Goal: Task Accomplishment & Management: Use online tool/utility

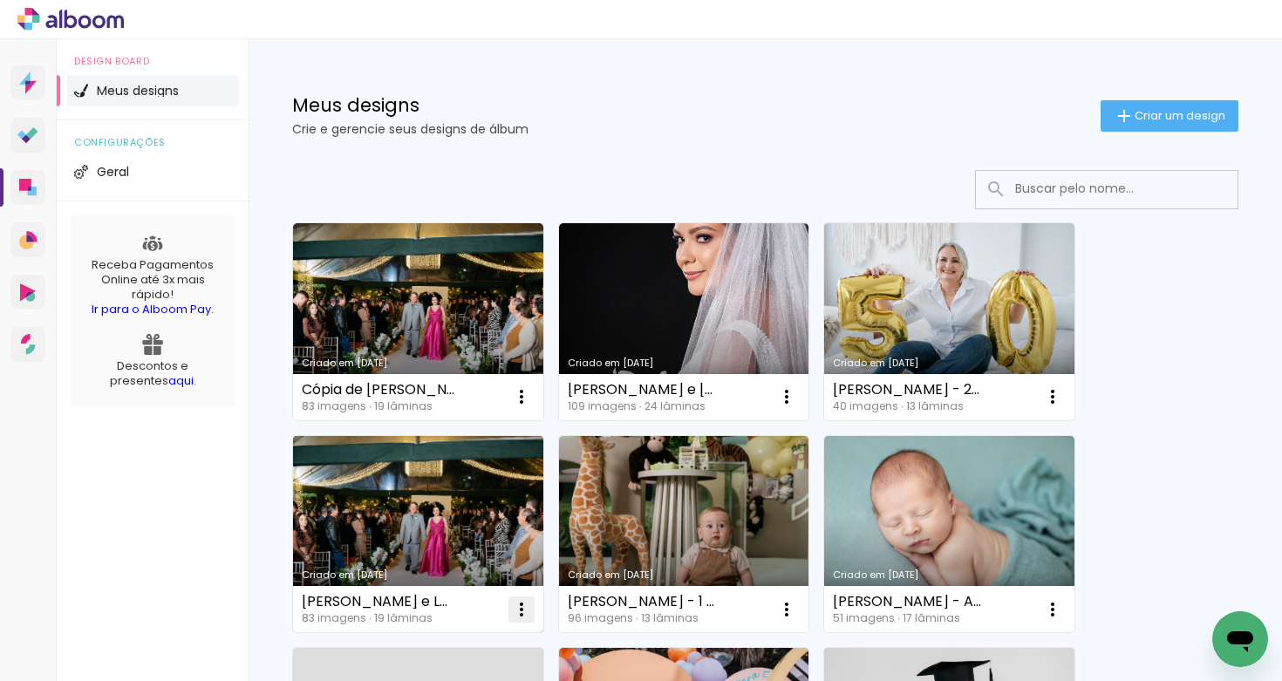
click at [523, 612] on iron-icon at bounding box center [521, 609] width 21 height 21
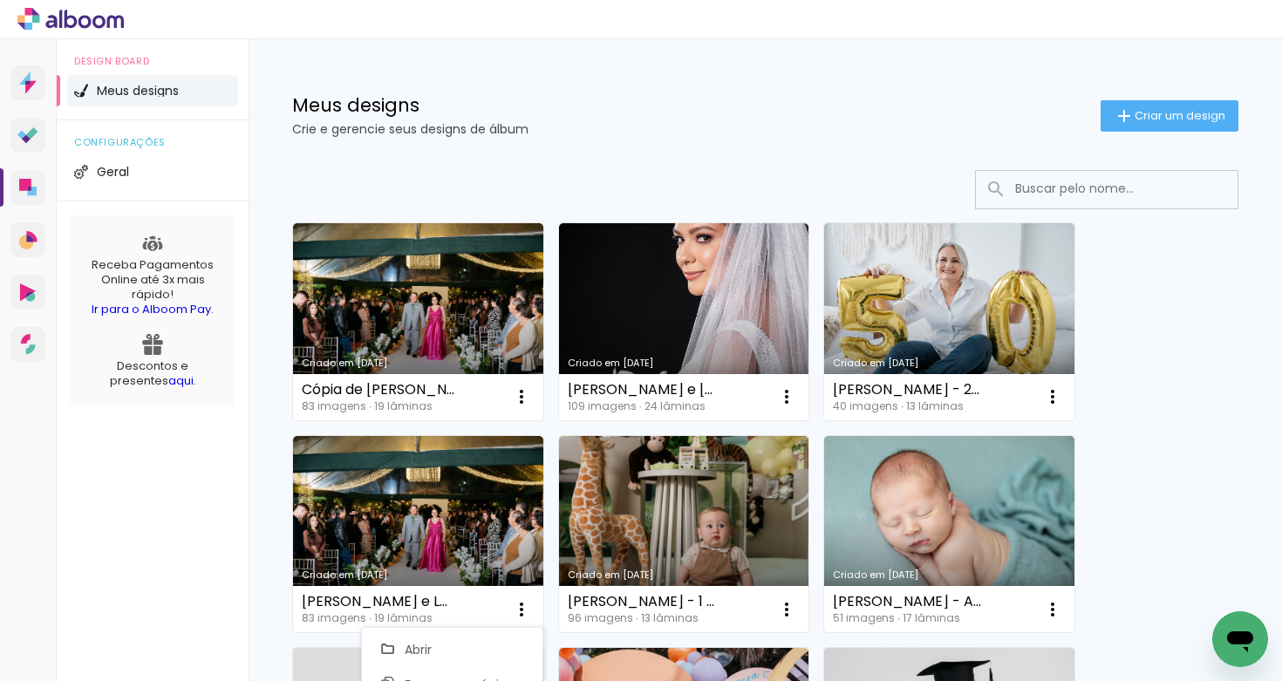
click at [760, 185] on div at bounding box center [765, 189] width 946 height 39
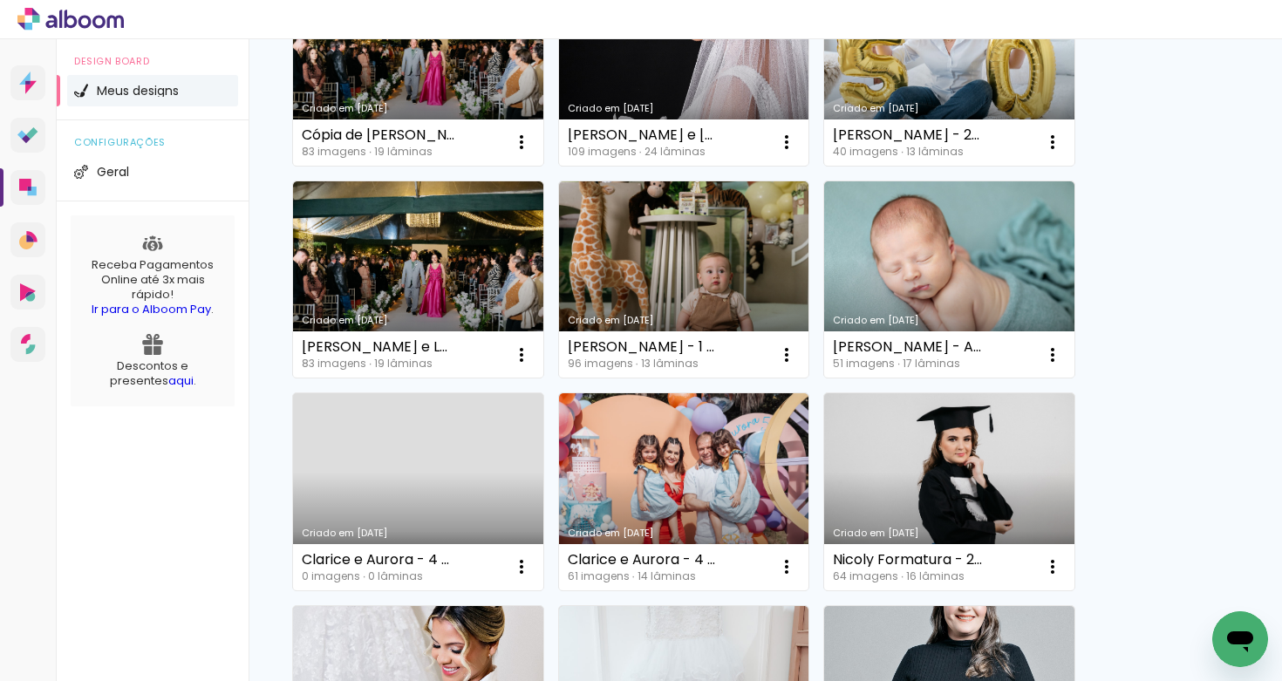
scroll to position [279, 0]
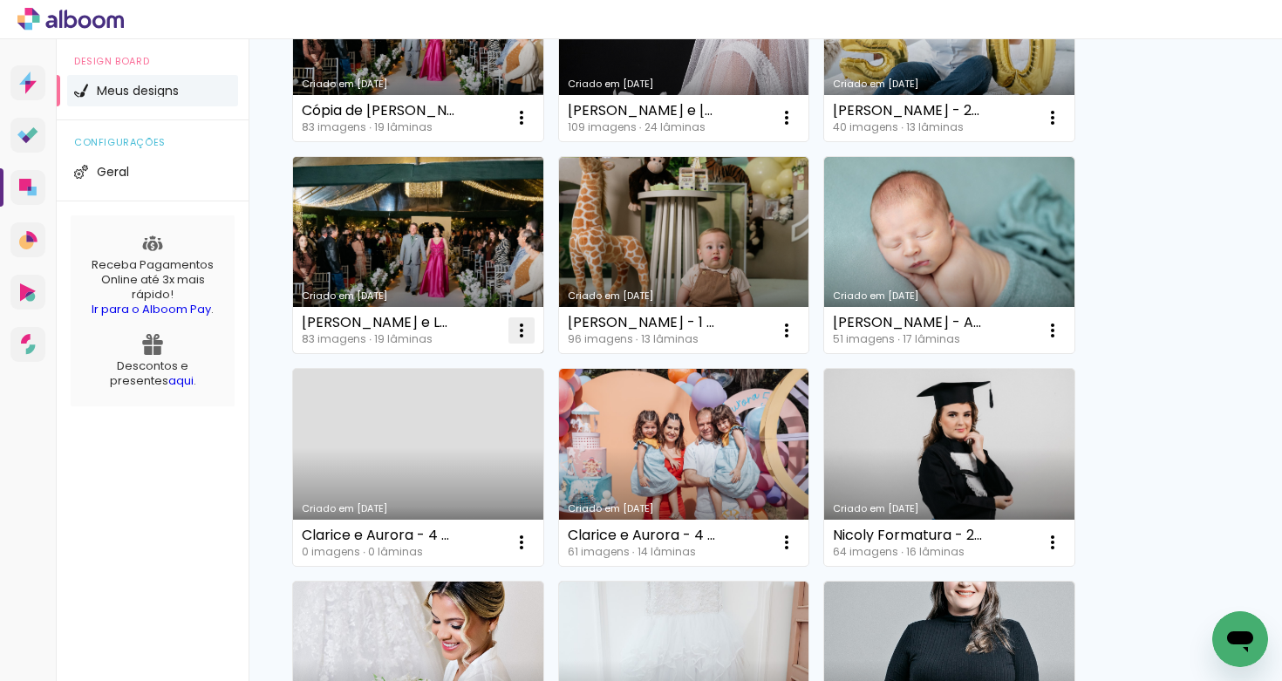
click at [524, 330] on iron-icon at bounding box center [521, 330] width 21 height 21
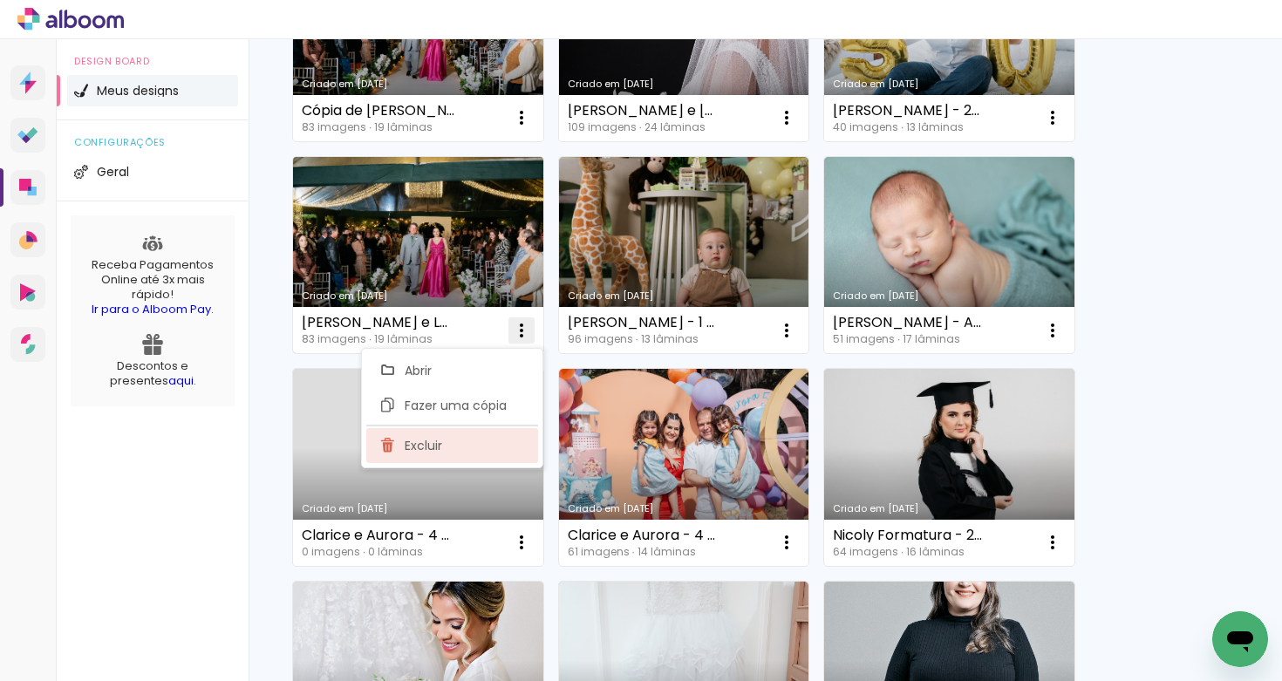
click at [457, 445] on paper-item "Excluir" at bounding box center [452, 445] width 172 height 35
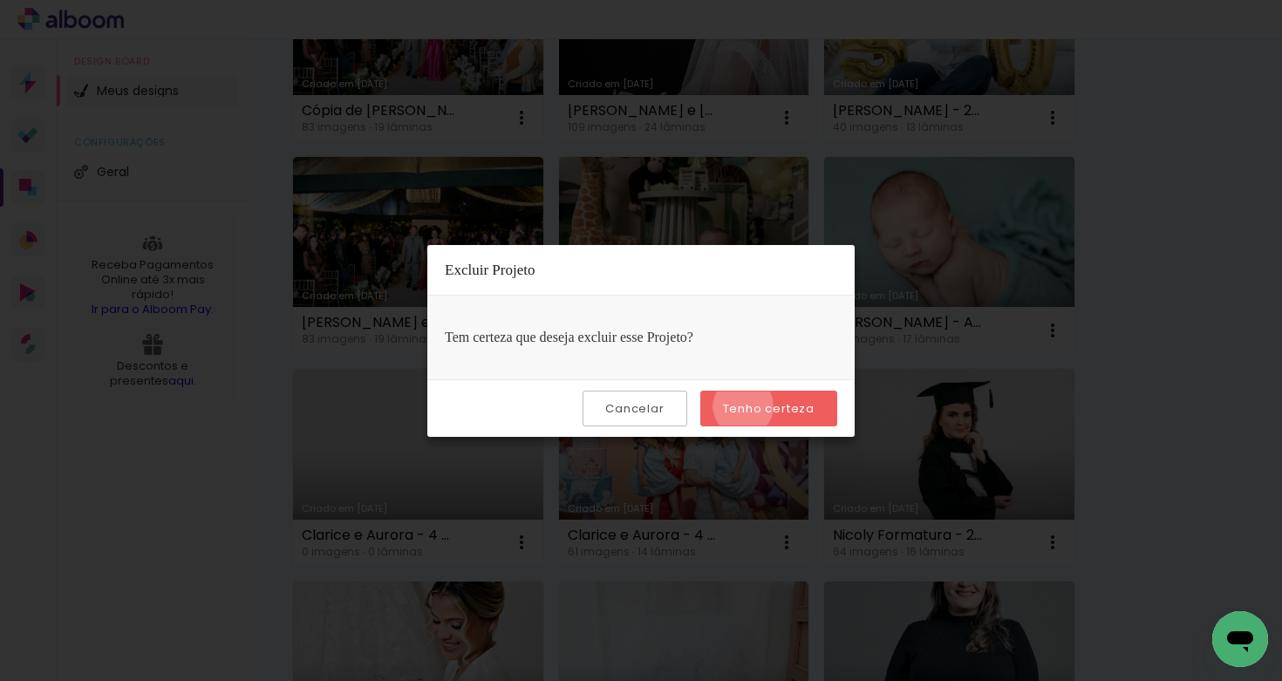
click at [0, 0] on slot "Tenho certeza" at bounding box center [0, 0] width 0 height 0
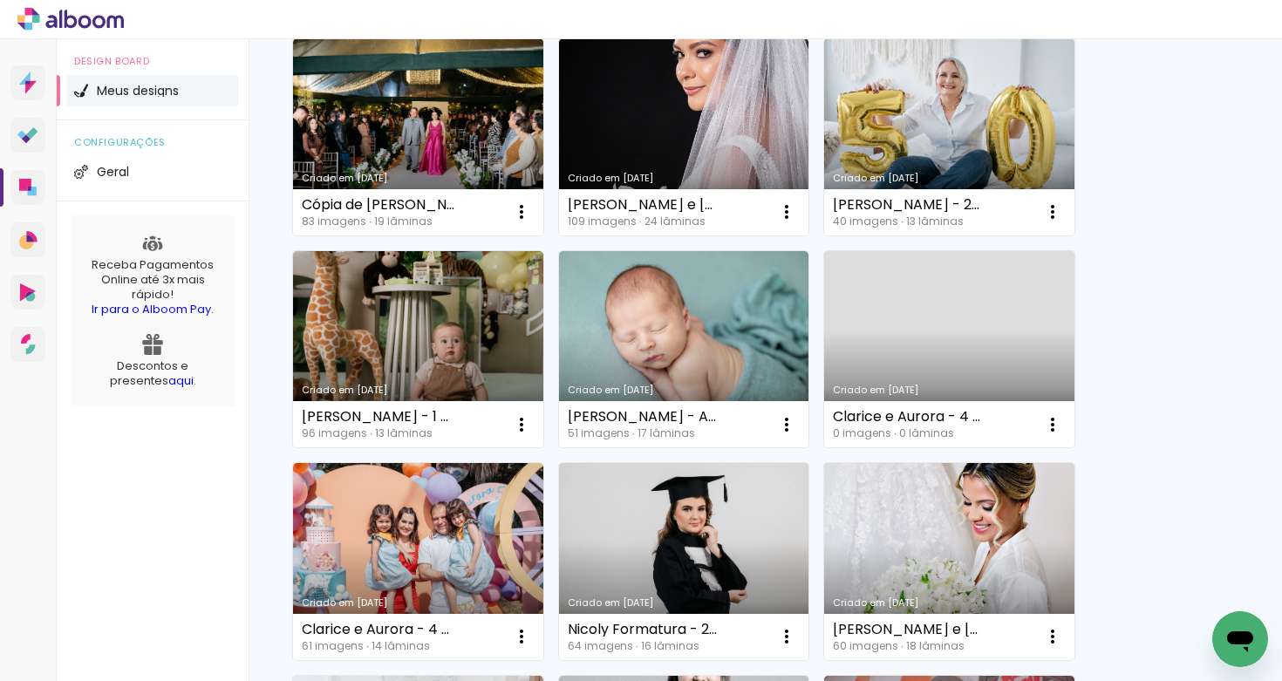
scroll to position [0, 0]
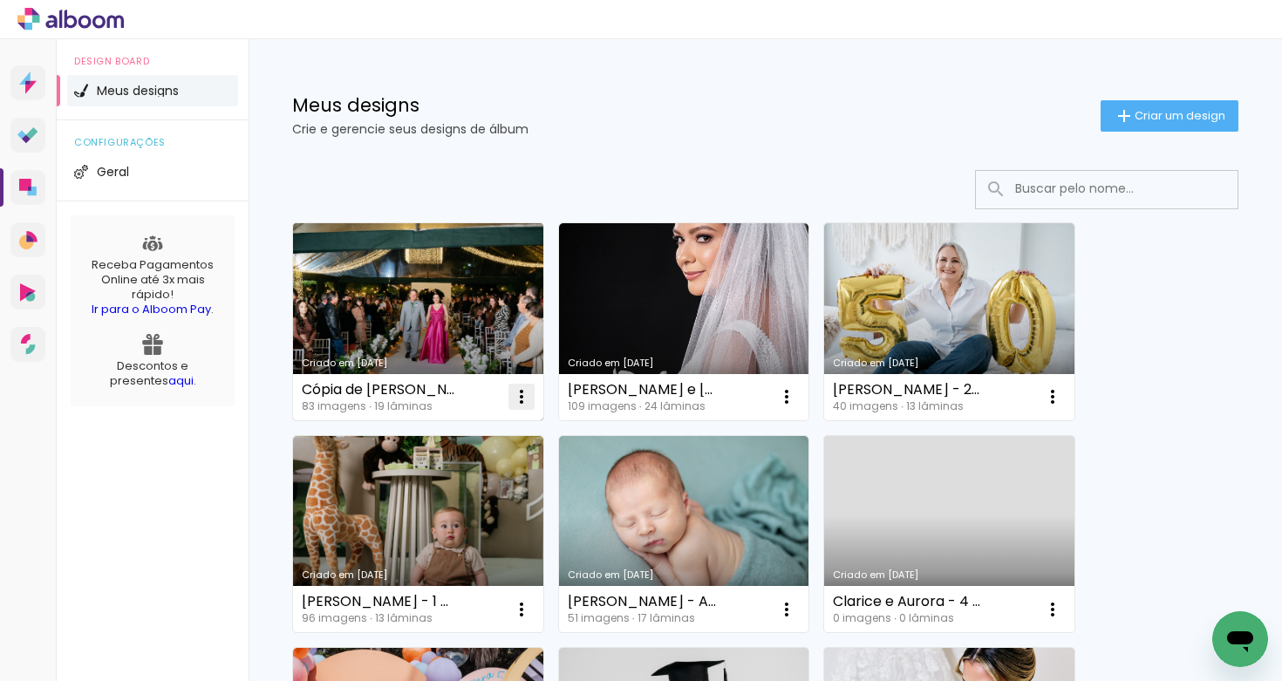
click at [518, 404] on iron-icon at bounding box center [521, 396] width 21 height 21
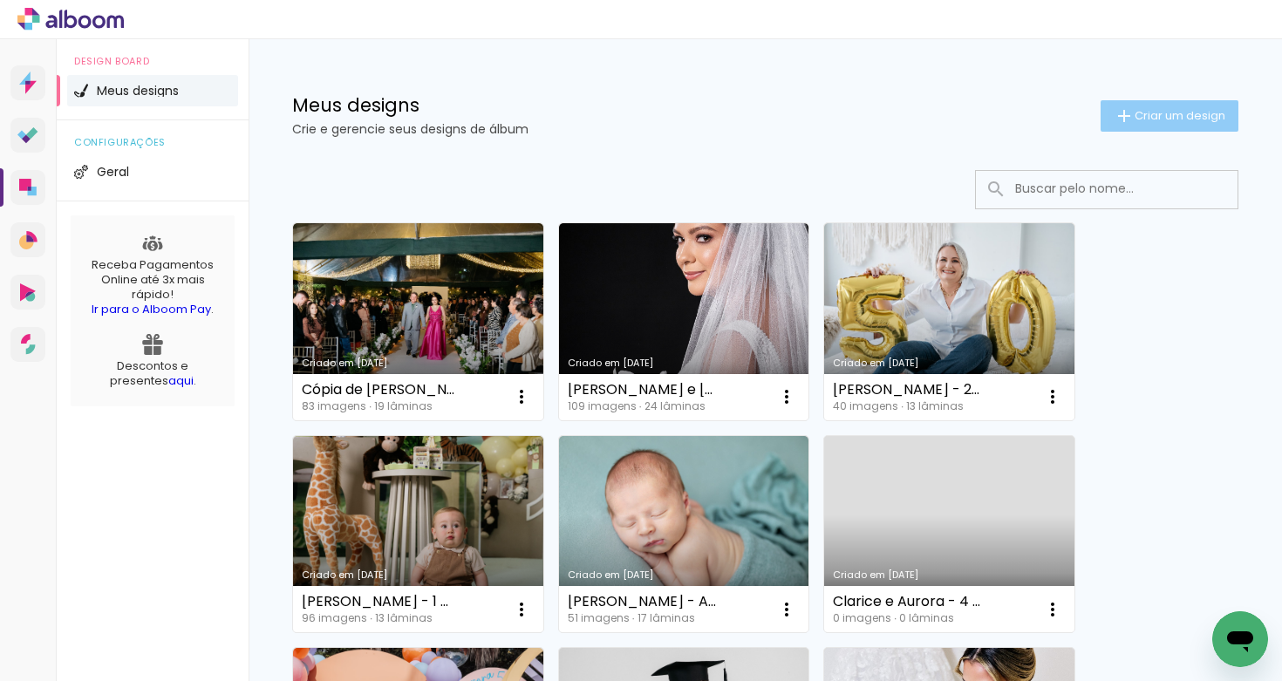
click at [1101, 126] on paper-button "Criar um design" at bounding box center [1170, 115] width 138 height 31
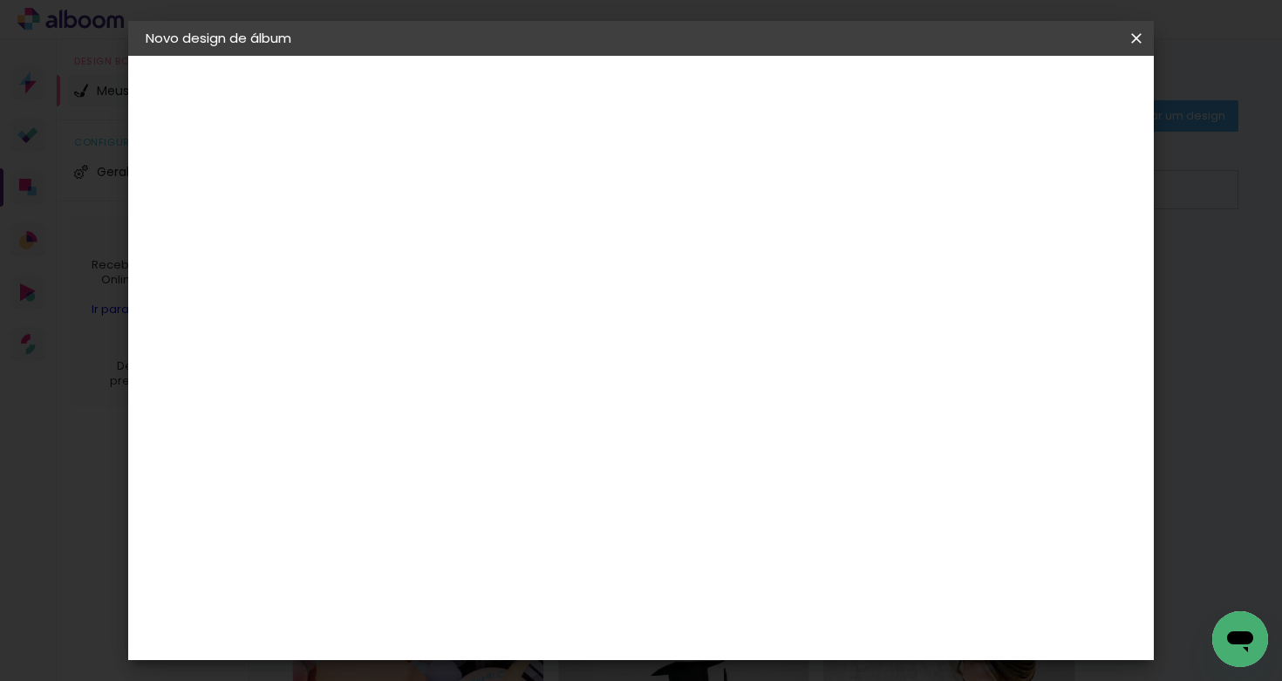
click at [431, 230] on input at bounding box center [431, 234] width 0 height 27
type input "[PERSON_NAME] e Jhonatan - 20x25"
click at [0, 0] on slot "Avançar" at bounding box center [0, 0] width 0 height 0
click at [537, 335] on input at bounding box center [475, 332] width 176 height 22
type input "mat"
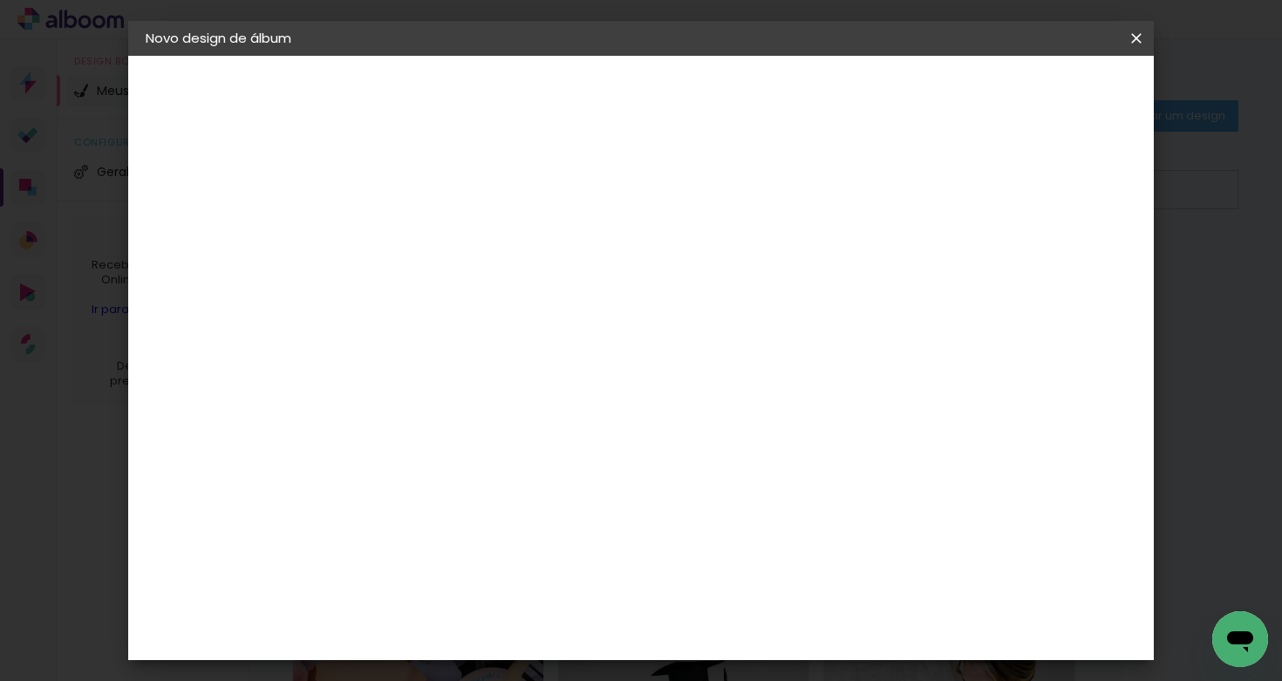
type paper-input "mat"
click at [516, 377] on paper-item "Matias Encadernações" at bounding box center [458, 397] width 154 height 45
click at [0, 0] on slot "Avançar" at bounding box center [0, 0] width 0 height 0
click at [499, 297] on input "text" at bounding box center [465, 303] width 68 height 27
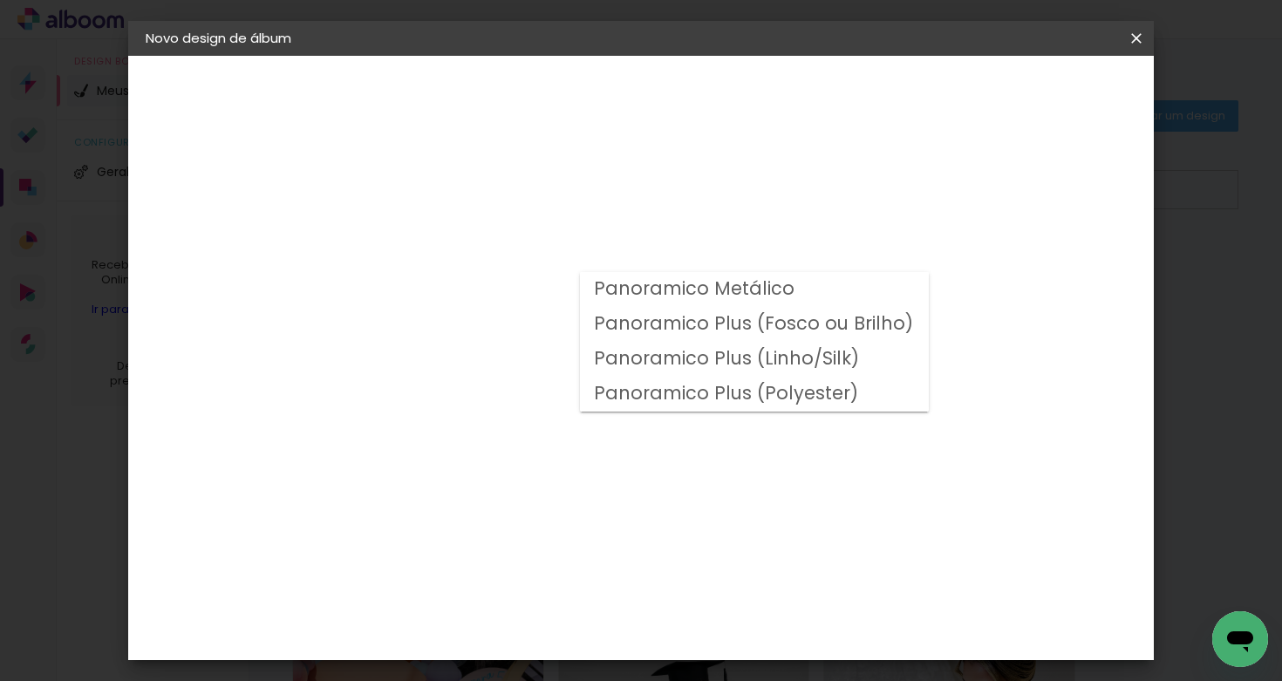
click at [0, 0] on slot "Panoramico Plus (Fosco ou Brilho)" at bounding box center [0, 0] width 0 height 0
type input "Panoramico Plus (Fosco ou Brilho)"
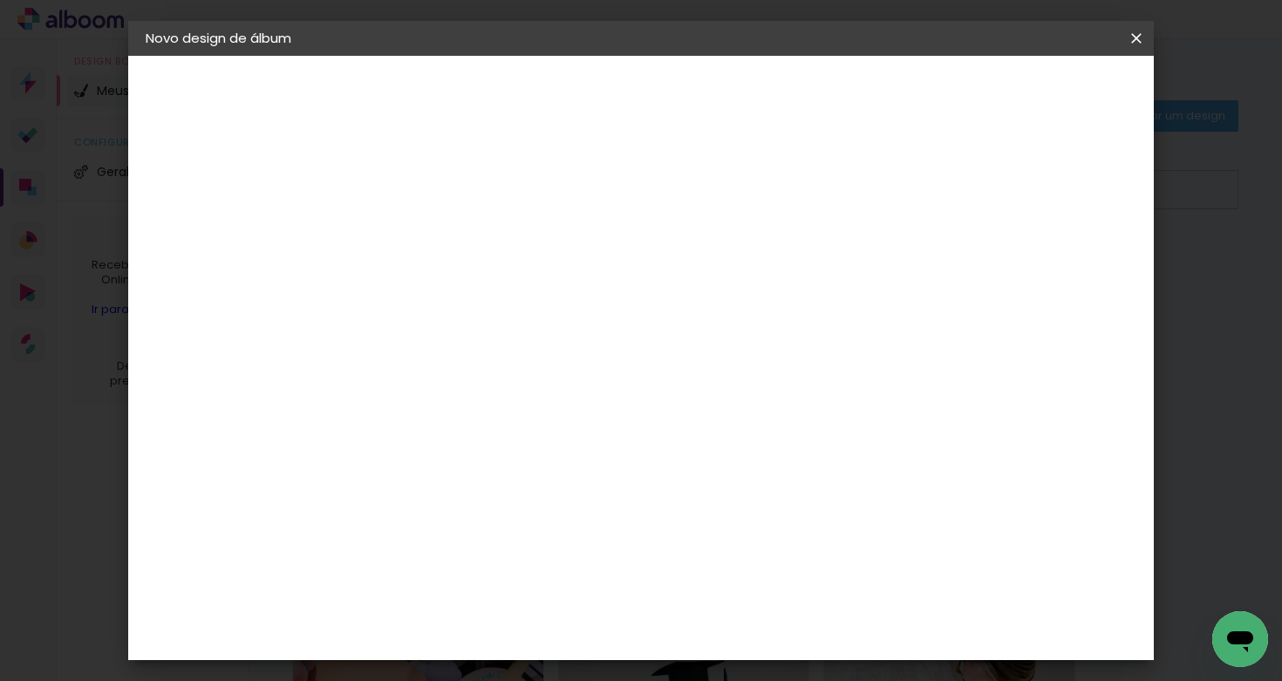
scroll to position [213, 0]
click at [549, 540] on span "20 × 25" at bounding box center [507, 563] width 81 height 46
click at [0, 0] on slot "Avançar" at bounding box center [0, 0] width 0 height 0
click at [1027, 86] on span "Iniciar design" at bounding box center [987, 92] width 79 height 12
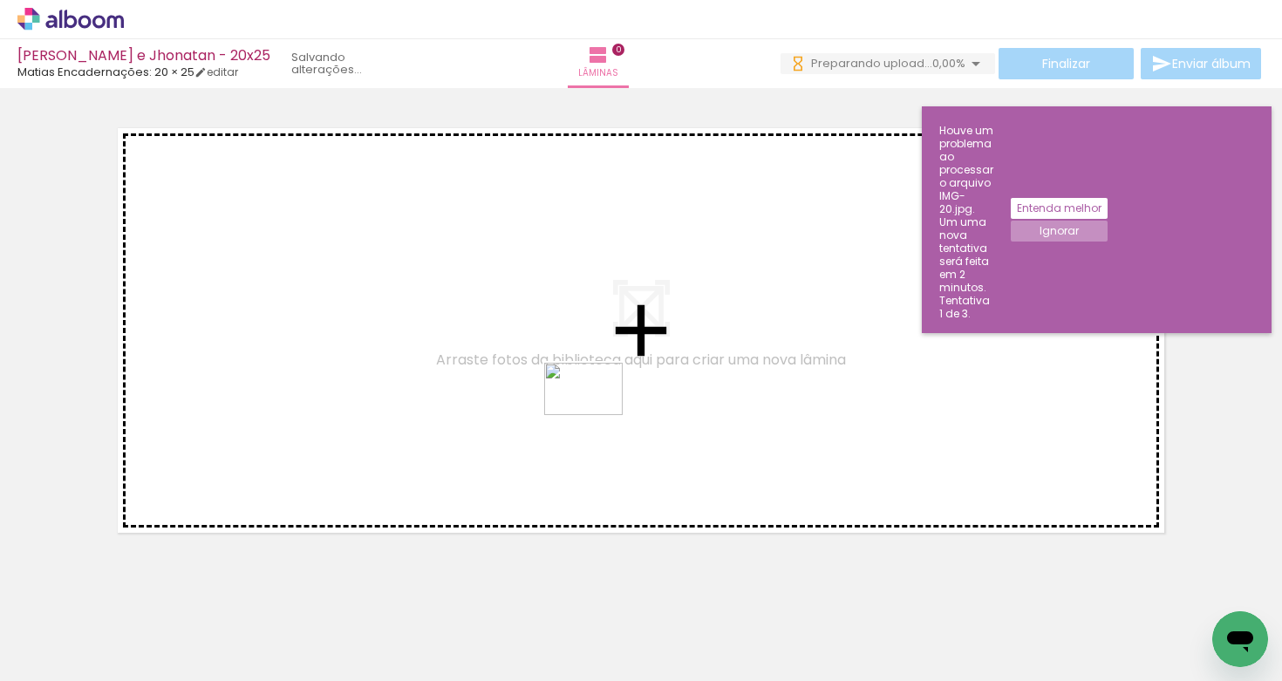
drag, startPoint x: 303, startPoint y: 635, endPoint x: 607, endPoint y: 404, distance: 382.1
click at [607, 404] on quentale-workspace at bounding box center [641, 340] width 1282 height 681
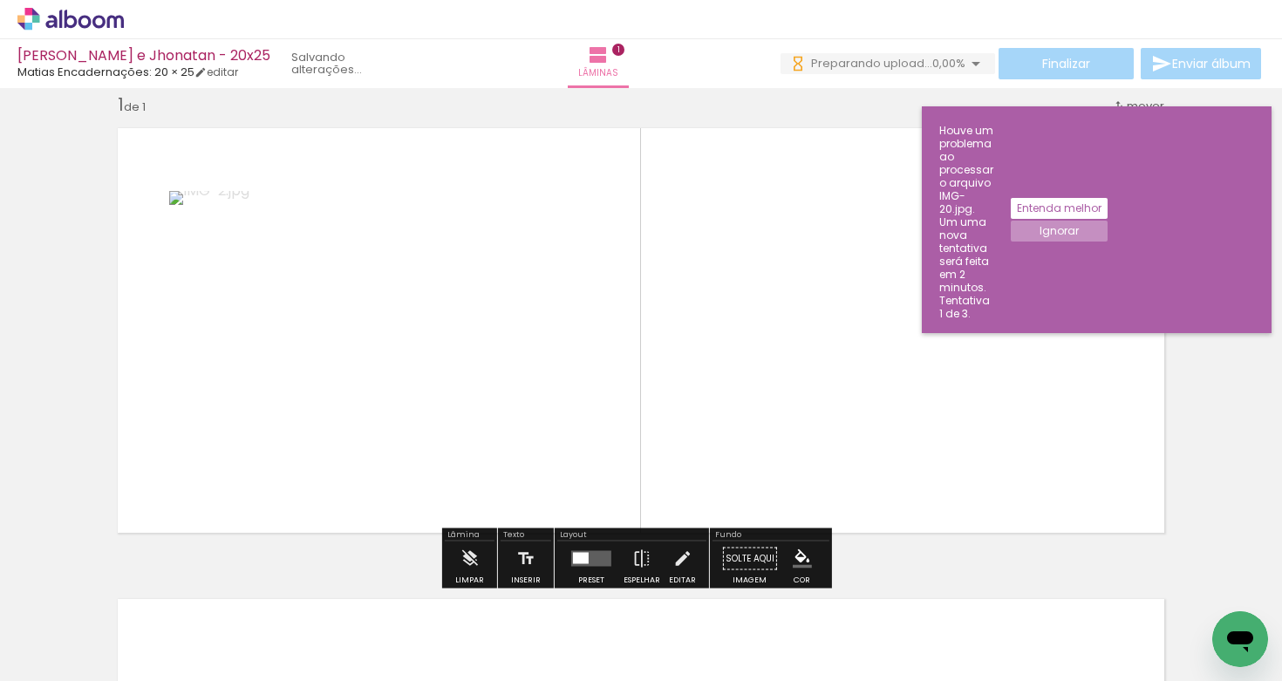
click at [447, 365] on quentale-photo at bounding box center [378, 330] width 419 height 279
click at [447, 364] on quentale-photo at bounding box center [378, 330] width 419 height 279
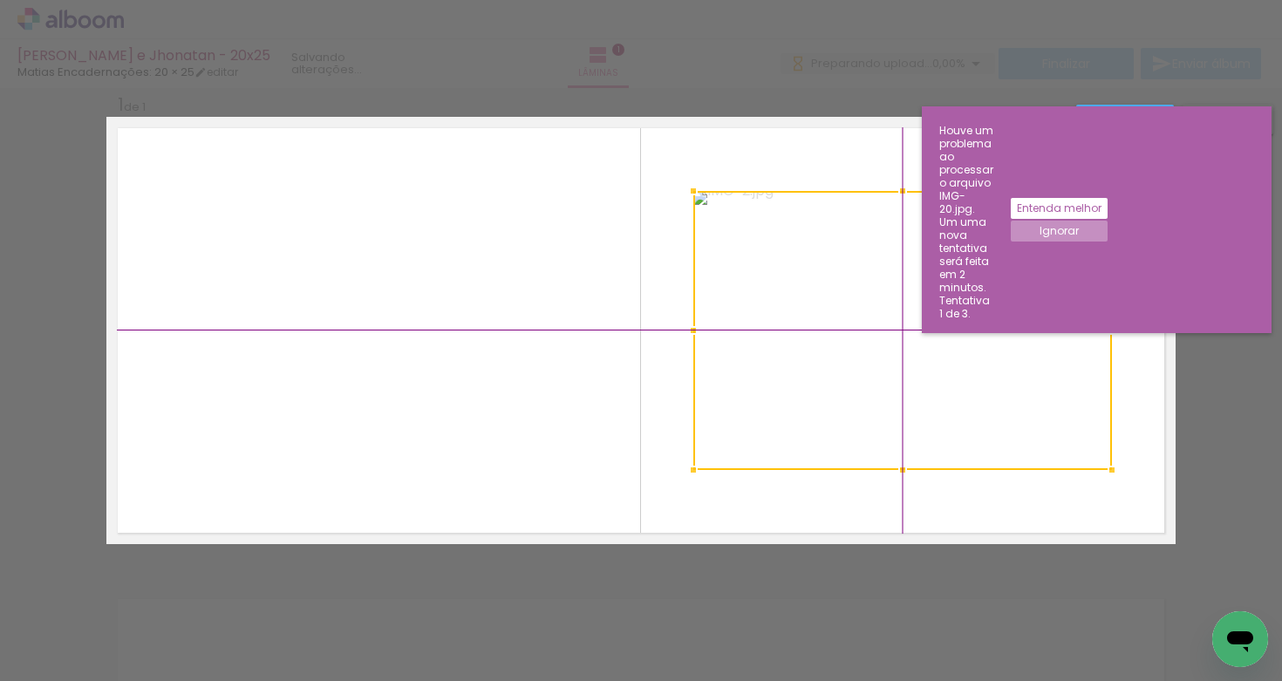
drag, startPoint x: 344, startPoint y: 365, endPoint x: 840, endPoint y: 381, distance: 496.5
click at [840, 381] on div at bounding box center [902, 330] width 419 height 279
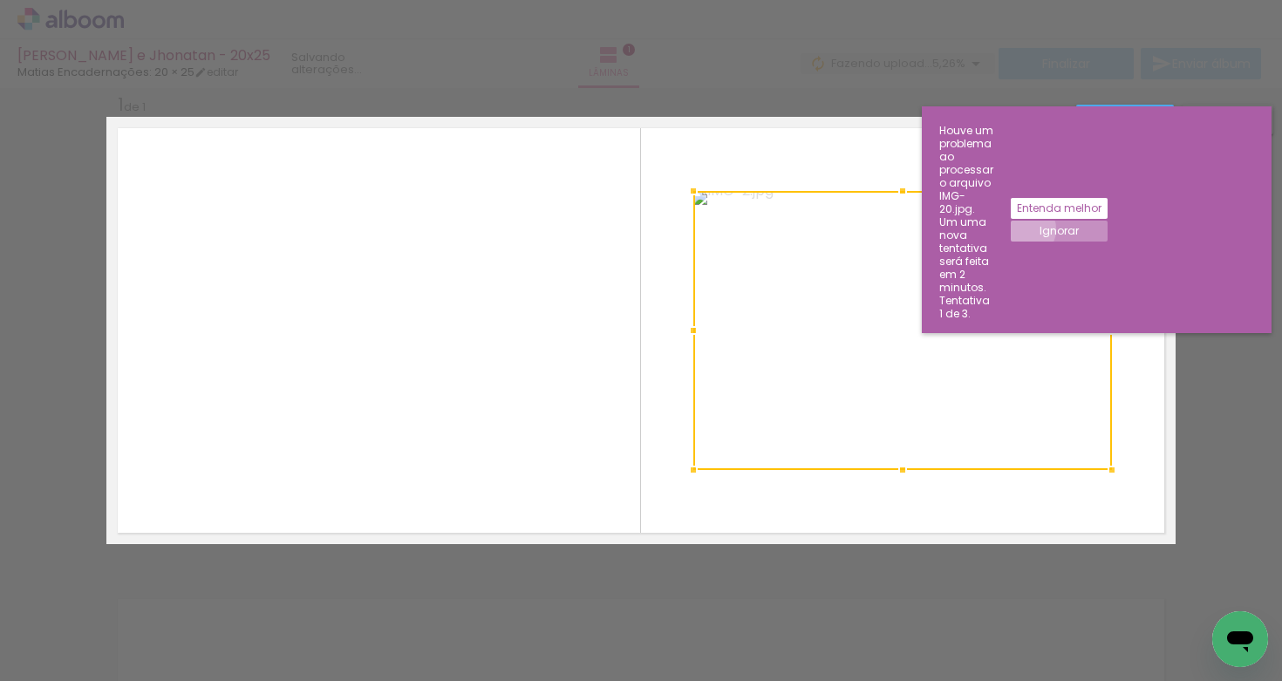
click at [1108, 221] on paper-button "Ignorar" at bounding box center [1059, 231] width 97 height 21
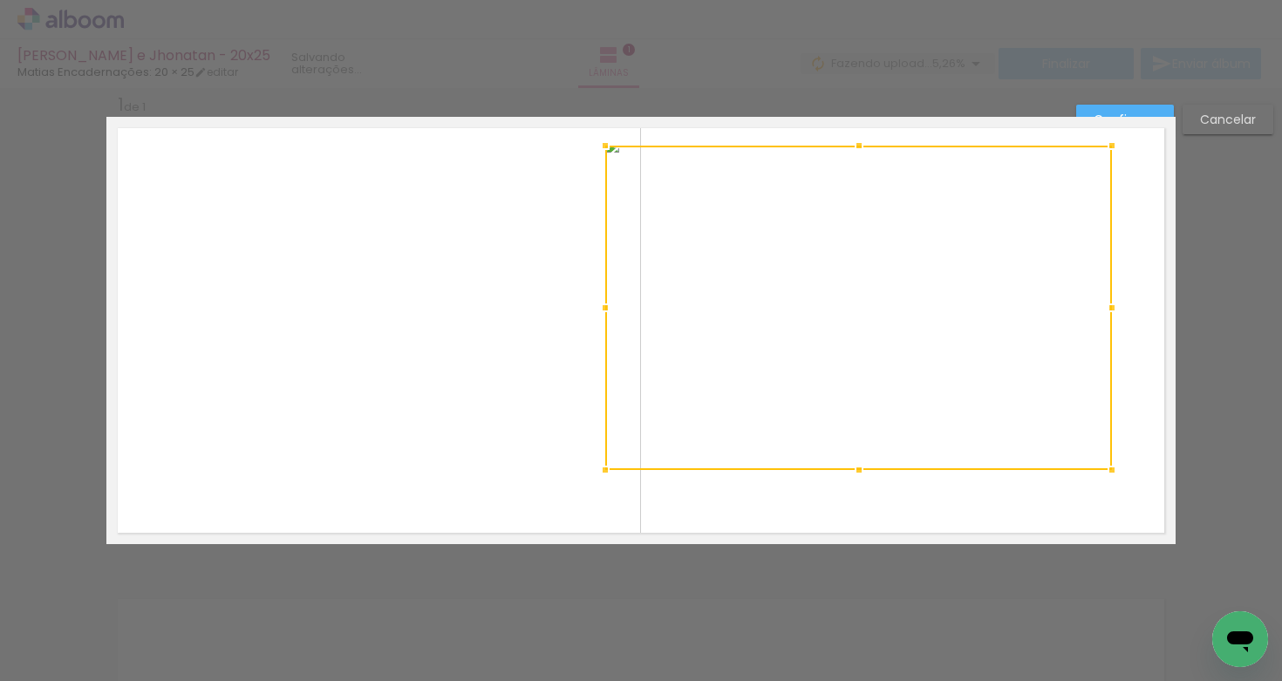
drag, startPoint x: 681, startPoint y: 194, endPoint x: 627, endPoint y: 135, distance: 79.6
click at [627, 135] on album-spread "1 de 1" at bounding box center [640, 330] width 1069 height 427
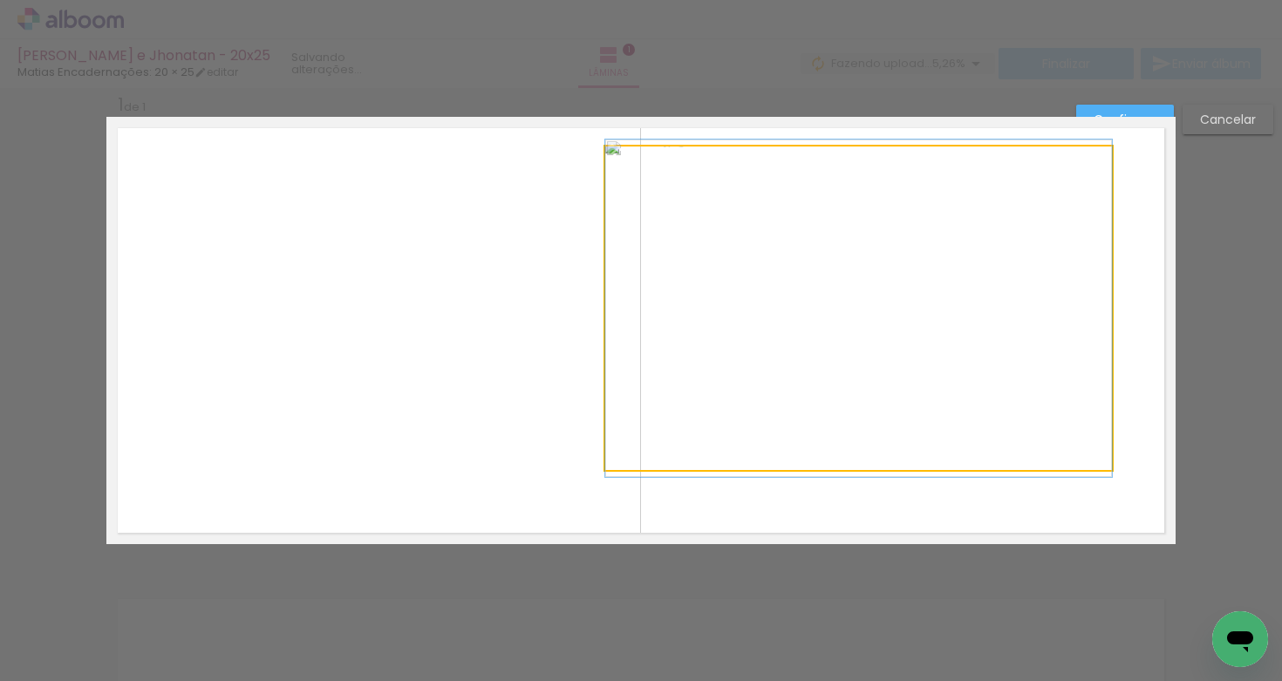
click at [743, 306] on quentale-photo at bounding box center [858, 309] width 507 height 324
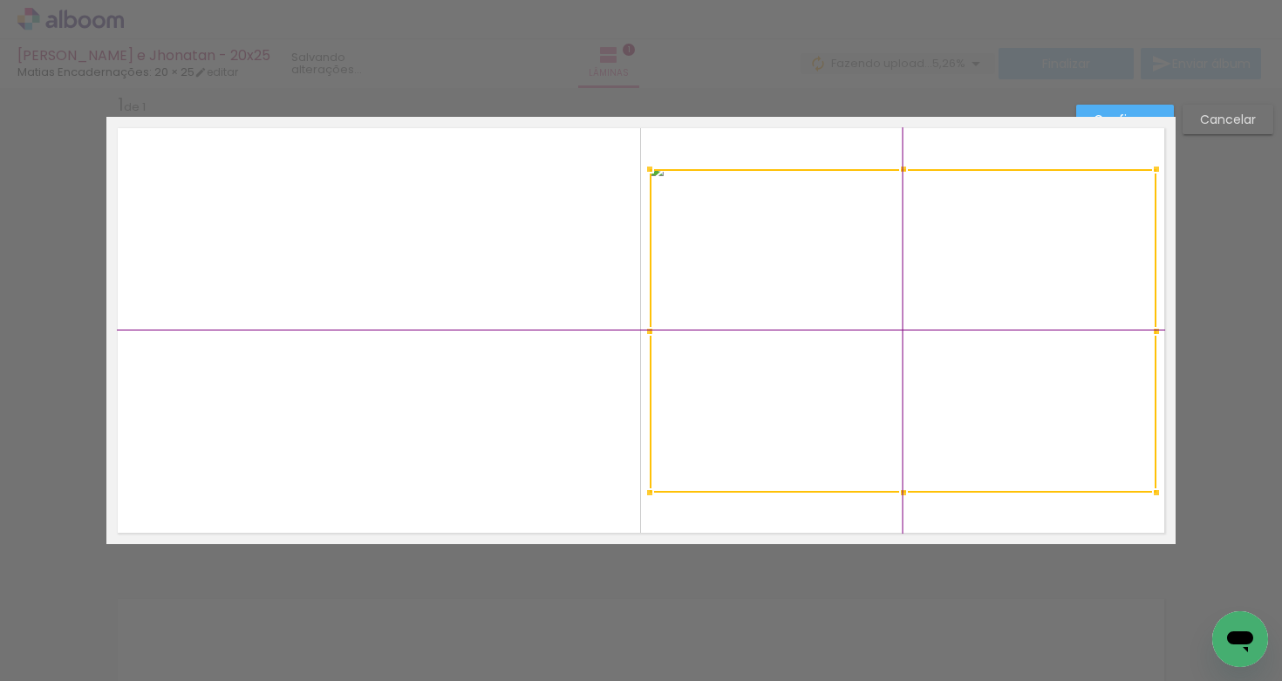
drag, startPoint x: 815, startPoint y: 305, endPoint x: 851, endPoint y: 331, distance: 45.0
click at [855, 333] on div at bounding box center [903, 331] width 507 height 324
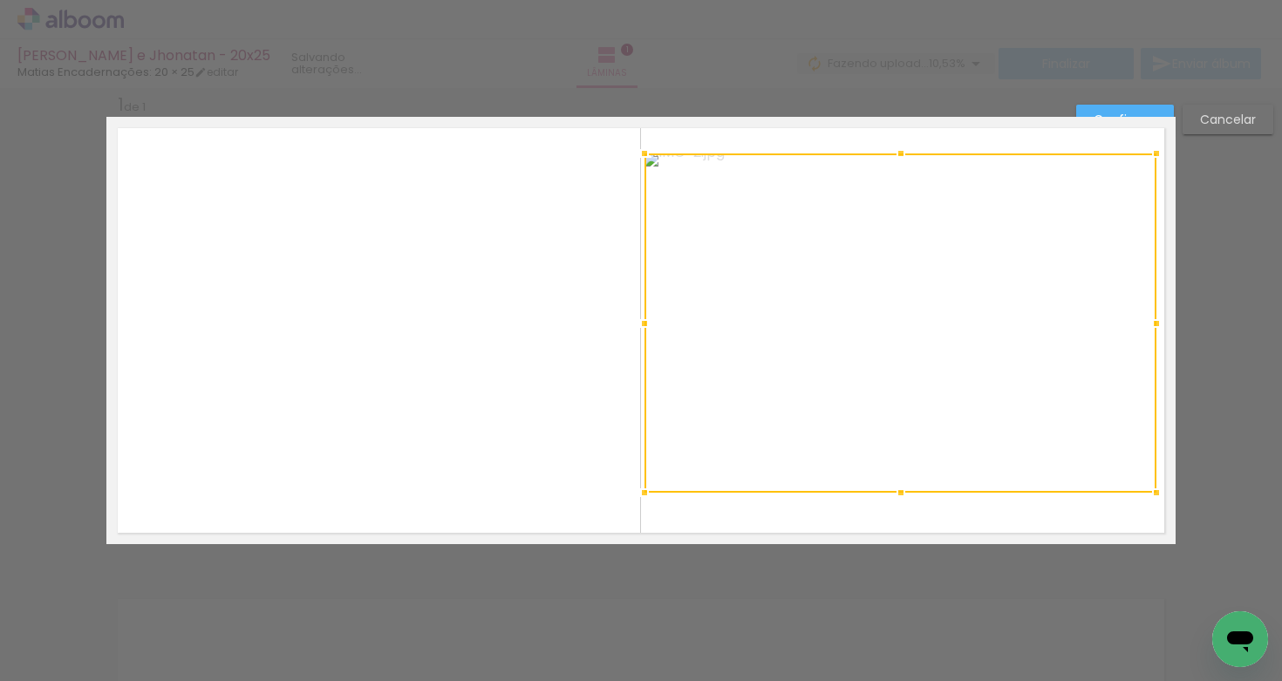
drag, startPoint x: 644, startPoint y: 166, endPoint x: 644, endPoint y: 145, distance: 20.9
click at [644, 145] on div at bounding box center [644, 153] width 35 height 35
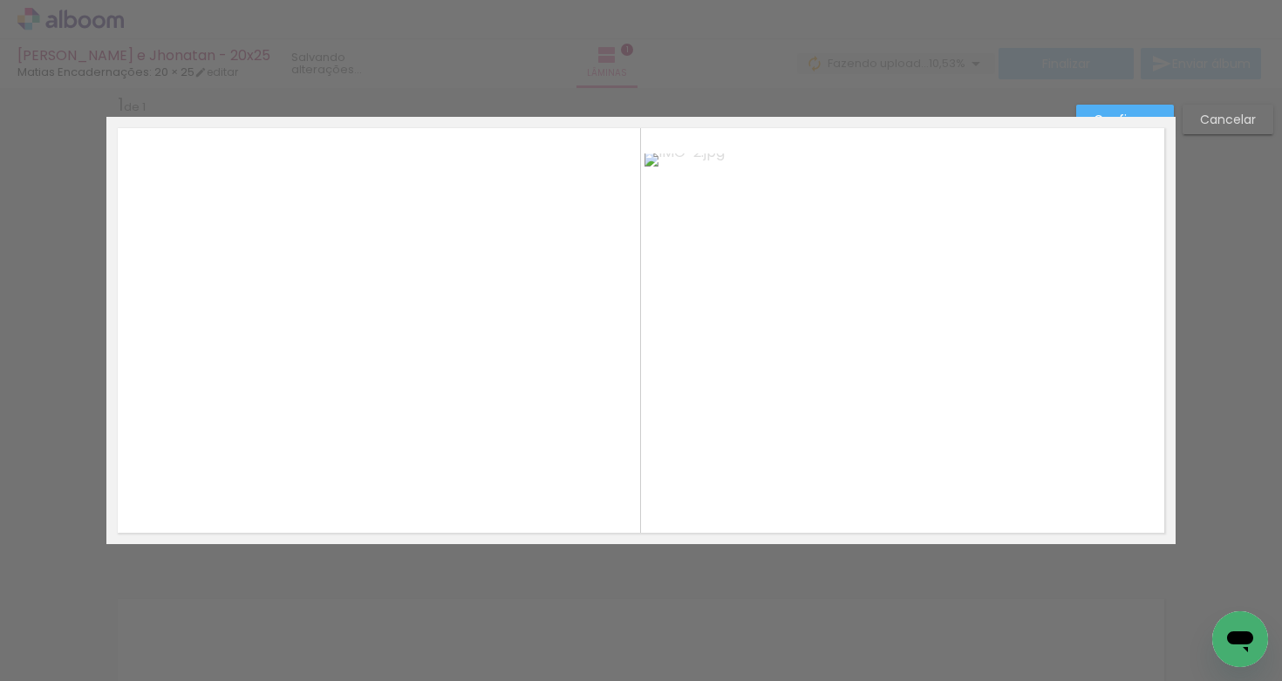
click at [776, 281] on quentale-photo at bounding box center [900, 322] width 512 height 339
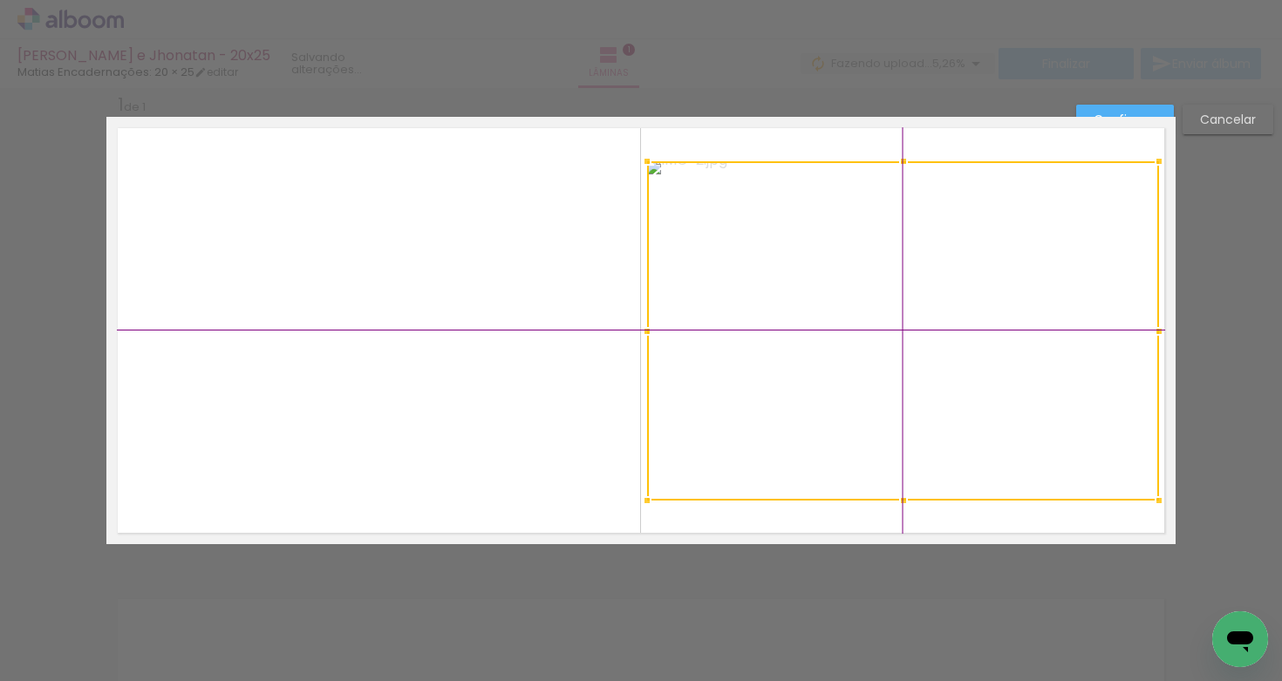
drag, startPoint x: 854, startPoint y: 317, endPoint x: 862, endPoint y: 322, distance: 9.4
click at [860, 327] on div at bounding box center [903, 330] width 512 height 339
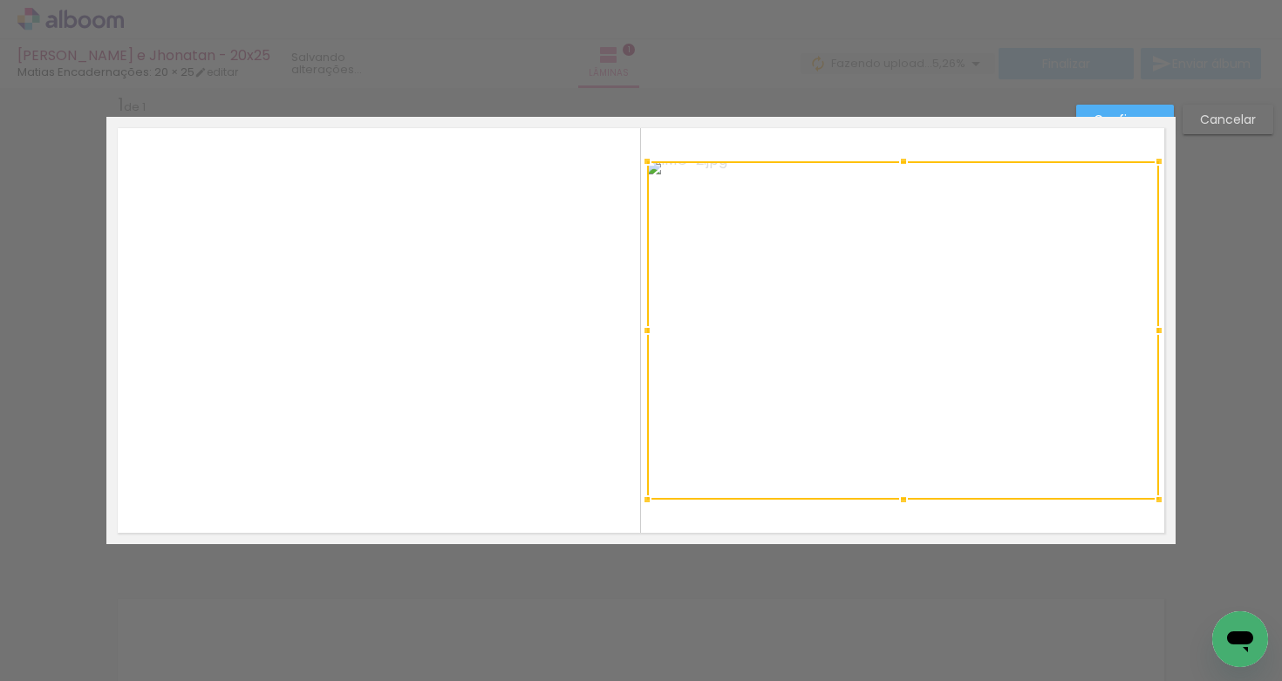
click at [1101, 106] on paper-button "Confirmar" at bounding box center [1125, 120] width 98 height 30
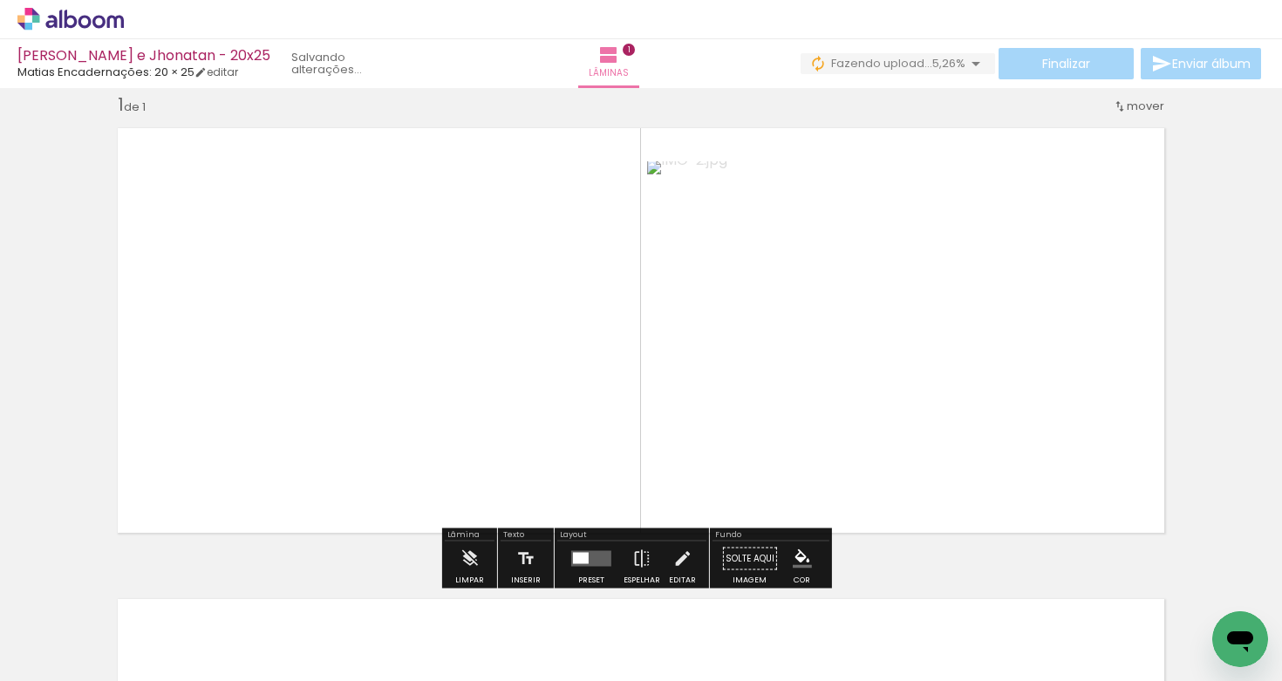
click at [75, 625] on input "Todas as fotos" at bounding box center [49, 628] width 66 height 15
click at [0, 0] on slot "Não utilizadas" at bounding box center [0, 0] width 0 height 0
type input "Não utilizadas"
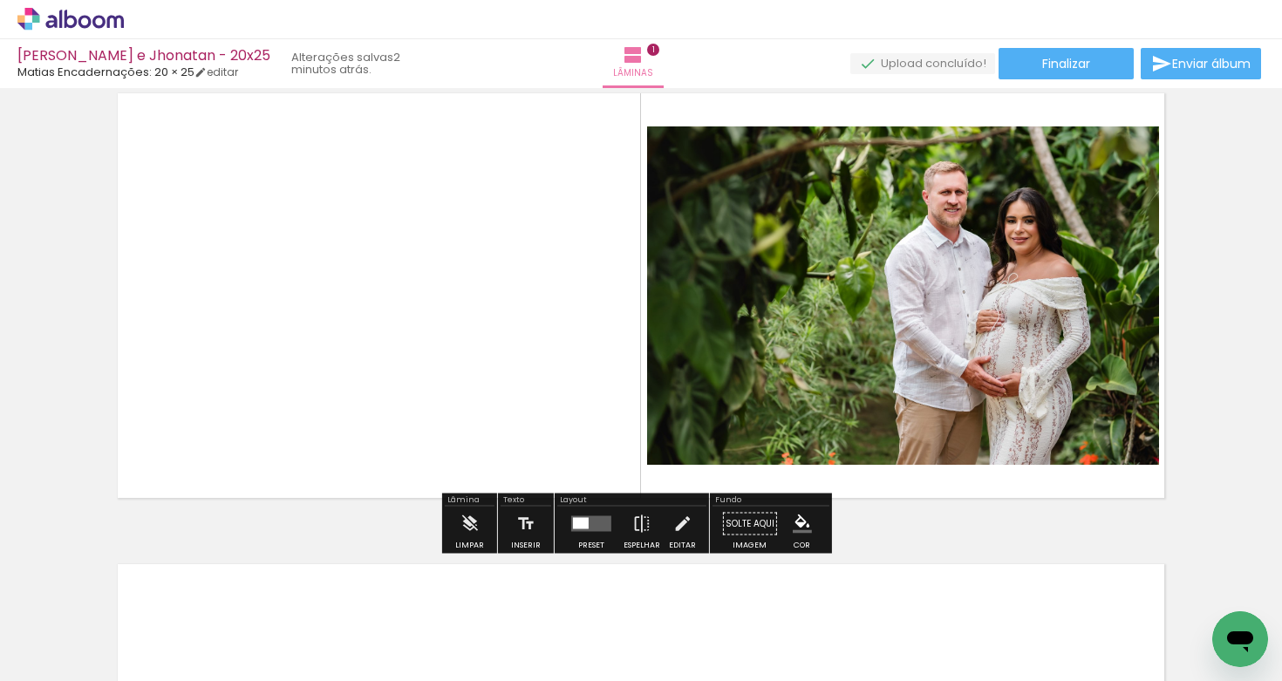
scroll to position [56, 0]
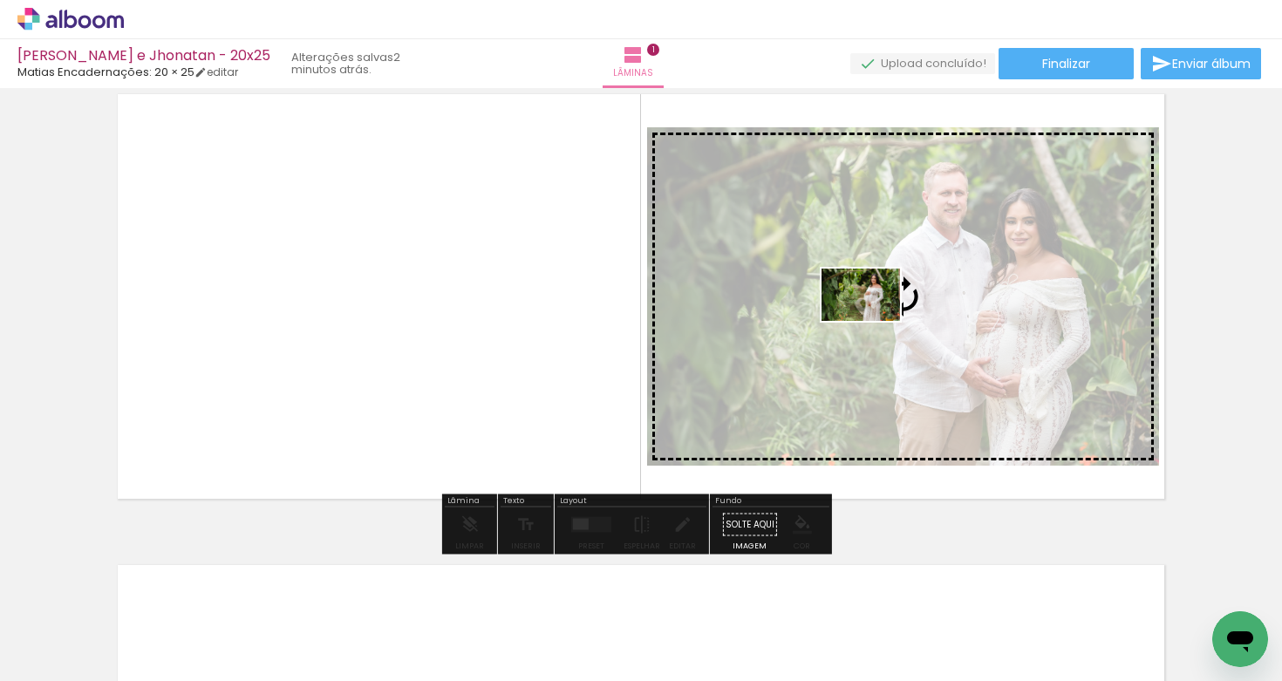
drag, startPoint x: 203, startPoint y: 631, endPoint x: 871, endPoint y: 338, distance: 729.4
click at [874, 320] on quentale-workspace at bounding box center [641, 340] width 1282 height 681
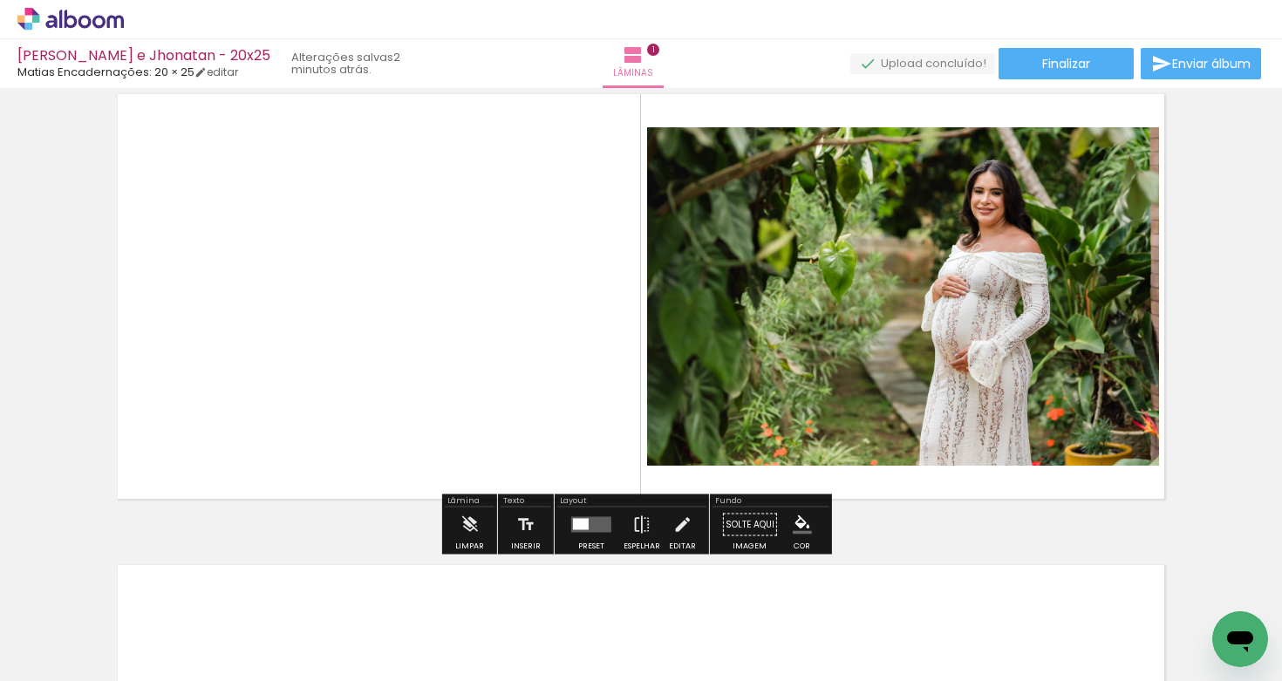
scroll to position [0, 351]
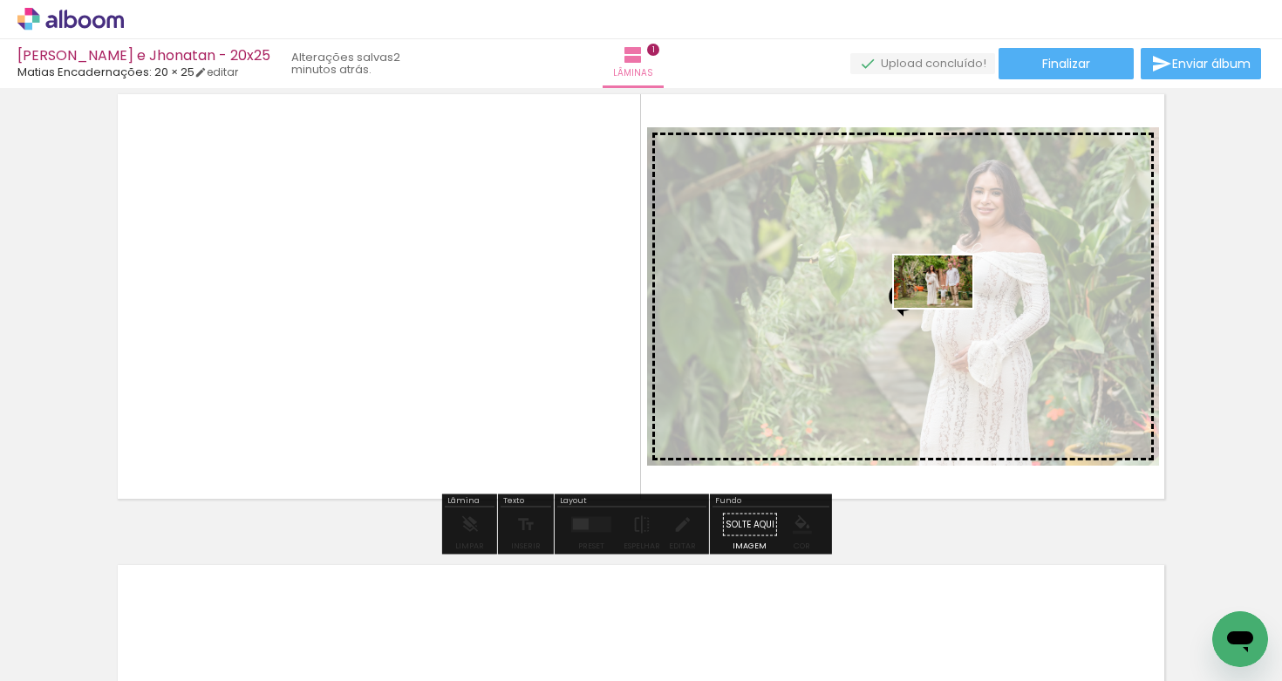
drag, startPoint x: 1094, startPoint y: 624, endPoint x: 951, endPoint y: 358, distance: 302.4
click at [947, 307] on quentale-workspace at bounding box center [641, 340] width 1282 height 681
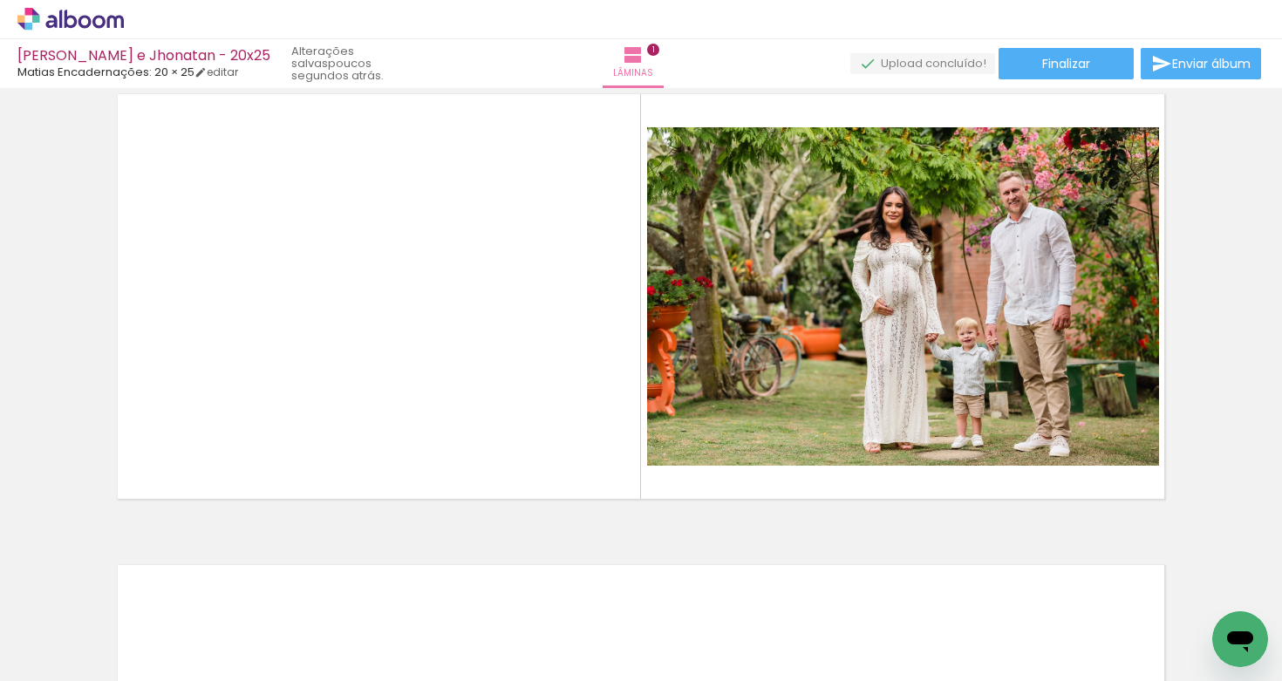
scroll to position [0, 1291]
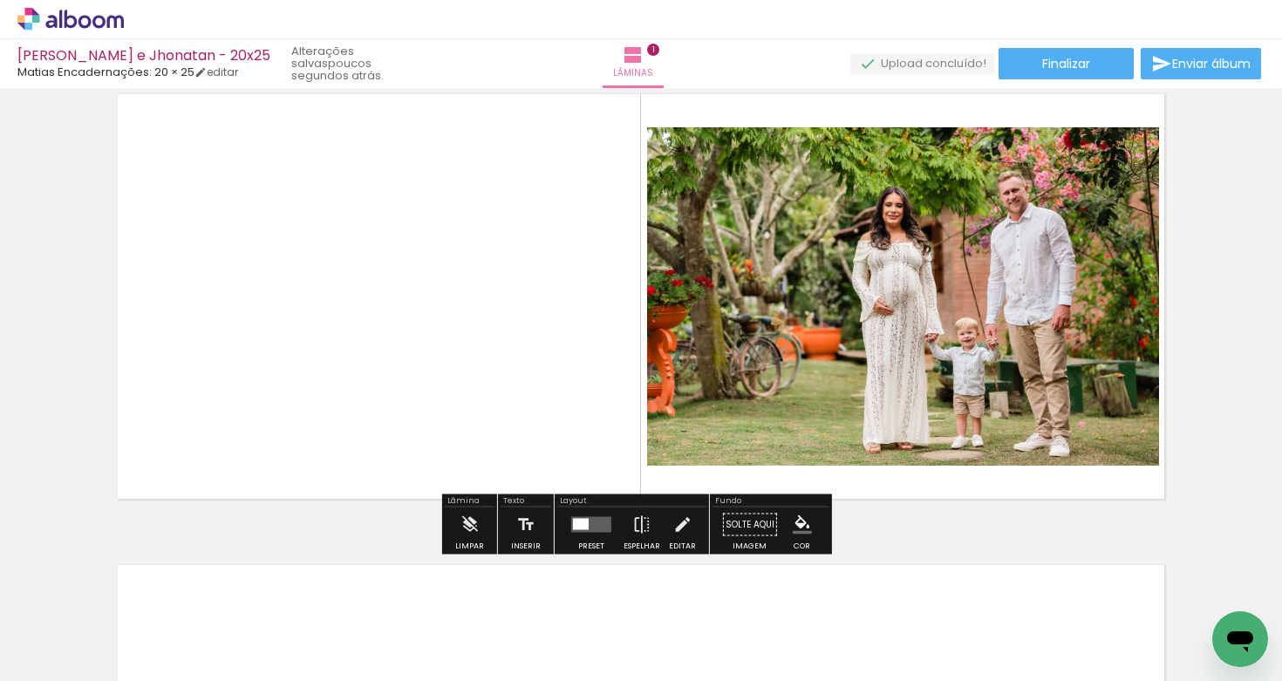
drag, startPoint x: 618, startPoint y: 628, endPoint x: 587, endPoint y: 531, distance: 101.8
click at [590, 490] on quentale-workspace at bounding box center [641, 340] width 1282 height 681
click at [143, 609] on iron-horizontal-list at bounding box center [125, 626] width 35 height 109
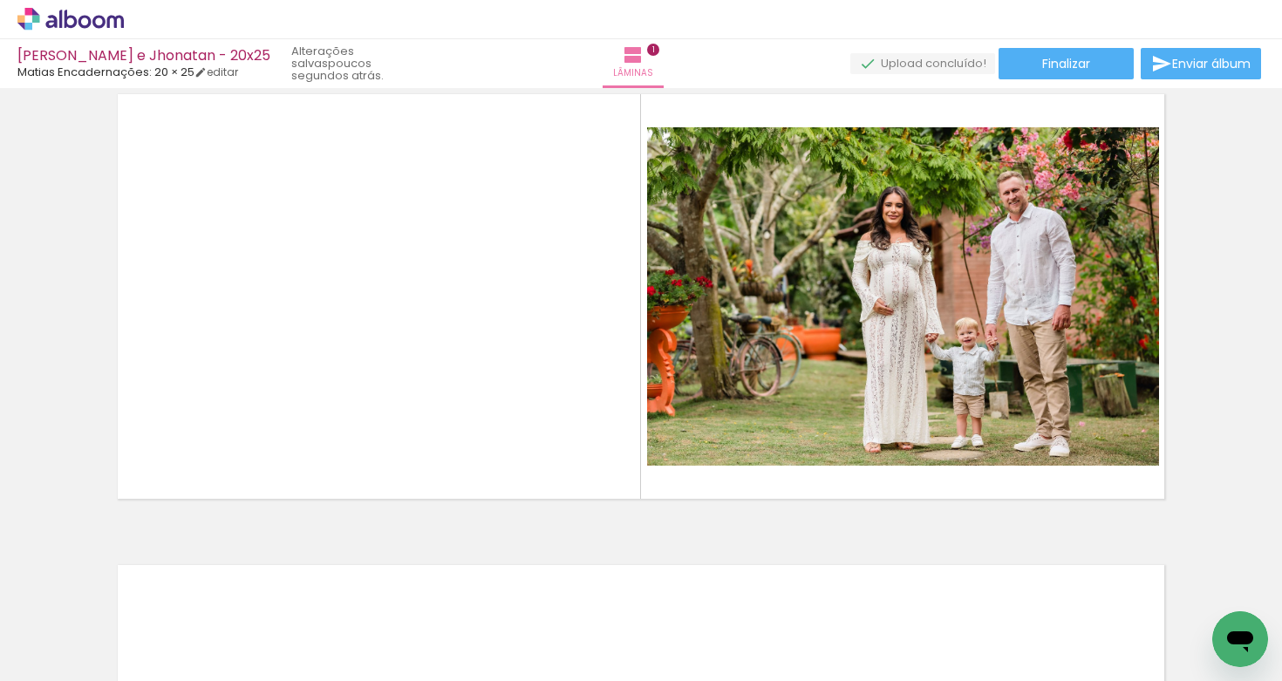
click at [143, 609] on iron-horizontal-list at bounding box center [125, 626] width 35 height 109
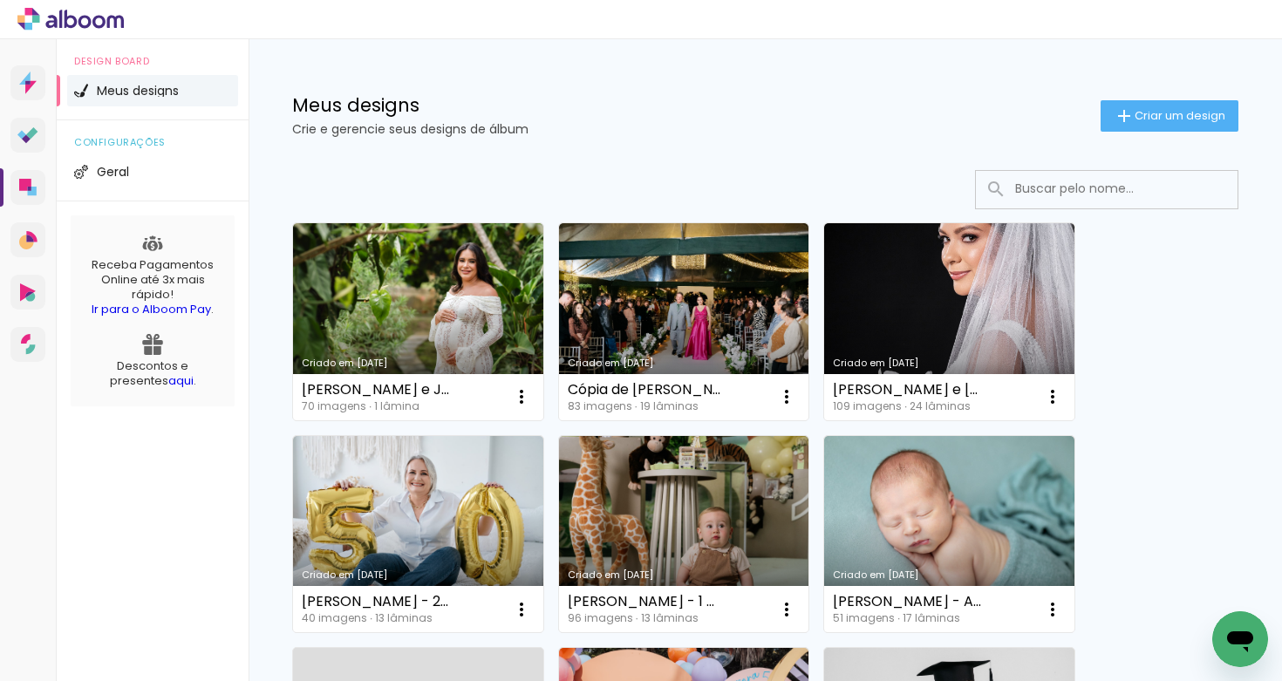
click at [469, 276] on link "Criado em [DATE]" at bounding box center [418, 321] width 250 height 197
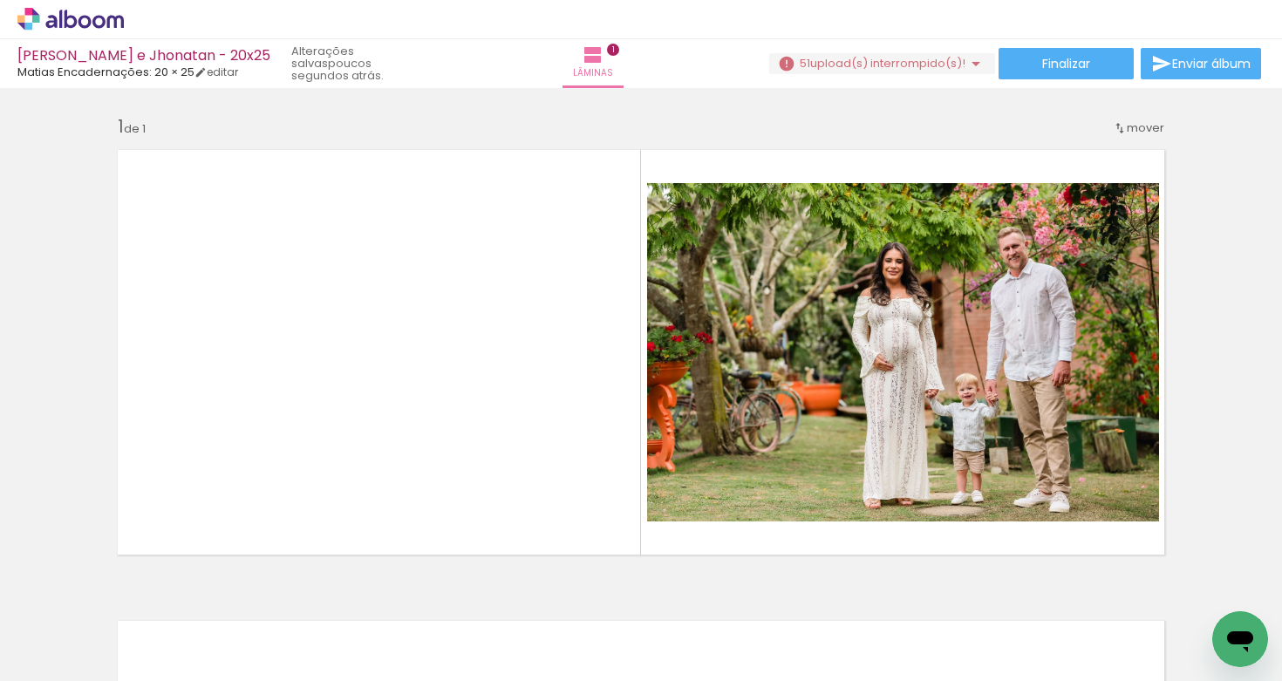
scroll to position [0, 1619]
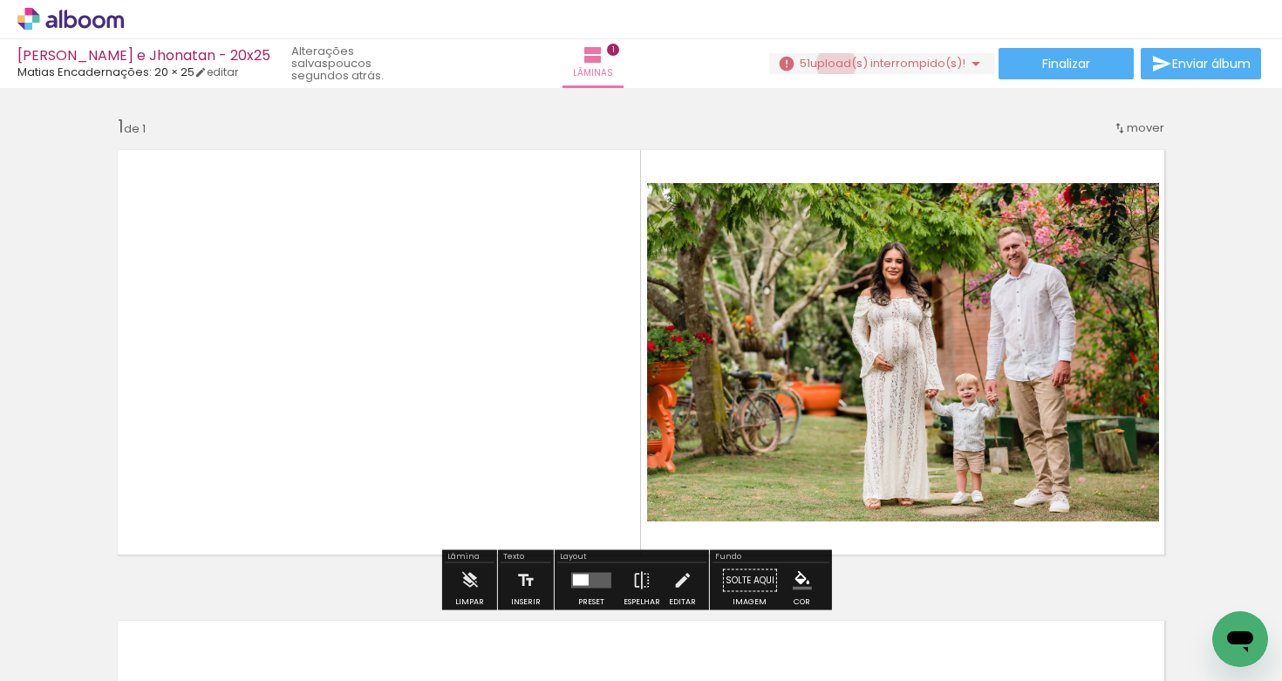
click at [828, 65] on span "upload(s) interrompido(s)!" at bounding box center [887, 63] width 155 height 17
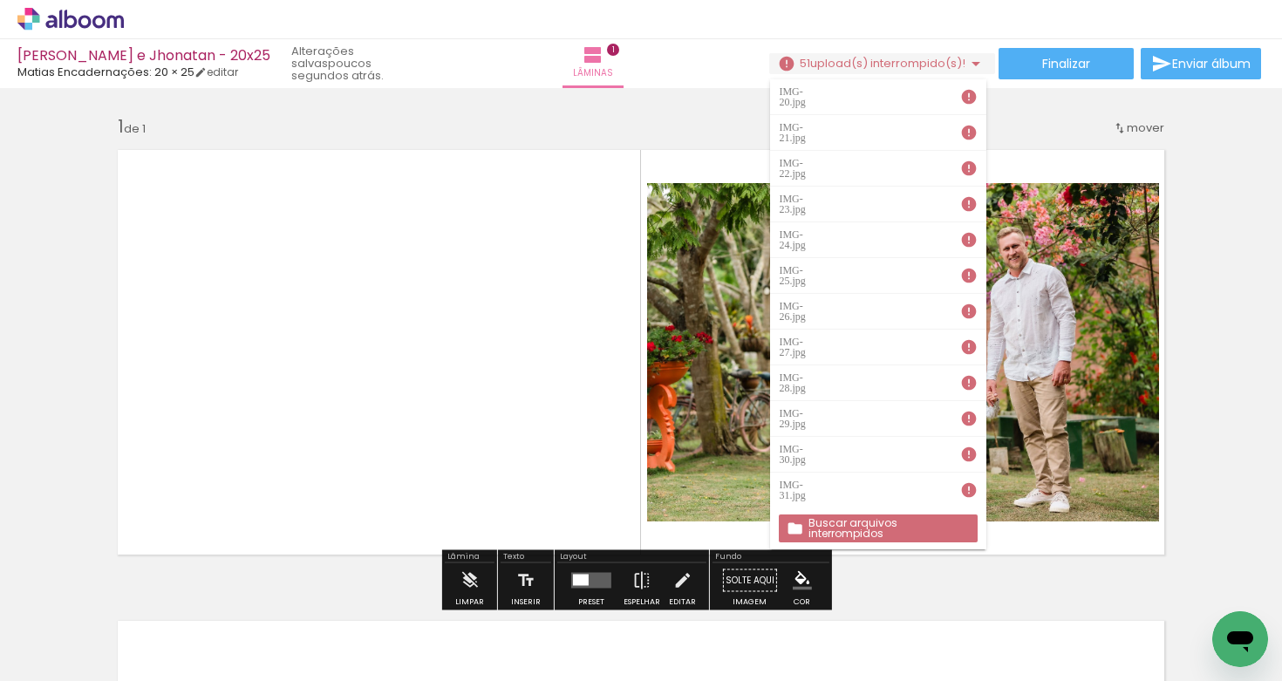
click at [0, 0] on slot "Buscar arquivos interrompidos" at bounding box center [0, 0] width 0 height 0
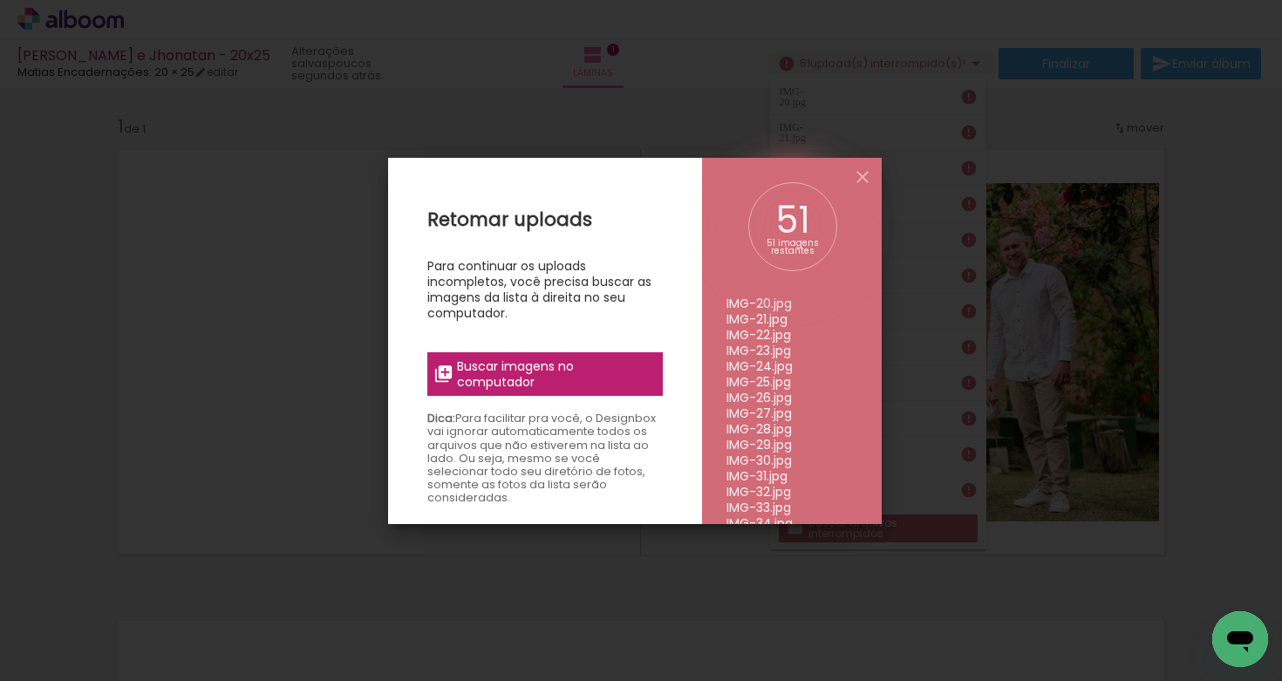
click at [562, 366] on span "Buscar imagens no computador" at bounding box center [554, 373] width 194 height 31
click at [0, 0] on input "file" at bounding box center [0, 0] width 0 height 0
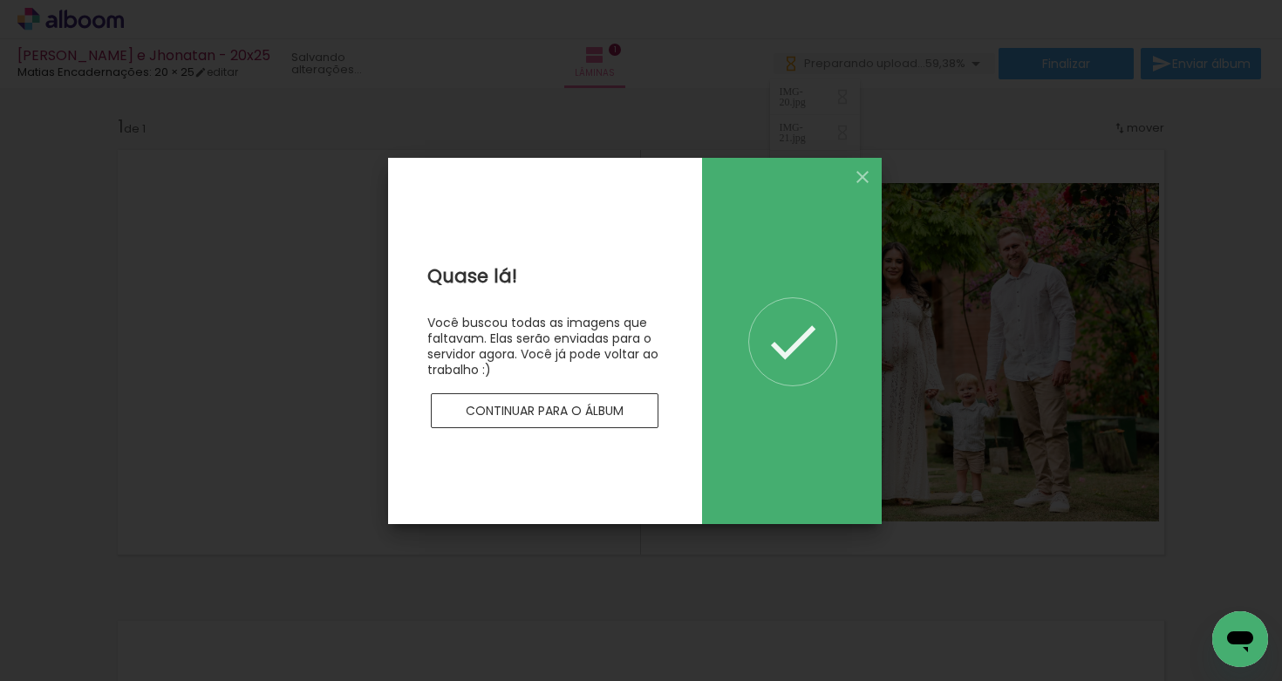
click at [874, 171] on div "0 imagens restantes" at bounding box center [792, 341] width 180 height 366
click at [862, 174] on iron-icon at bounding box center [862, 177] width 21 height 21
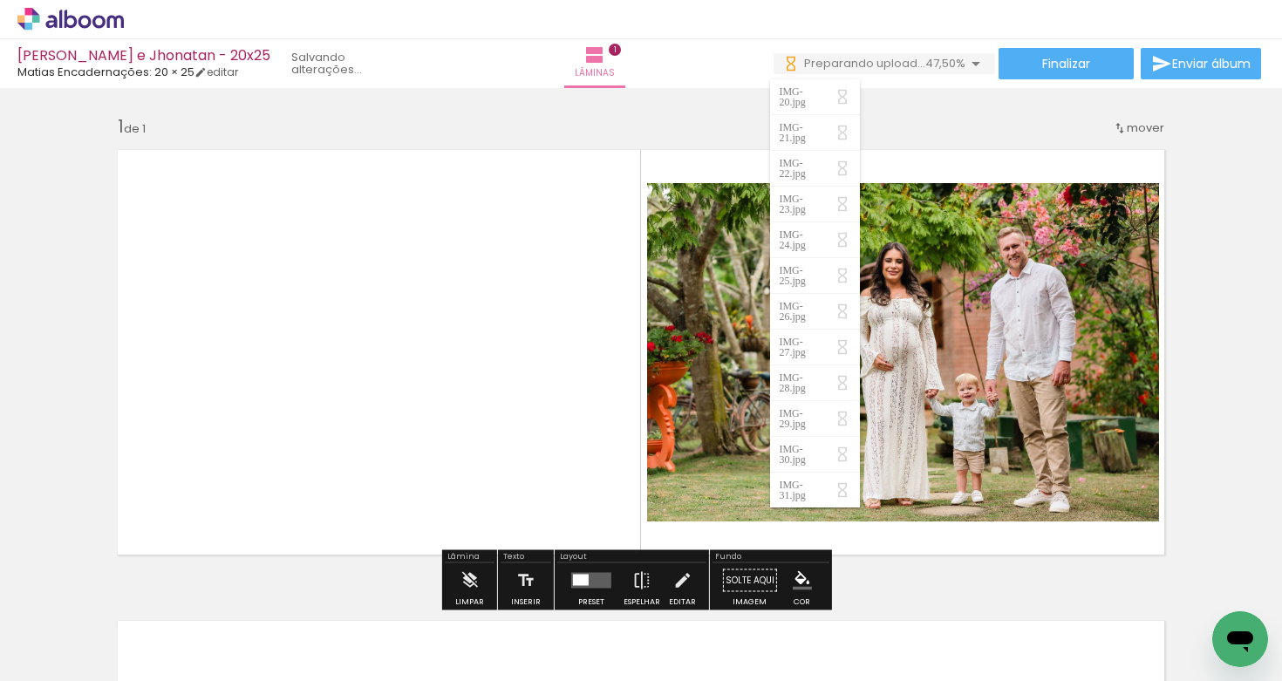
click at [564, 321] on quentale-layouter at bounding box center [640, 352] width 1069 height 427
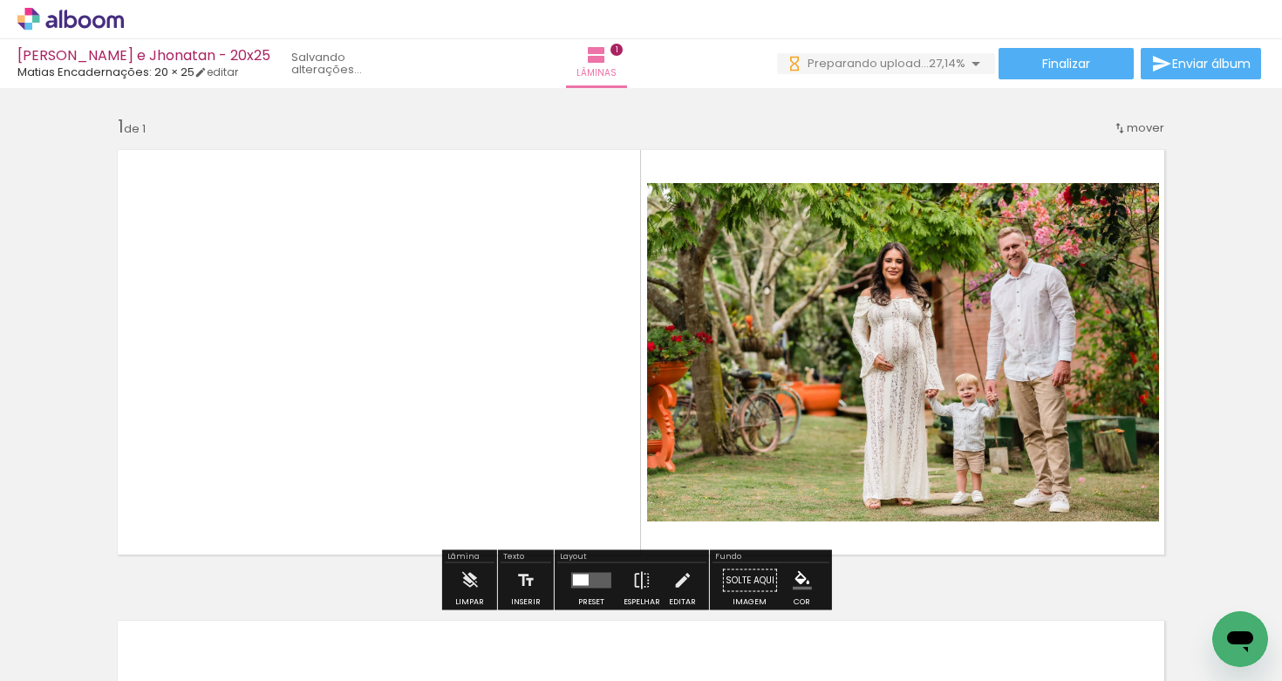
scroll to position [0, 2294]
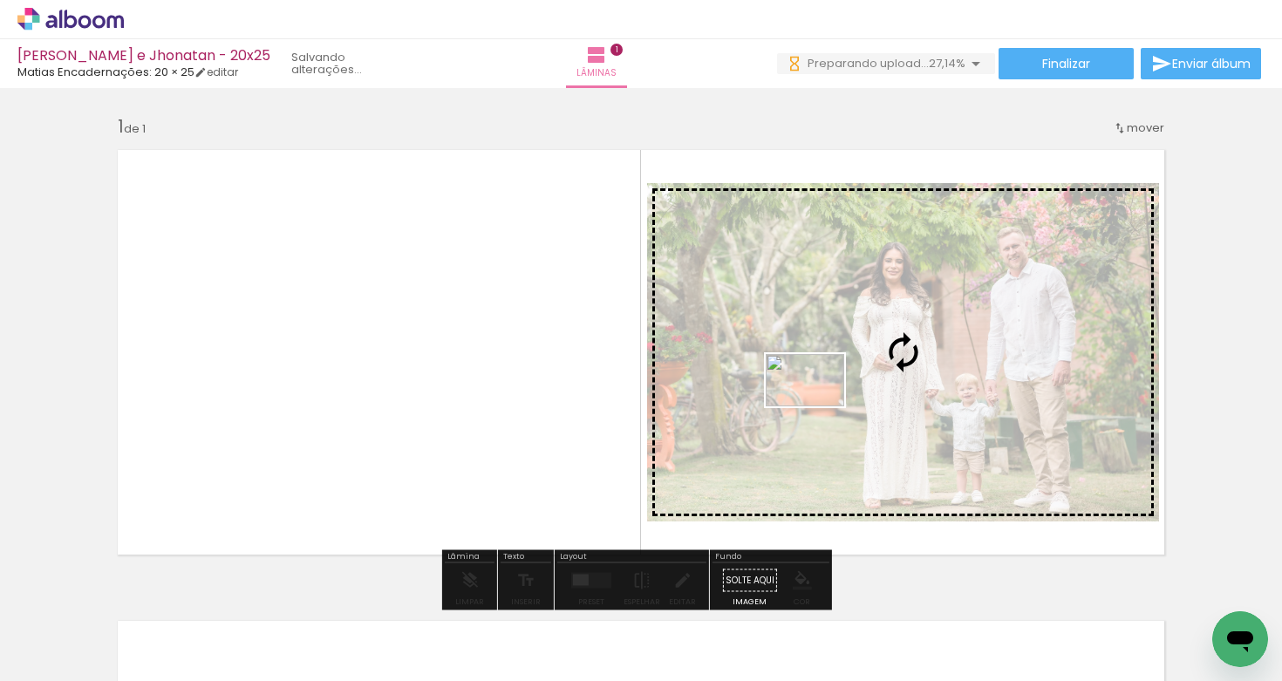
drag, startPoint x: 719, startPoint y: 637, endPoint x: 818, endPoint y: 407, distance: 250.4
click at [818, 407] on quentale-workspace at bounding box center [641, 340] width 1282 height 681
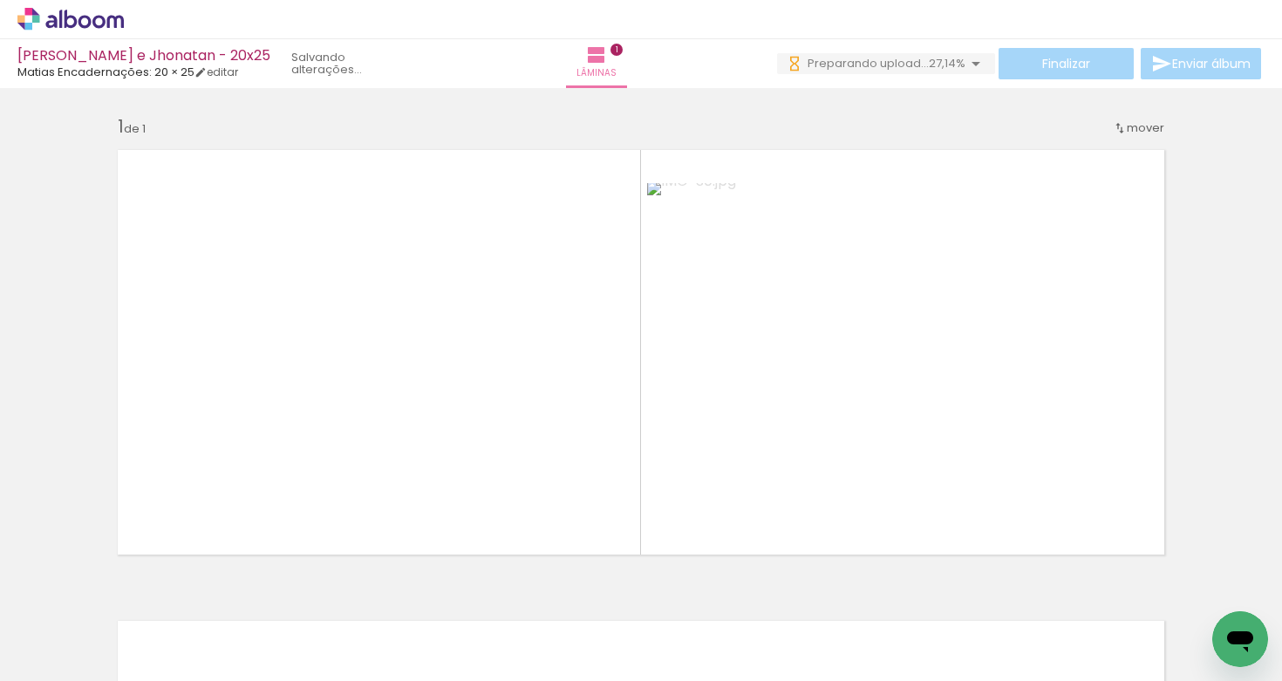
scroll to position [0, 2666]
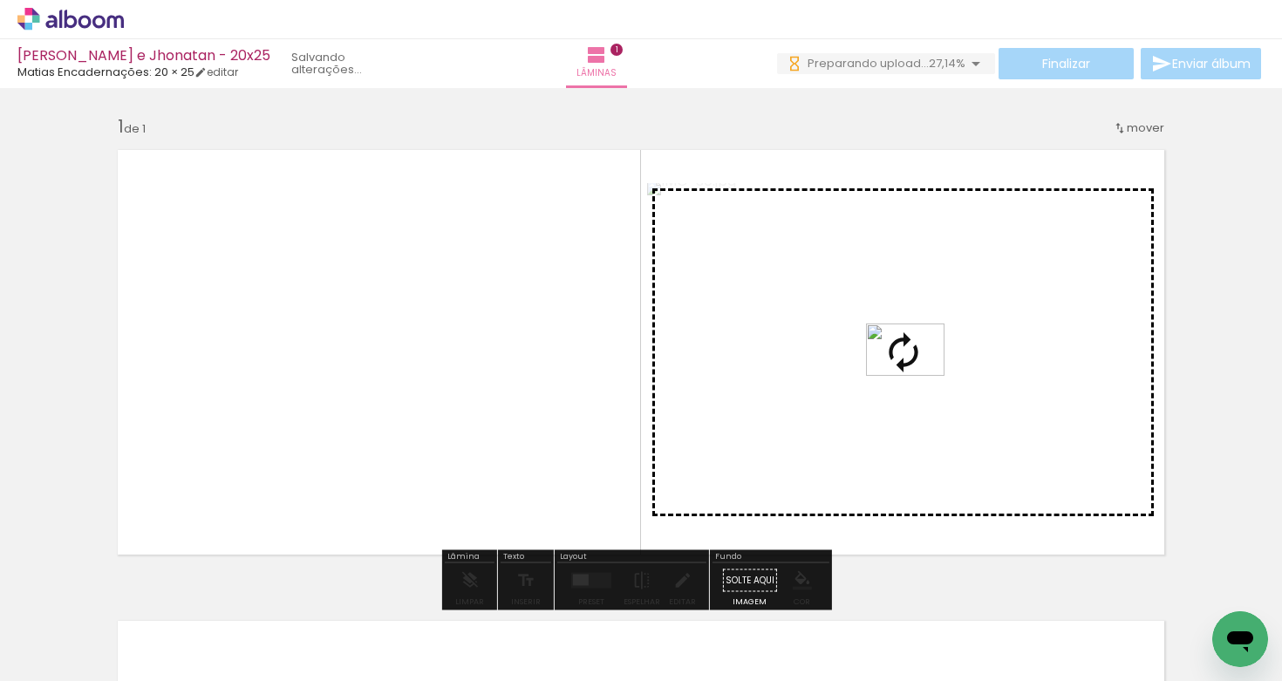
drag, startPoint x: 934, startPoint y: 639, endPoint x: 918, endPoint y: 385, distance: 255.1
click at [918, 376] on quentale-workspace at bounding box center [641, 340] width 1282 height 681
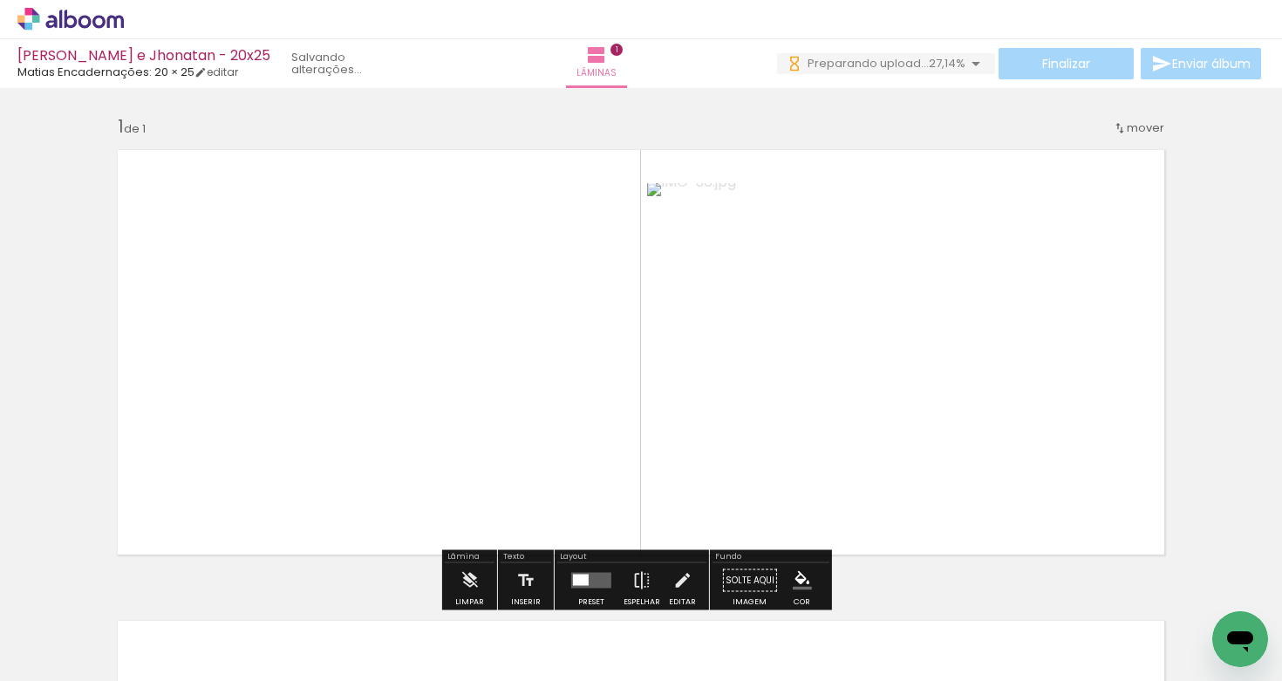
scroll to position [0, 0]
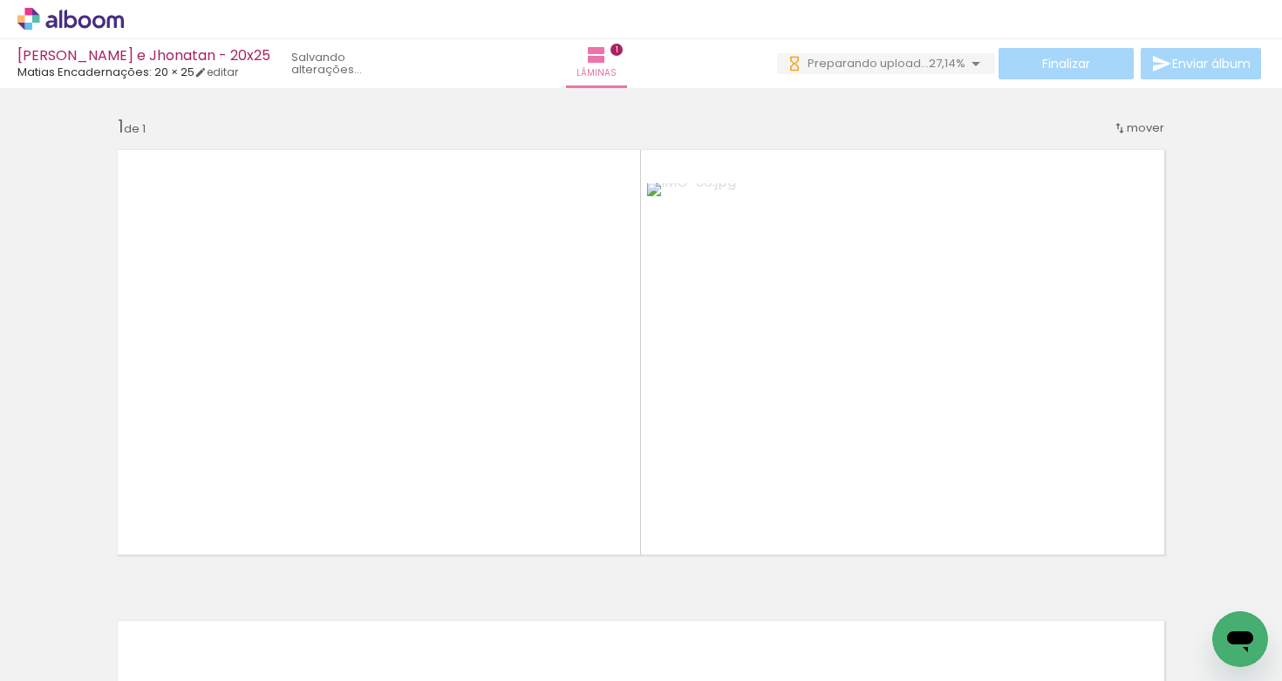
click at [583, 622] on div at bounding box center [565, 623] width 86 height 58
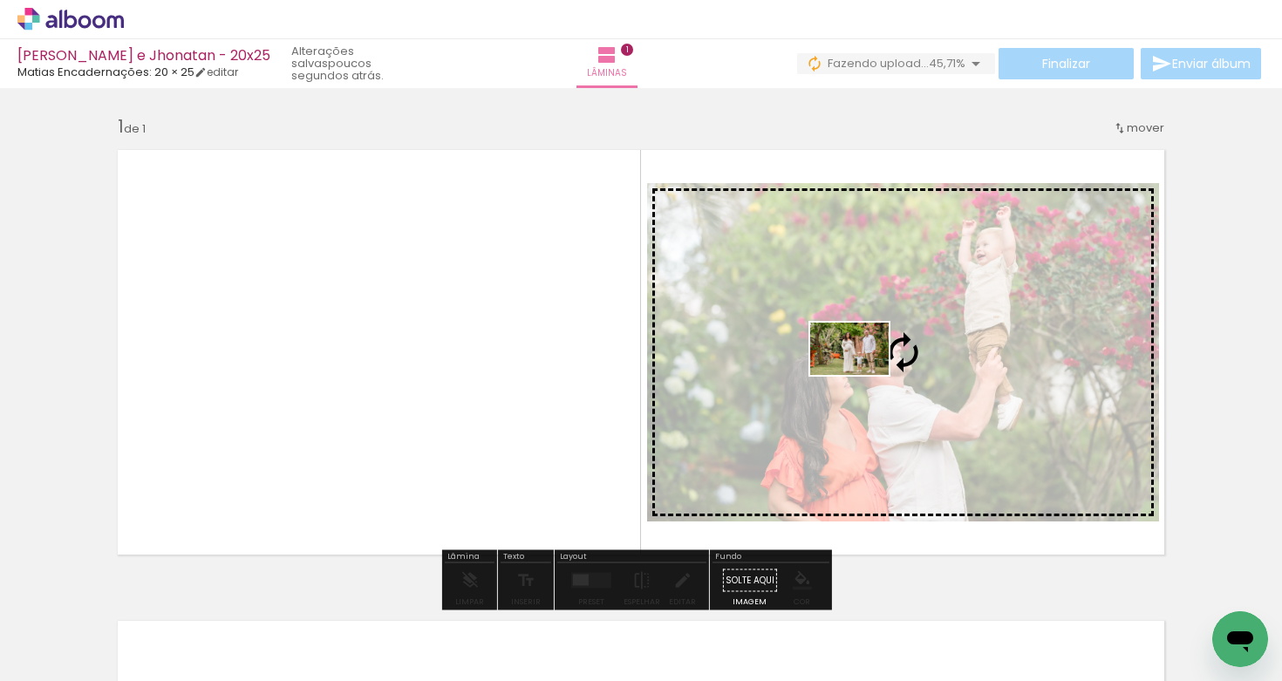
drag, startPoint x: 801, startPoint y: 643, endPoint x: 862, endPoint y: 376, distance: 273.9
click at [862, 376] on quentale-workspace at bounding box center [641, 340] width 1282 height 681
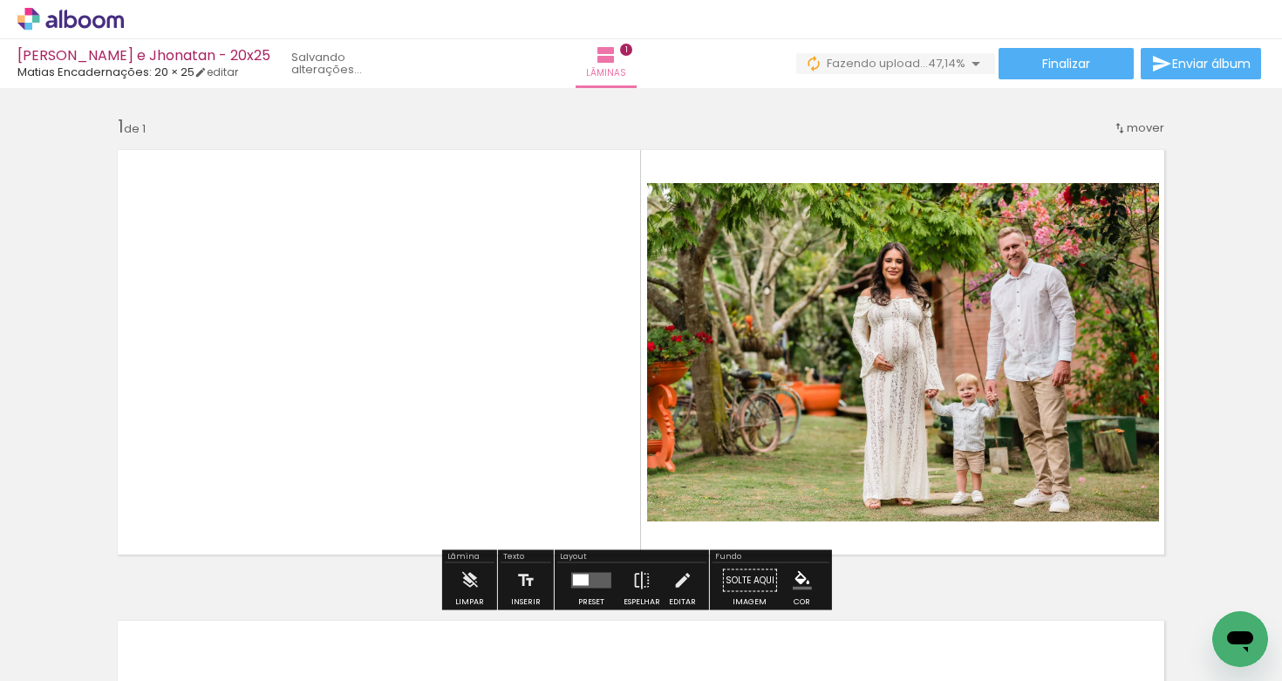
scroll to position [0, 0]
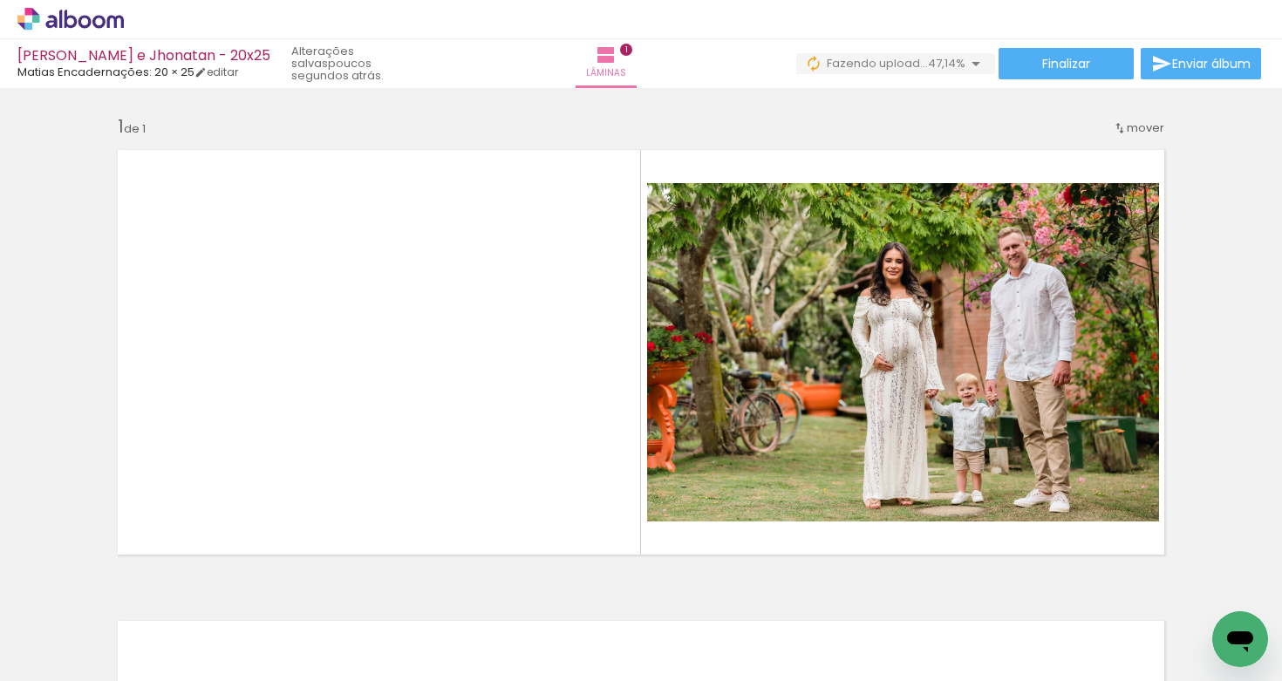
click at [89, 630] on iron-icon at bounding box center [89, 629] width 14 height 14
click at [0, 0] on slot "Não utilizadas" at bounding box center [0, 0] width 0 height 0
type input "Não utilizadas"
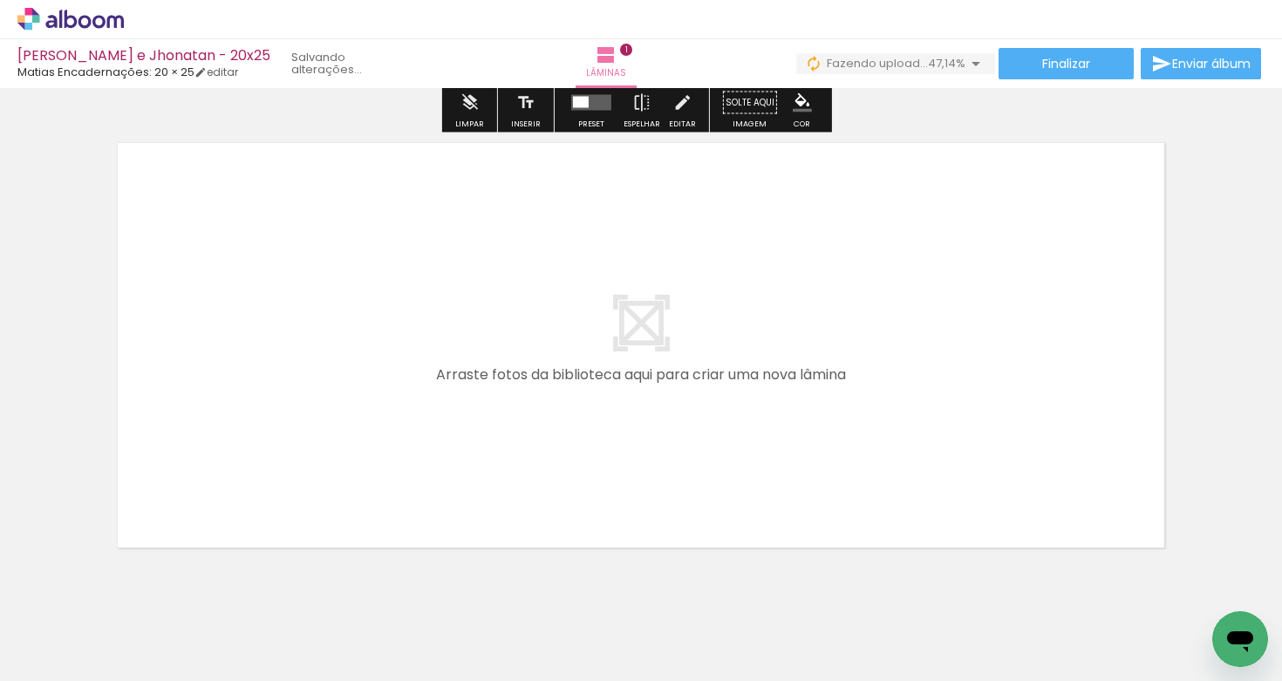
scroll to position [494, 0]
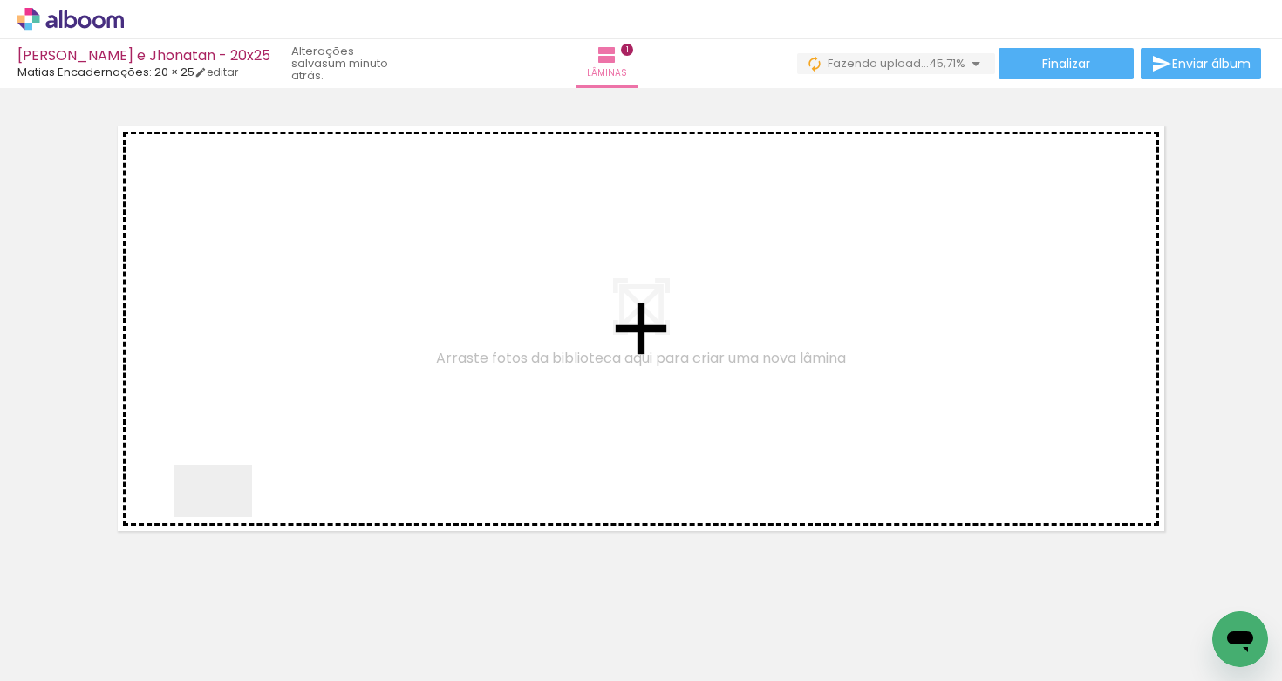
drag, startPoint x: 192, startPoint y: 618, endPoint x: 318, endPoint y: 354, distance: 292.9
click at [318, 354] on quentale-workspace at bounding box center [641, 340] width 1282 height 681
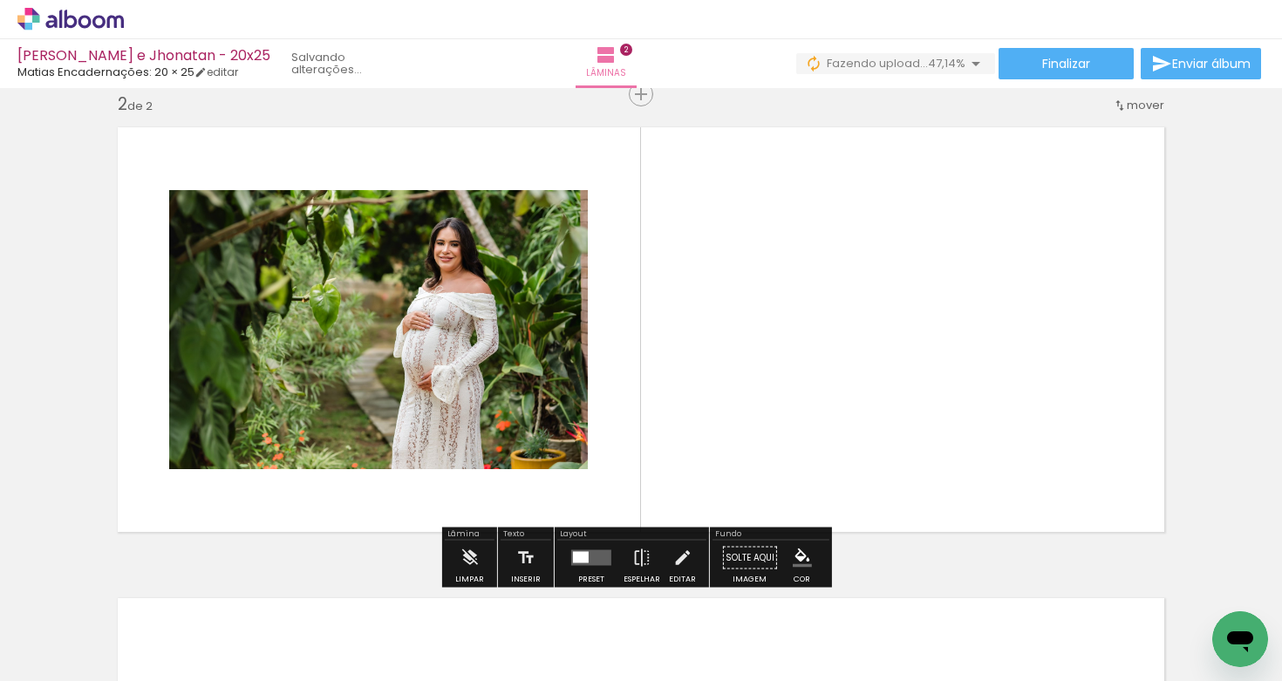
scroll to position [493, 0]
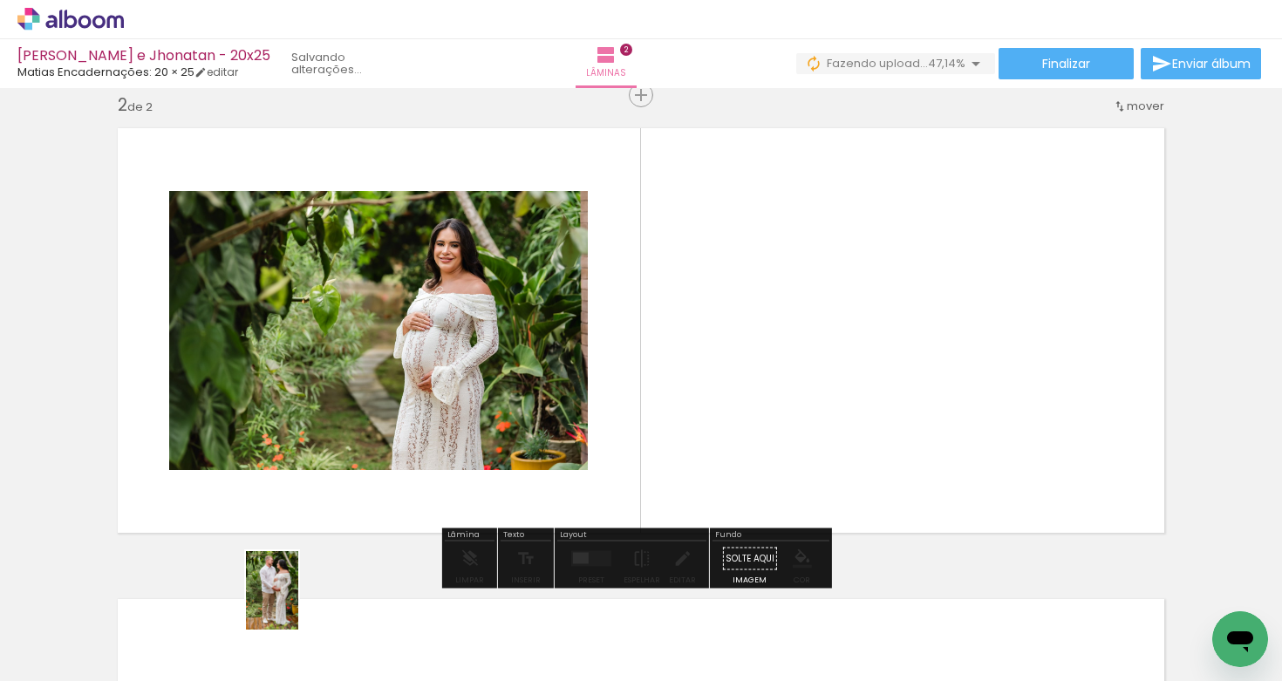
click at [285, 627] on div at bounding box center [272, 622] width 58 height 86
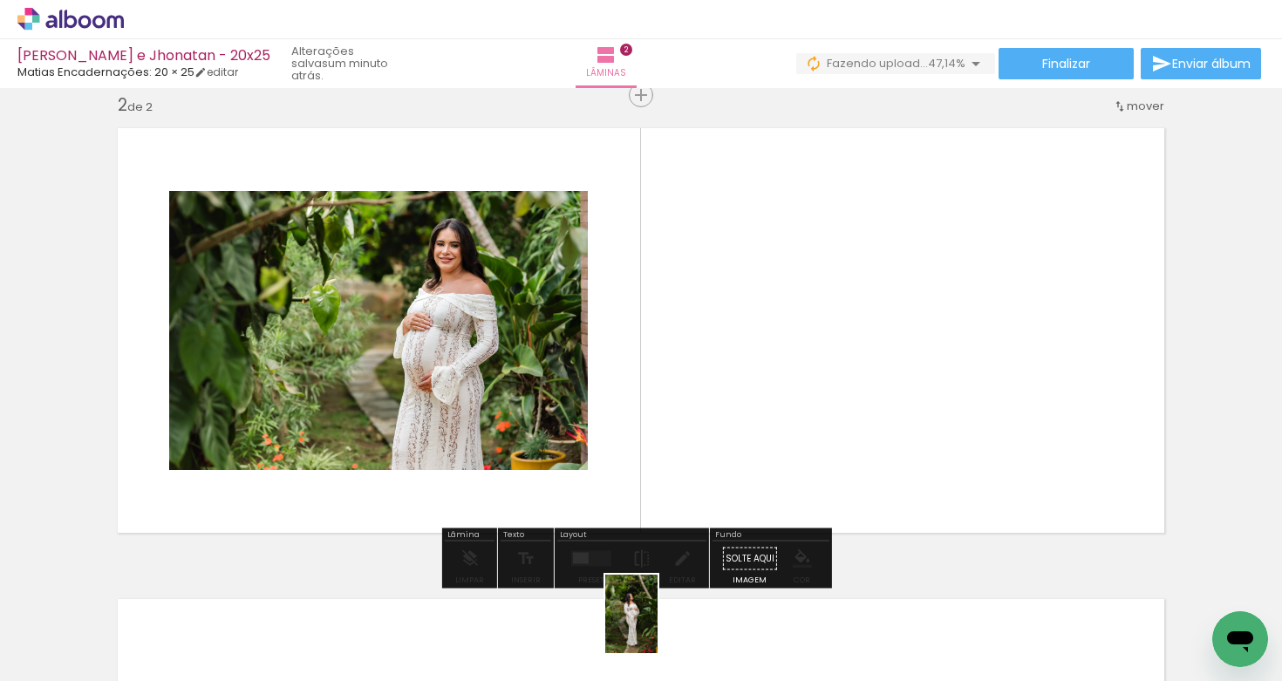
click at [664, 631] on div at bounding box center [663, 622] width 58 height 86
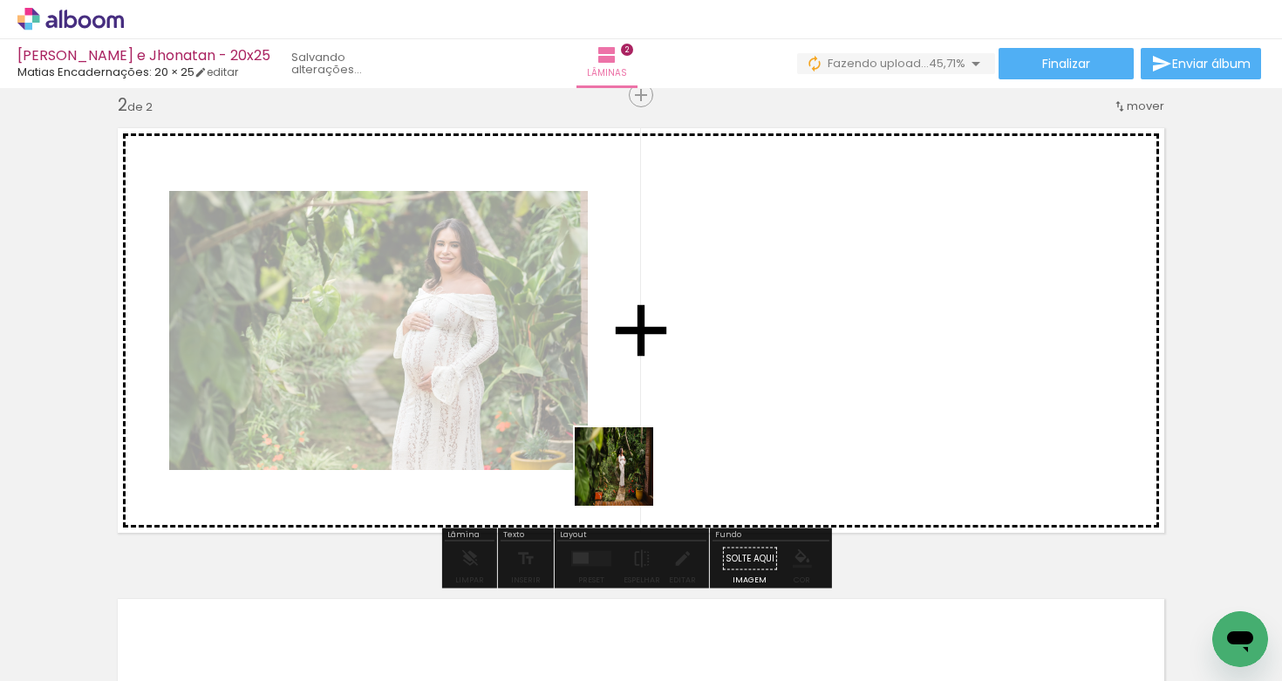
drag, startPoint x: 560, startPoint y: 637, endPoint x: 671, endPoint y: 385, distance: 275.6
click at [671, 385] on quentale-workspace at bounding box center [641, 340] width 1282 height 681
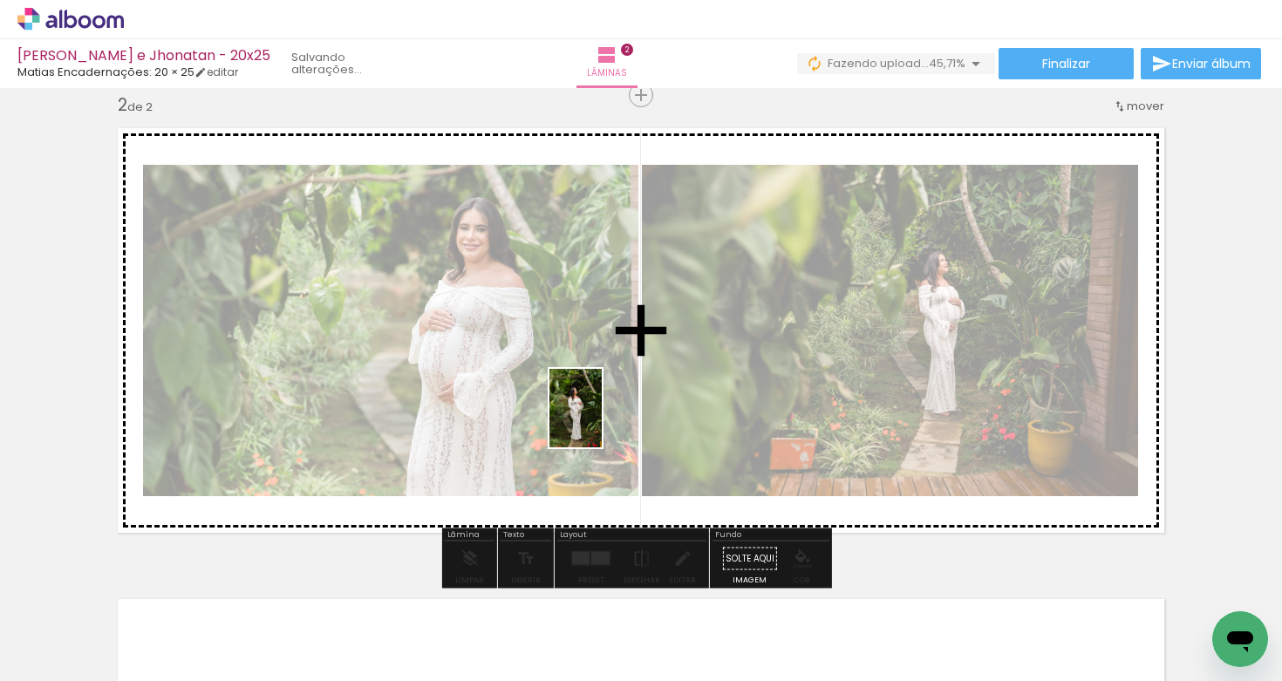
drag, startPoint x: 557, startPoint y: 623, endPoint x: 605, endPoint y: 425, distance: 203.7
click at [601, 418] on quentale-workspace at bounding box center [641, 340] width 1282 height 681
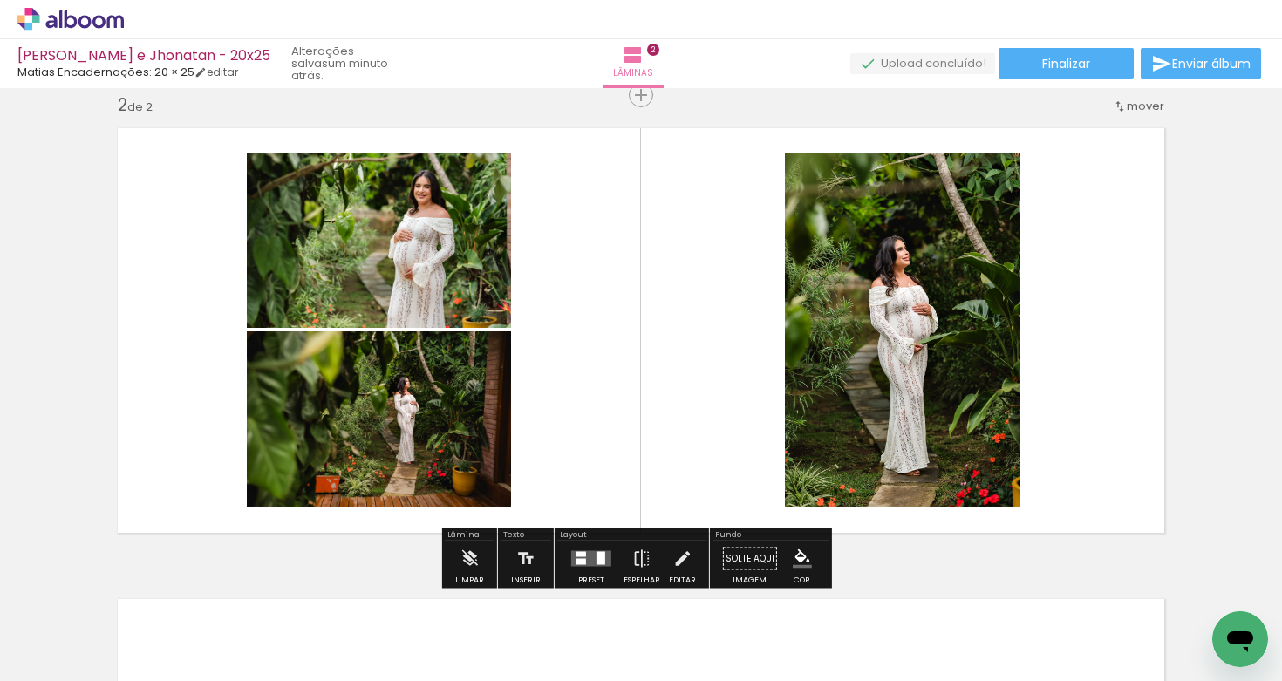
click at [585, 559] on quentale-layouter at bounding box center [591, 559] width 40 height 16
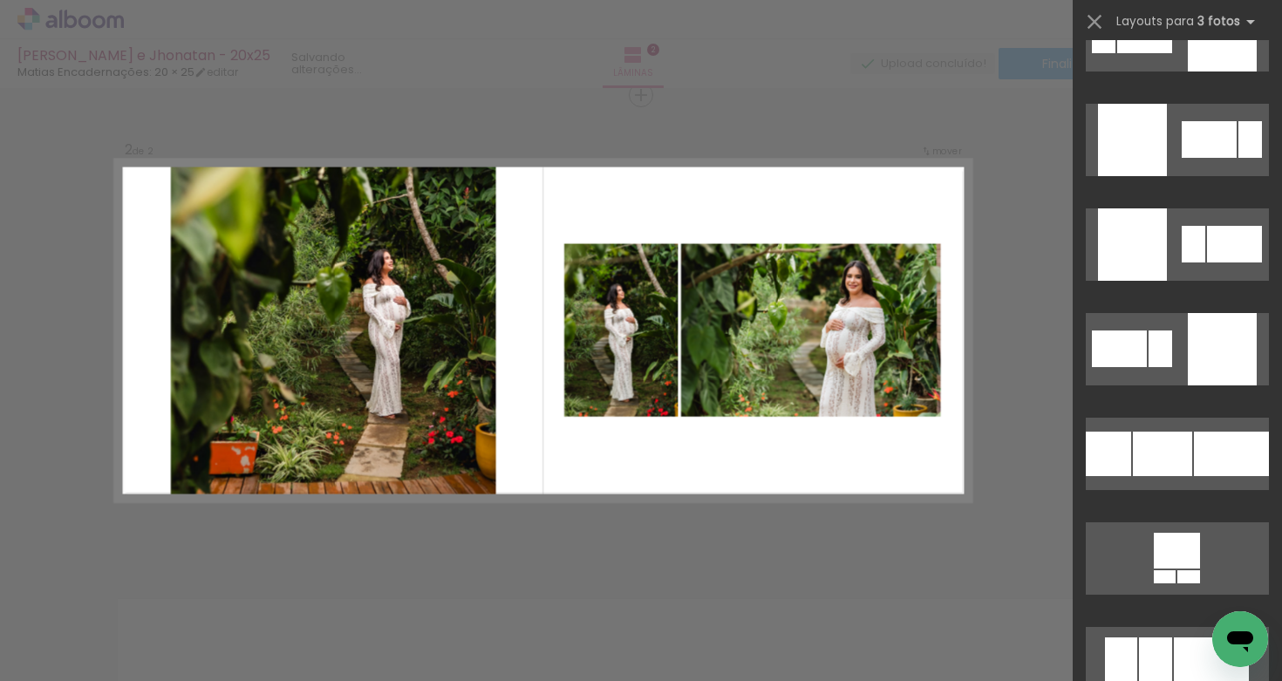
scroll to position [3818, 0]
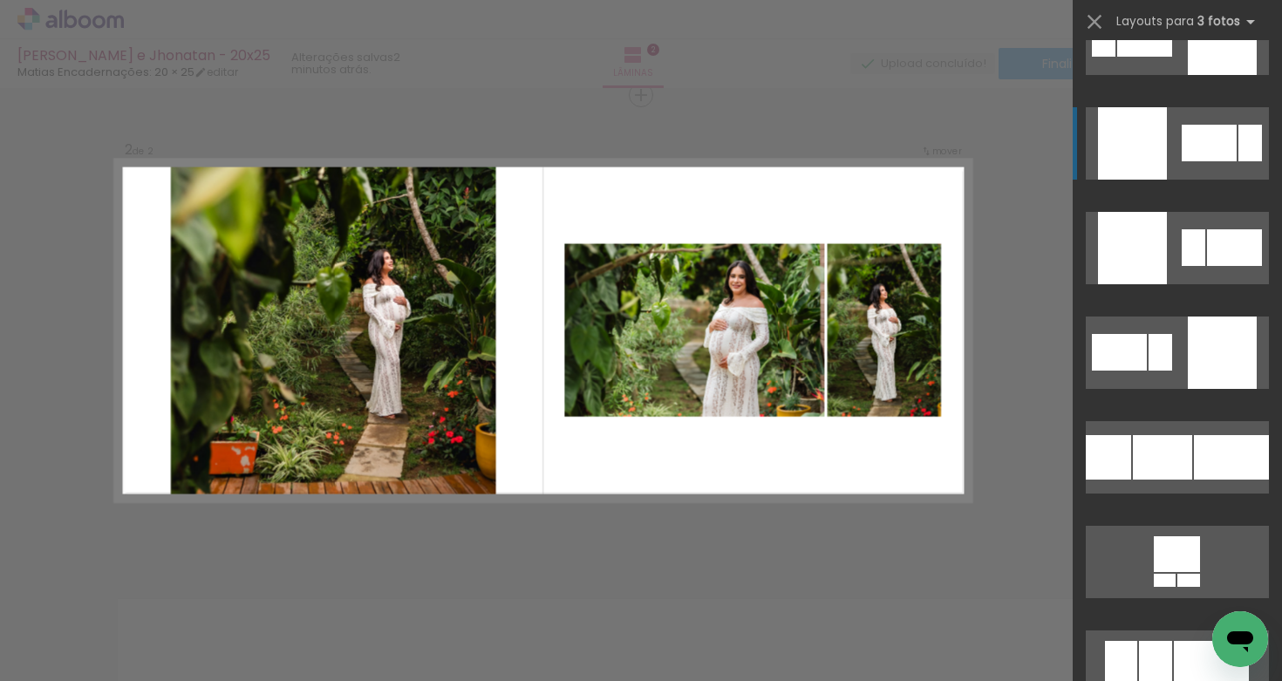
click at [1186, 177] on quentale-layouter at bounding box center [1177, 143] width 183 height 72
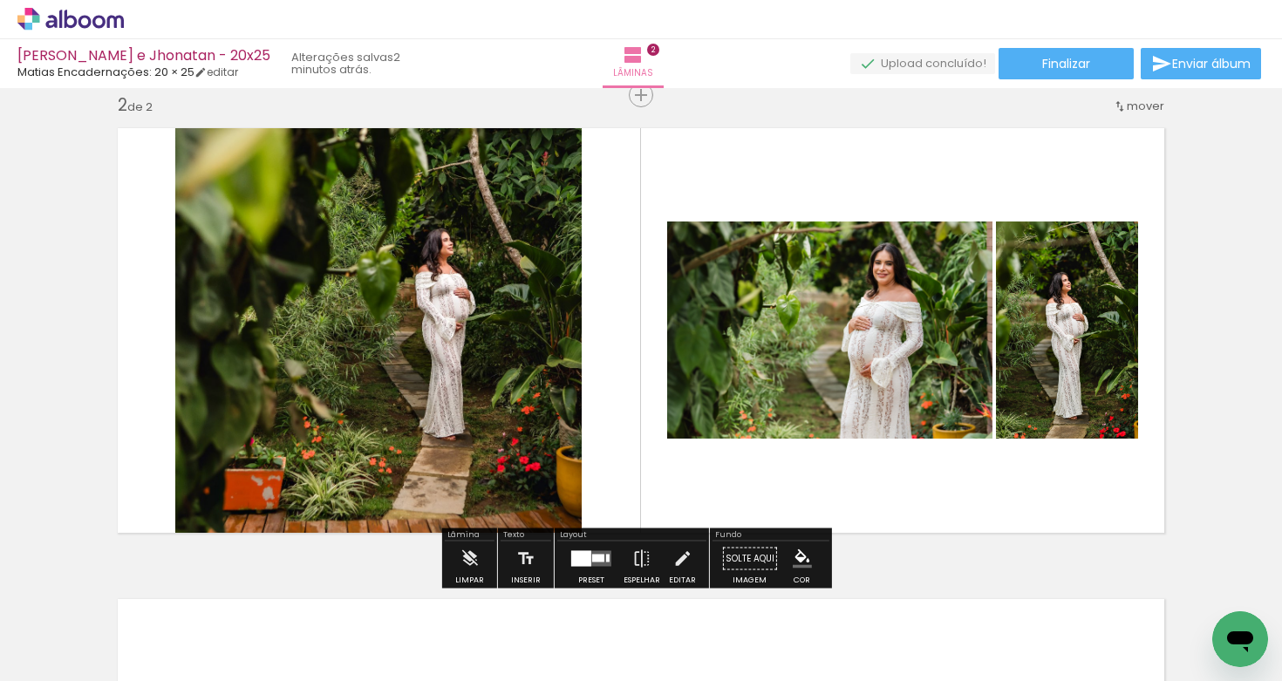
click at [485, 350] on div at bounding box center [378, 330] width 641 height 427
click at [485, 350] on quentale-photo at bounding box center [378, 330] width 406 height 427
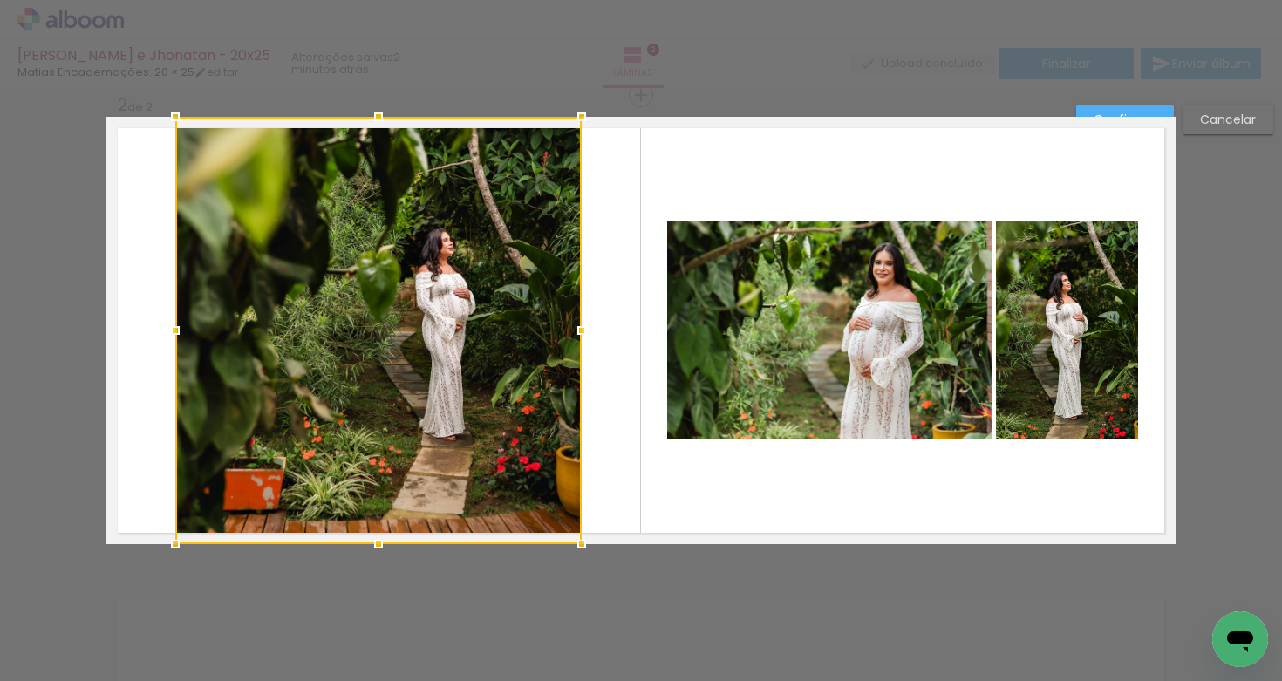
click at [484, 341] on div at bounding box center [378, 330] width 406 height 427
click at [484, 343] on div at bounding box center [379, 330] width 406 height 427
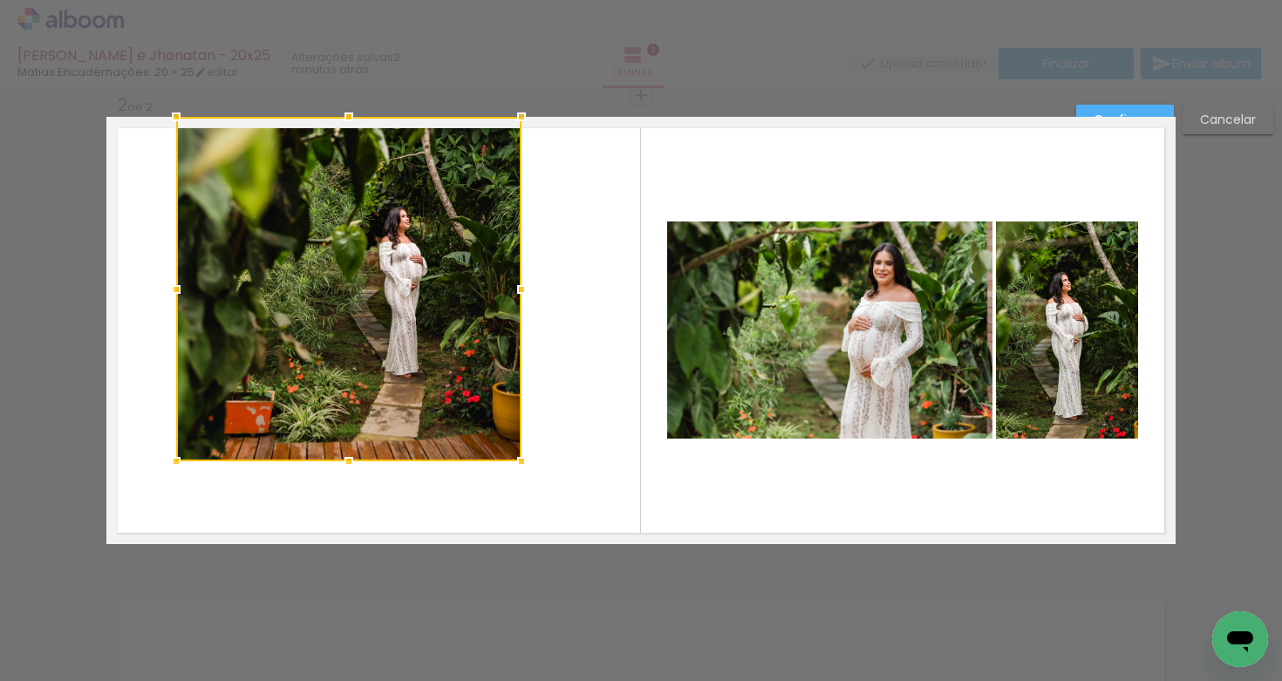
drag, startPoint x: 574, startPoint y: 546, endPoint x: 513, endPoint y: 463, distance: 102.9
click at [513, 463] on div at bounding box center [521, 461] width 35 height 35
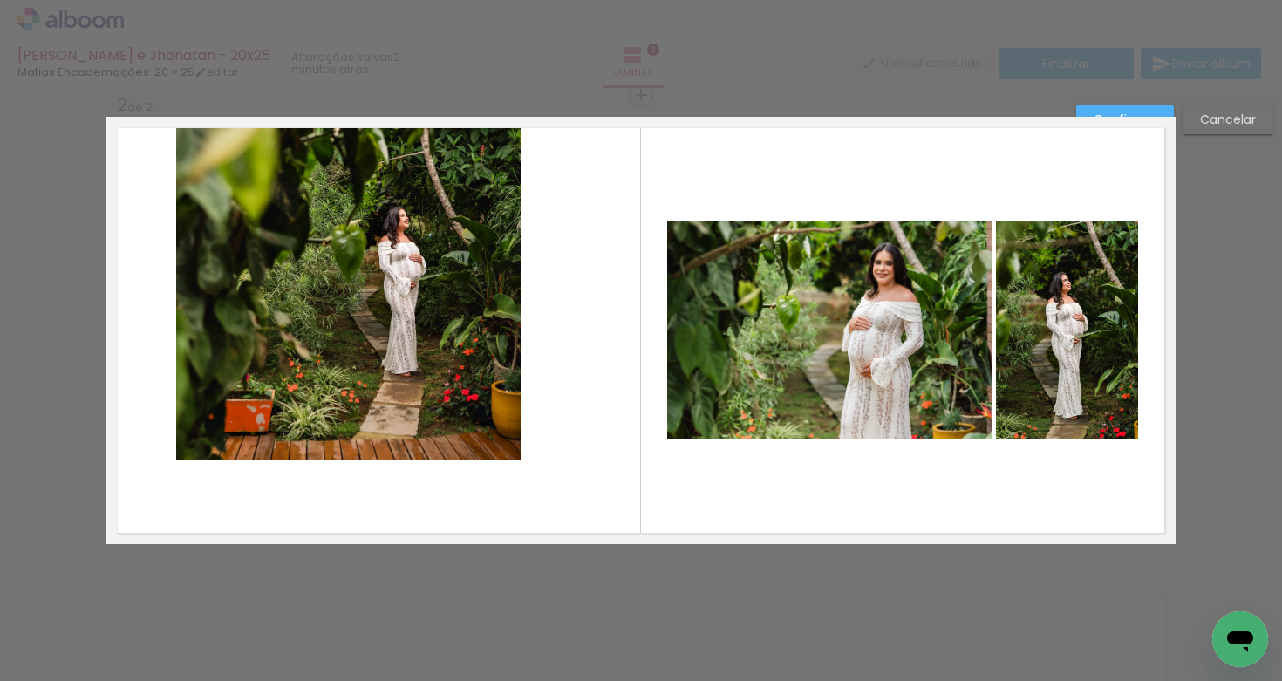
click at [504, 277] on quentale-photo at bounding box center [348, 288] width 344 height 343
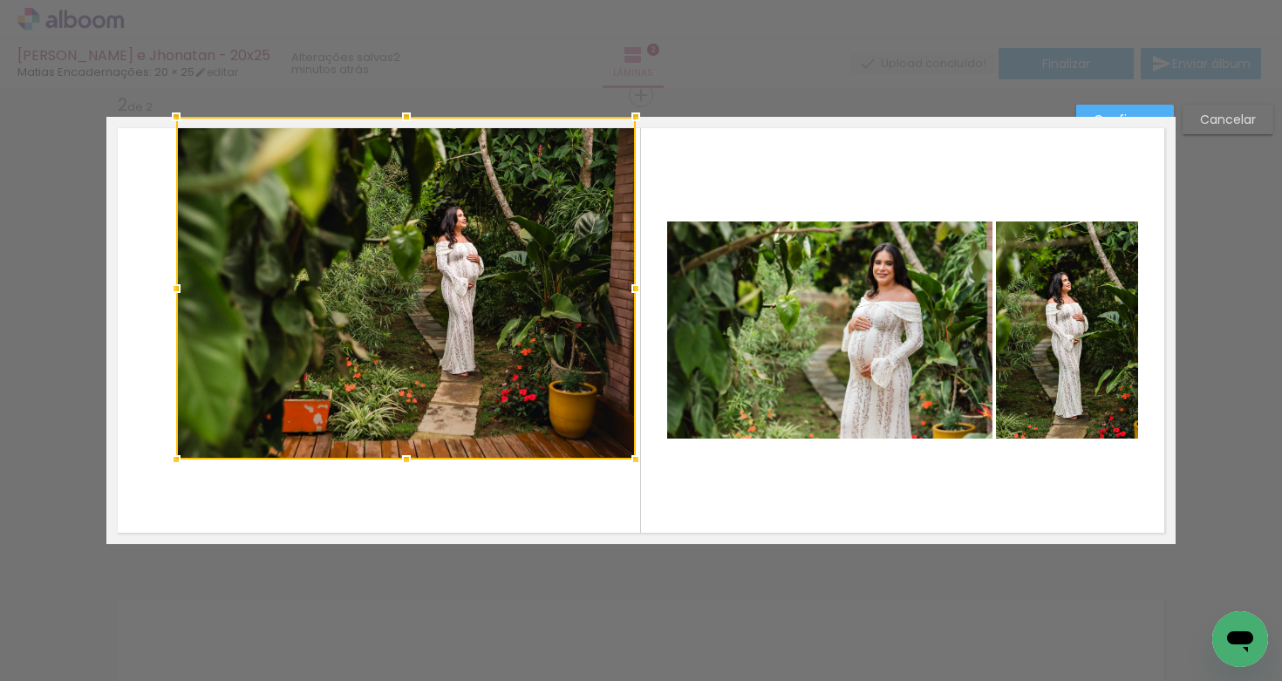
drag, startPoint x: 518, startPoint y: 284, endPoint x: 627, endPoint y: 298, distance: 109.9
click at [631, 297] on div at bounding box center [635, 288] width 35 height 35
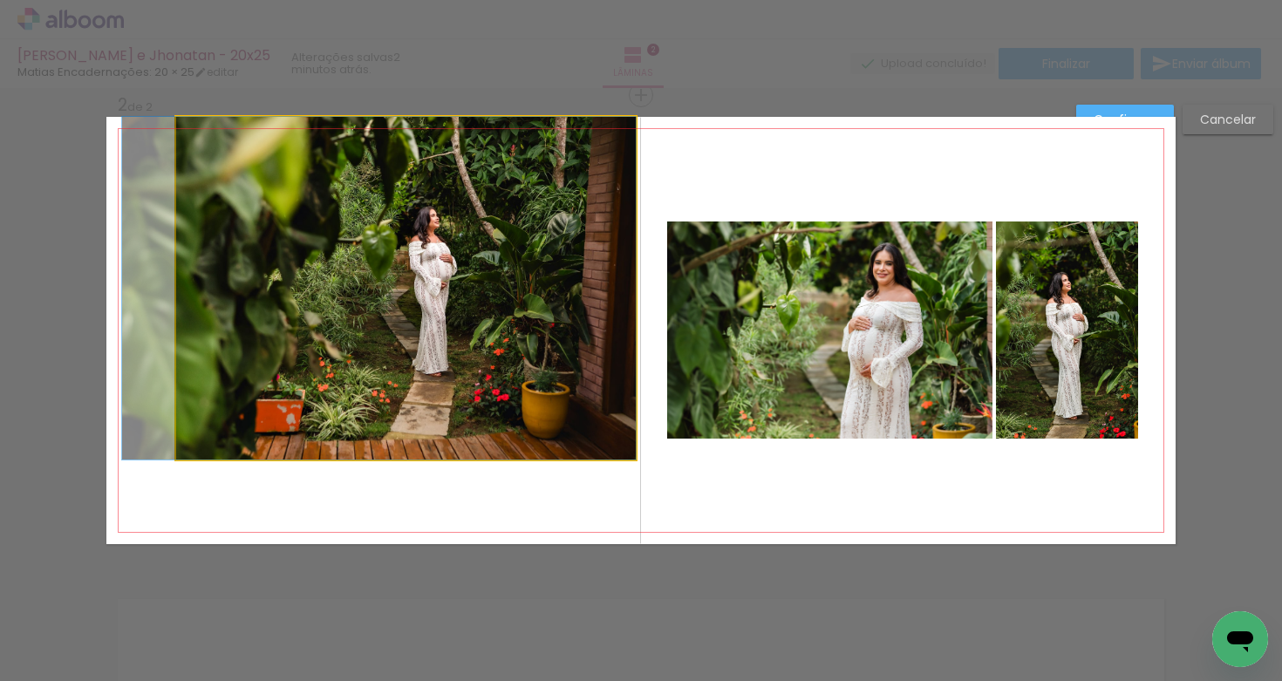
drag, startPoint x: 517, startPoint y: 296, endPoint x: 489, endPoint y: 360, distance: 70.3
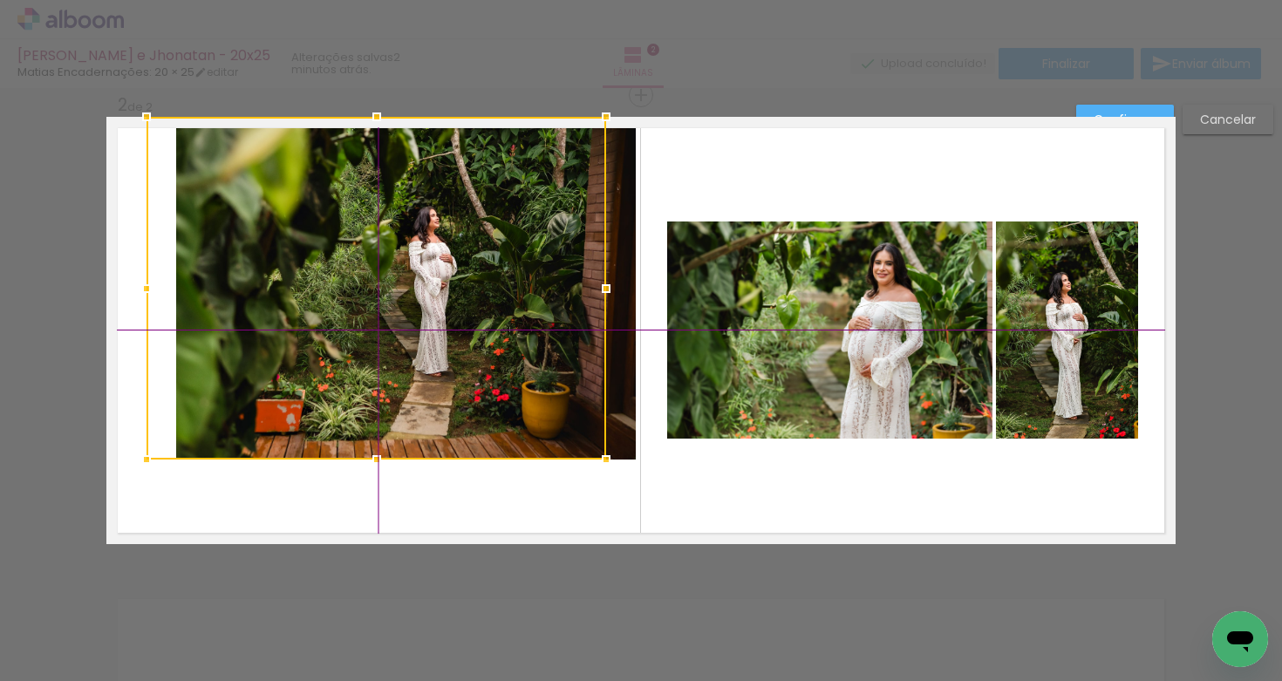
drag, startPoint x: 470, startPoint y: 302, endPoint x: 472, endPoint y: 353, distance: 51.5
click at [472, 353] on div at bounding box center [377, 288] width 460 height 343
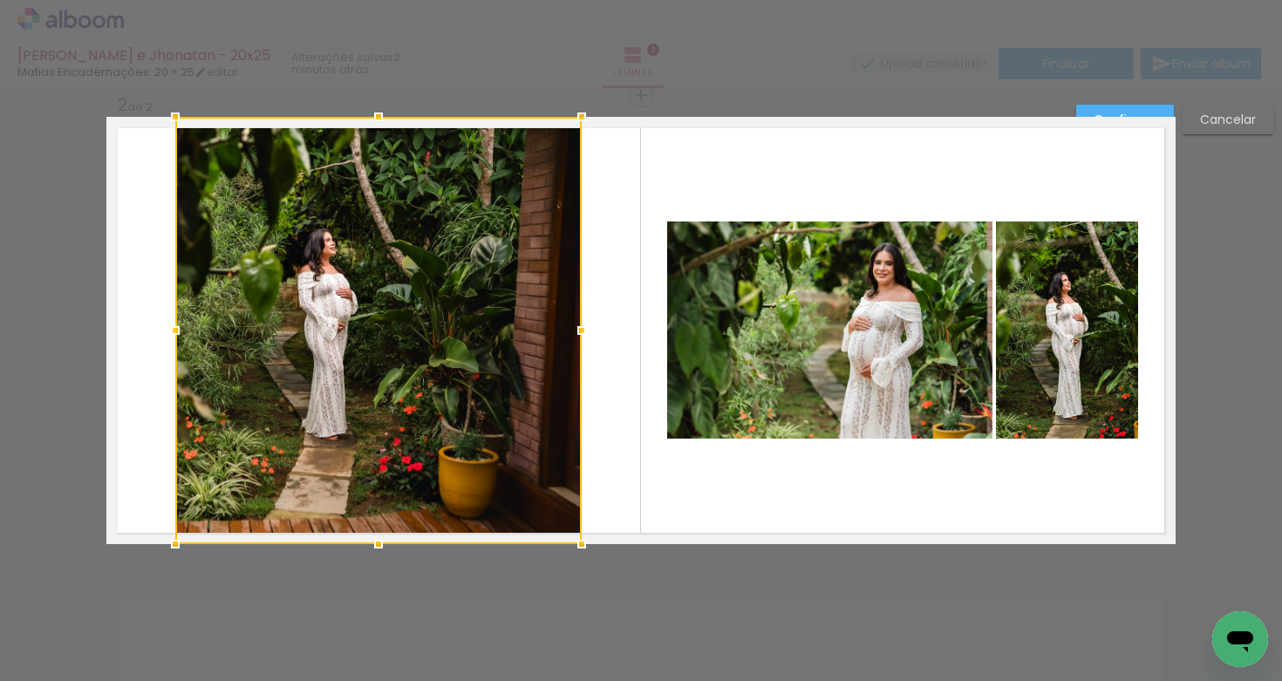
click at [434, 323] on div at bounding box center [378, 330] width 406 height 427
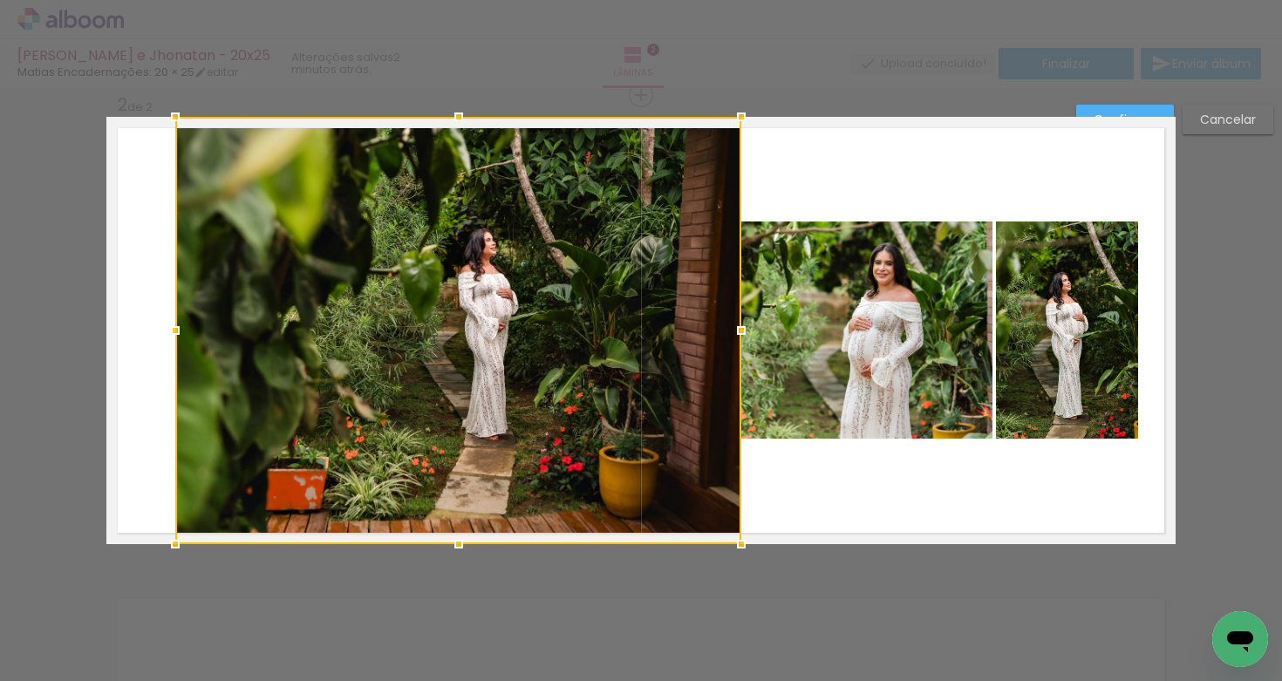
drag, startPoint x: 574, startPoint y: 331, endPoint x: 705, endPoint y: 304, distance: 133.6
click at [705, 304] on div at bounding box center [458, 330] width 566 height 427
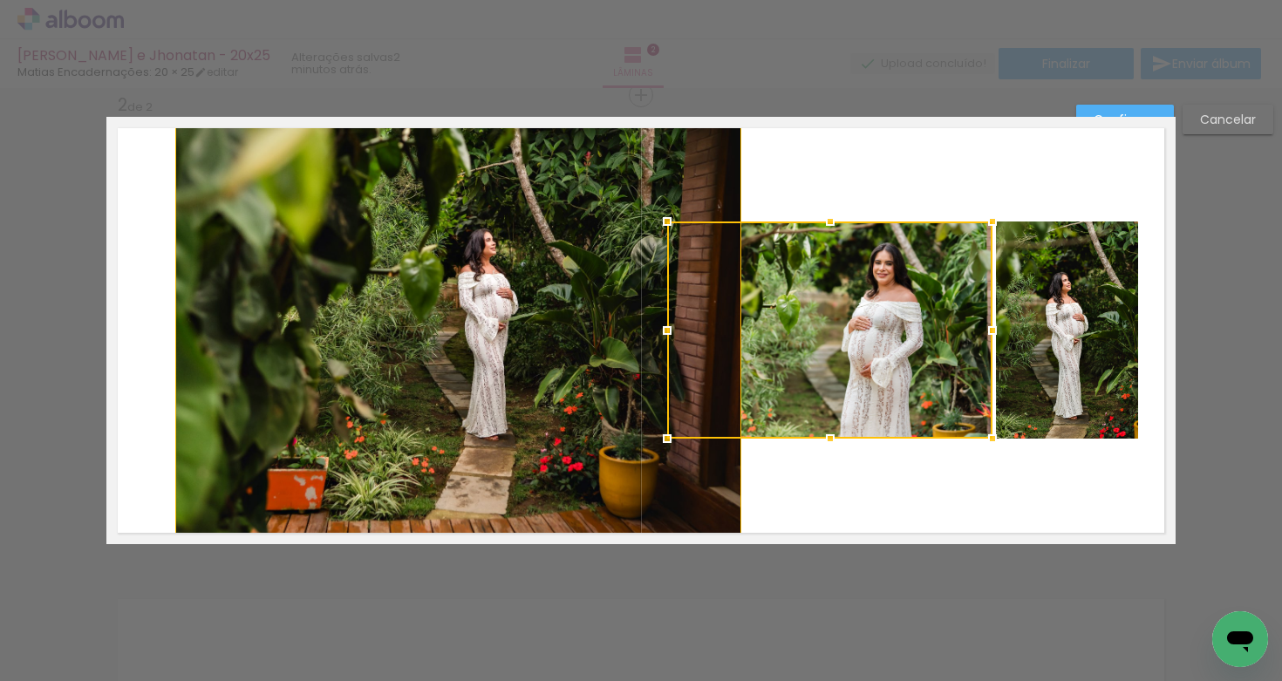
click at [496, 399] on quentale-photo at bounding box center [458, 330] width 566 height 427
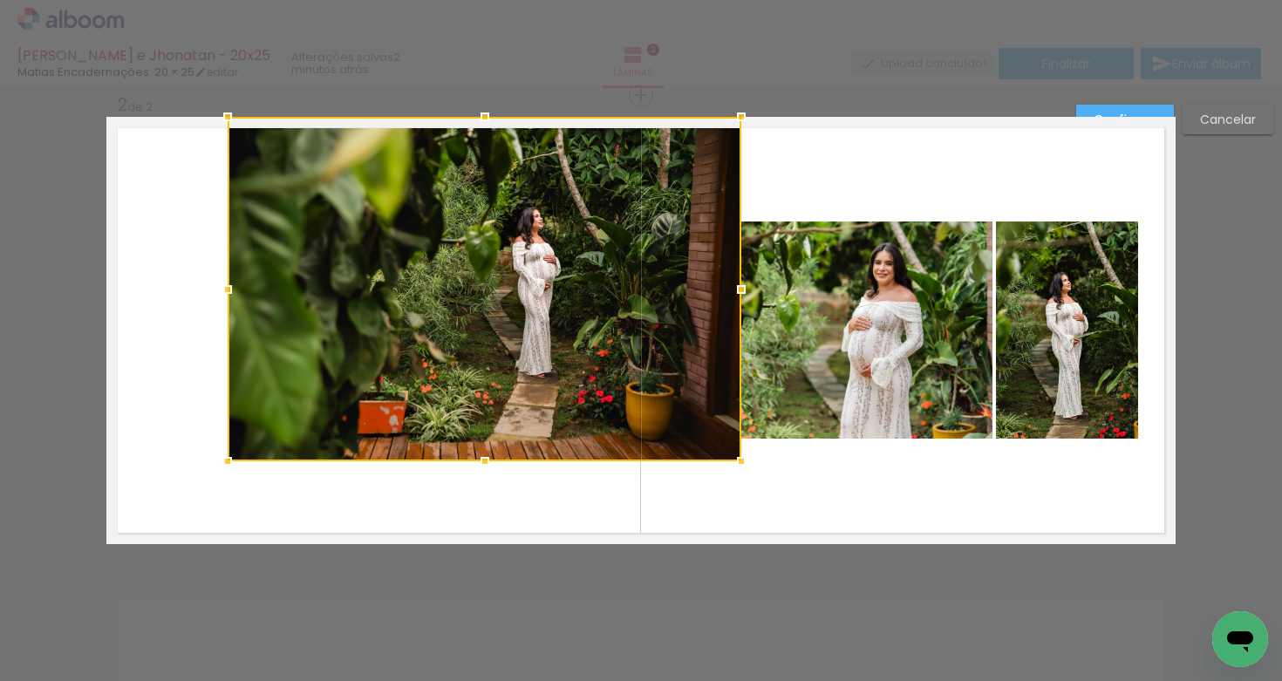
drag, startPoint x: 169, startPoint y: 543, endPoint x: 230, endPoint y: 453, distance: 109.3
click at [222, 460] on div at bounding box center [227, 461] width 35 height 35
click at [453, 350] on div at bounding box center [484, 289] width 513 height 344
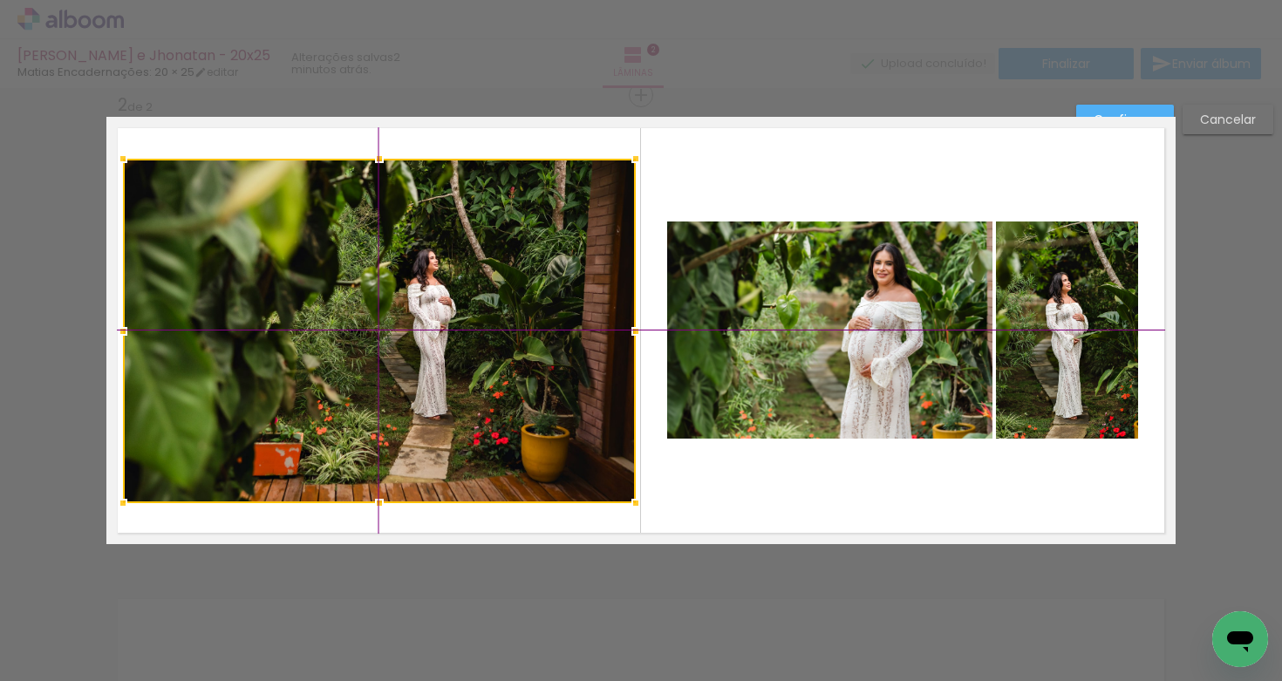
drag, startPoint x: 476, startPoint y: 294, endPoint x: 365, endPoint y: 331, distance: 117.8
click at [365, 331] on div at bounding box center [379, 331] width 513 height 344
click at [631, 465] on quentale-layouter at bounding box center [640, 330] width 1069 height 427
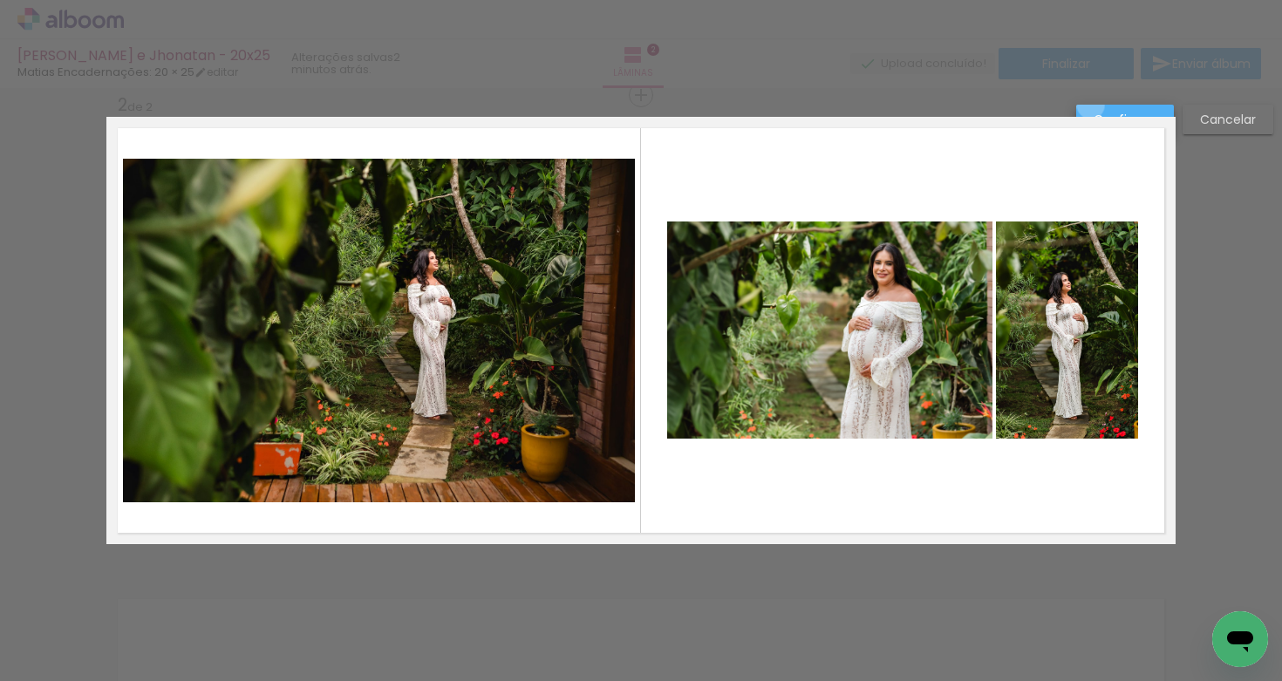
click at [1091, 105] on paper-button "Confirmar" at bounding box center [1125, 120] width 98 height 30
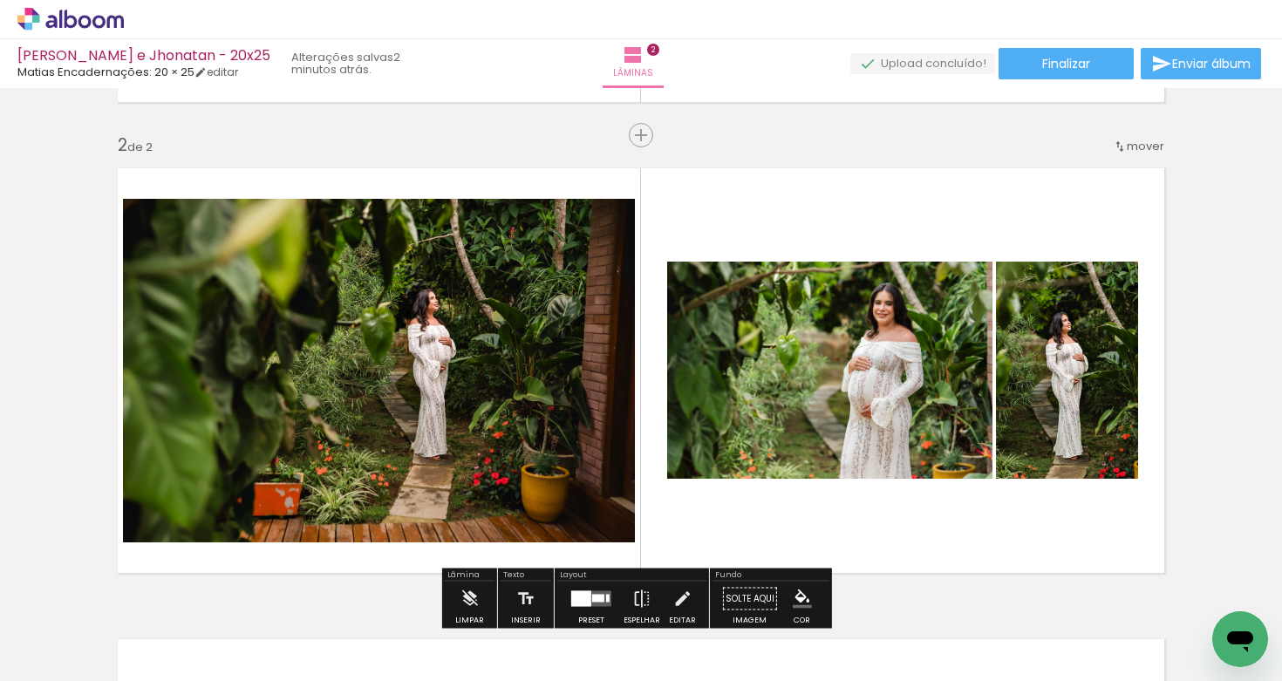
scroll to position [0, 0]
click at [860, 331] on quentale-photo at bounding box center [829, 370] width 325 height 217
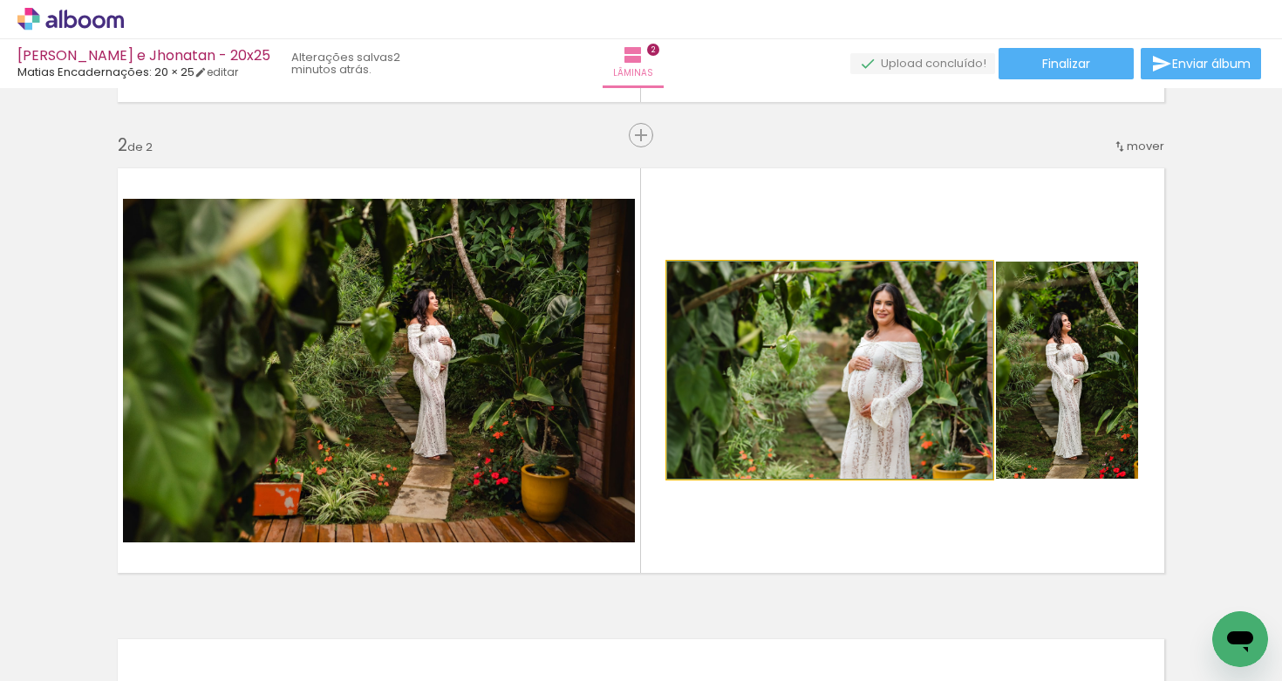
drag, startPoint x: 860, startPoint y: 331, endPoint x: 871, endPoint y: 328, distance: 11.9
click at [860, 331] on quentale-photo at bounding box center [829, 370] width 325 height 217
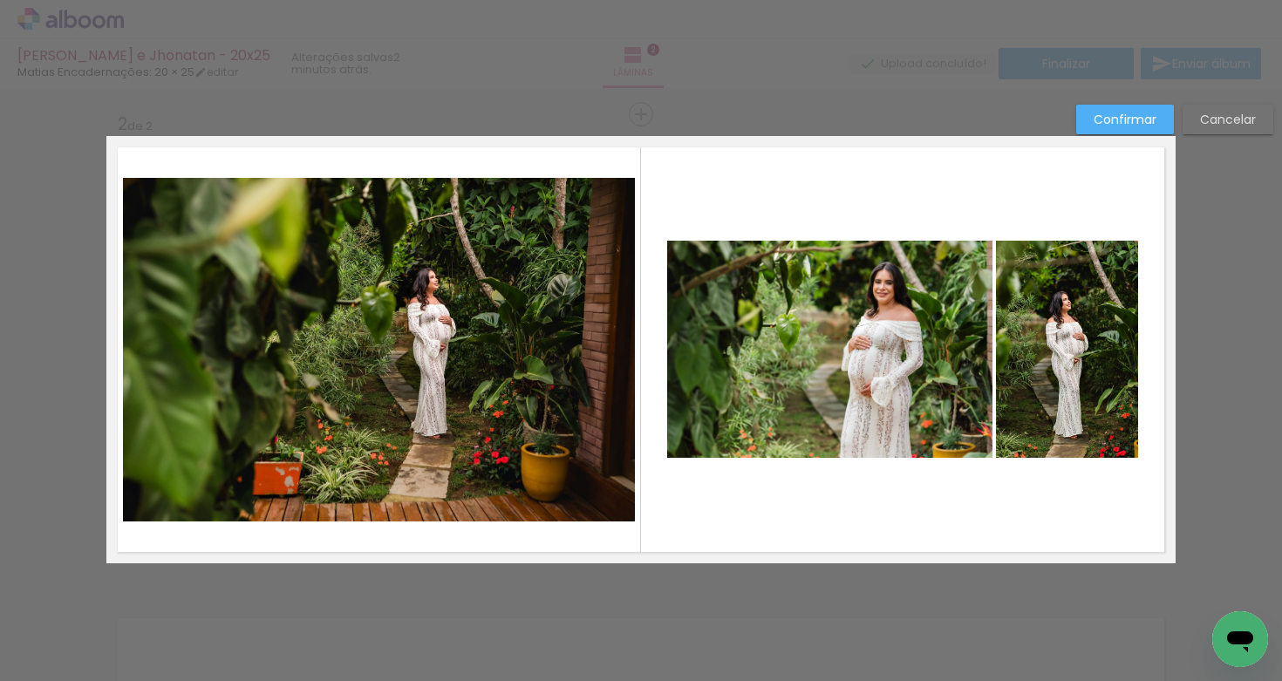
scroll to position [493, 0]
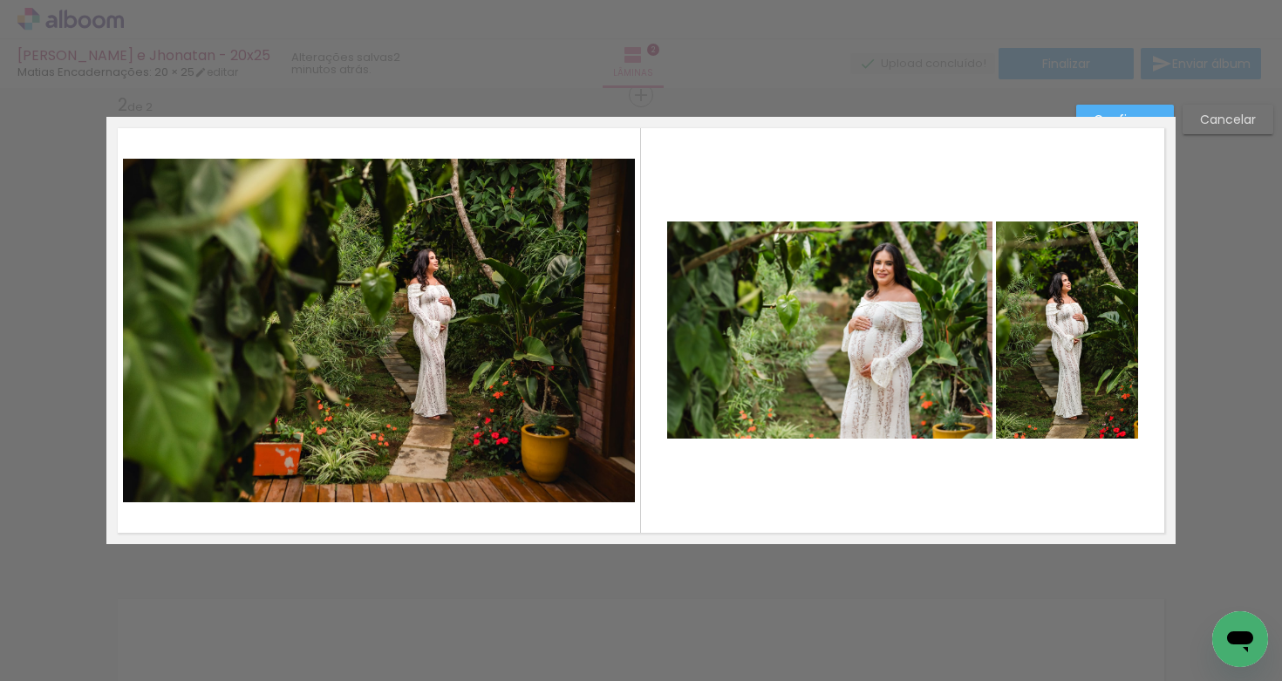
click at [998, 338] on quentale-photo at bounding box center [1067, 330] width 142 height 217
click at [883, 357] on quentale-photo at bounding box center [829, 330] width 325 height 217
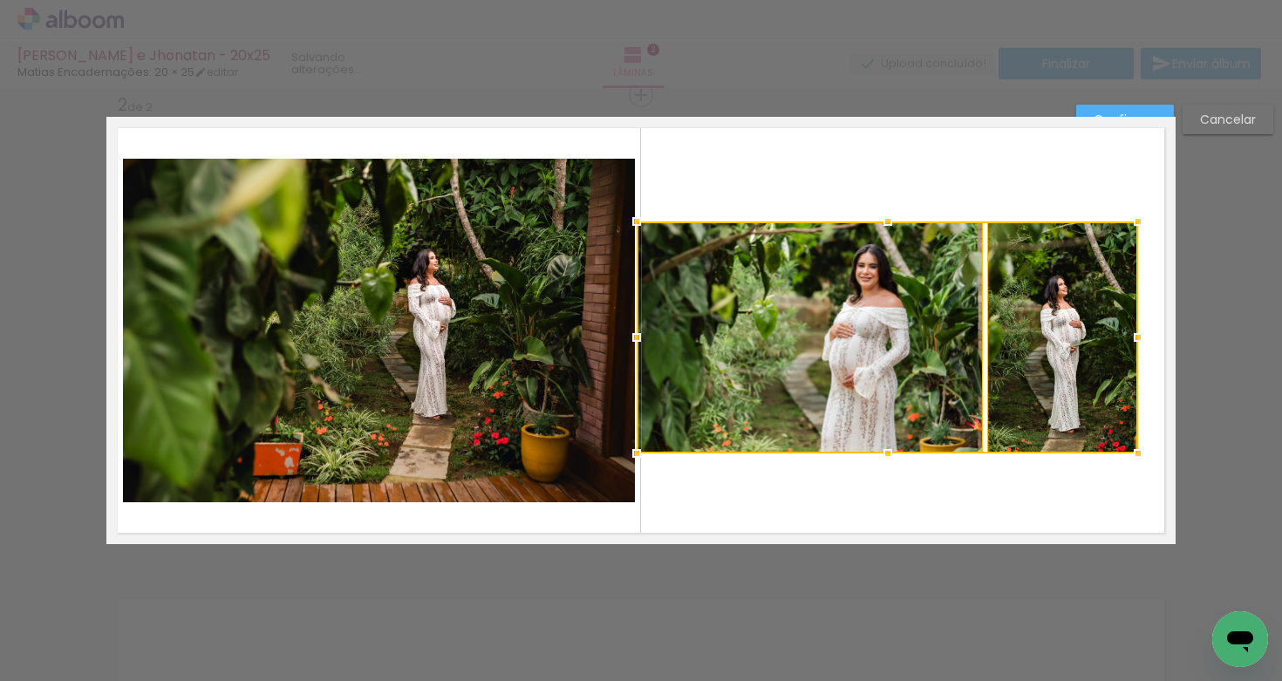
drag, startPoint x: 665, startPoint y: 444, endPoint x: 638, endPoint y: 461, distance: 31.4
click at [638, 461] on div at bounding box center [636, 453] width 35 height 35
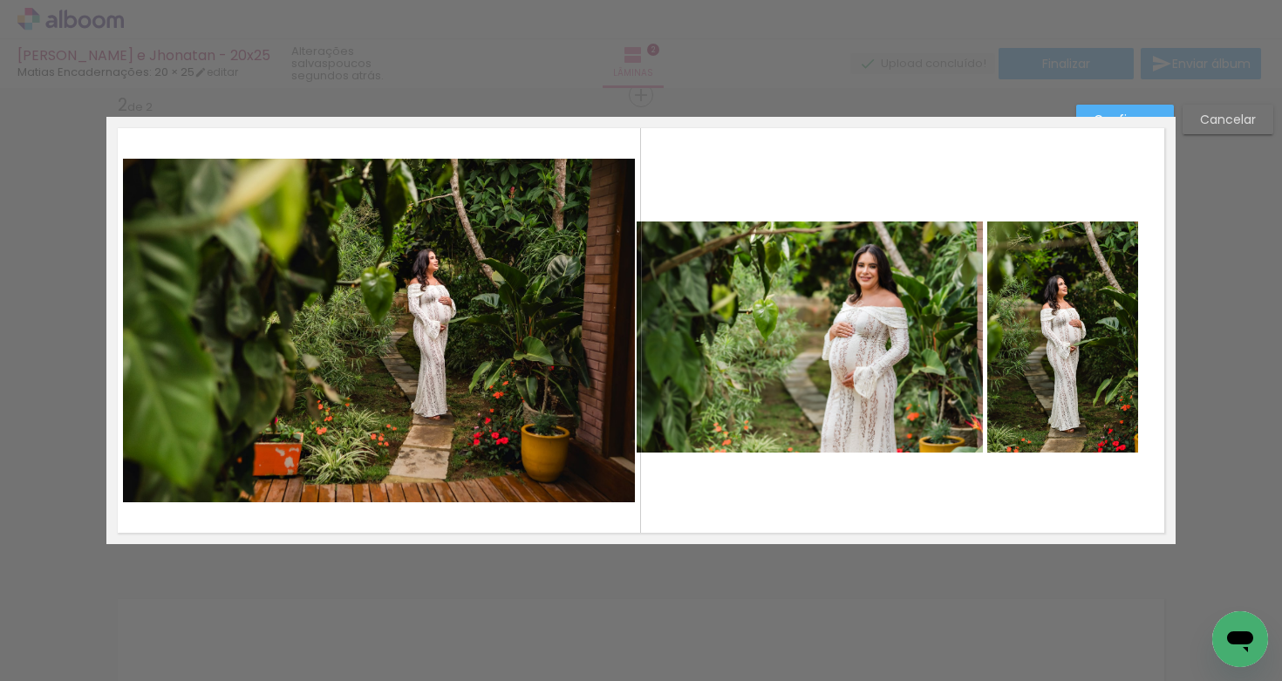
click at [796, 343] on quentale-photo at bounding box center [810, 337] width 346 height 231
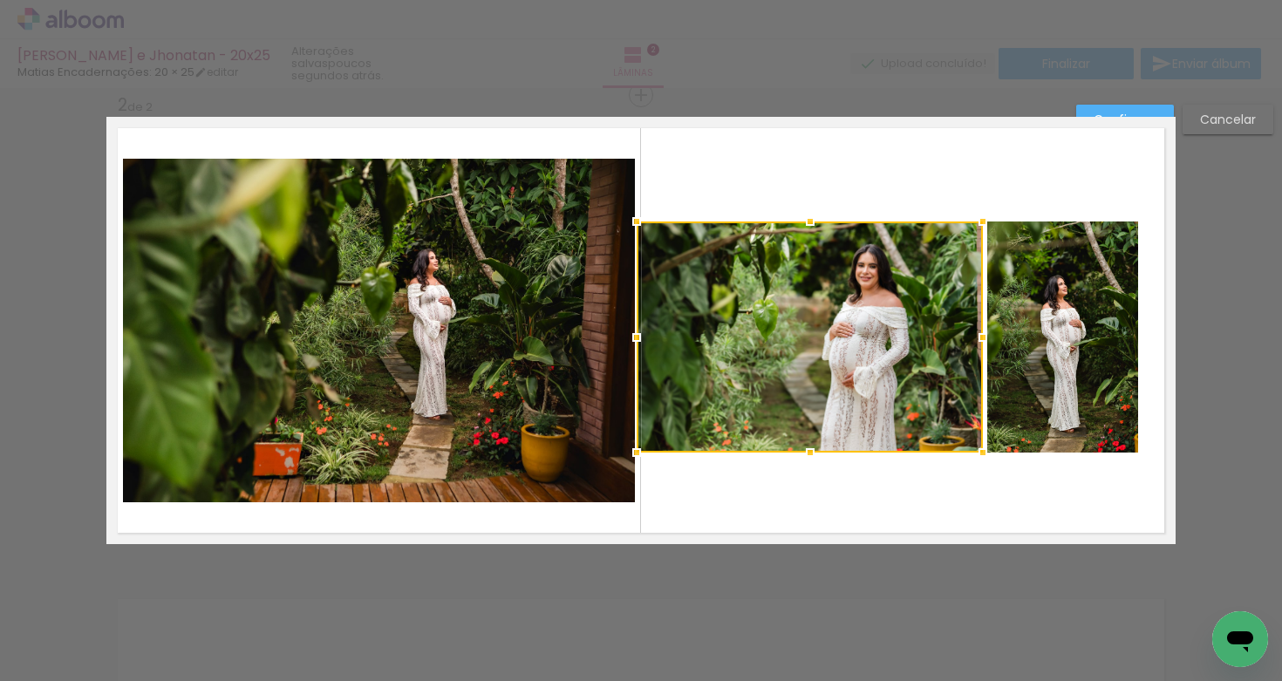
click at [966, 330] on div at bounding box center [982, 337] width 35 height 35
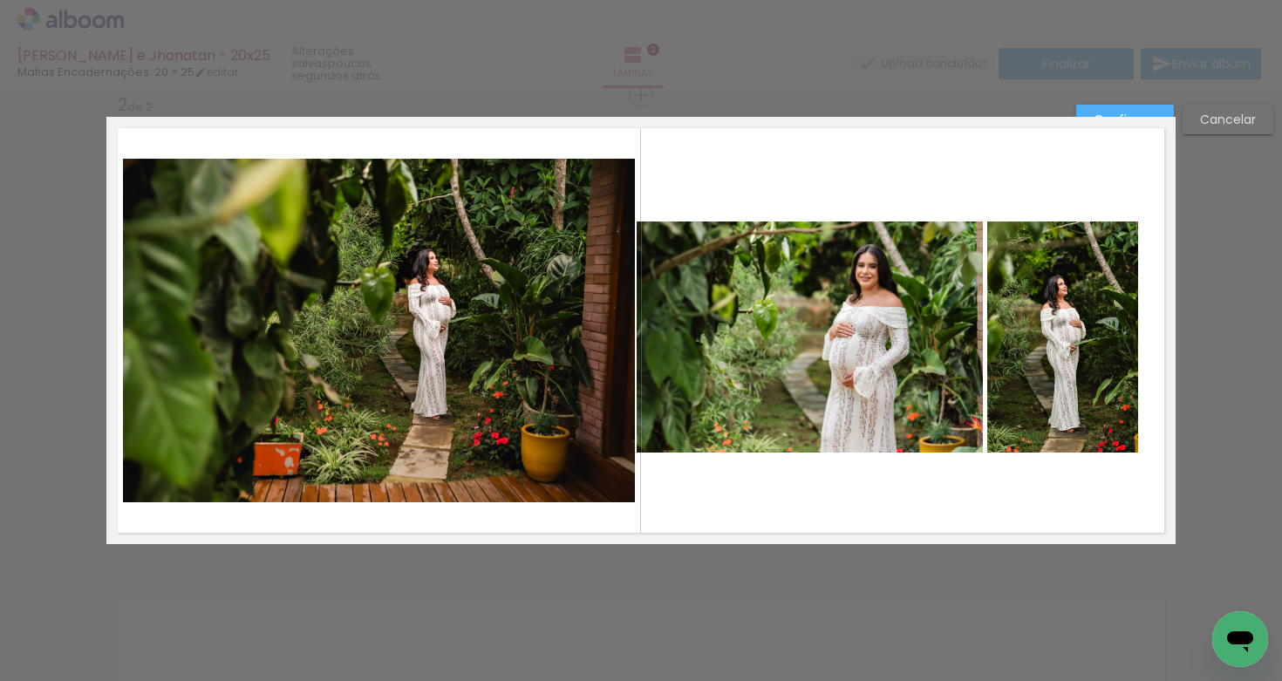
click at [987, 323] on quentale-photo at bounding box center [1062, 337] width 151 height 231
click at [934, 324] on quentale-photo at bounding box center [810, 337] width 346 height 231
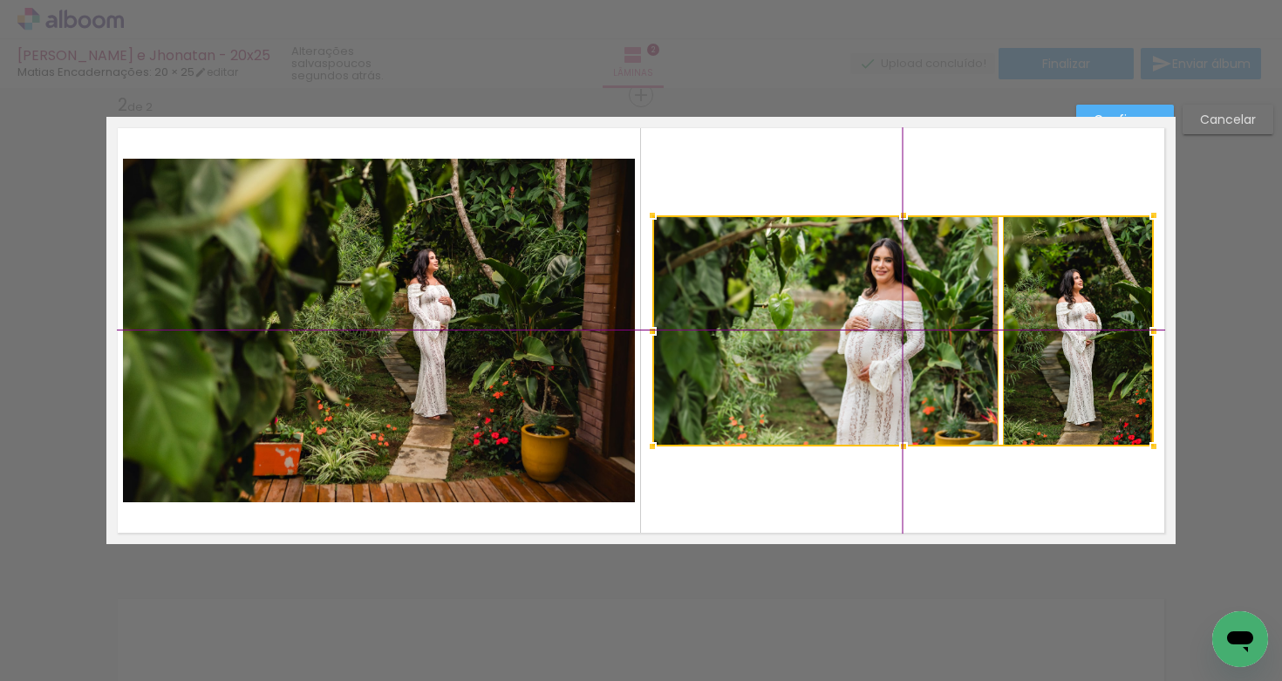
click at [907, 326] on div at bounding box center [902, 330] width 501 height 231
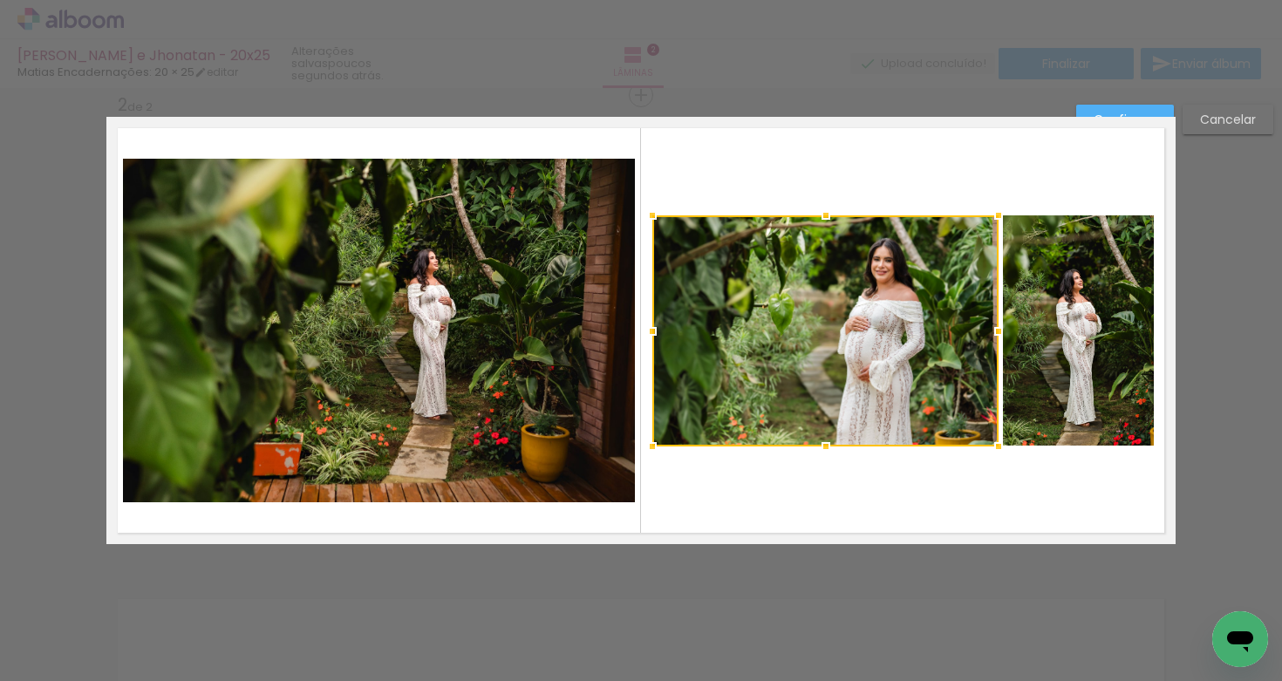
click at [1002, 325] on div at bounding box center [998, 331] width 35 height 35
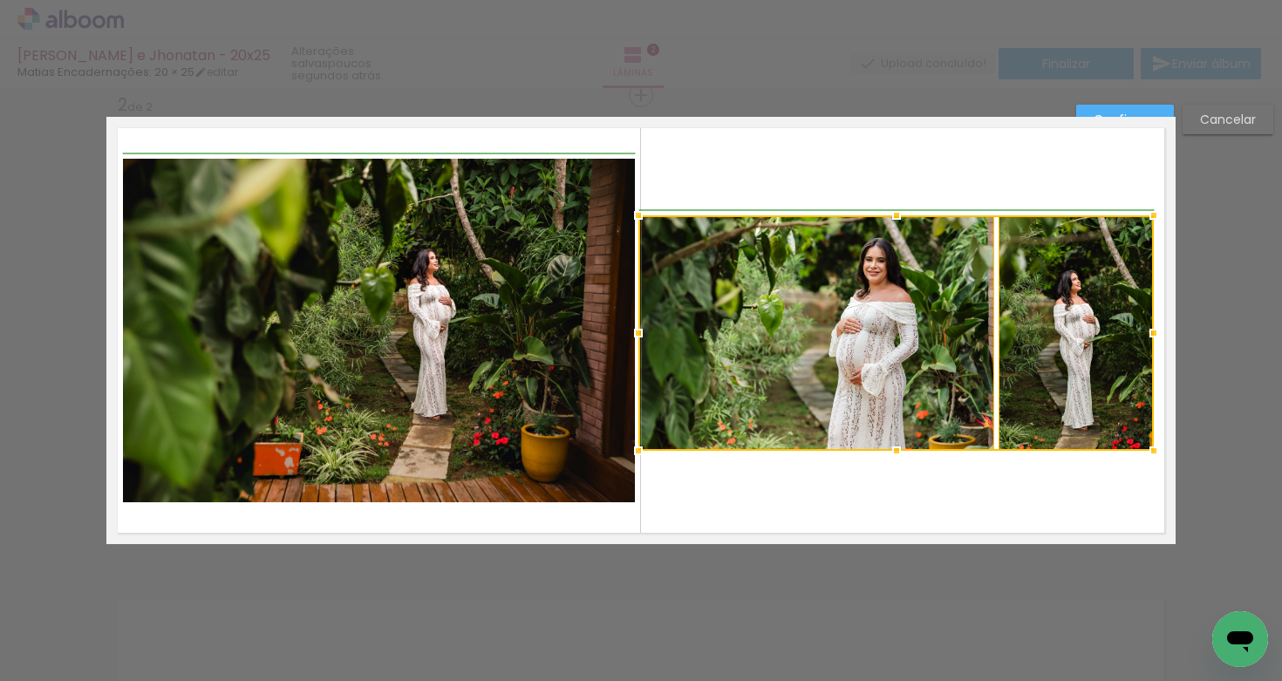
drag, startPoint x: 643, startPoint y: 456, endPoint x: 631, endPoint y: 456, distance: 12.2
click at [631, 456] on div at bounding box center [638, 450] width 35 height 35
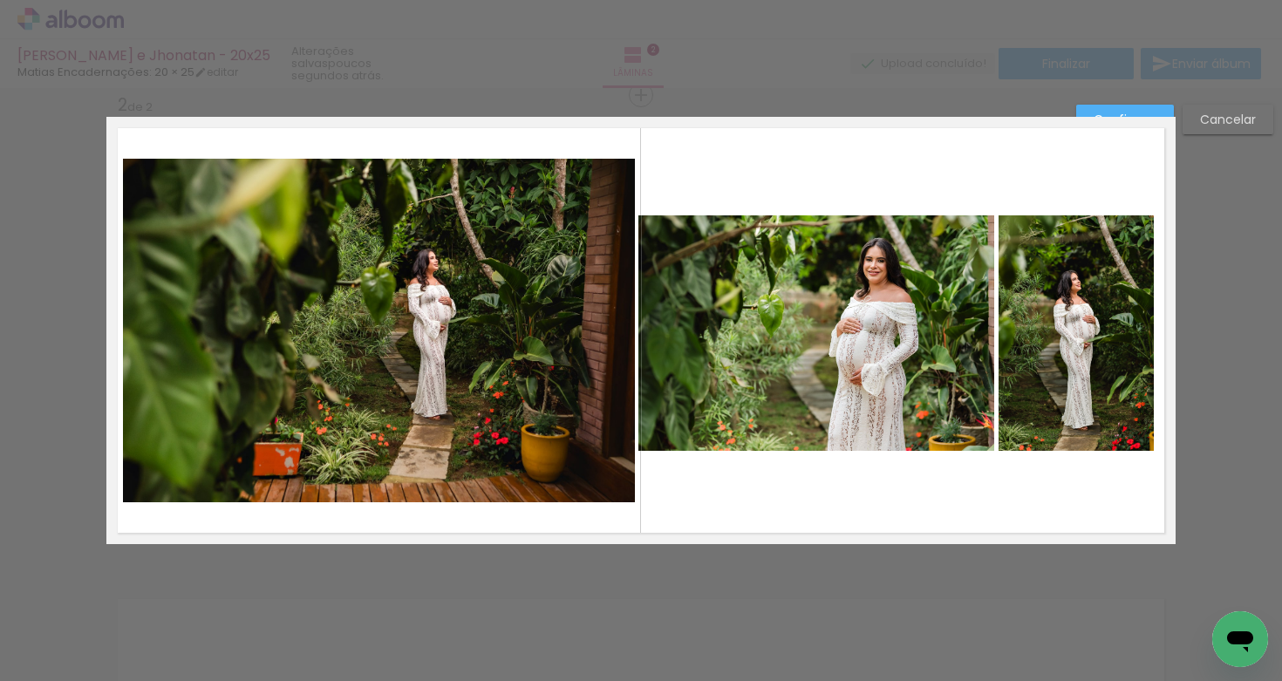
click at [906, 342] on quentale-photo at bounding box center [816, 332] width 356 height 235
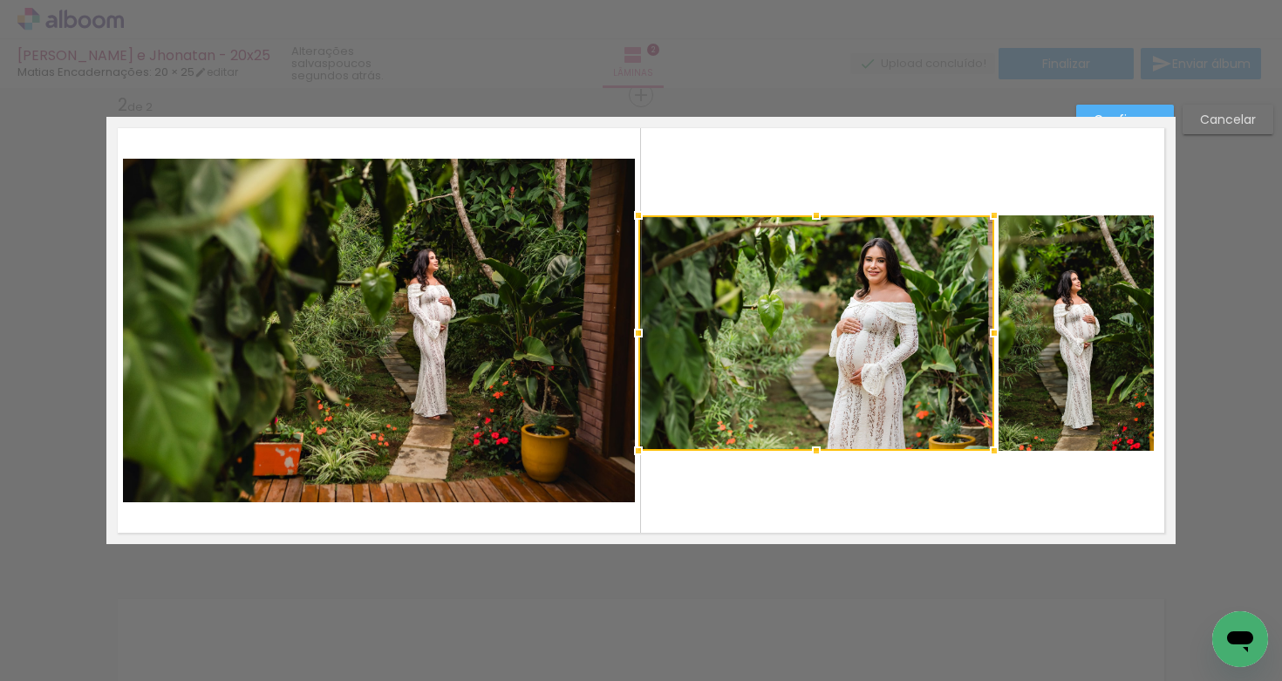
click at [1047, 327] on quentale-photo at bounding box center [1076, 332] width 155 height 235
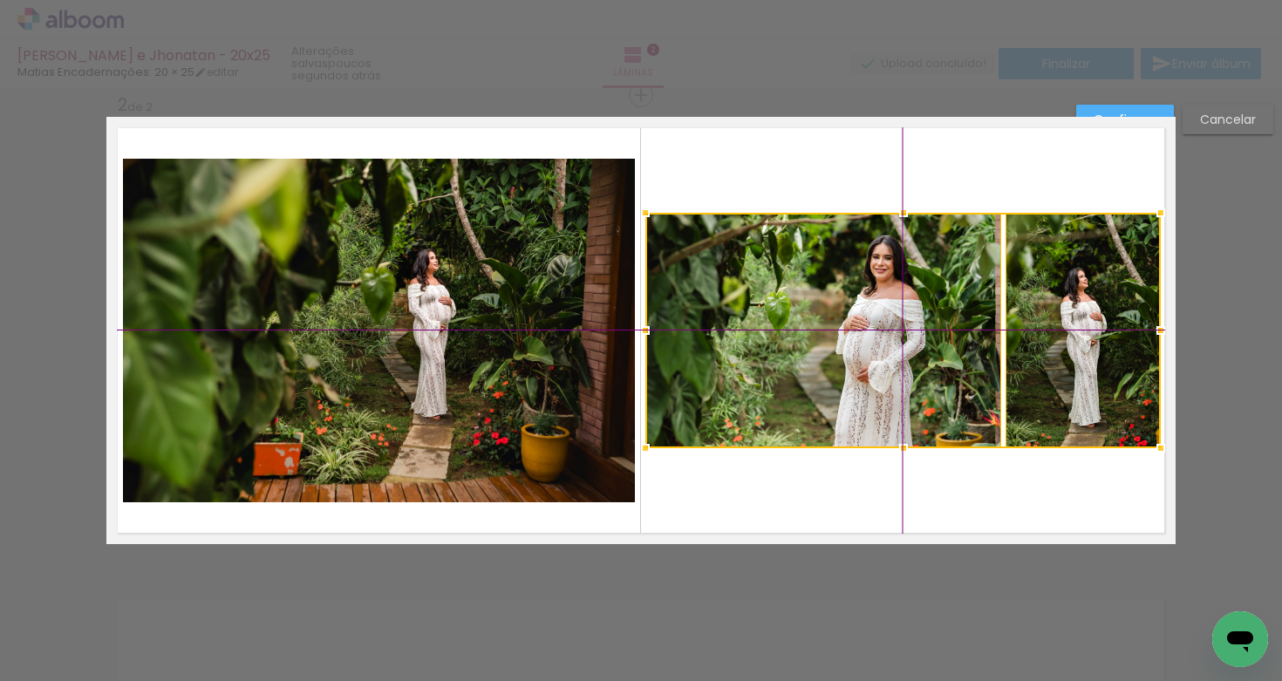
drag, startPoint x: 855, startPoint y: 336, endPoint x: 867, endPoint y: 320, distance: 19.9
click at [857, 335] on div at bounding box center [902, 330] width 515 height 235
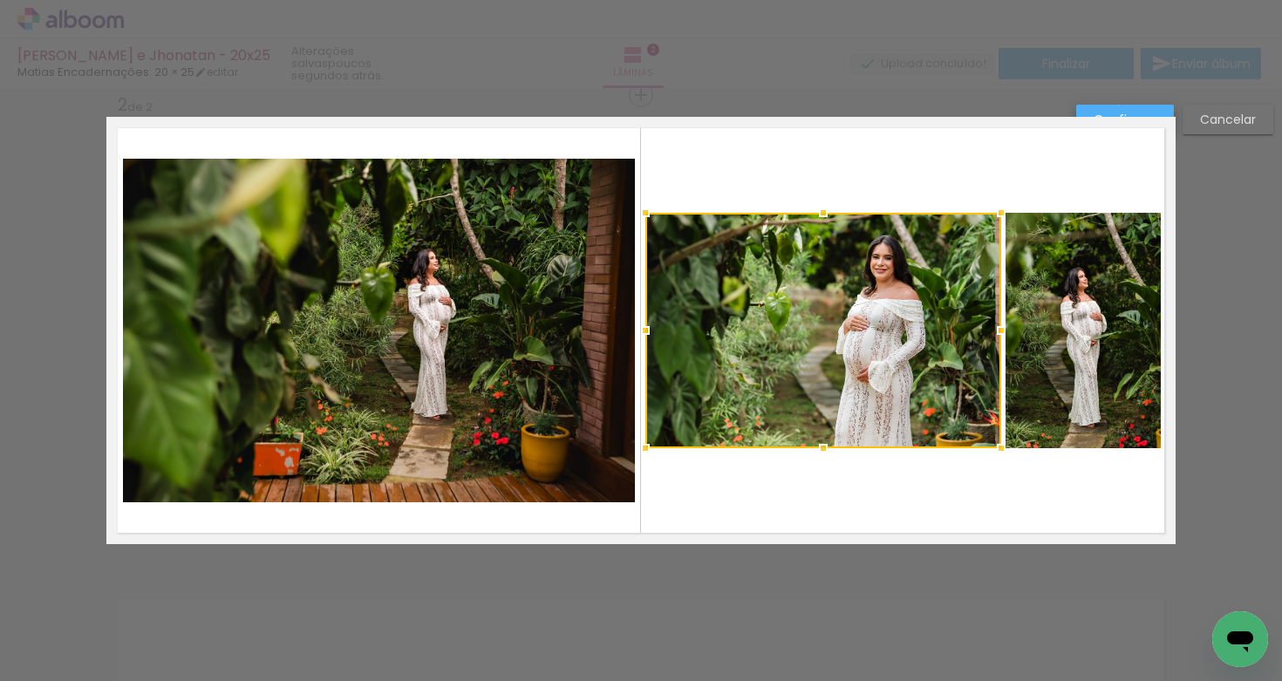
click at [1117, 107] on paper-button "Confirmar" at bounding box center [1125, 120] width 98 height 30
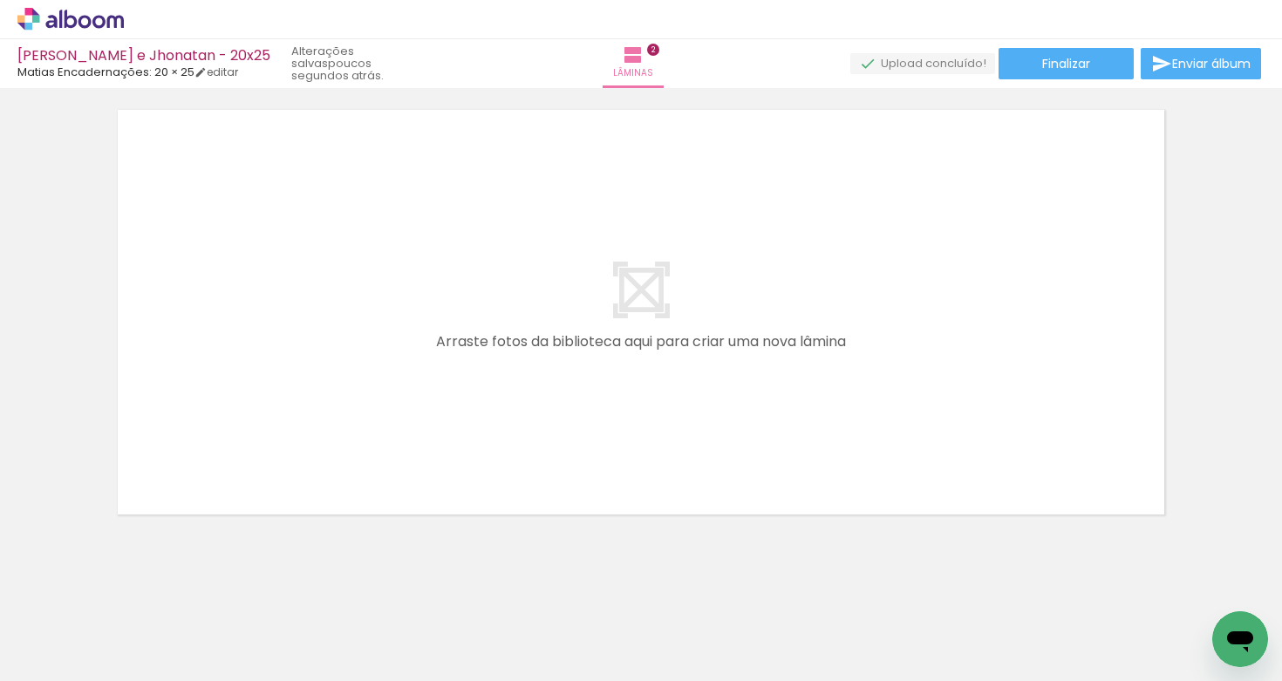
scroll to position [0, 241]
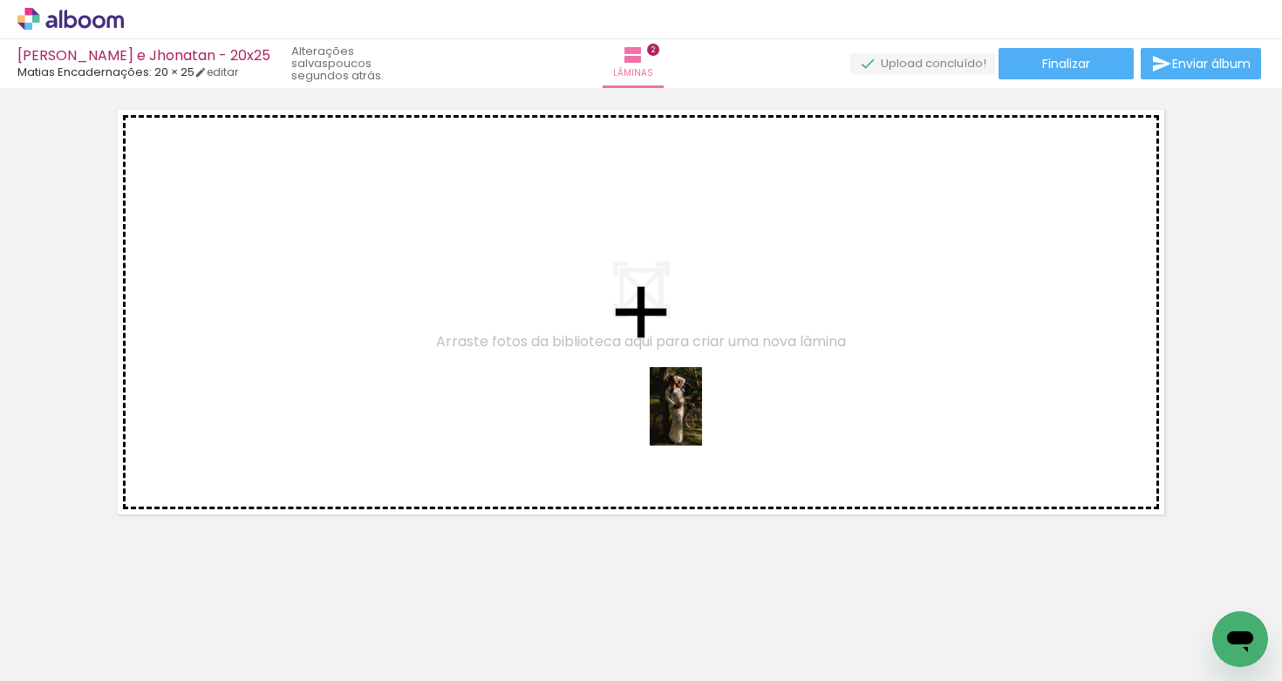
drag, startPoint x: 793, startPoint y: 588, endPoint x: 697, endPoint y: 405, distance: 206.7
click at [697, 405] on quentale-workspace at bounding box center [641, 340] width 1282 height 681
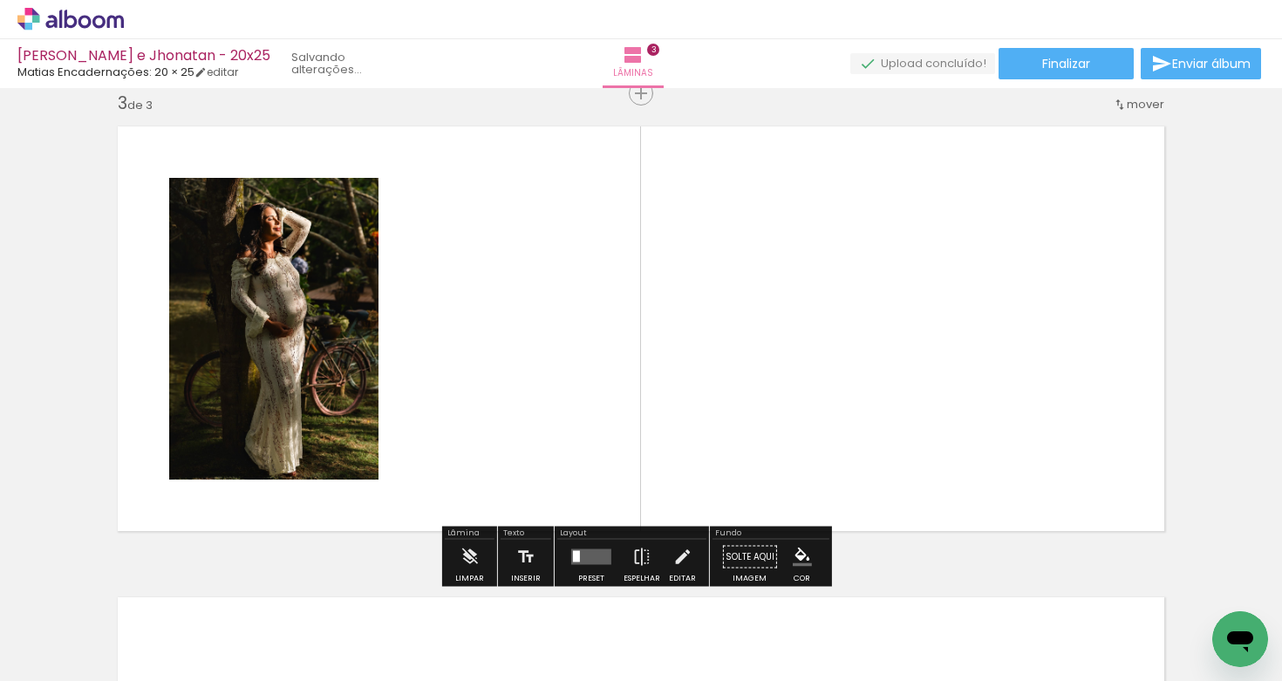
scroll to position [964, 0]
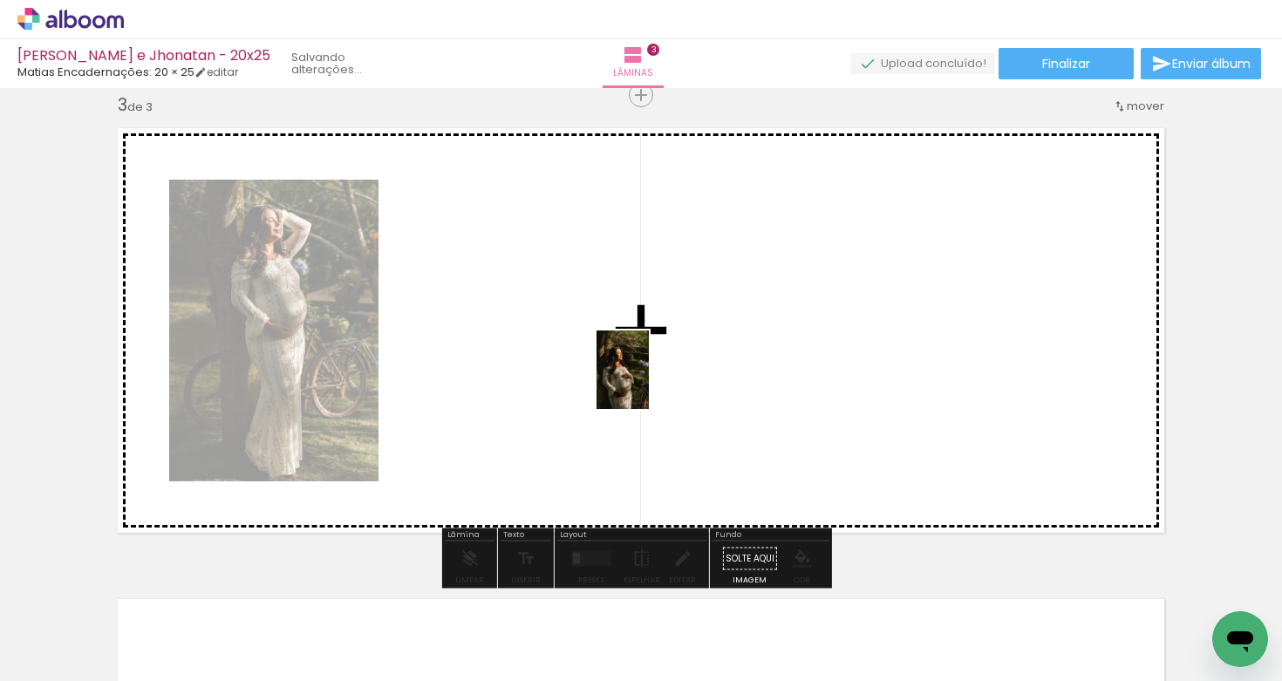
drag, startPoint x: 822, startPoint y: 630, endPoint x: 638, endPoint y: 375, distance: 314.2
click at [638, 375] on quentale-workspace at bounding box center [641, 340] width 1282 height 681
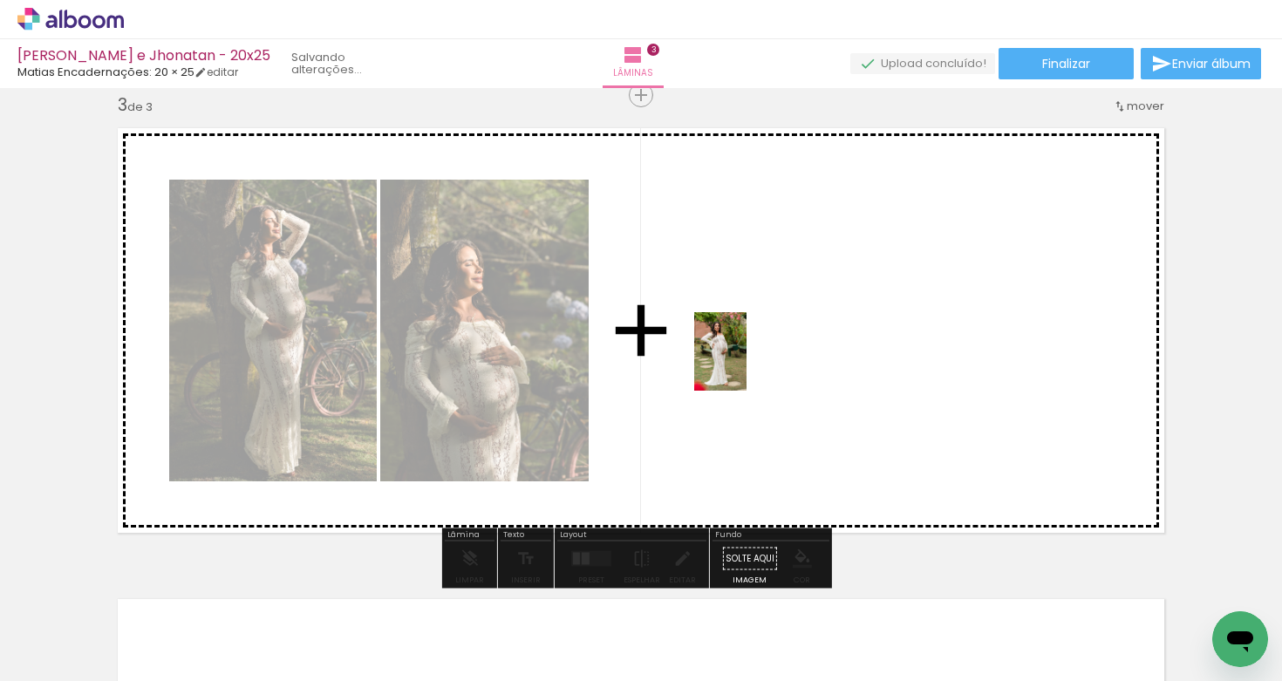
drag, startPoint x: 549, startPoint y: 626, endPoint x: 614, endPoint y: 585, distance: 77.2
click at [746, 365] on quentale-workspace at bounding box center [641, 340] width 1282 height 681
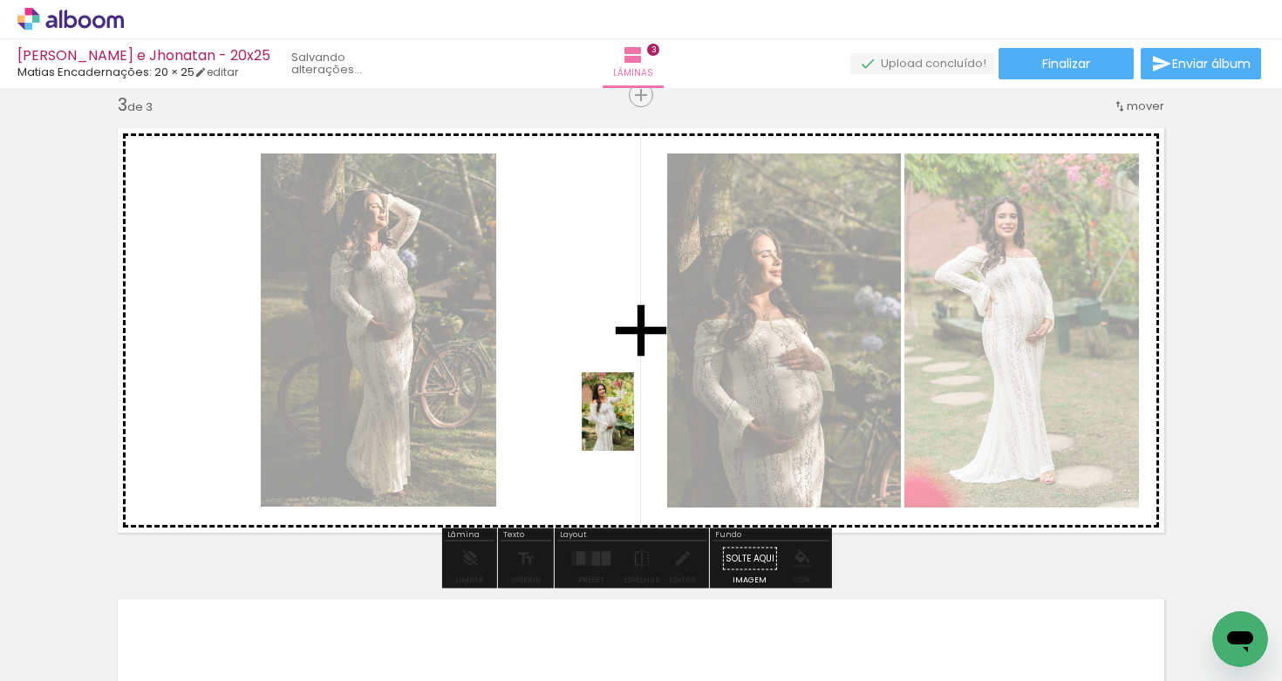
drag, startPoint x: 634, startPoint y: 641, endPoint x: 634, endPoint y: 424, distance: 217.1
click at [634, 424] on quentale-workspace at bounding box center [641, 340] width 1282 height 681
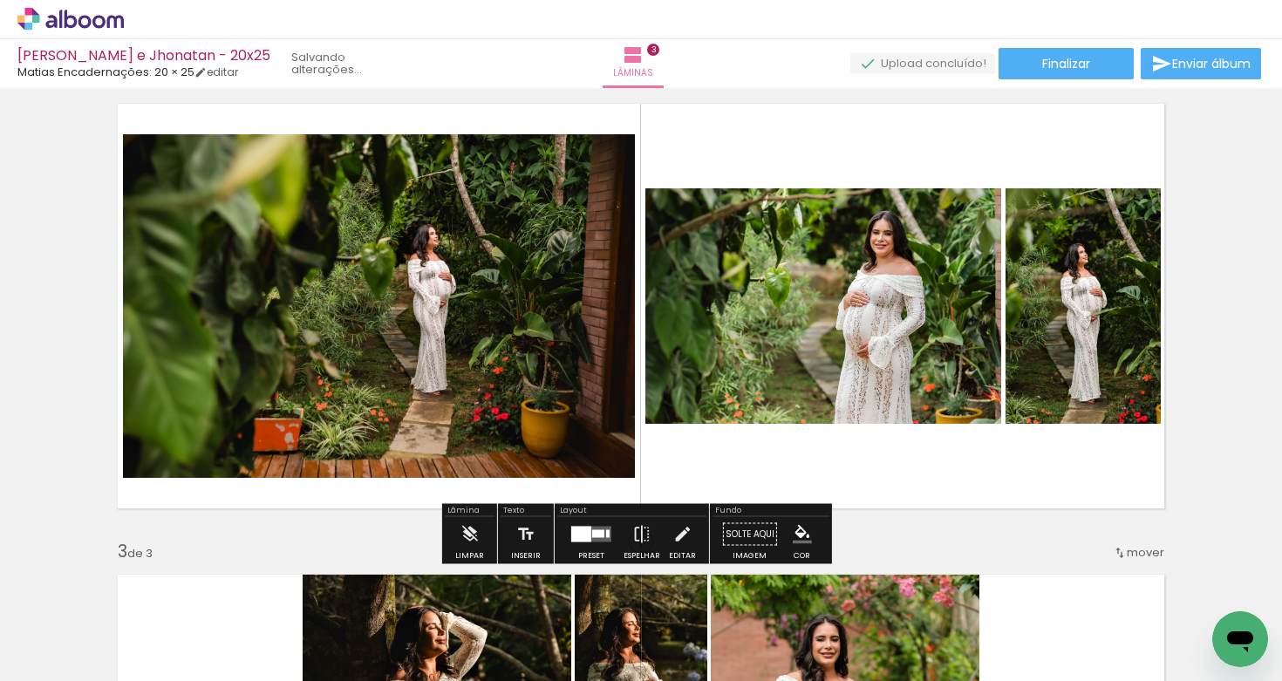
scroll to position [511, 0]
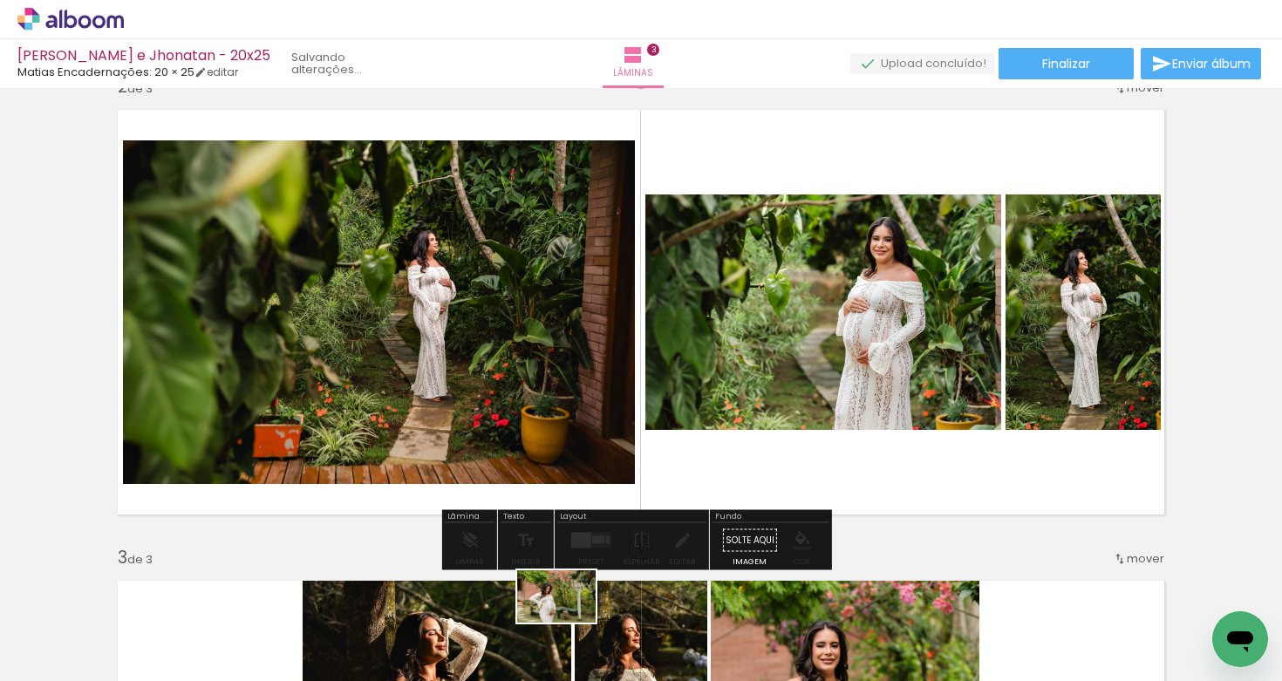
drag, startPoint x: 541, startPoint y: 637, endPoint x: 569, endPoint y: 625, distance: 30.5
click at [563, 625] on div at bounding box center [520, 623] width 86 height 58
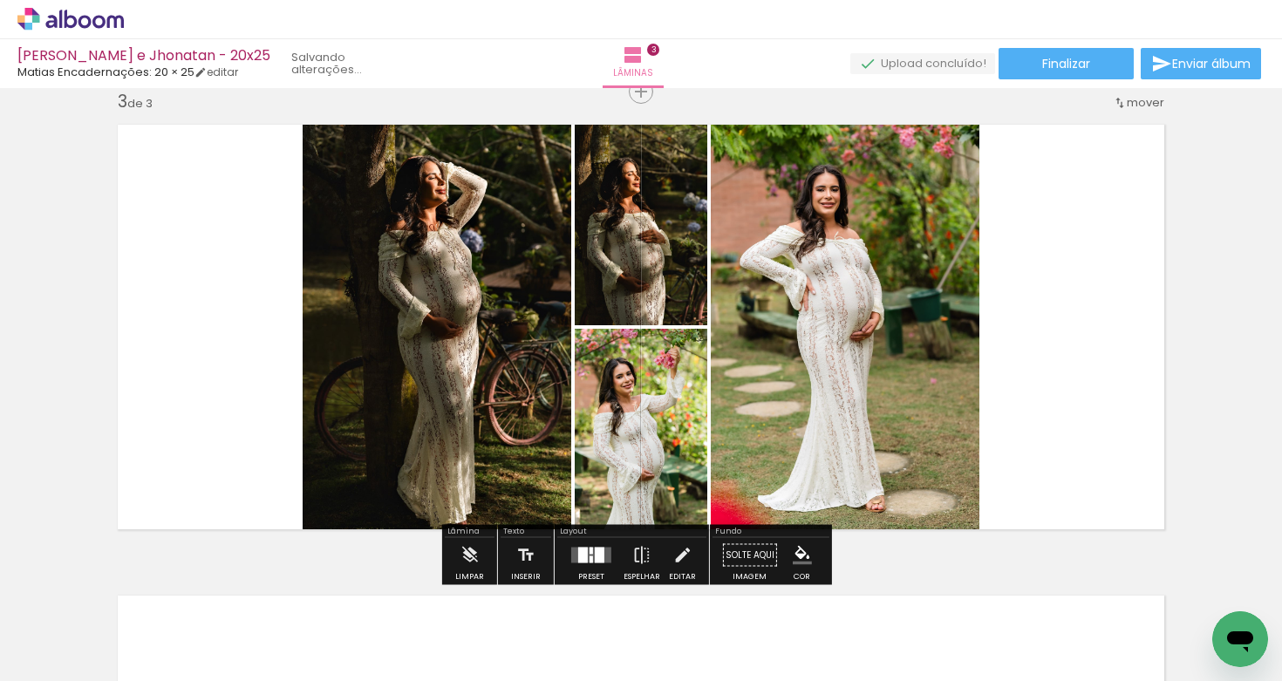
scroll to position [983, 0]
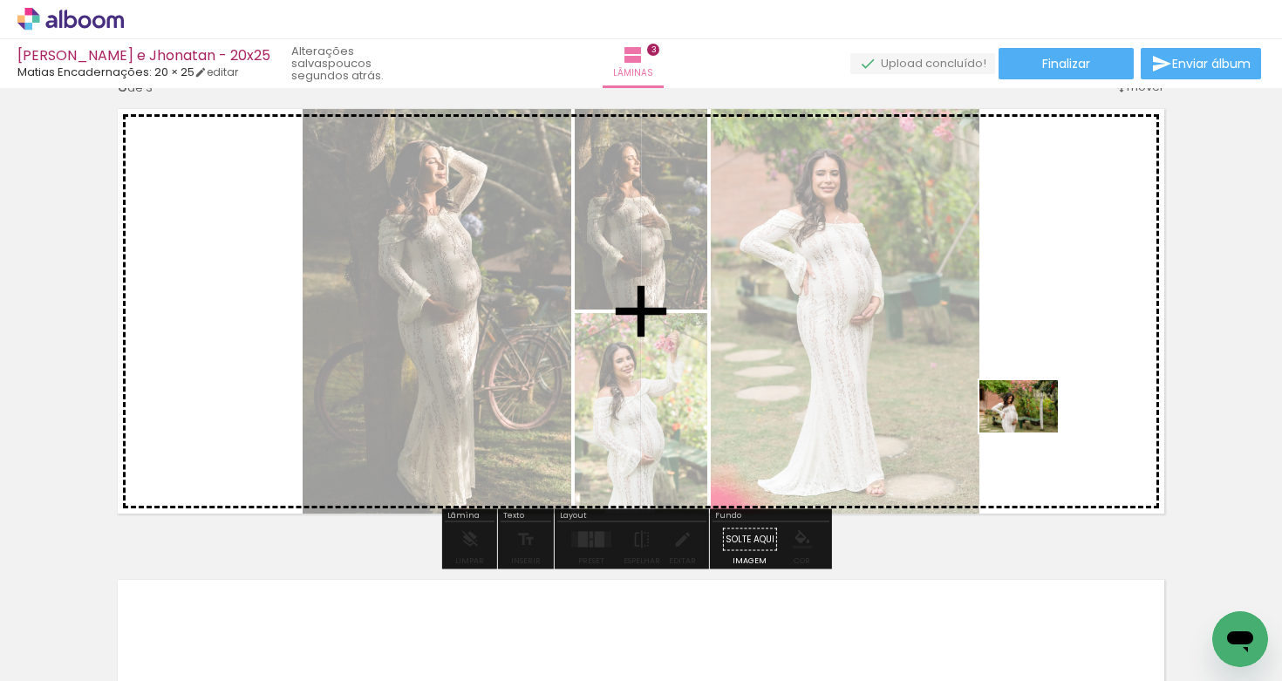
drag, startPoint x: 540, startPoint y: 639, endPoint x: 1032, endPoint y: 432, distance: 533.8
click at [1032, 432] on quentale-workspace at bounding box center [641, 340] width 1282 height 681
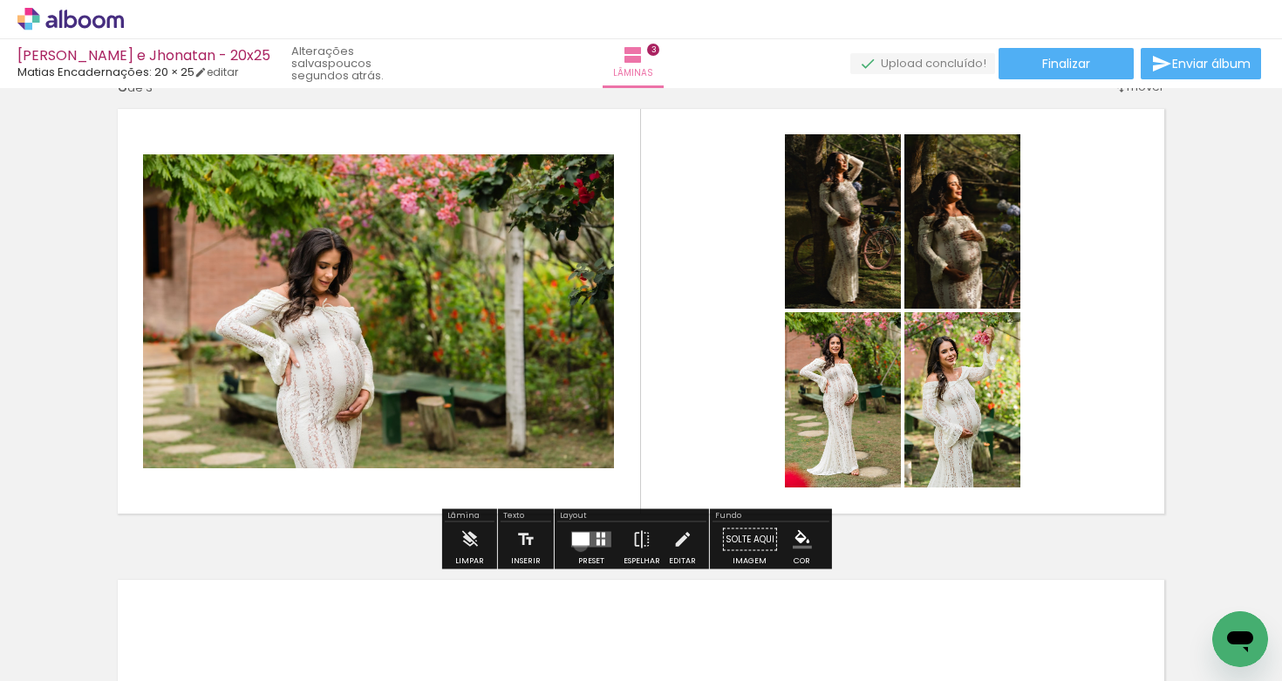
click at [576, 544] on div at bounding box center [580, 539] width 17 height 13
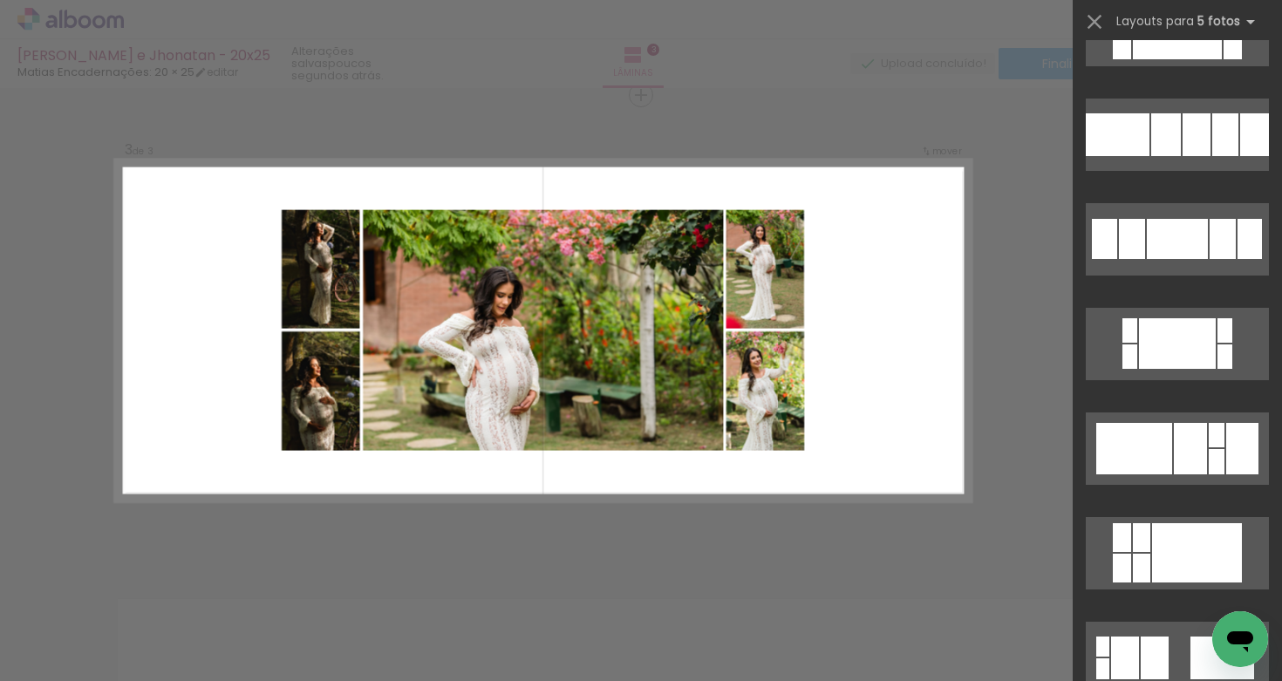
scroll to position [1532, 0]
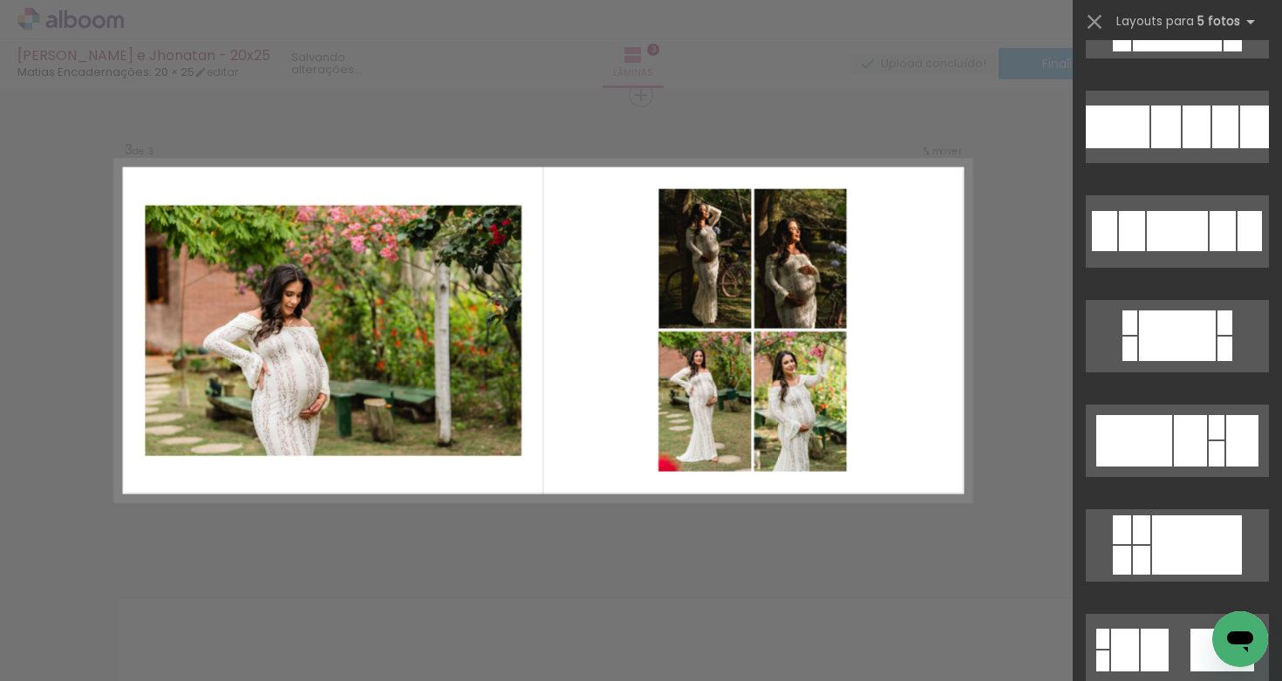
click at [1019, 373] on div "Confirmar Cancelar" at bounding box center [641, 87] width 1282 height 1926
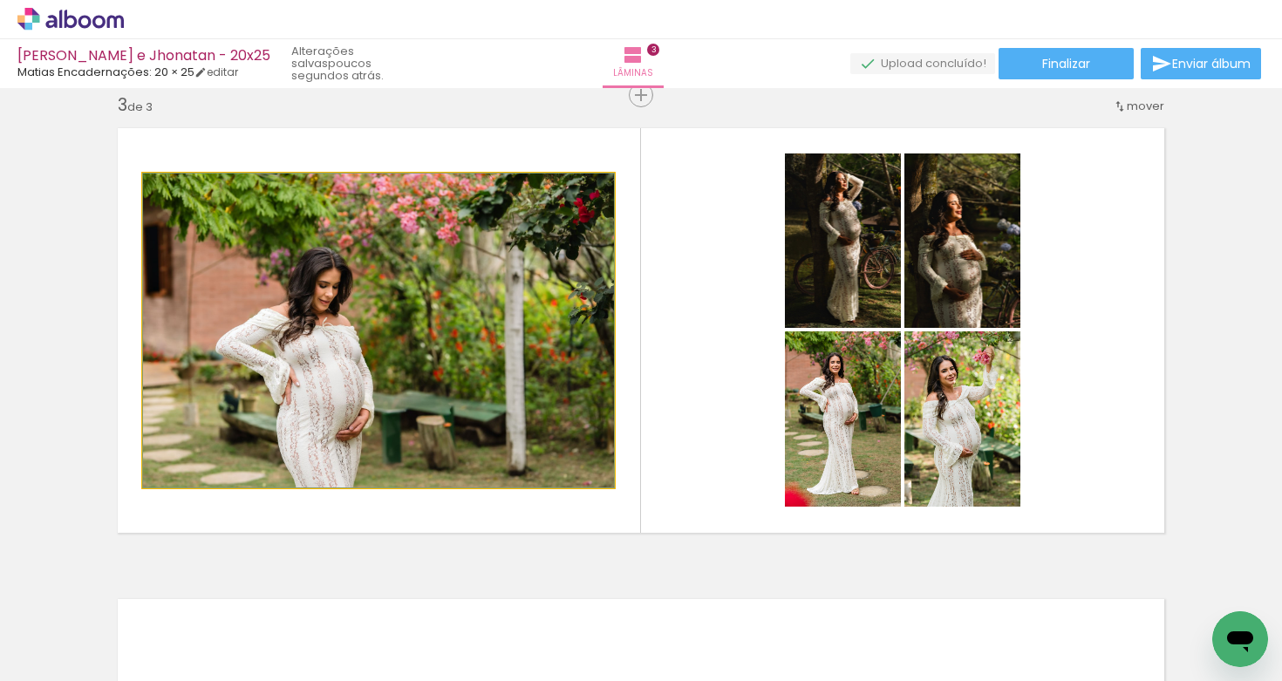
drag, startPoint x: 569, startPoint y: 361, endPoint x: 160, endPoint y: 326, distance: 410.5
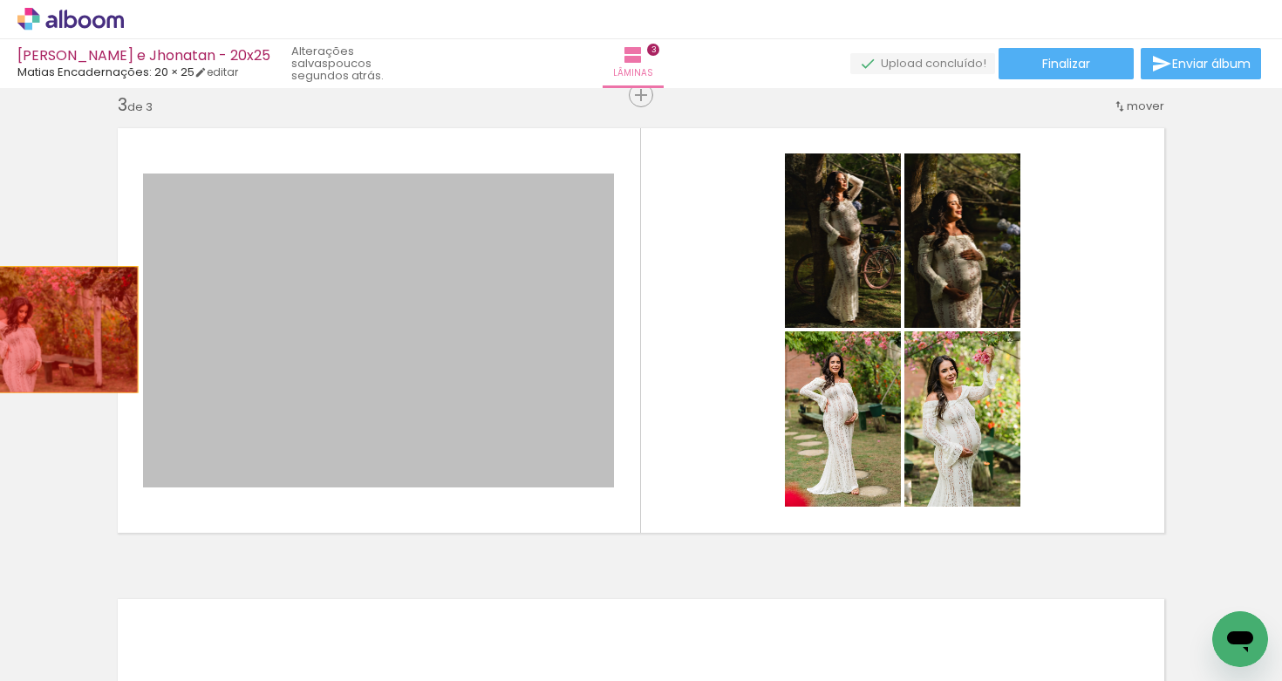
drag, startPoint x: 301, startPoint y: 305, endPoint x: 215, endPoint y: 372, distance: 108.7
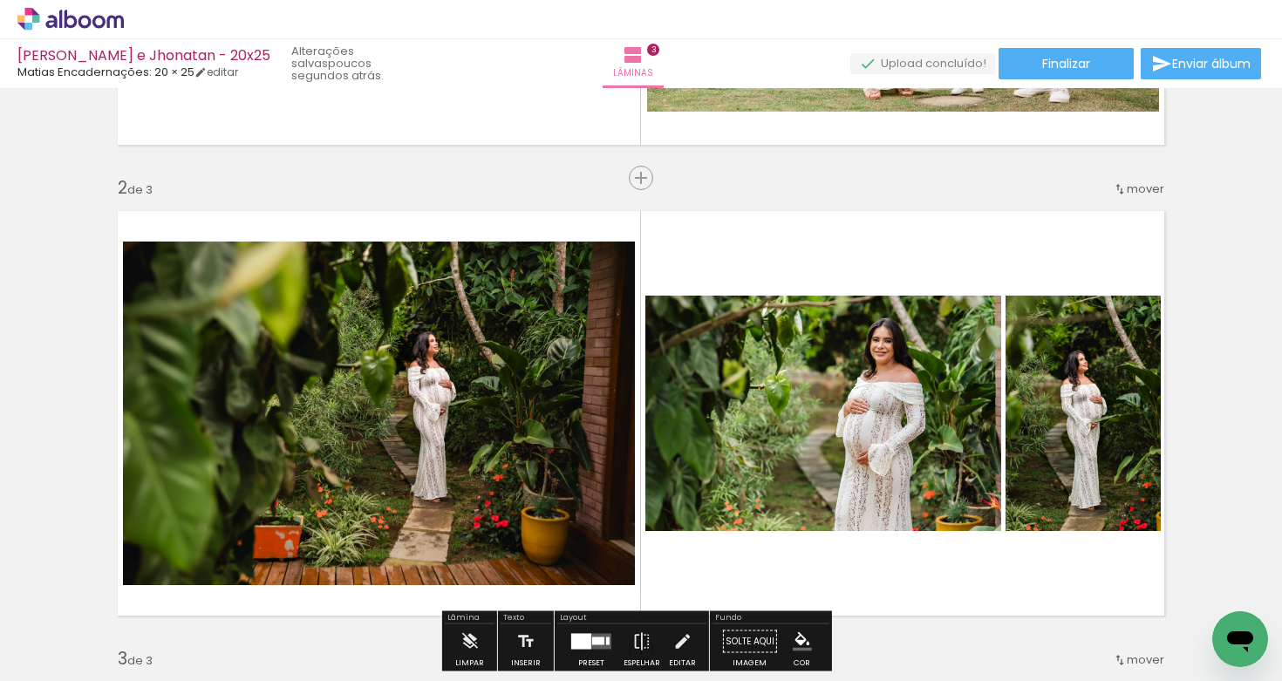
scroll to position [0, 0]
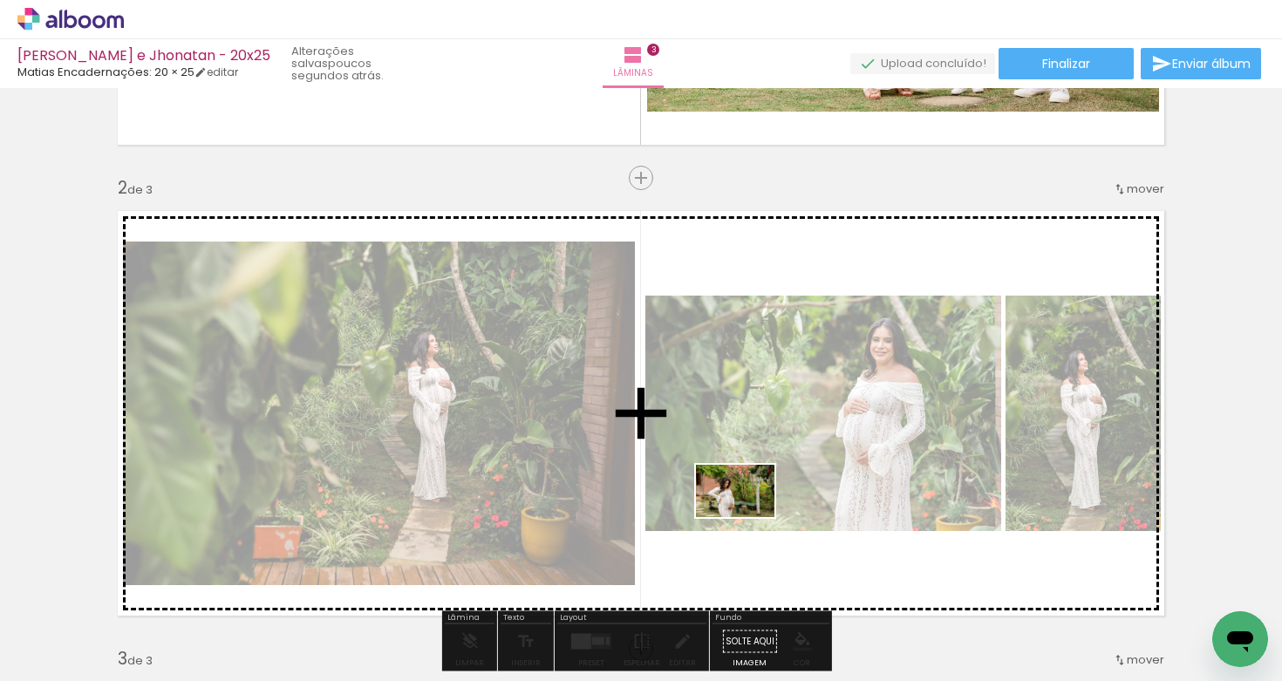
drag, startPoint x: 537, startPoint y: 628, endPoint x: 759, endPoint y: 513, distance: 249.6
click at [759, 513] on quentale-workspace at bounding box center [641, 340] width 1282 height 681
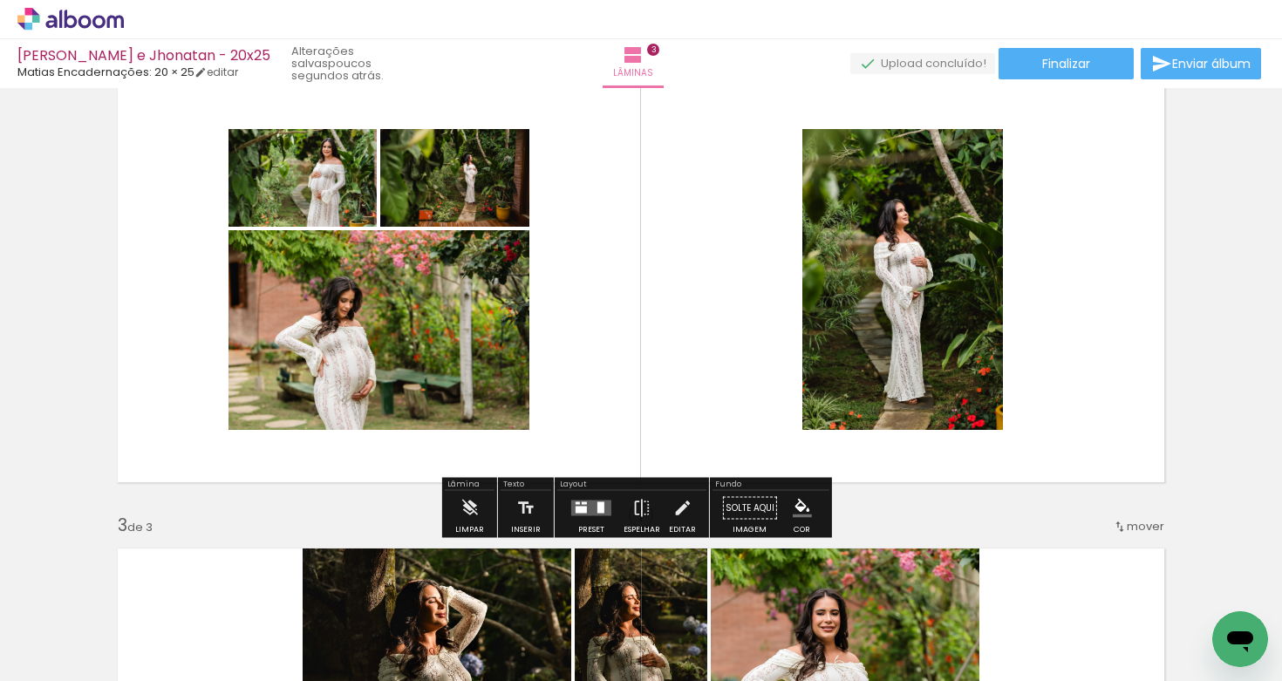
scroll to position [545, 0]
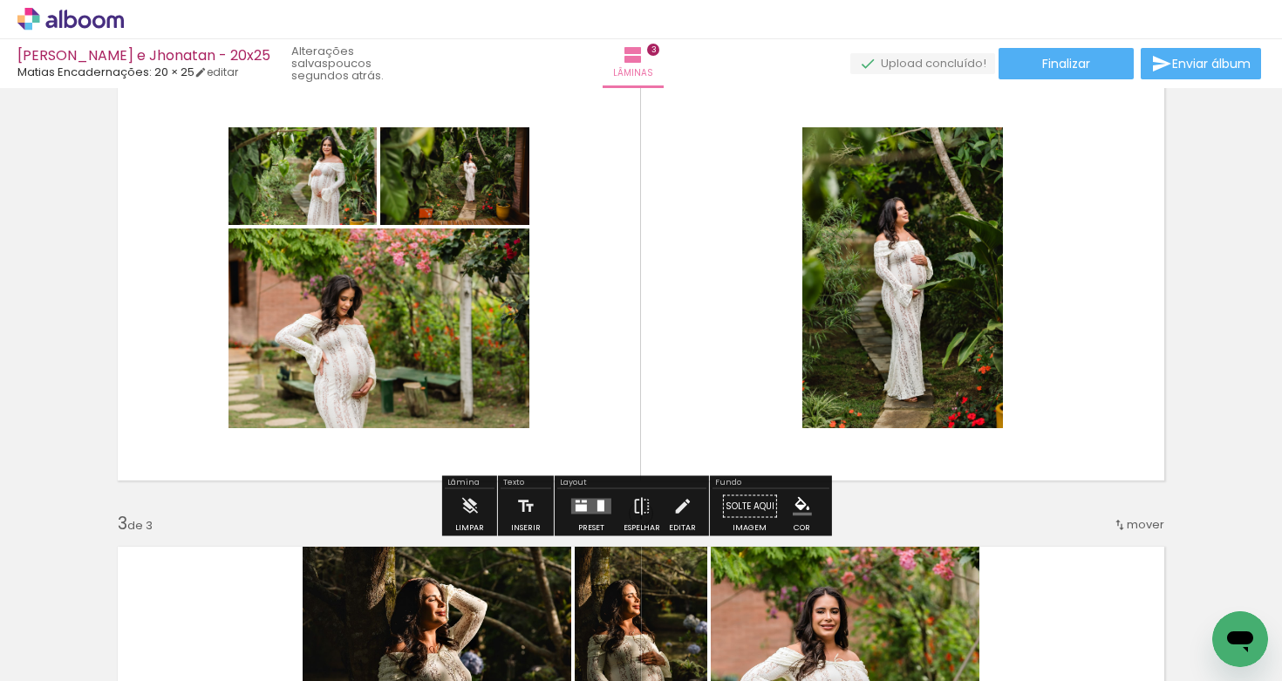
click at [591, 508] on quentale-layouter at bounding box center [591, 507] width 40 height 16
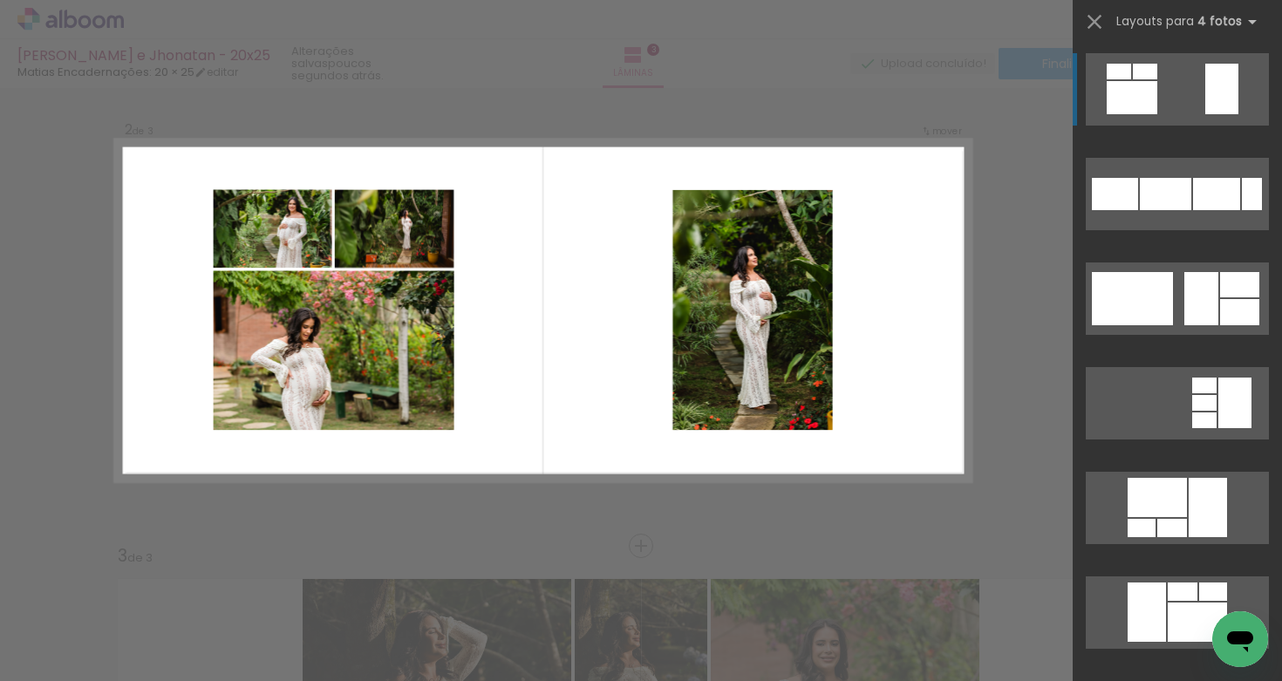
scroll to position [493, 0]
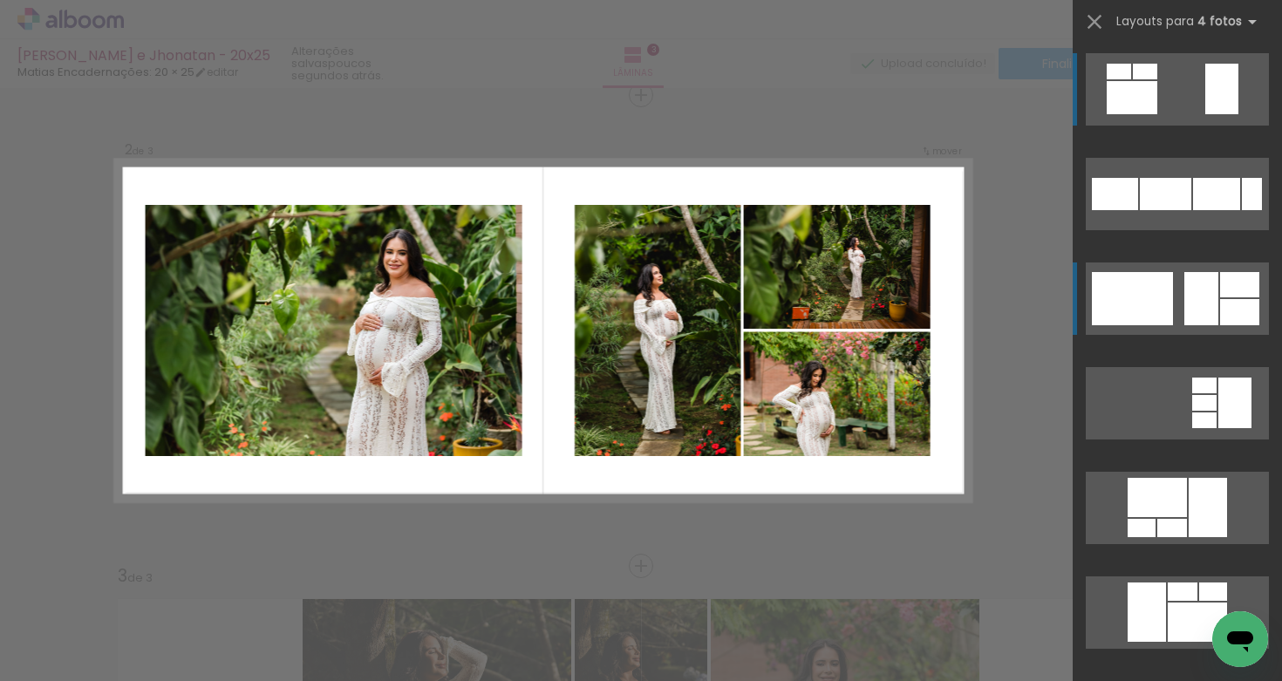
click at [1163, 297] on div at bounding box center [1132, 298] width 81 height 53
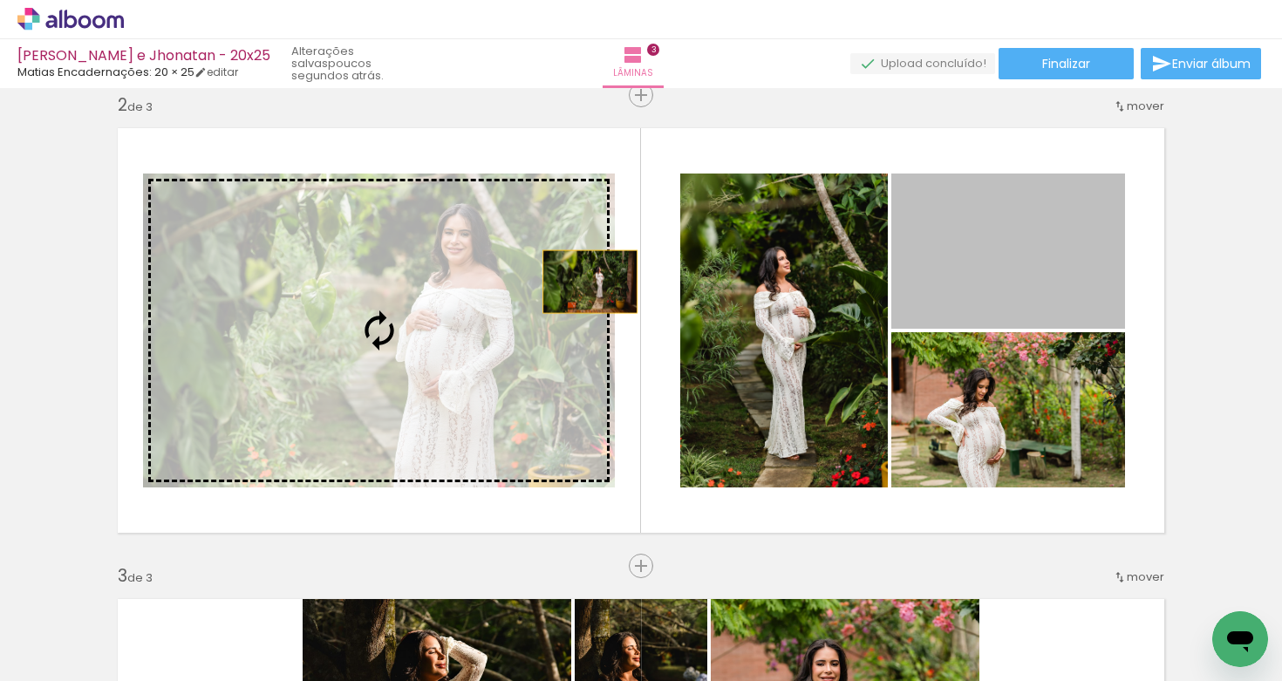
drag, startPoint x: 1027, startPoint y: 257, endPoint x: 516, endPoint y: 282, distance: 511.6
click at [0, 0] on slot at bounding box center [0, 0] width 0 height 0
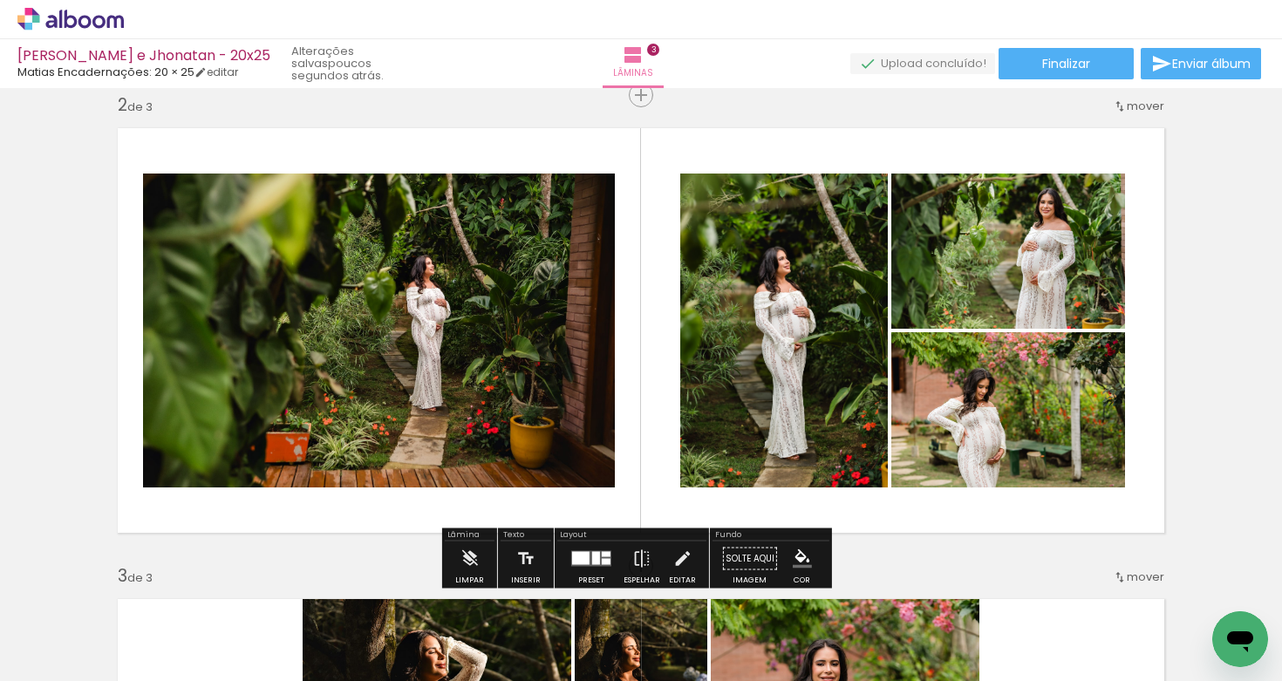
click at [412, 344] on div at bounding box center [379, 330] width 472 height 315
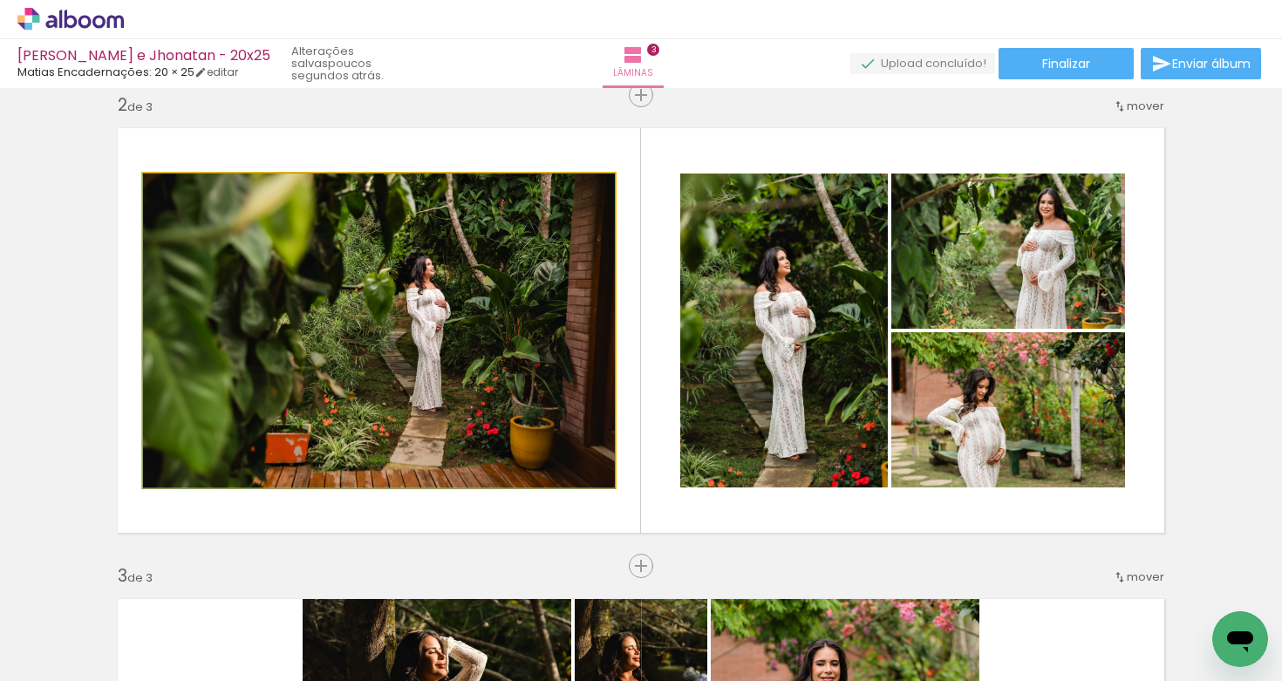
click at [411, 338] on quentale-photo at bounding box center [379, 331] width 472 height 314
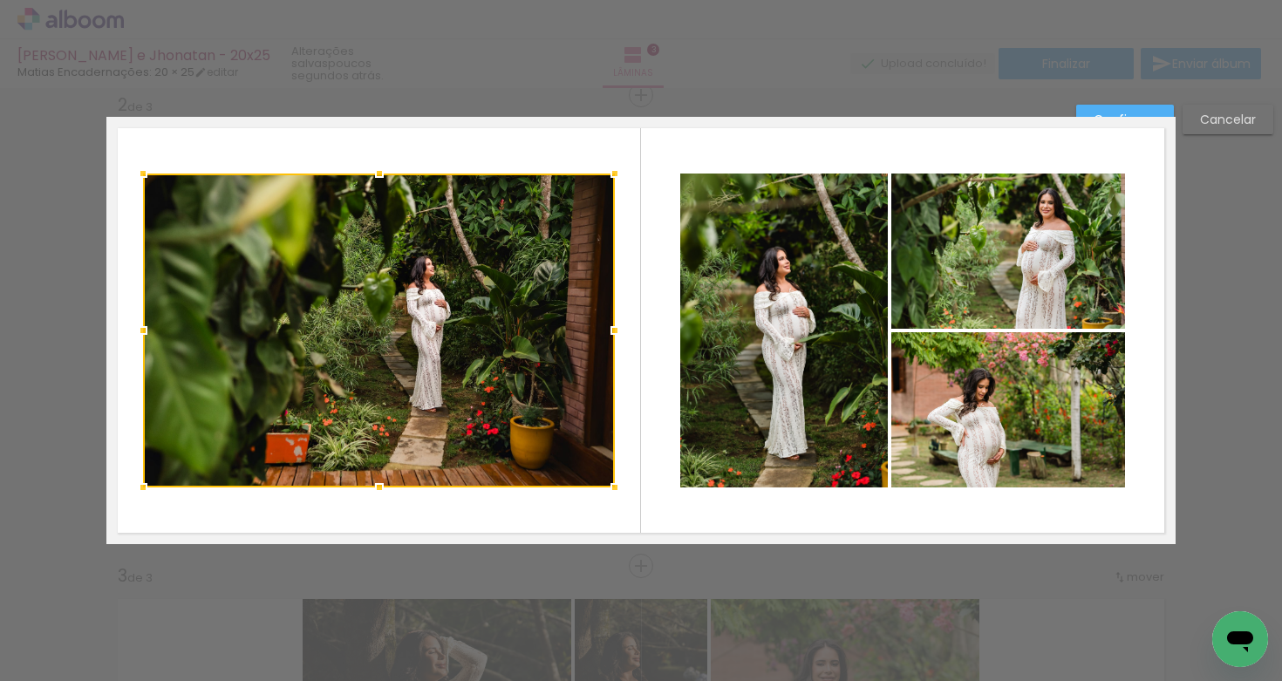
click at [1121, 107] on paper-button "Confirmar" at bounding box center [1125, 120] width 98 height 30
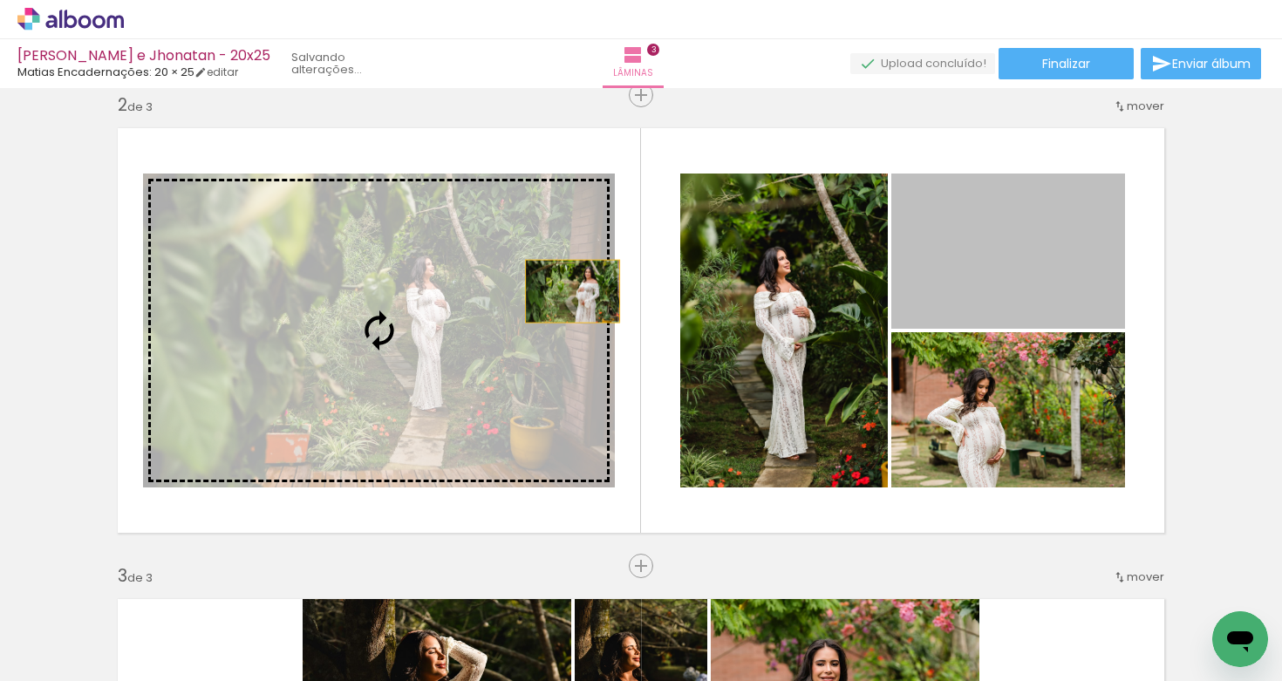
drag, startPoint x: 1016, startPoint y: 244, endPoint x: 558, endPoint y: 303, distance: 461.6
click at [0, 0] on slot at bounding box center [0, 0] width 0 height 0
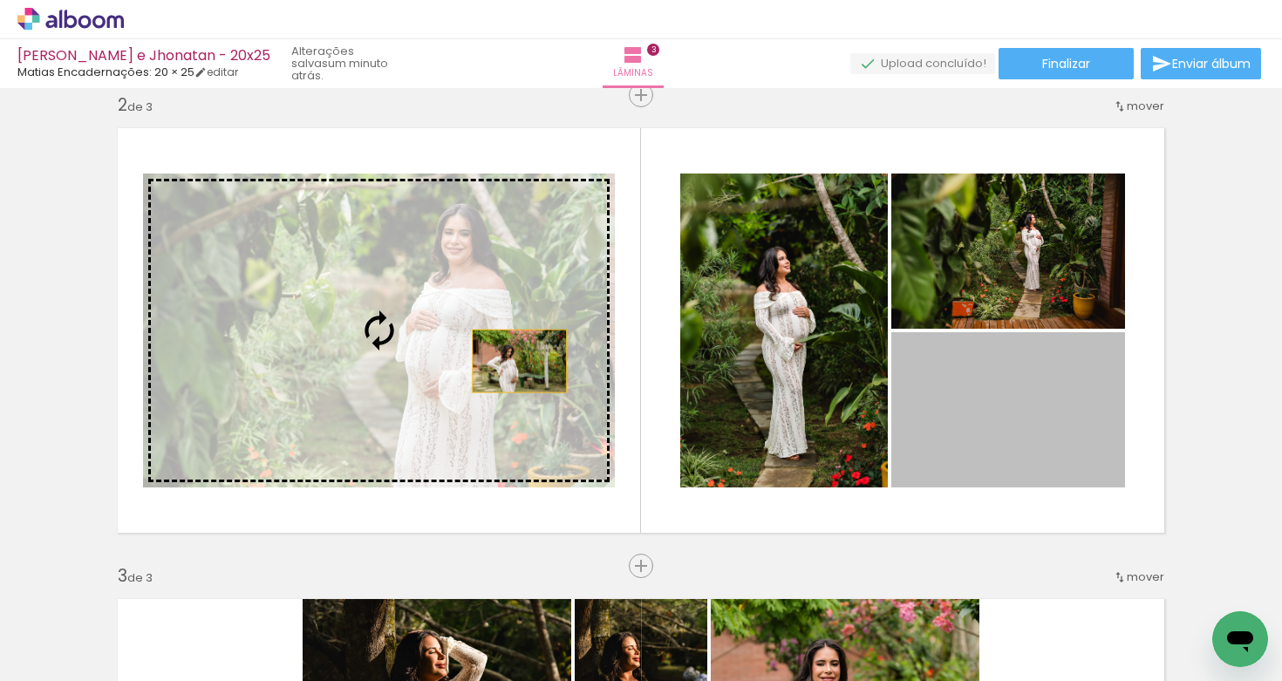
drag, startPoint x: 1024, startPoint y: 434, endPoint x: 513, endPoint y: 360, distance: 516.4
click at [0, 0] on slot at bounding box center [0, 0] width 0 height 0
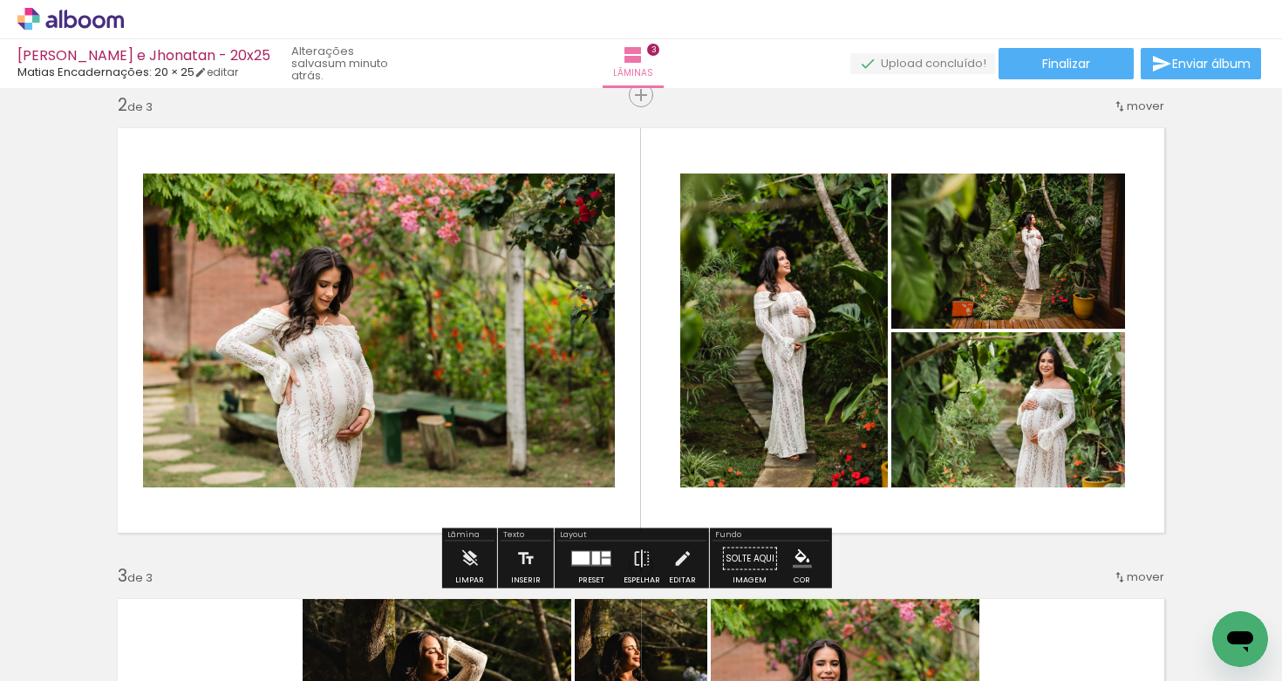
click at [474, 373] on quentale-photo at bounding box center [379, 331] width 472 height 314
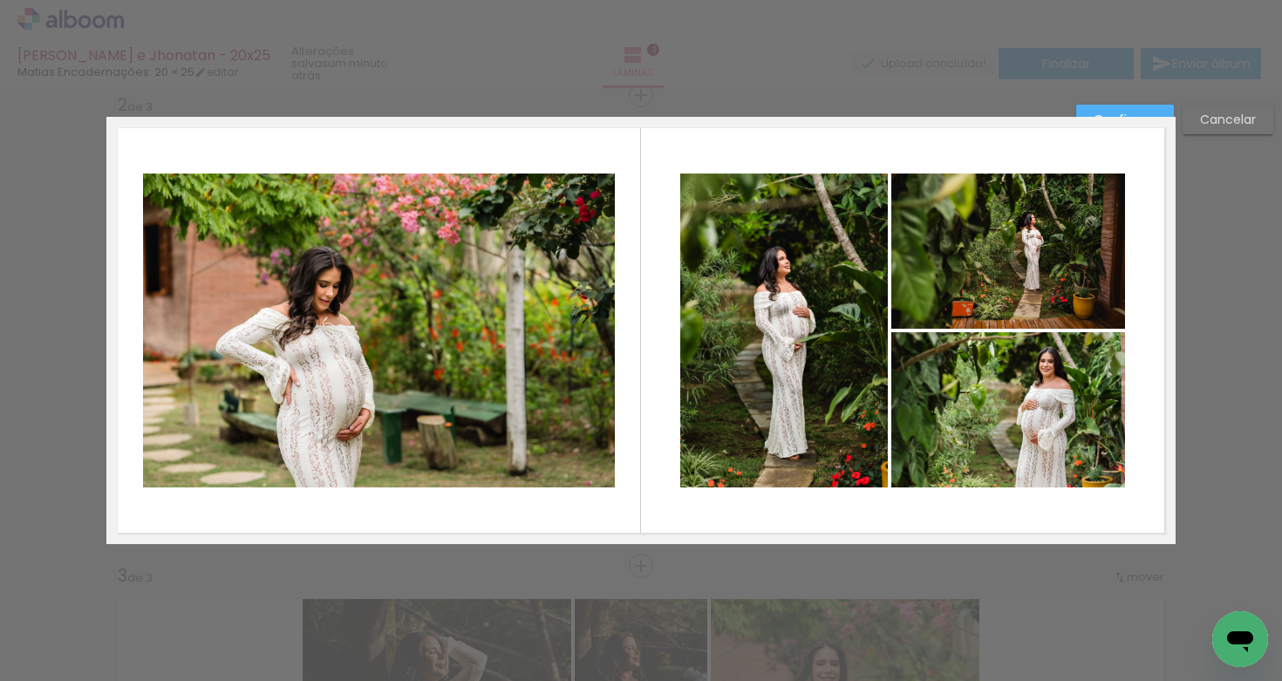
click at [583, 457] on quentale-photo at bounding box center [379, 331] width 472 height 314
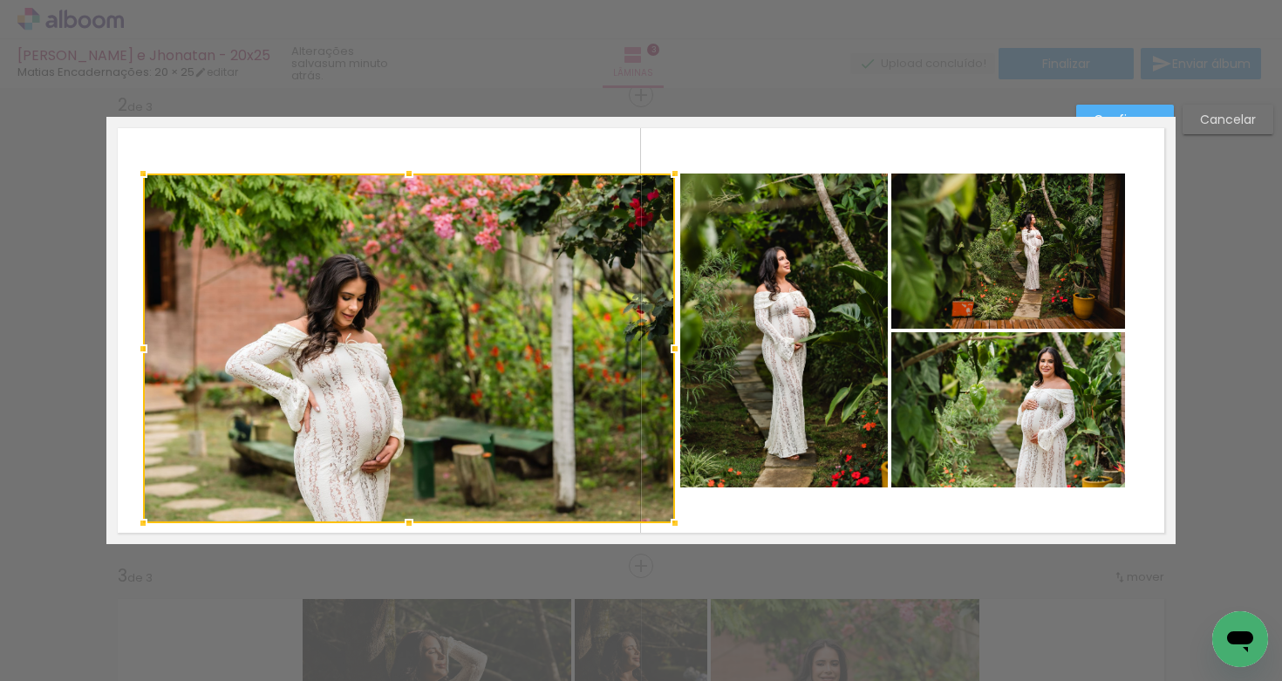
drag, startPoint x: 610, startPoint y: 491, endPoint x: 658, endPoint y: 514, distance: 53.1
click at [663, 521] on div at bounding box center [675, 523] width 35 height 35
click at [447, 399] on div at bounding box center [409, 348] width 532 height 349
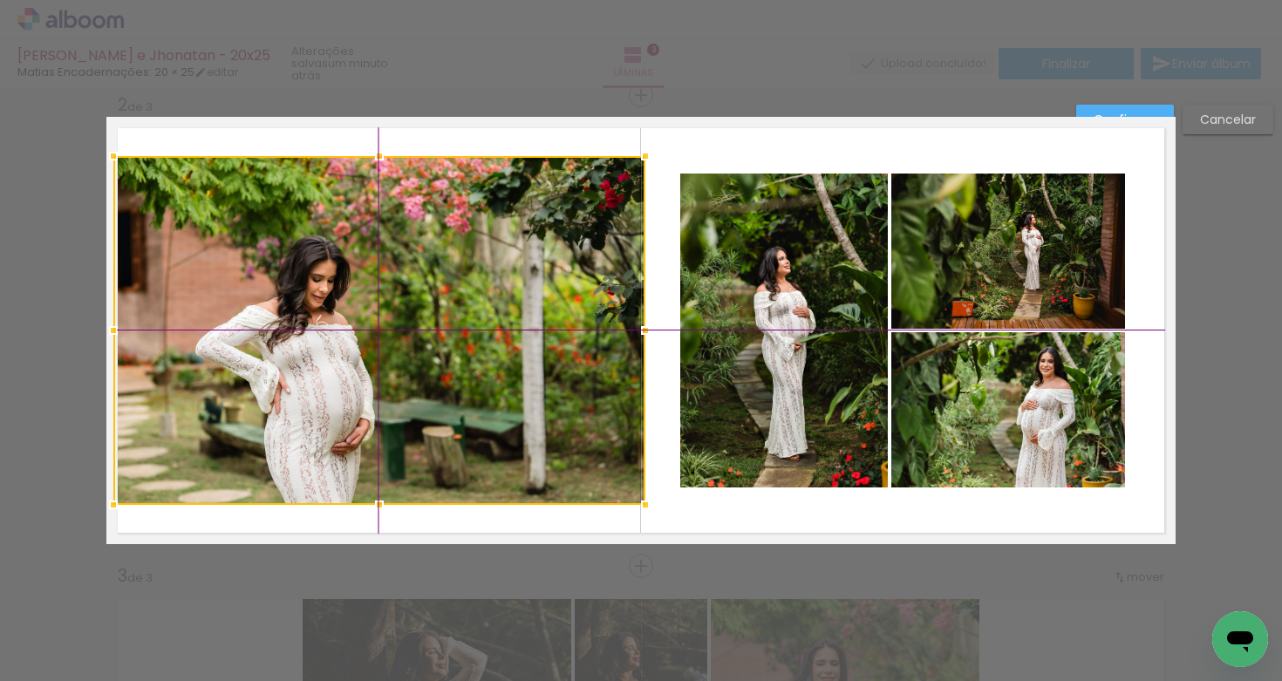
drag, startPoint x: 414, startPoint y: 356, endPoint x: 412, endPoint y: 346, distance: 9.8
click at [408, 352] on div at bounding box center [379, 330] width 532 height 349
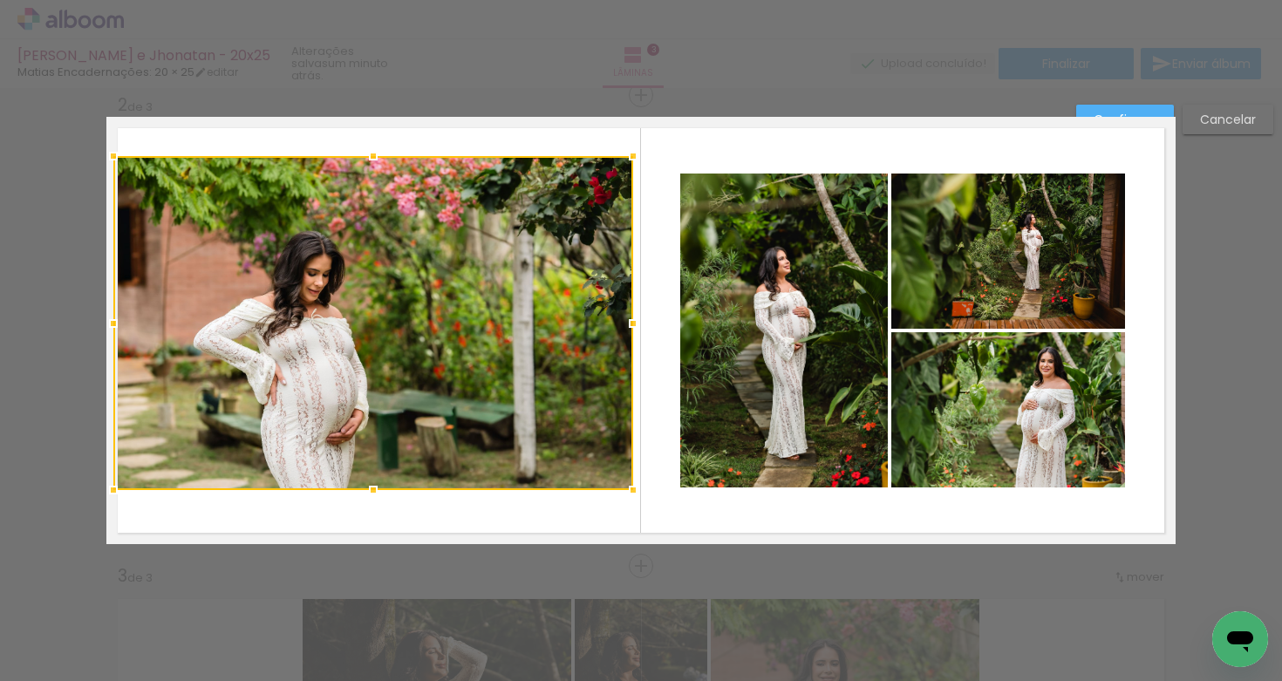
drag, startPoint x: 629, startPoint y: 502, endPoint x: 598, endPoint y: 473, distance: 42.6
click at [602, 481] on div at bounding box center [373, 323] width 520 height 334
click at [433, 369] on div at bounding box center [373, 322] width 520 height 333
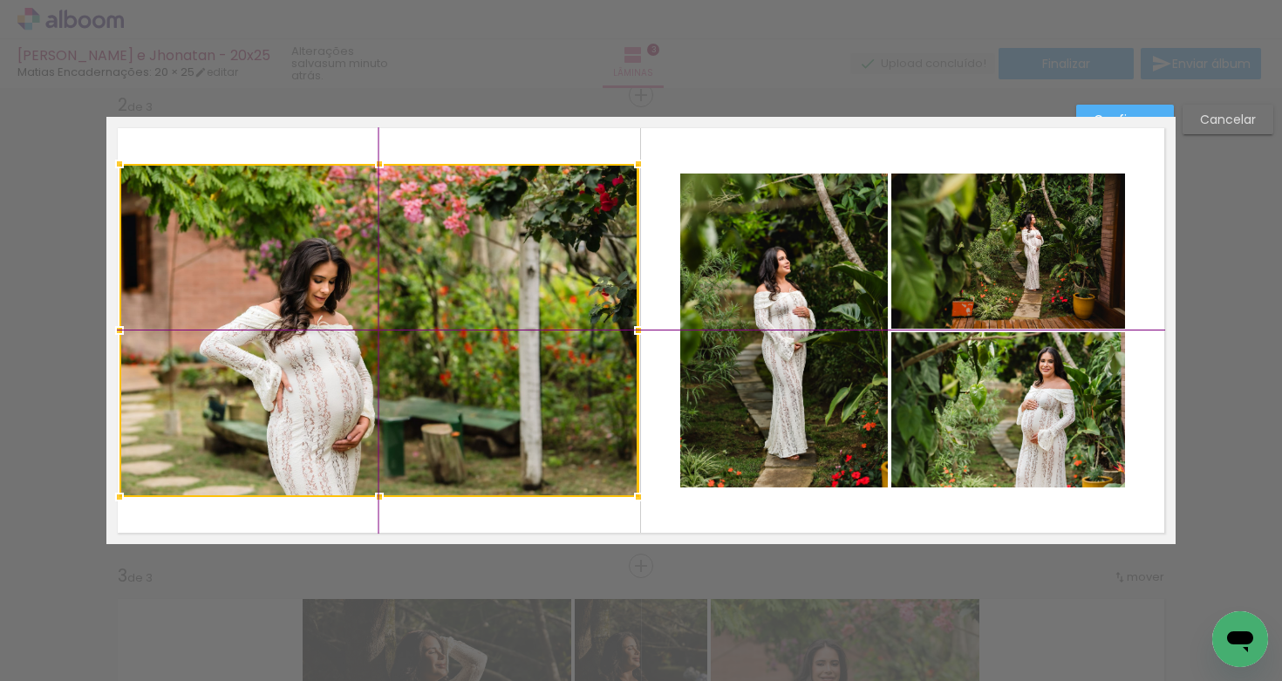
click at [398, 348] on div at bounding box center [378, 330] width 519 height 333
click at [726, 283] on quentale-photo at bounding box center [784, 331] width 208 height 314
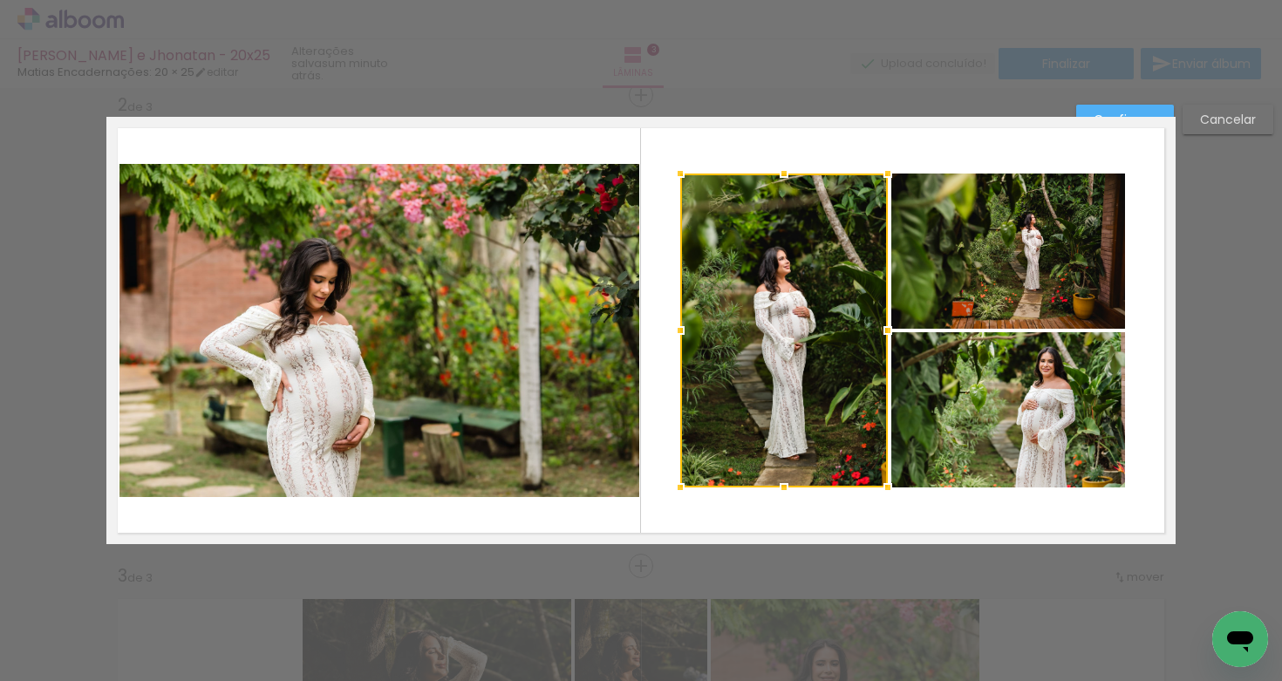
drag, startPoint x: 915, startPoint y: 276, endPoint x: 911, endPoint y: 302, distance: 25.5
click at [915, 276] on quentale-photo at bounding box center [1008, 251] width 234 height 155
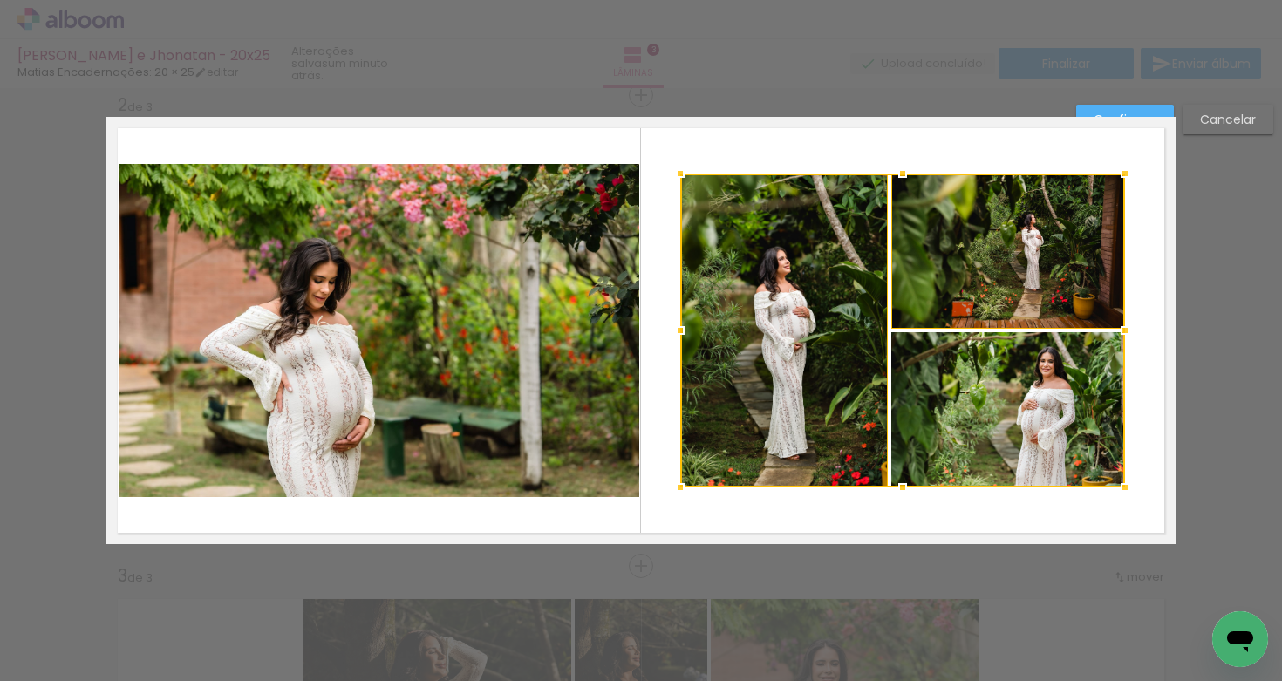
click at [982, 424] on div at bounding box center [902, 331] width 445 height 314
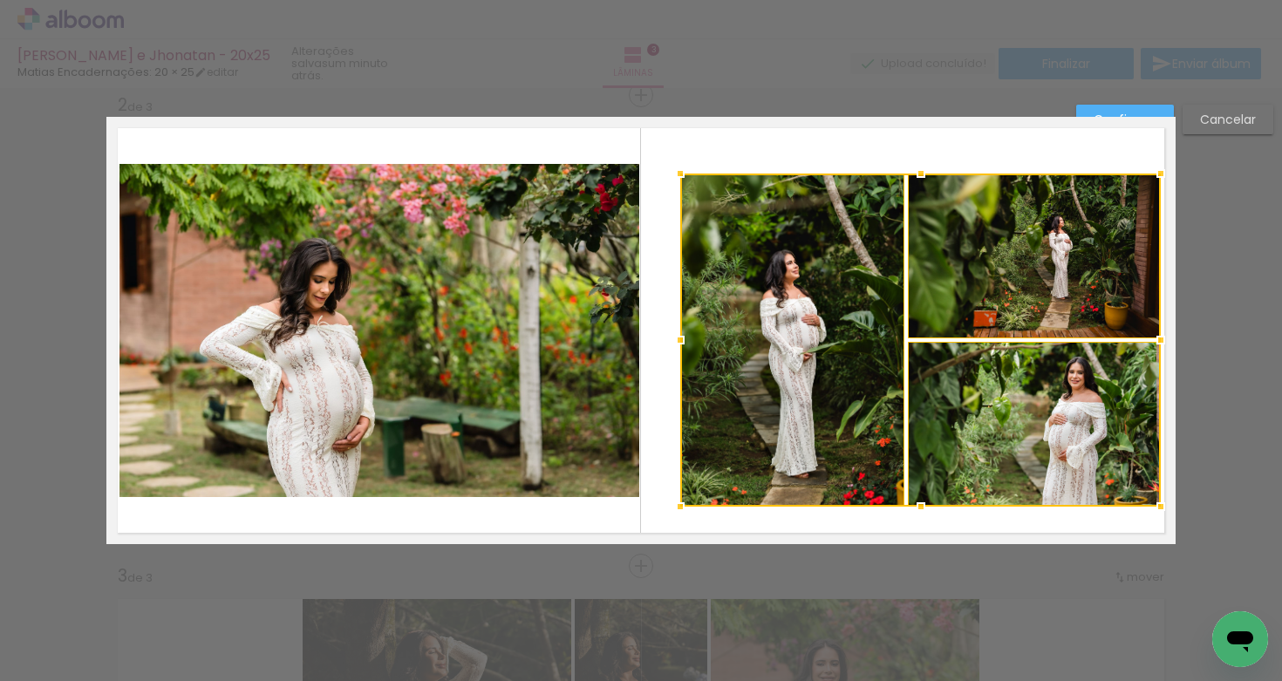
drag, startPoint x: 1121, startPoint y: 500, endPoint x: 1143, endPoint y: 495, distance: 23.1
click at [1149, 502] on div at bounding box center [1160, 506] width 35 height 35
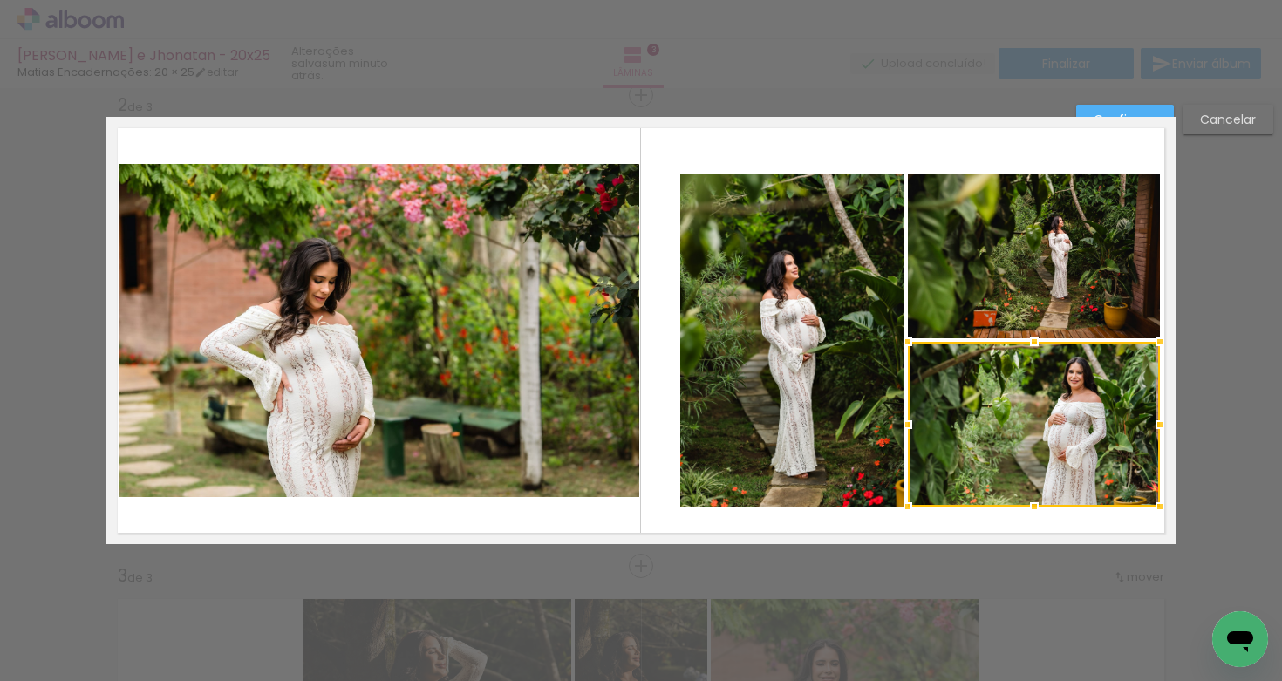
click at [876, 374] on quentale-photo at bounding box center [791, 340] width 223 height 333
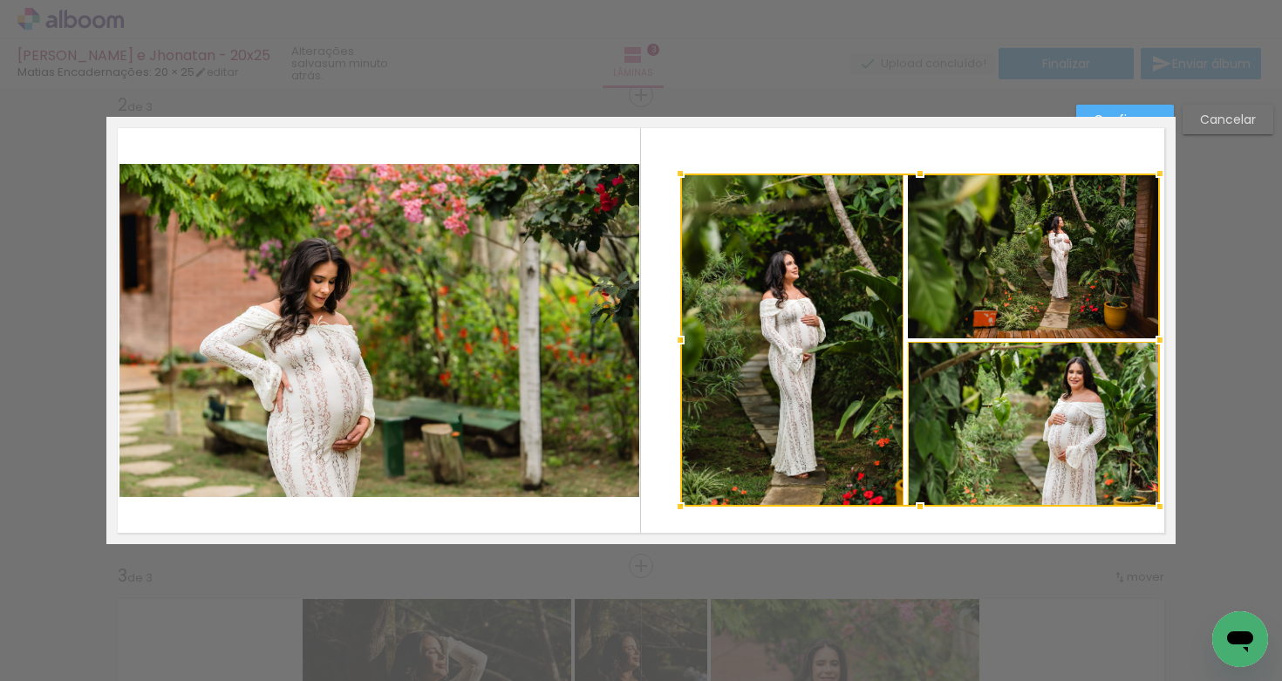
drag, startPoint x: 965, startPoint y: 301, endPoint x: 951, endPoint y: 323, distance: 25.9
click at [965, 301] on div at bounding box center [920, 340] width 480 height 333
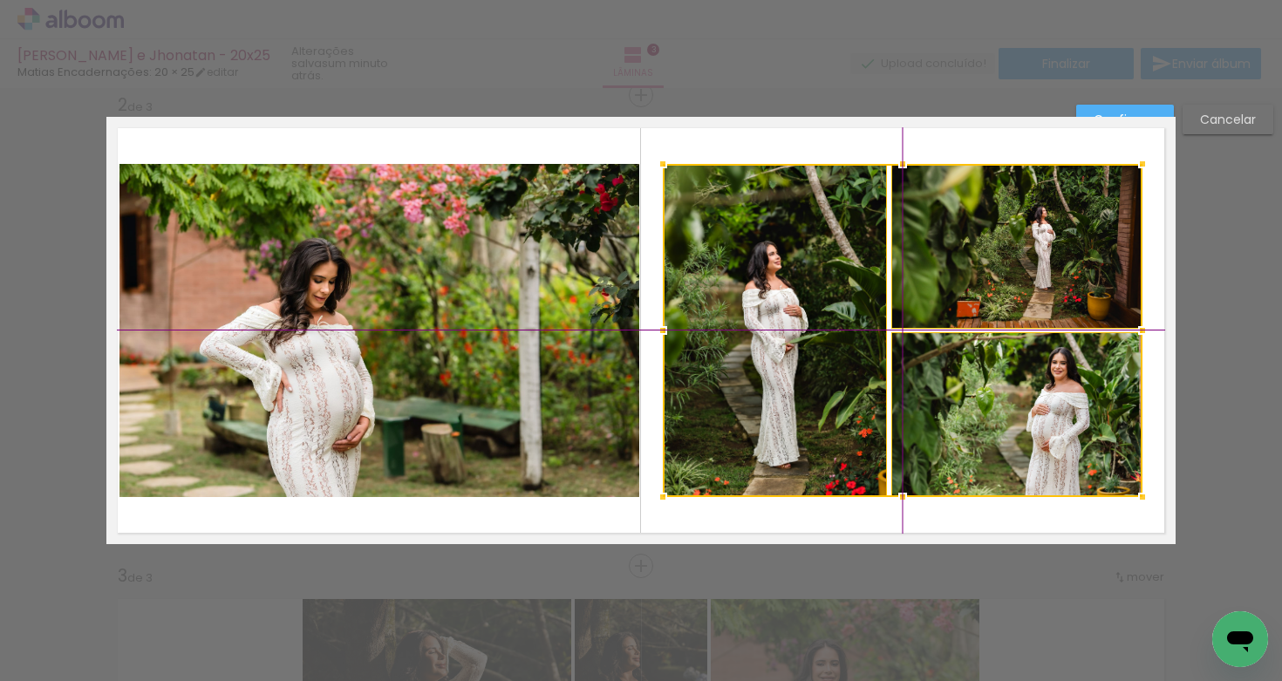
drag, startPoint x: 918, startPoint y: 342, endPoint x: 912, endPoint y: 335, distance: 9.3
click at [912, 335] on div at bounding box center [903, 330] width 480 height 333
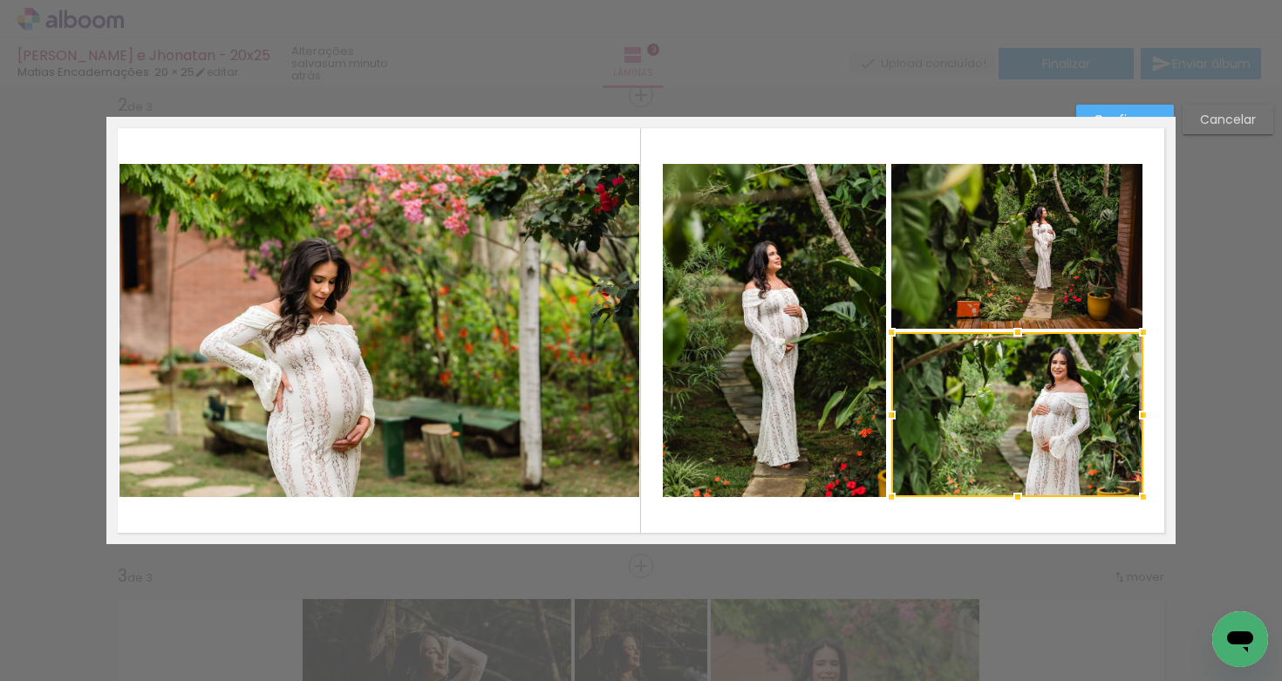
click at [831, 304] on quentale-photo at bounding box center [774, 330] width 223 height 333
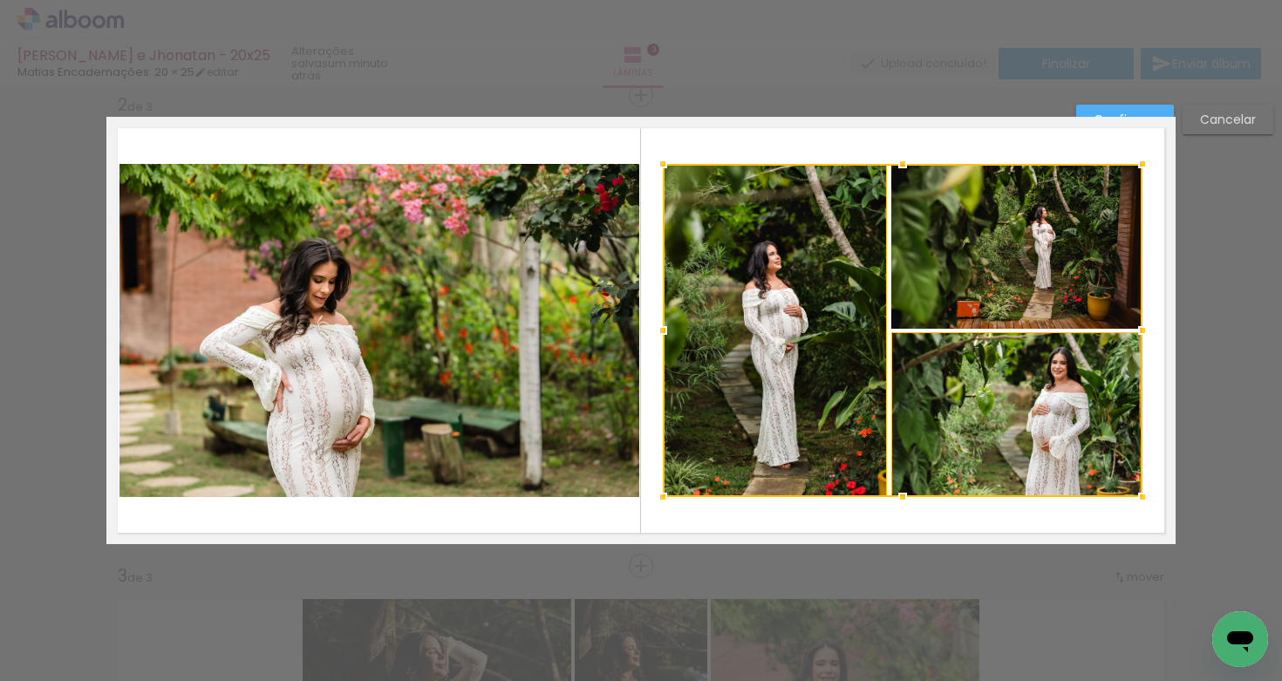
click at [902, 273] on div at bounding box center [903, 330] width 480 height 333
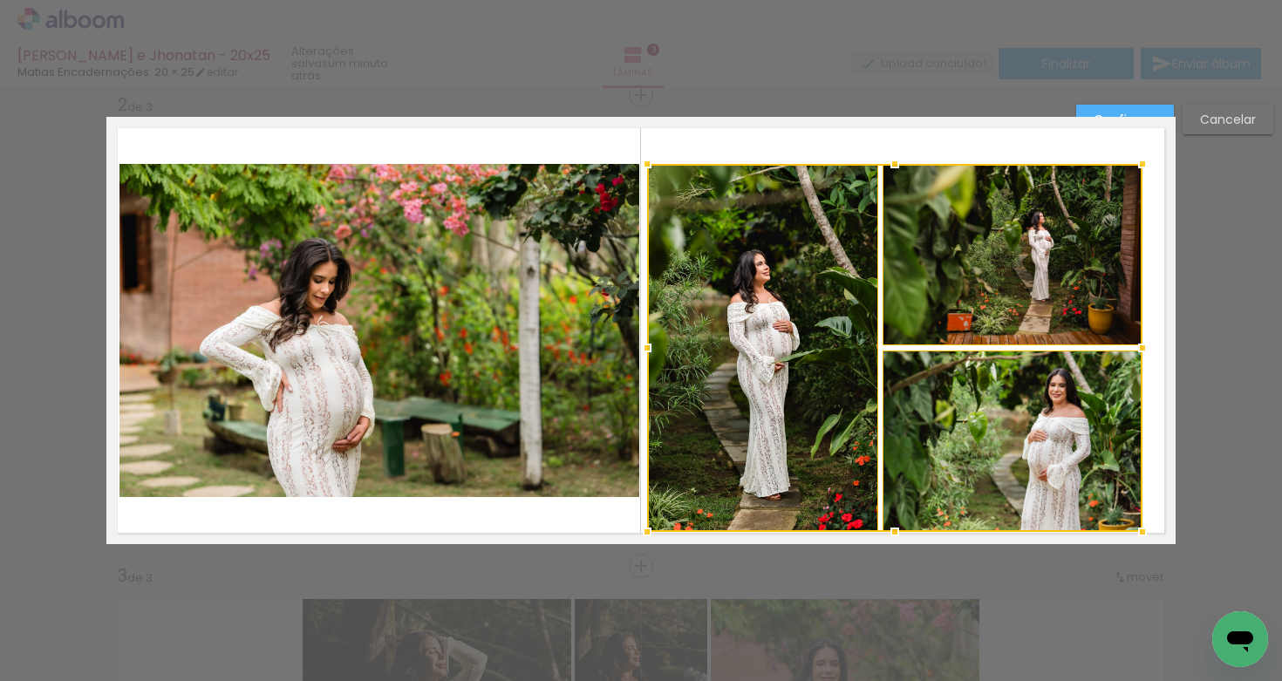
drag, startPoint x: 653, startPoint y: 493, endPoint x: 634, endPoint y: 517, distance: 31.1
click at [631, 525] on div at bounding box center [647, 532] width 35 height 35
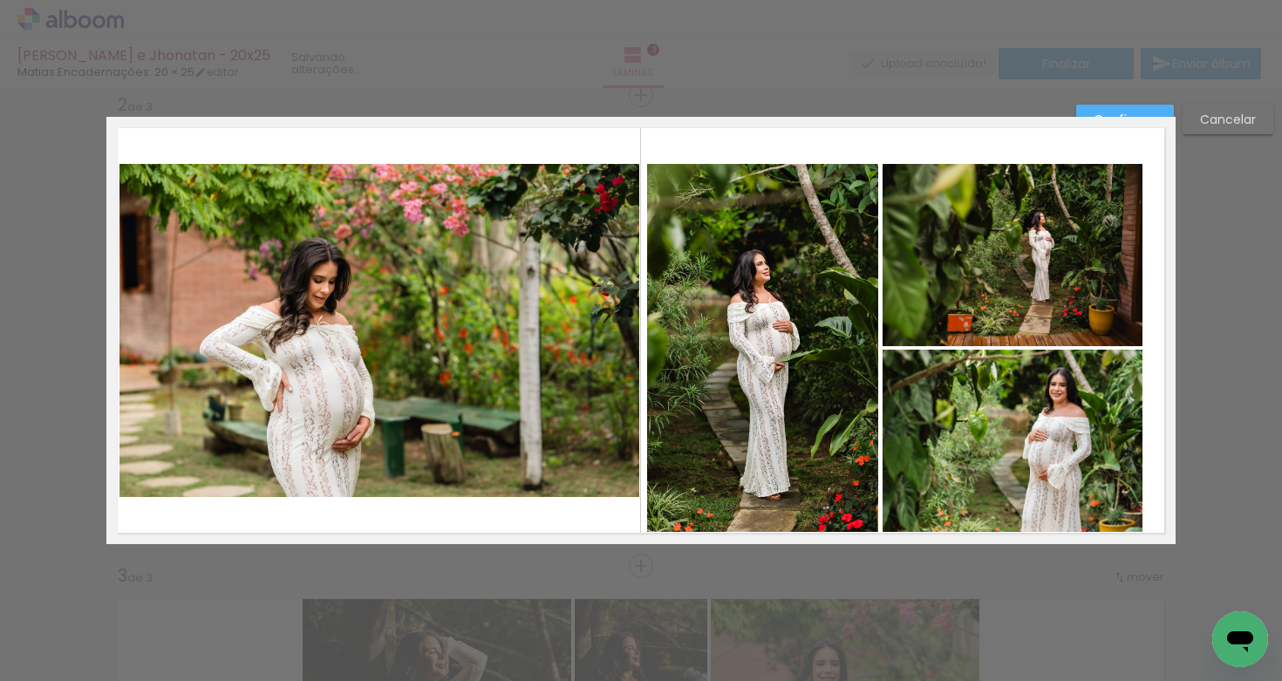
drag, startPoint x: 737, startPoint y: 392, endPoint x: 753, endPoint y: 390, distance: 16.7
click at [737, 392] on quentale-photo at bounding box center [762, 348] width 231 height 368
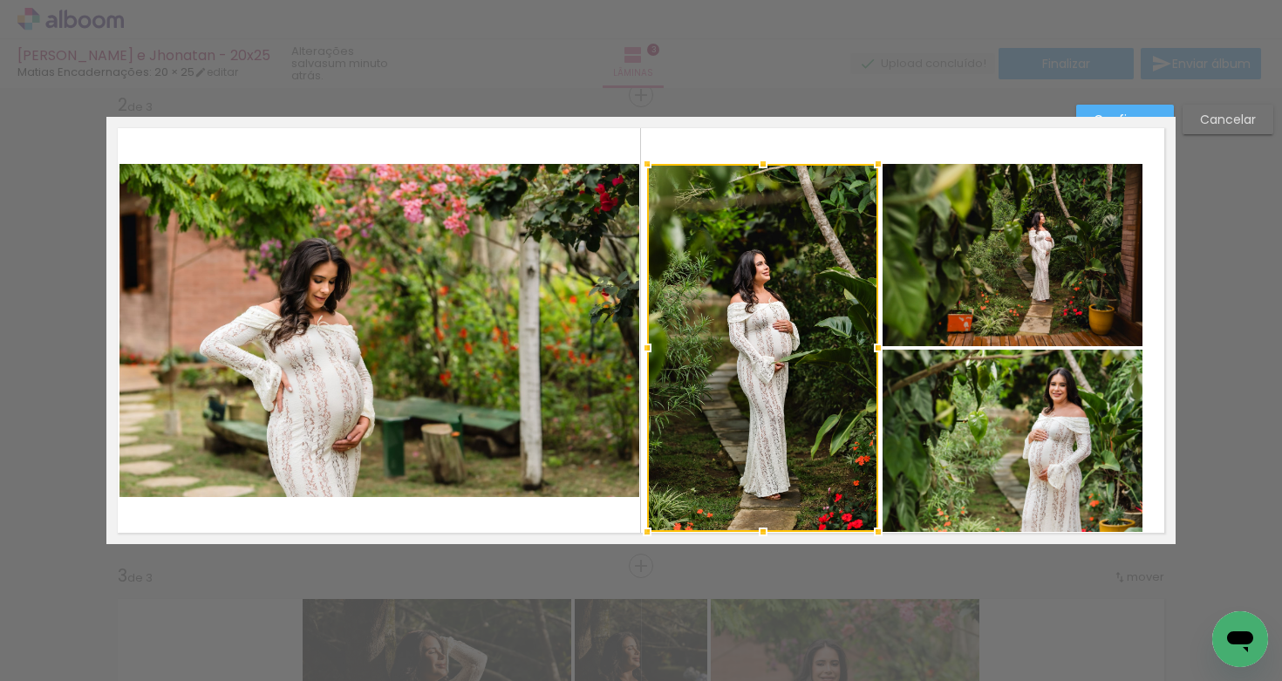
click at [930, 424] on quentale-photo at bounding box center [1013, 441] width 261 height 182
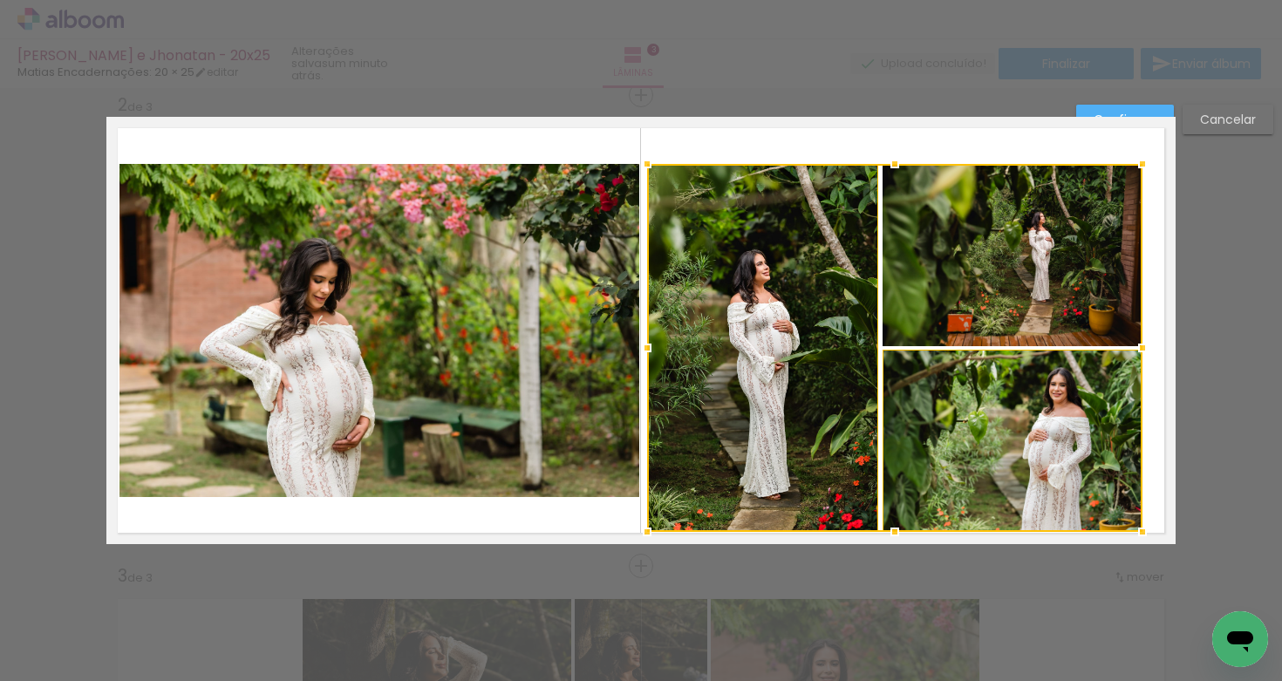
click at [933, 276] on div at bounding box center [894, 348] width 495 height 368
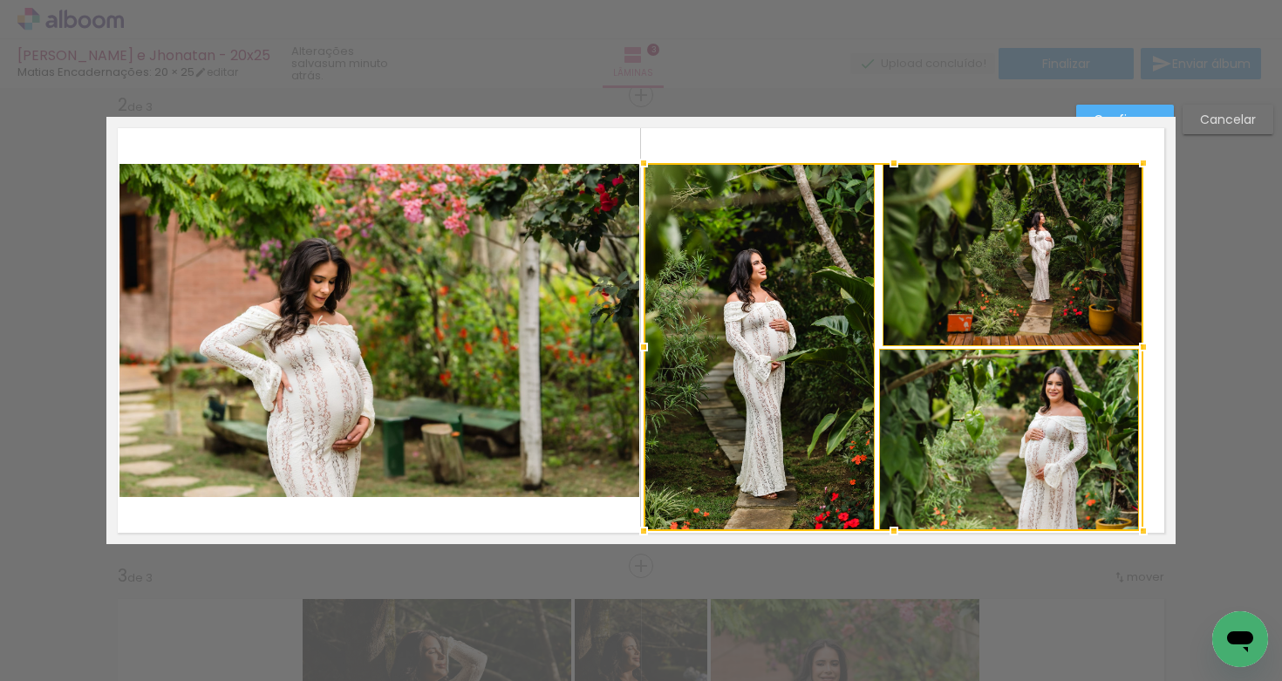
drag, startPoint x: 1224, startPoint y: 125, endPoint x: 1212, endPoint y: 126, distance: 11.4
click at [0, 0] on slot "Cancelar" at bounding box center [0, 0] width 0 height 0
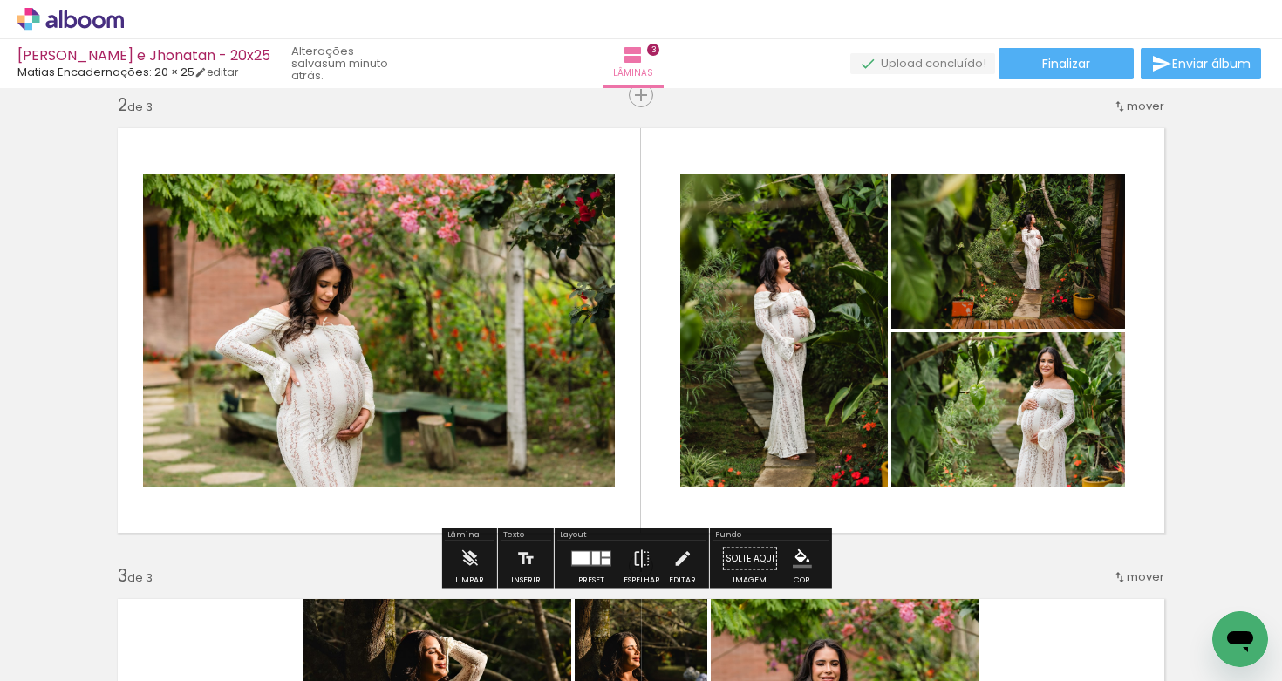
click at [829, 334] on quentale-photo at bounding box center [784, 331] width 208 height 314
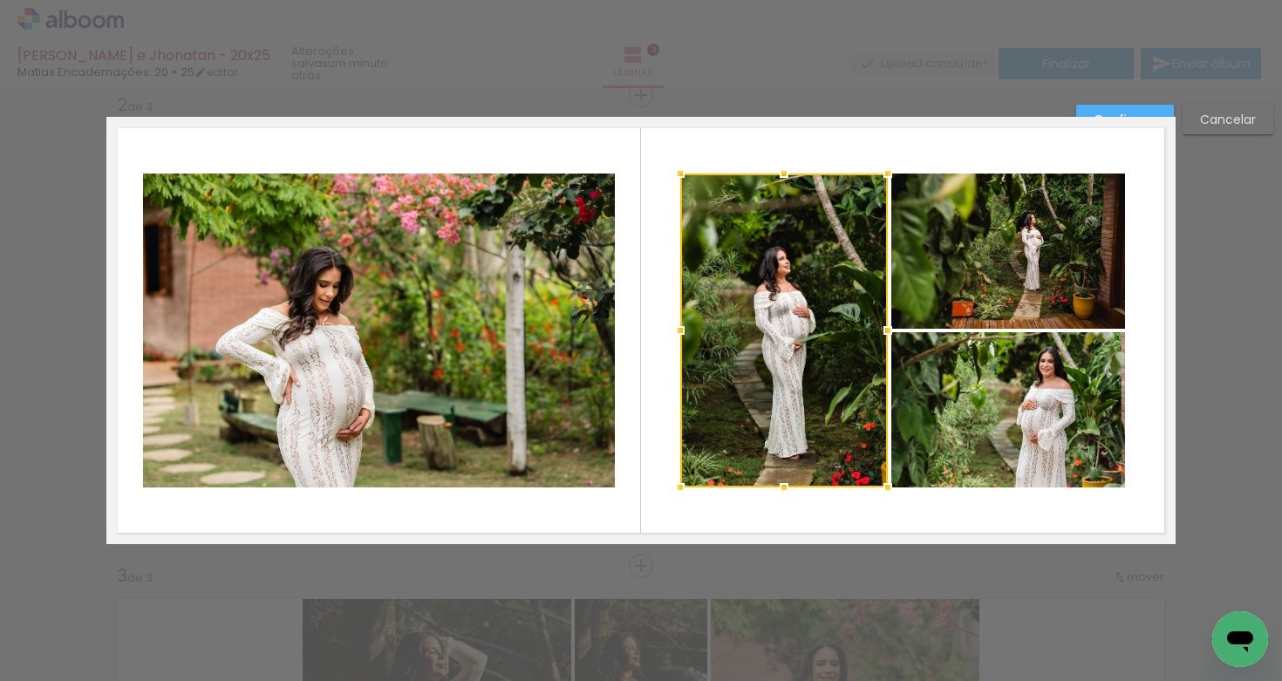
click at [953, 276] on quentale-photo at bounding box center [1008, 251] width 234 height 155
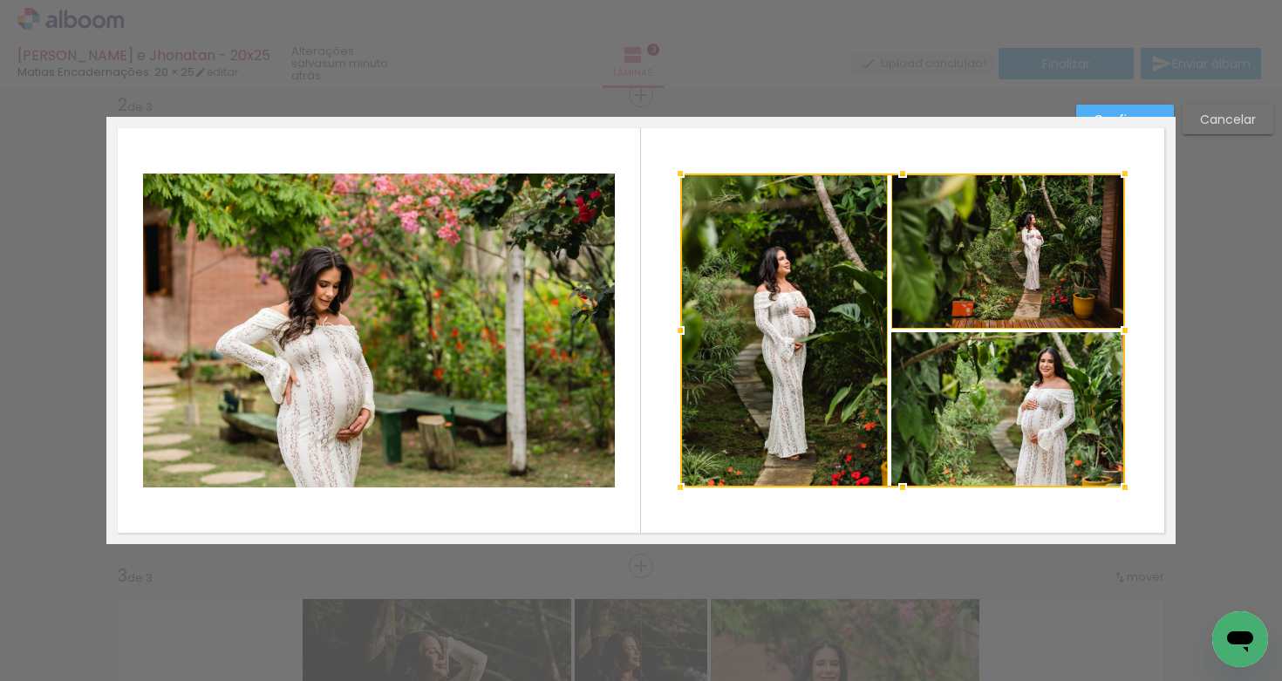
click at [928, 402] on div at bounding box center [902, 331] width 445 height 314
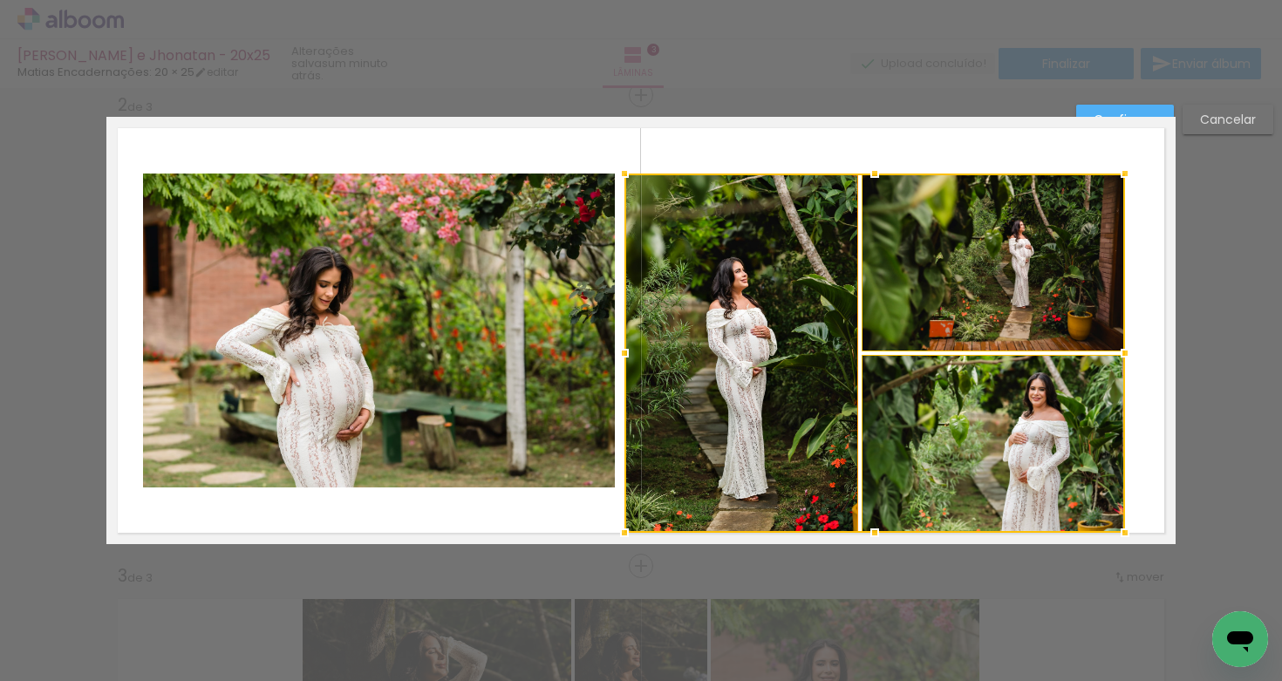
drag, startPoint x: 668, startPoint y: 490, endPoint x: 625, endPoint y: 509, distance: 46.8
click at [615, 525] on div at bounding box center [624, 532] width 35 height 35
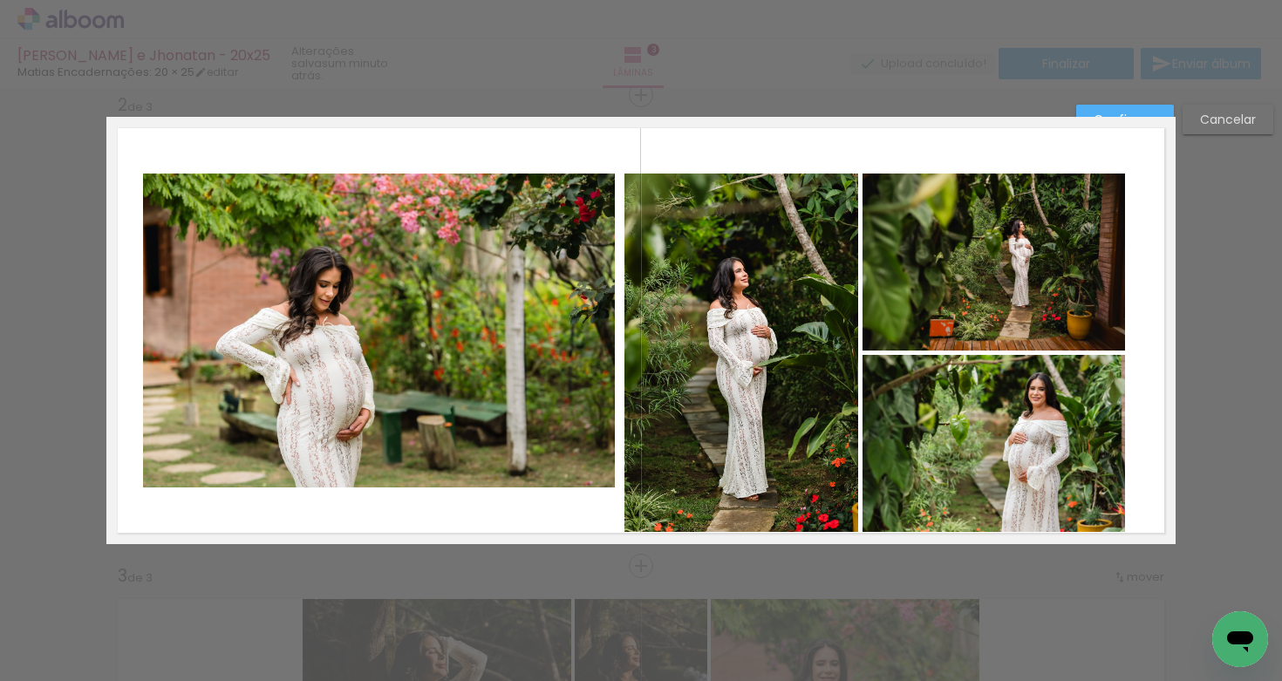
click at [756, 378] on quentale-photo at bounding box center [741, 353] width 234 height 358
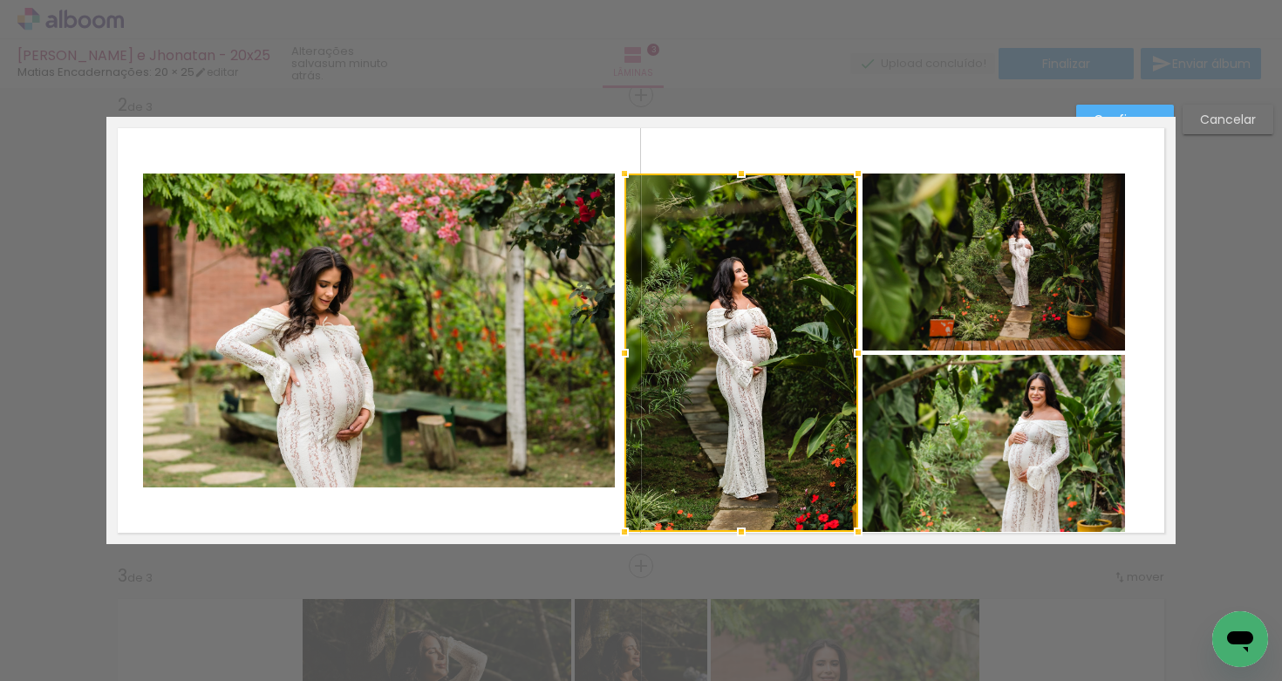
drag, startPoint x: 899, startPoint y: 418, endPoint x: 904, endPoint y: 393, distance: 25.0
click at [899, 418] on quentale-photo at bounding box center [993, 443] width 262 height 177
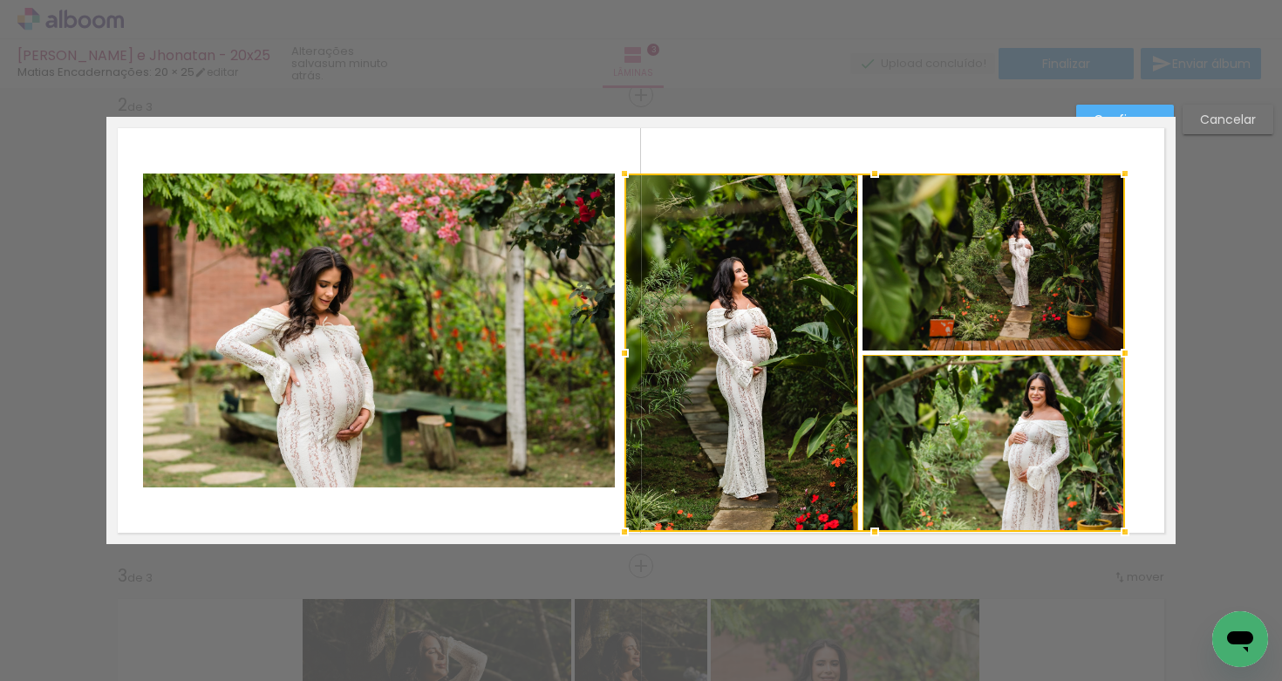
click at [917, 305] on div at bounding box center [874, 353] width 501 height 358
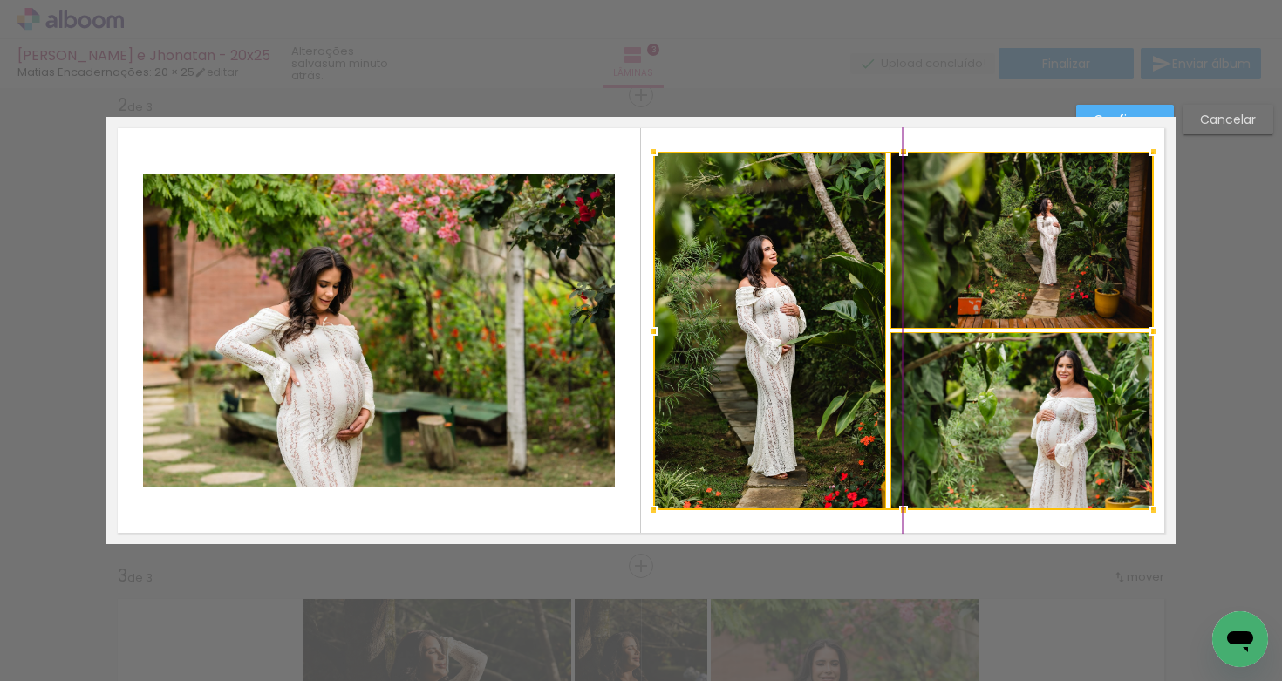
drag, startPoint x: 850, startPoint y: 358, endPoint x: 861, endPoint y: 348, distance: 14.8
click at [864, 344] on div at bounding box center [903, 331] width 501 height 358
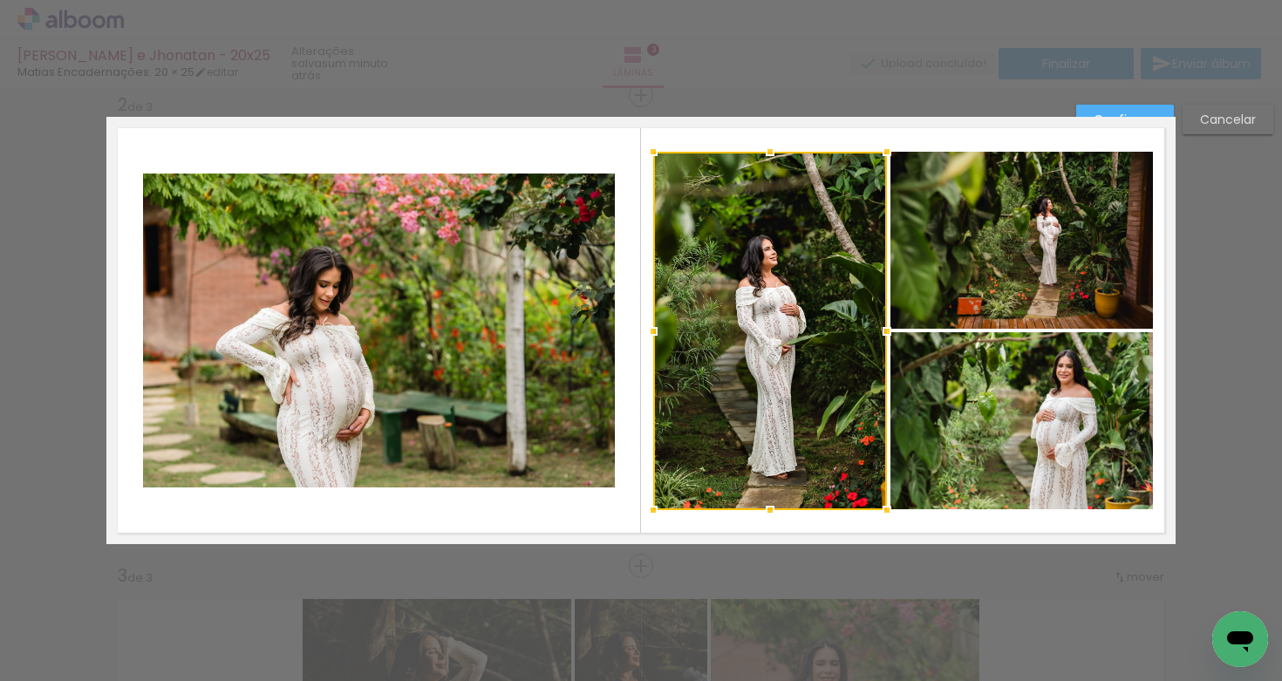
click at [934, 310] on quentale-photo at bounding box center [1021, 240] width 262 height 177
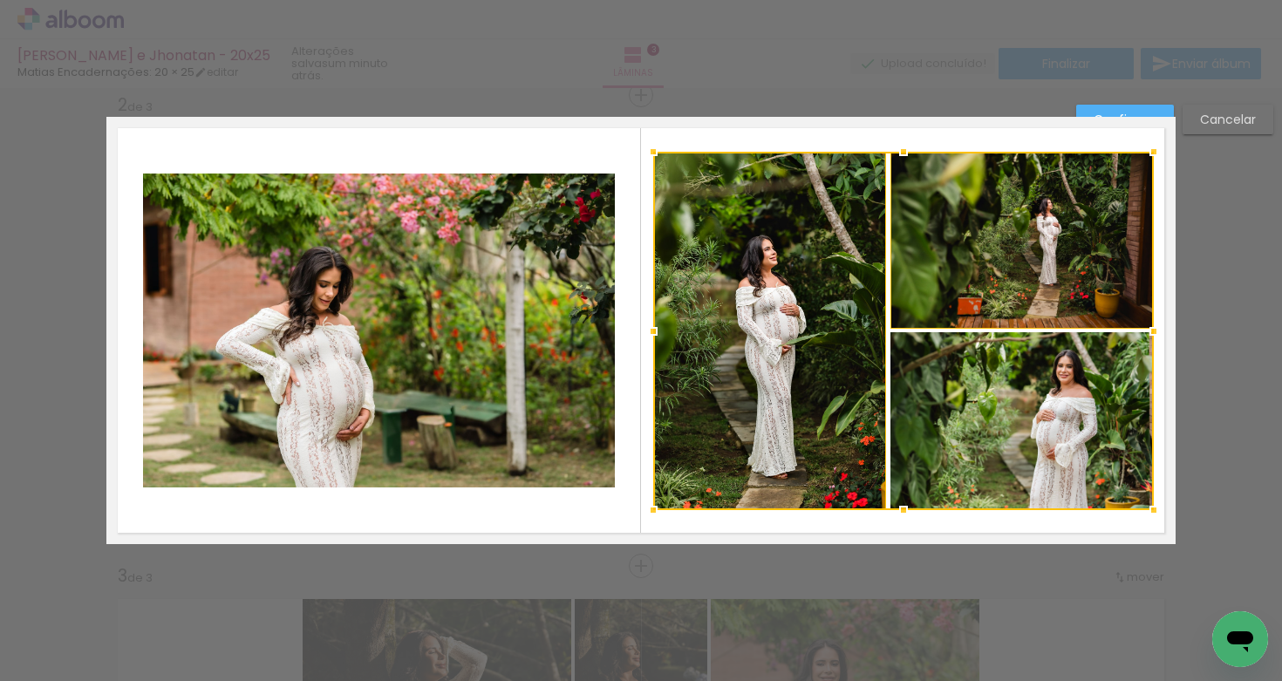
click at [929, 362] on div at bounding box center [903, 331] width 501 height 358
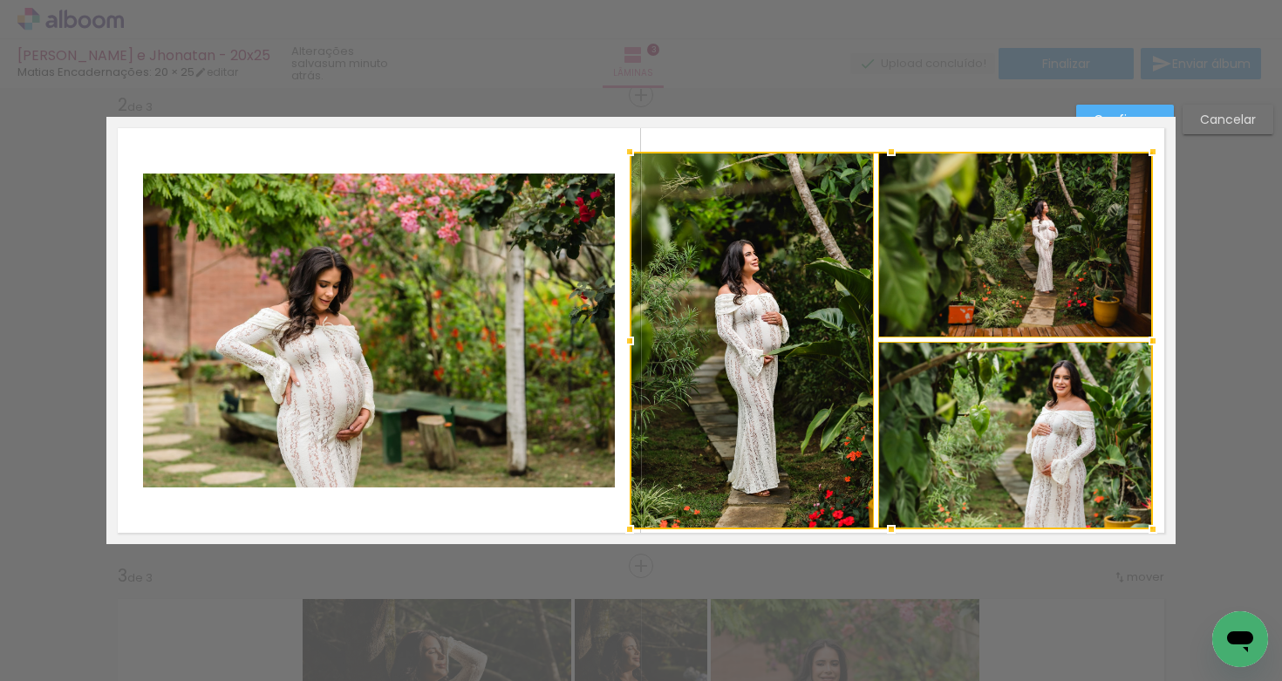
click at [642, 521] on div at bounding box center [891, 341] width 523 height 378
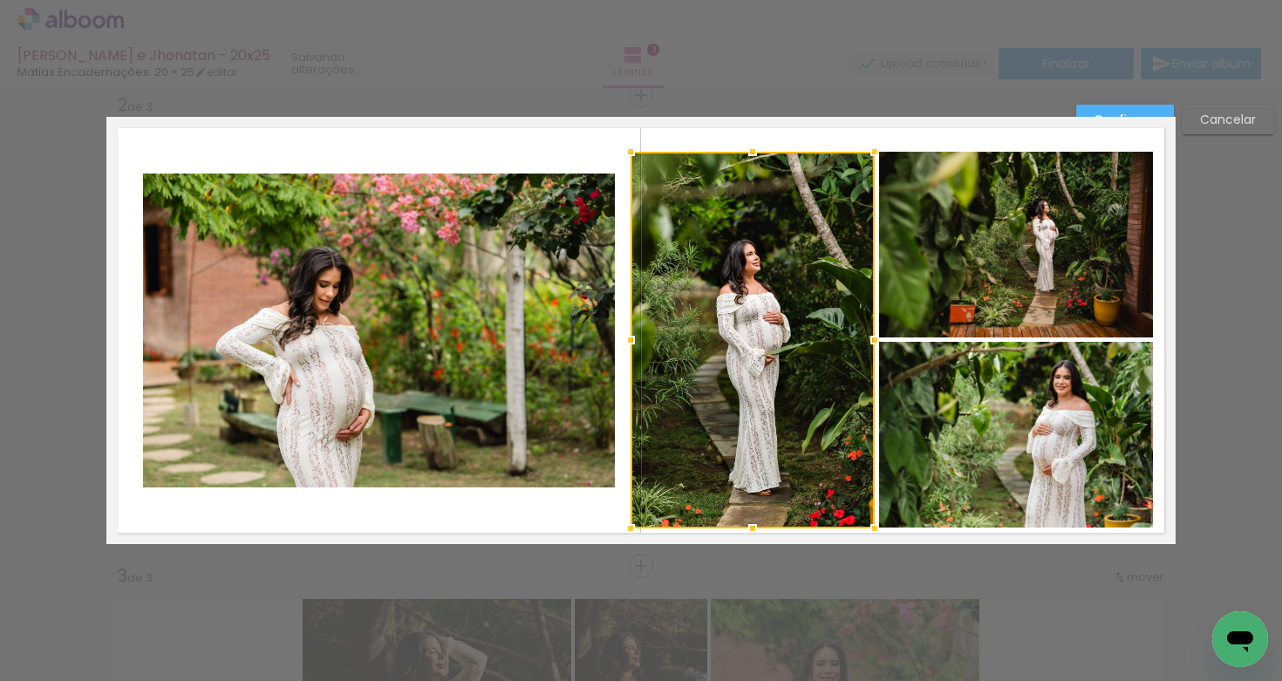
drag, startPoint x: 774, startPoint y: 363, endPoint x: 789, endPoint y: 357, distance: 16.8
click at [774, 363] on div at bounding box center [753, 340] width 244 height 377
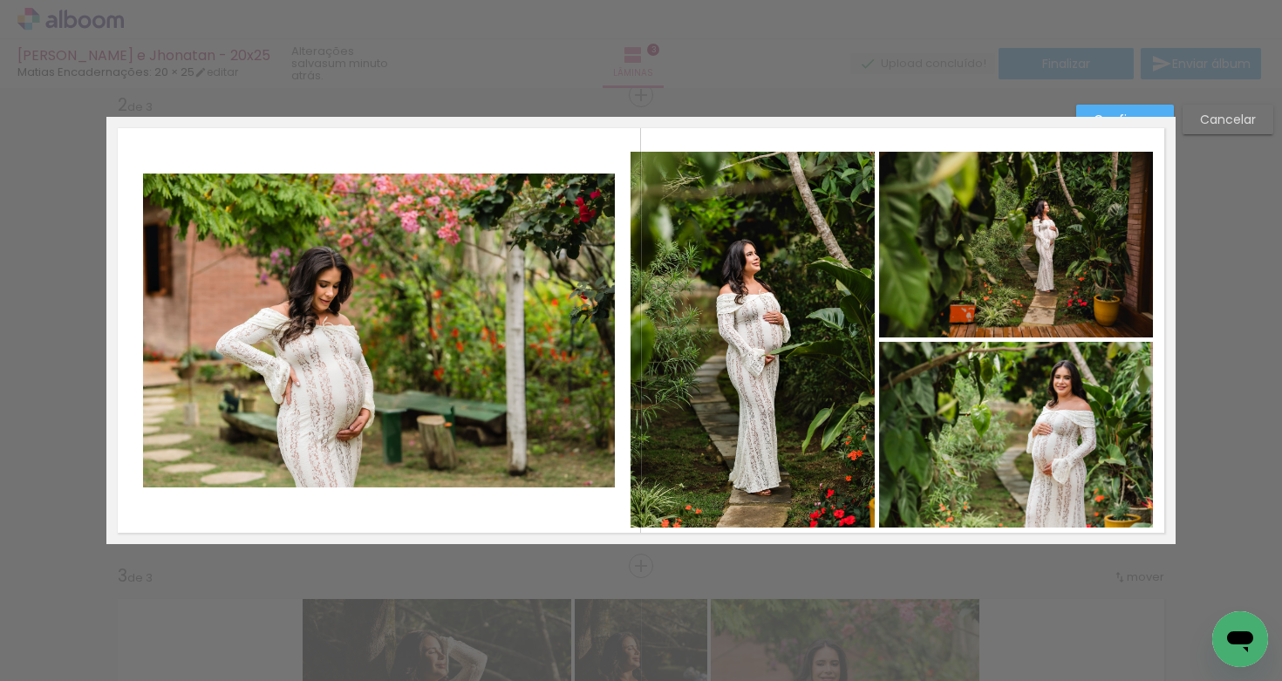
click at [932, 380] on quentale-photo at bounding box center [1016, 435] width 275 height 186
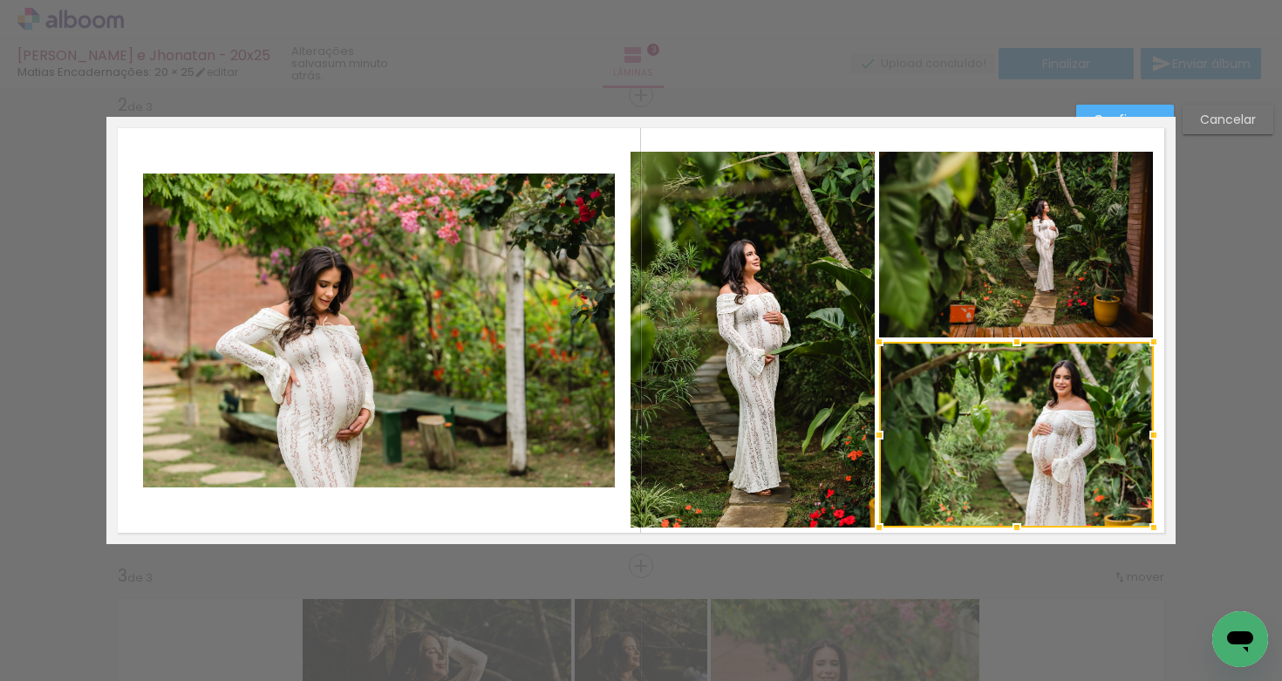
click at [851, 358] on quentale-photo at bounding box center [753, 340] width 244 height 377
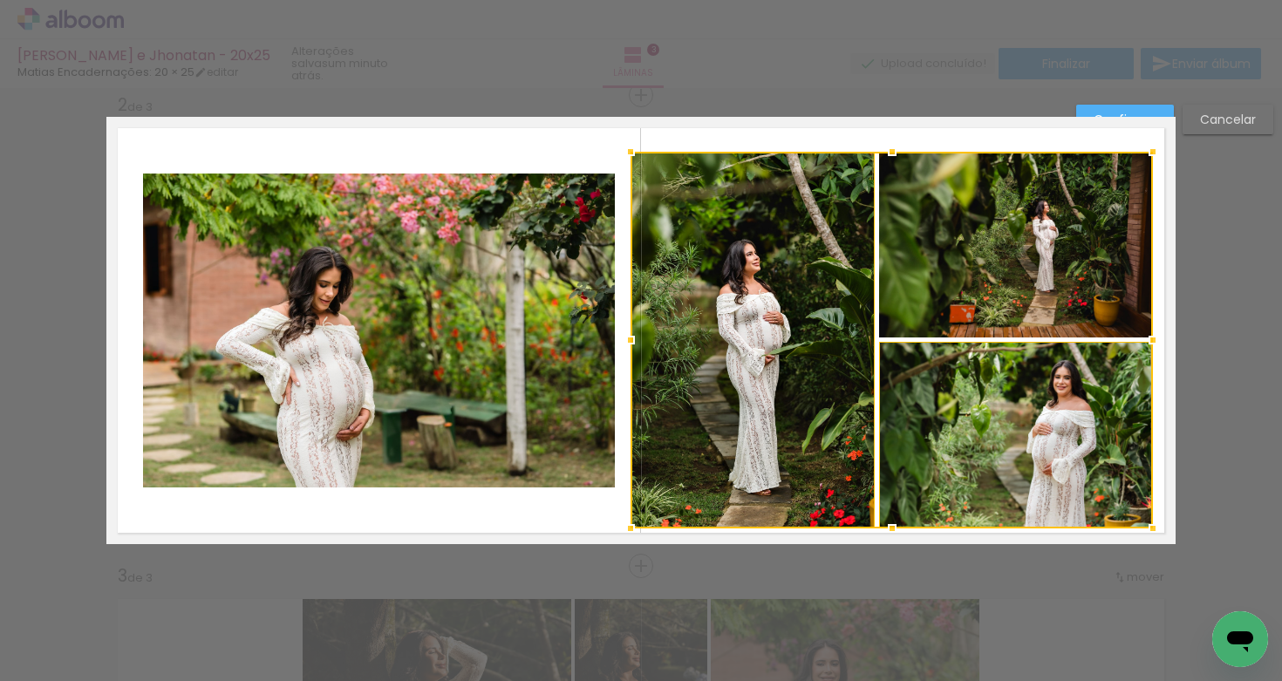
click at [918, 304] on div at bounding box center [892, 340] width 522 height 377
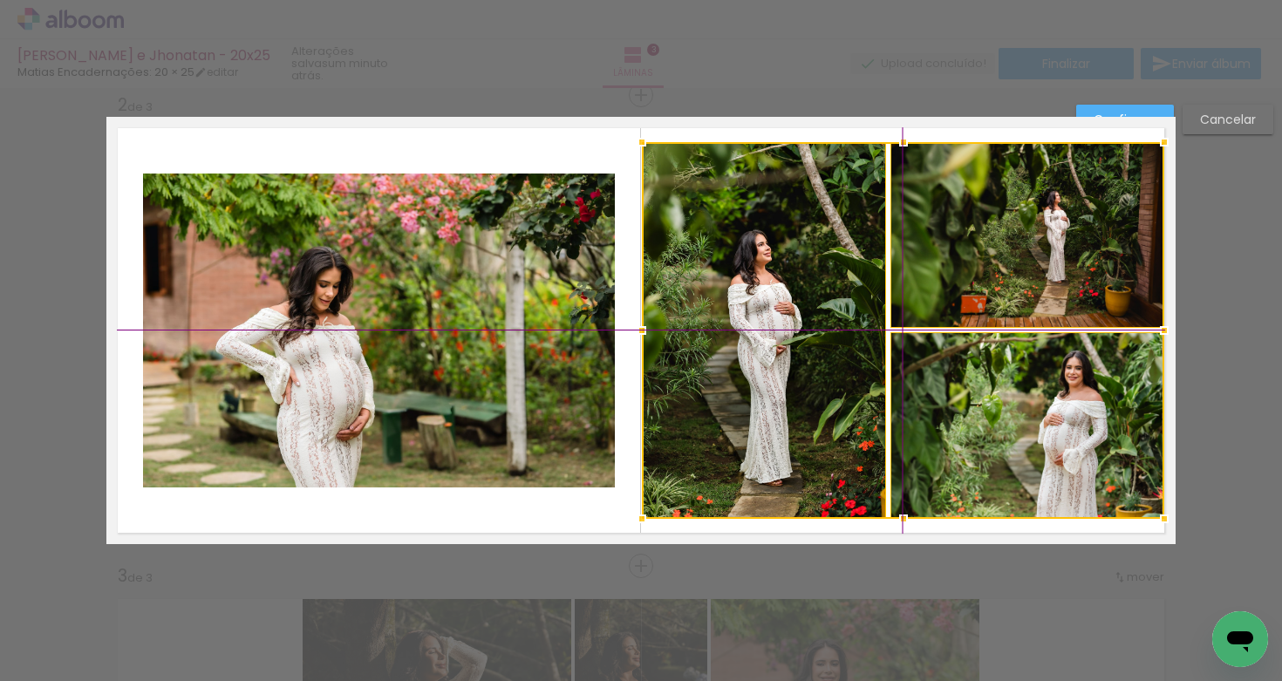
click at [880, 332] on div at bounding box center [903, 330] width 522 height 377
click at [433, 358] on quentale-photo at bounding box center [379, 331] width 472 height 314
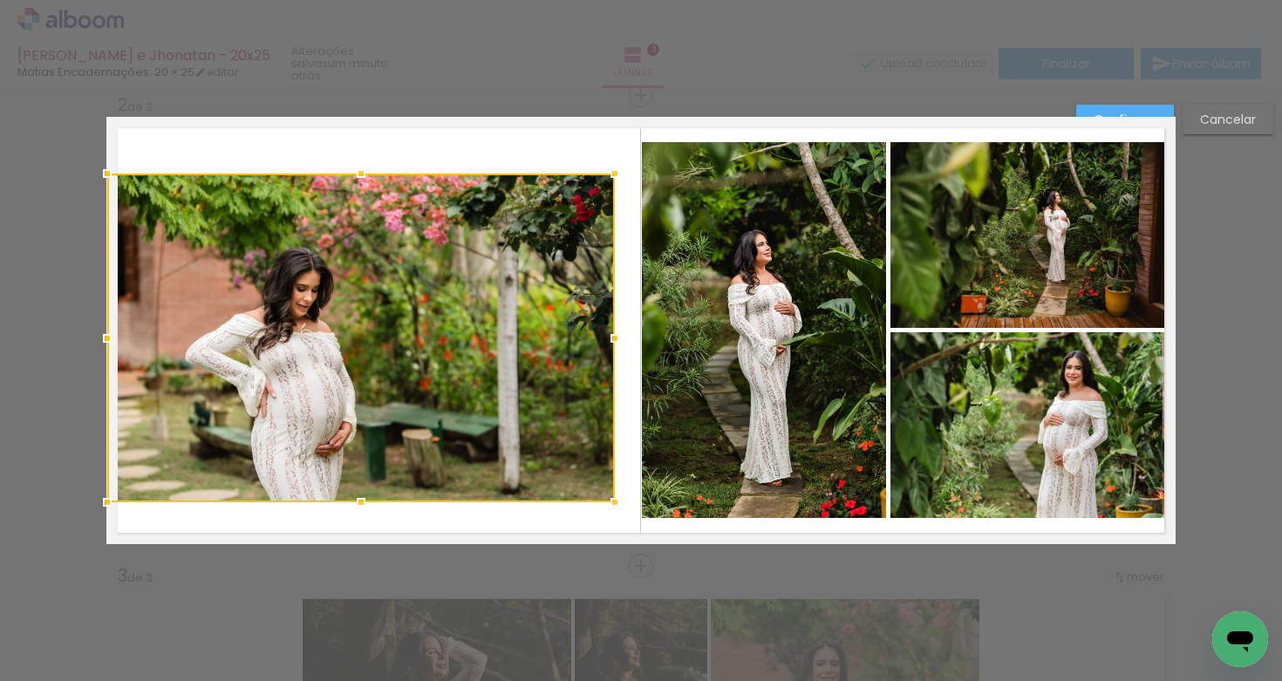
drag, startPoint x: 139, startPoint y: 490, endPoint x: 119, endPoint y: 494, distance: 19.5
click at [110, 505] on div at bounding box center [107, 502] width 35 height 35
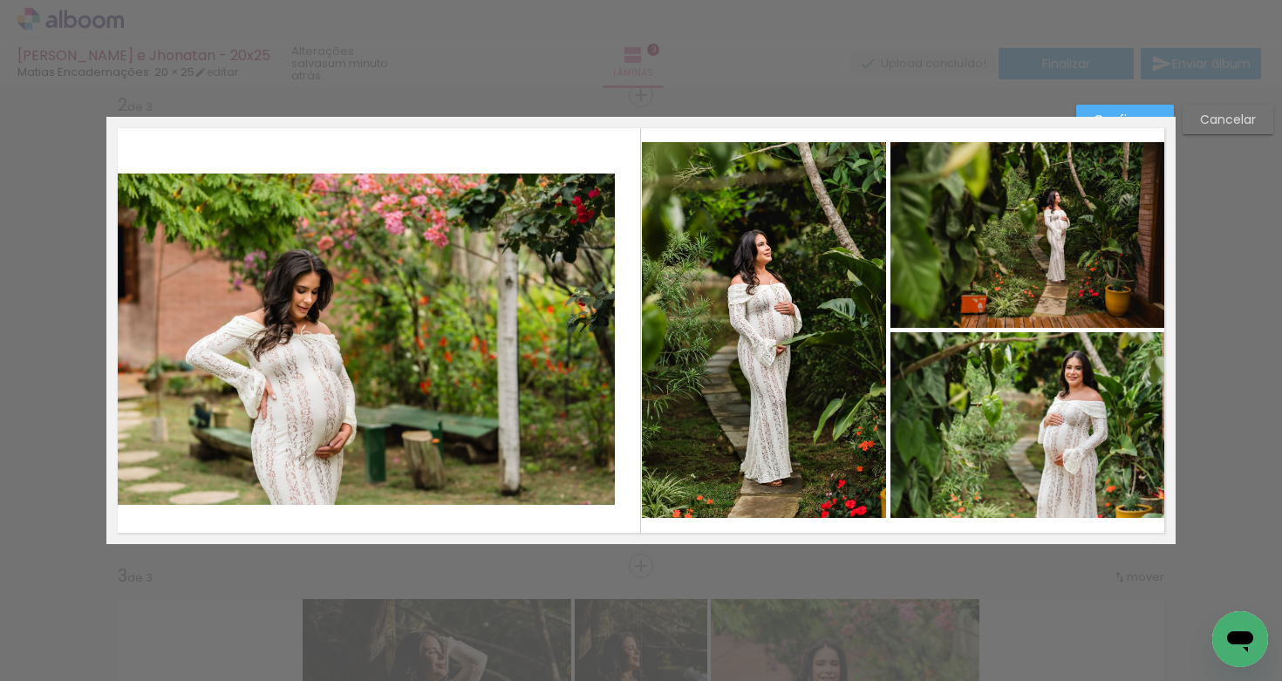
click at [334, 337] on quentale-photo at bounding box center [361, 339] width 508 height 331
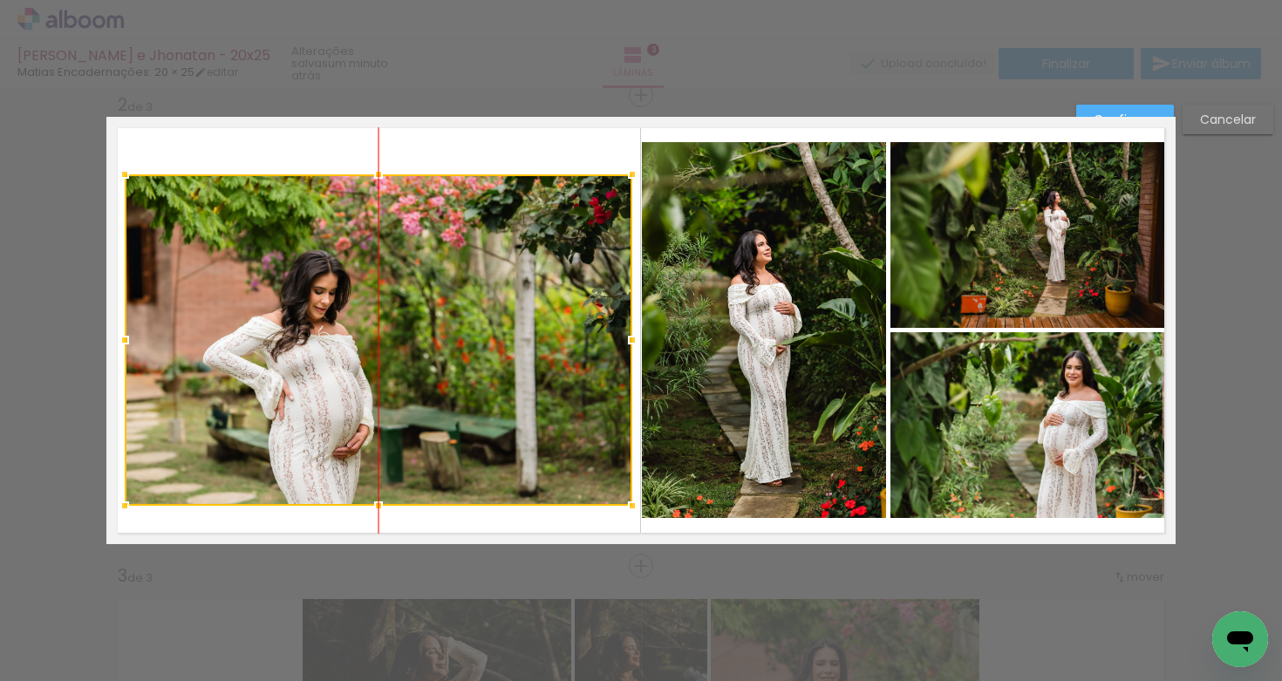
drag, startPoint x: 342, startPoint y: 337, endPoint x: 357, endPoint y: 334, distance: 15.2
click at [357, 337] on div at bounding box center [379, 339] width 508 height 331
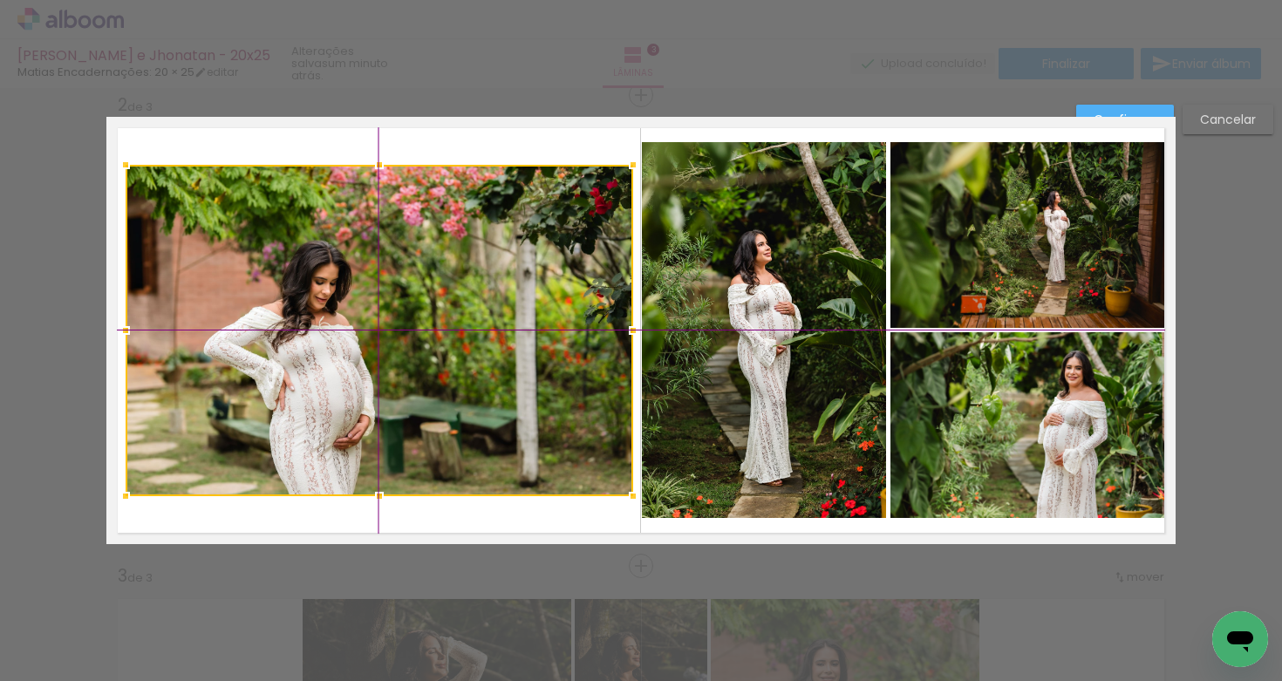
drag, startPoint x: 343, startPoint y: 365, endPoint x: 344, endPoint y: 348, distance: 17.5
click at [343, 355] on div at bounding box center [380, 330] width 508 height 331
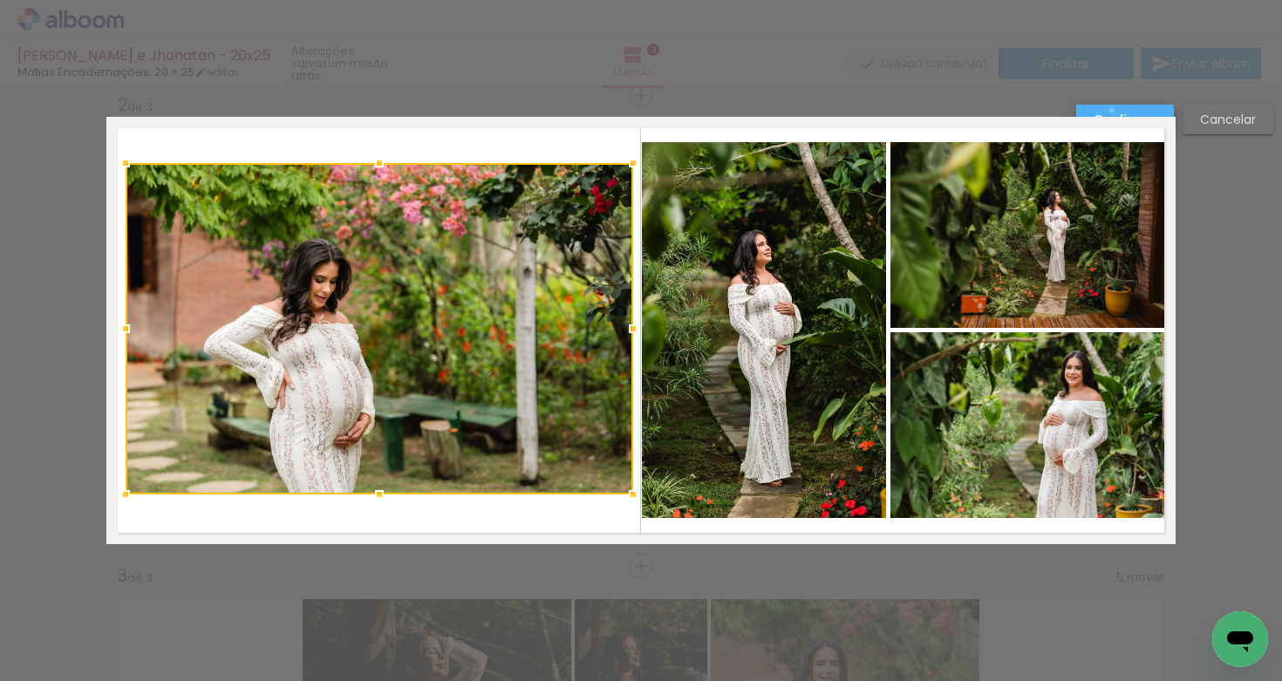
click at [0, 0] on slot "Confirmar" at bounding box center [0, 0] width 0 height 0
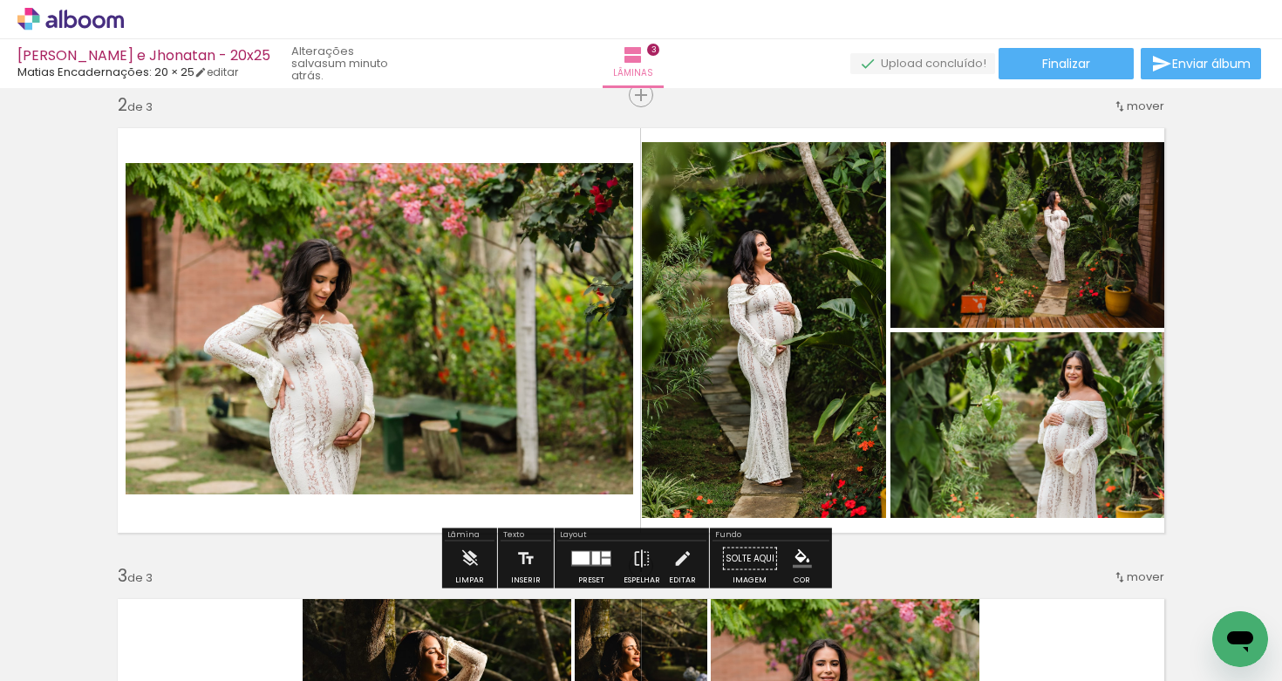
click at [737, 308] on quentale-photo at bounding box center [764, 330] width 244 height 377
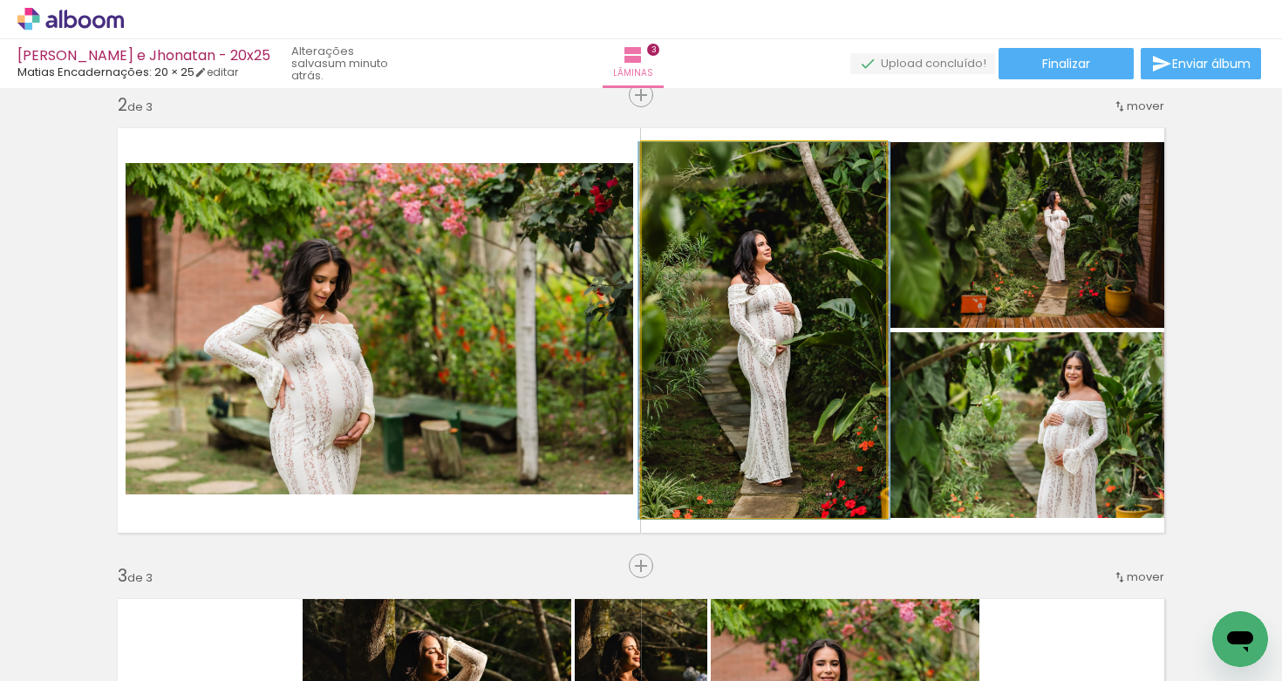
click at [737, 307] on quentale-photo at bounding box center [764, 330] width 244 height 377
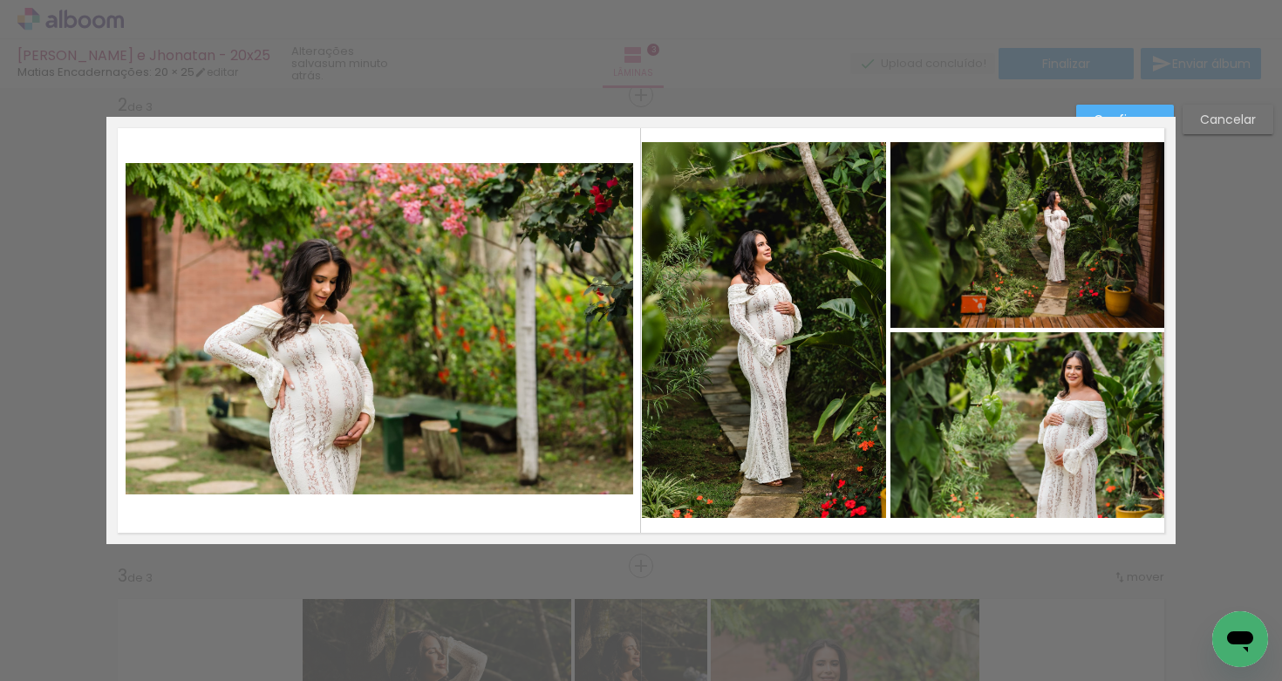
click at [976, 263] on quentale-photo at bounding box center [1027, 235] width 275 height 186
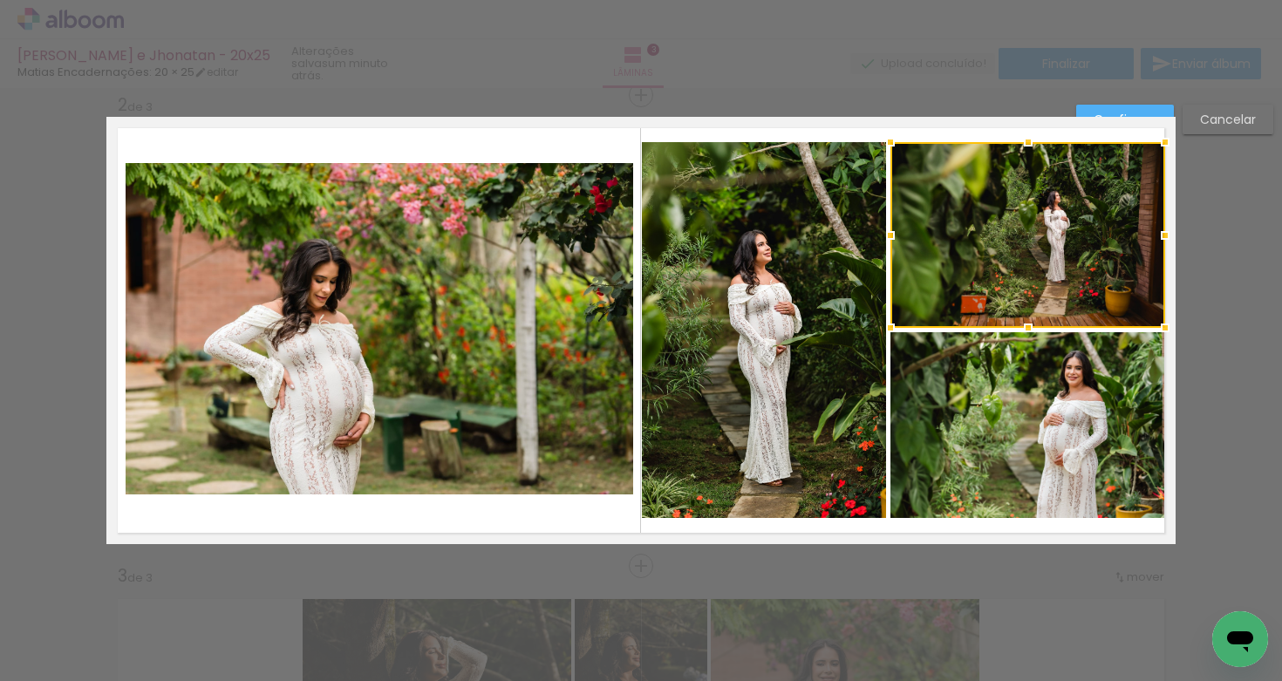
click at [810, 375] on quentale-photo at bounding box center [764, 330] width 244 height 377
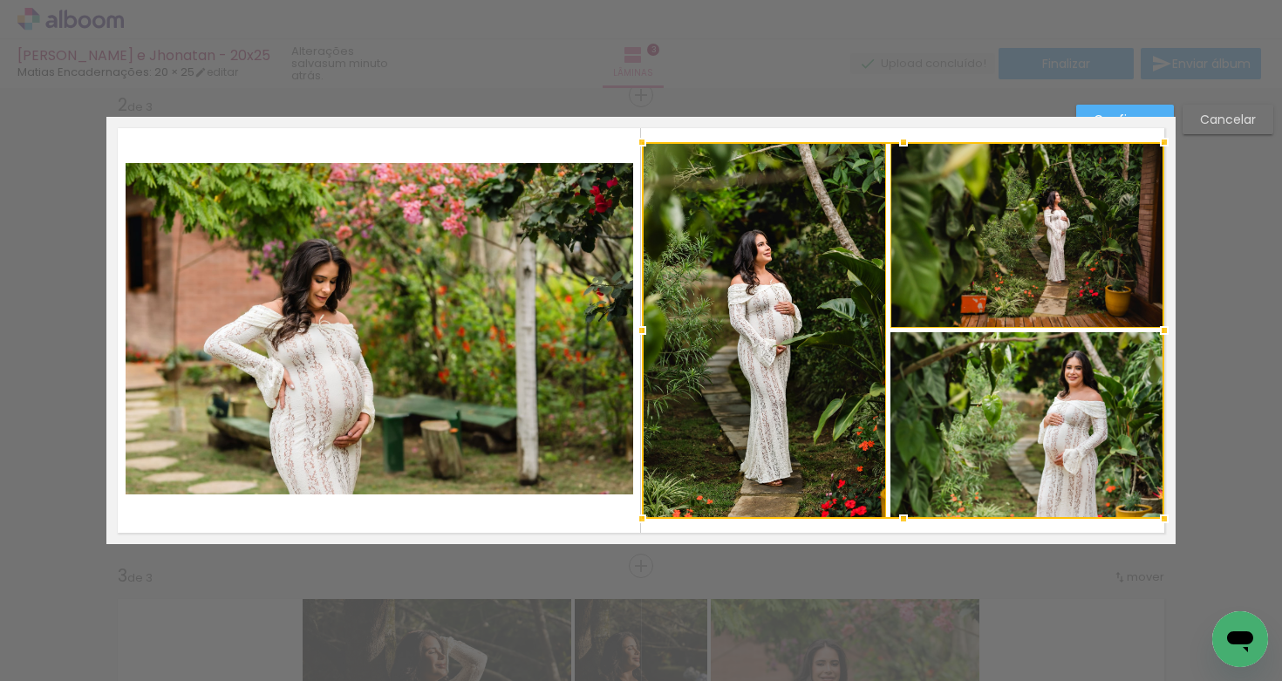
click at [946, 415] on div at bounding box center [903, 330] width 522 height 377
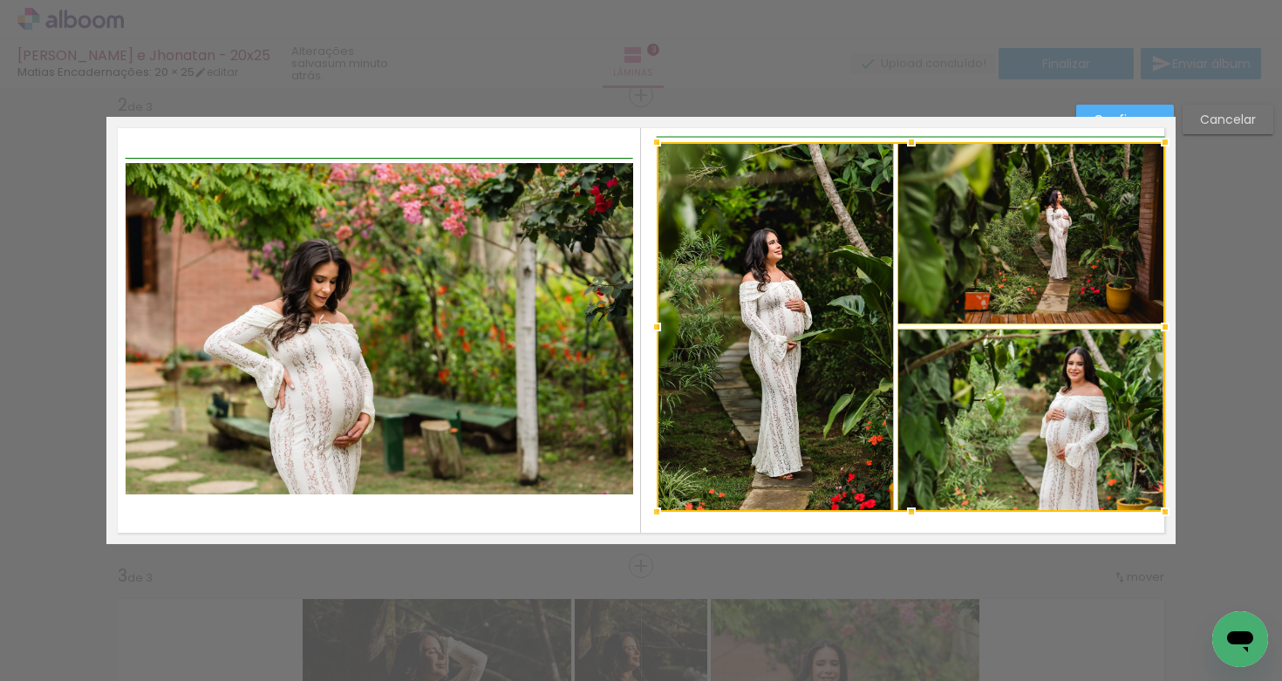
drag, startPoint x: 639, startPoint y: 517, endPoint x: 646, endPoint y: 510, distance: 9.9
click at [646, 510] on div at bounding box center [656, 511] width 35 height 35
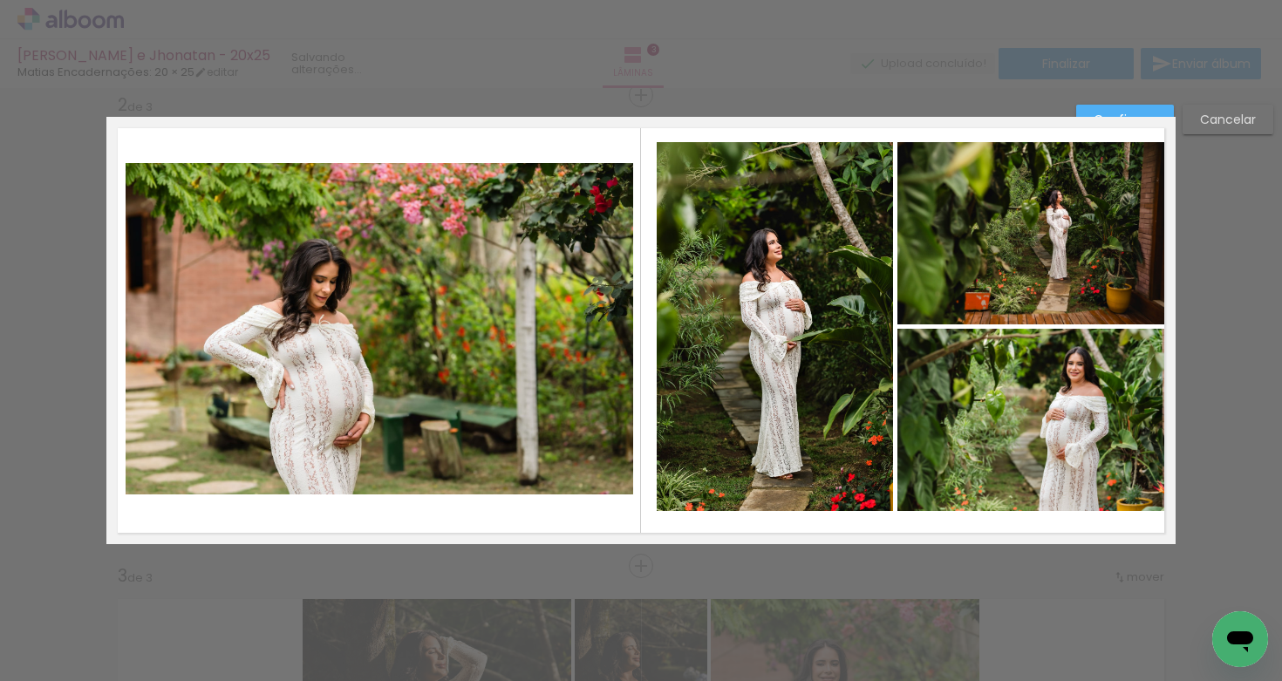
click at [767, 346] on quentale-photo at bounding box center [775, 327] width 237 height 370
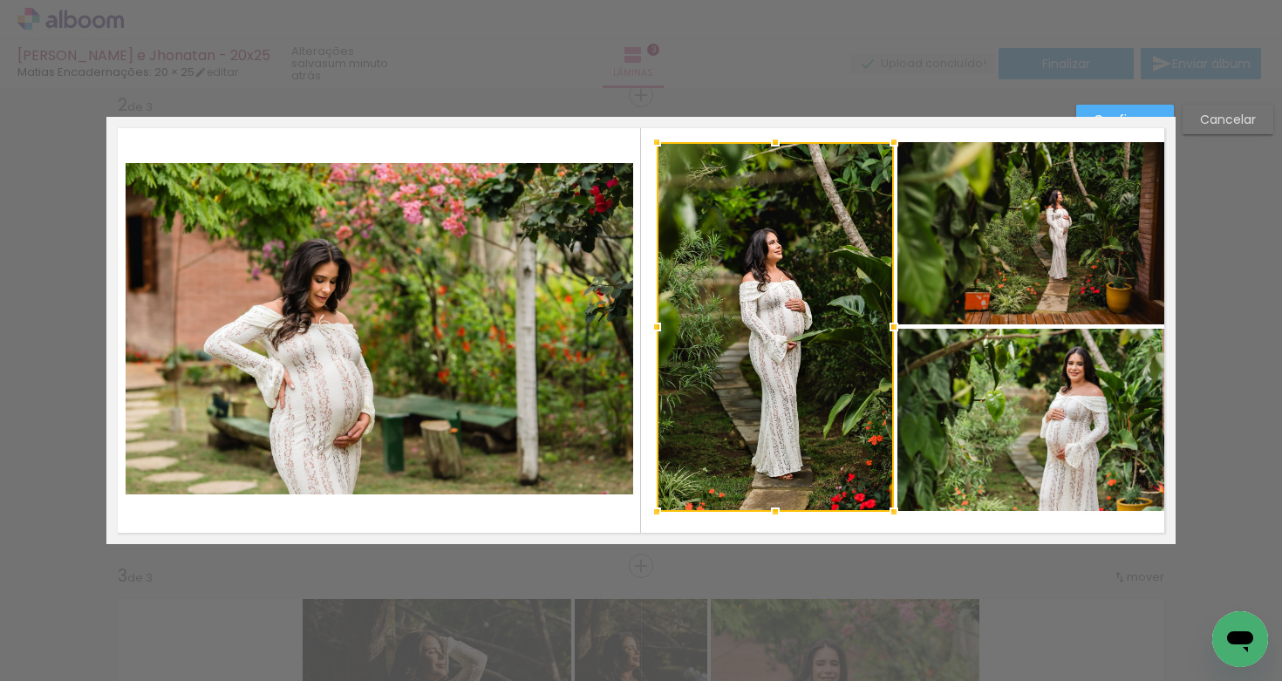
drag, startPoint x: 906, startPoint y: 299, endPoint x: 912, endPoint y: 321, distance: 22.6
click at [906, 299] on quentale-photo at bounding box center [1030, 233] width 267 height 182
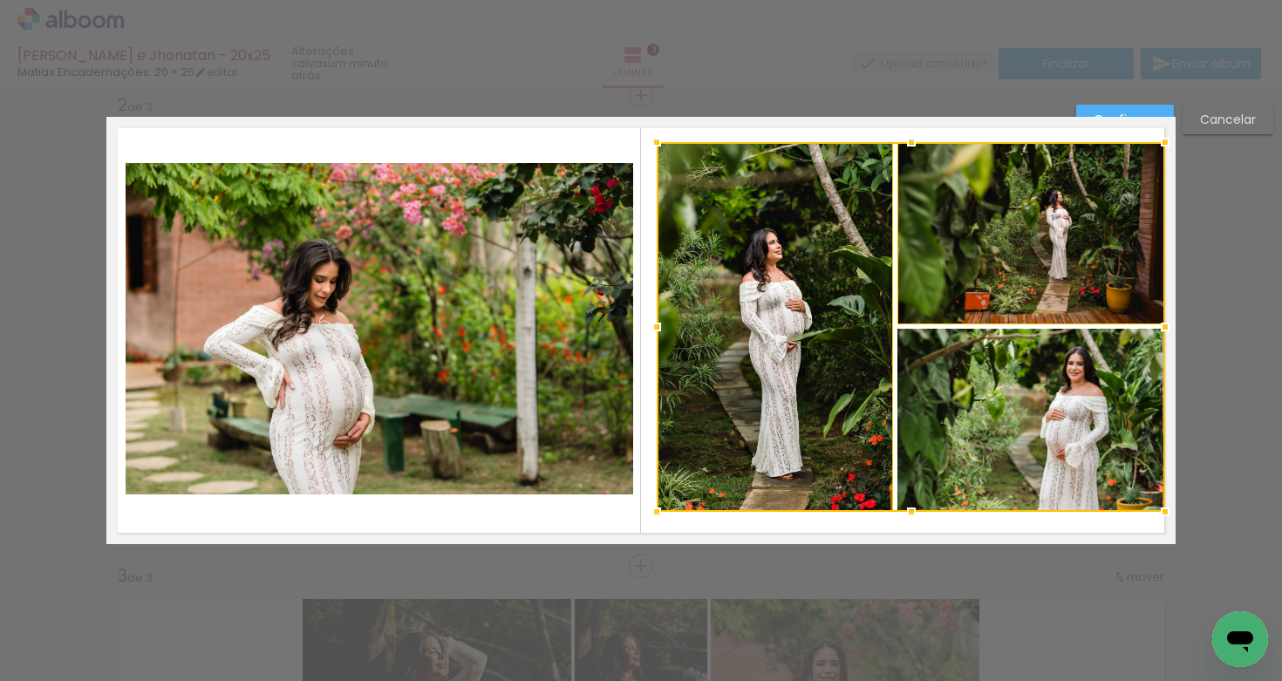
click at [911, 382] on div at bounding box center [911, 327] width 508 height 370
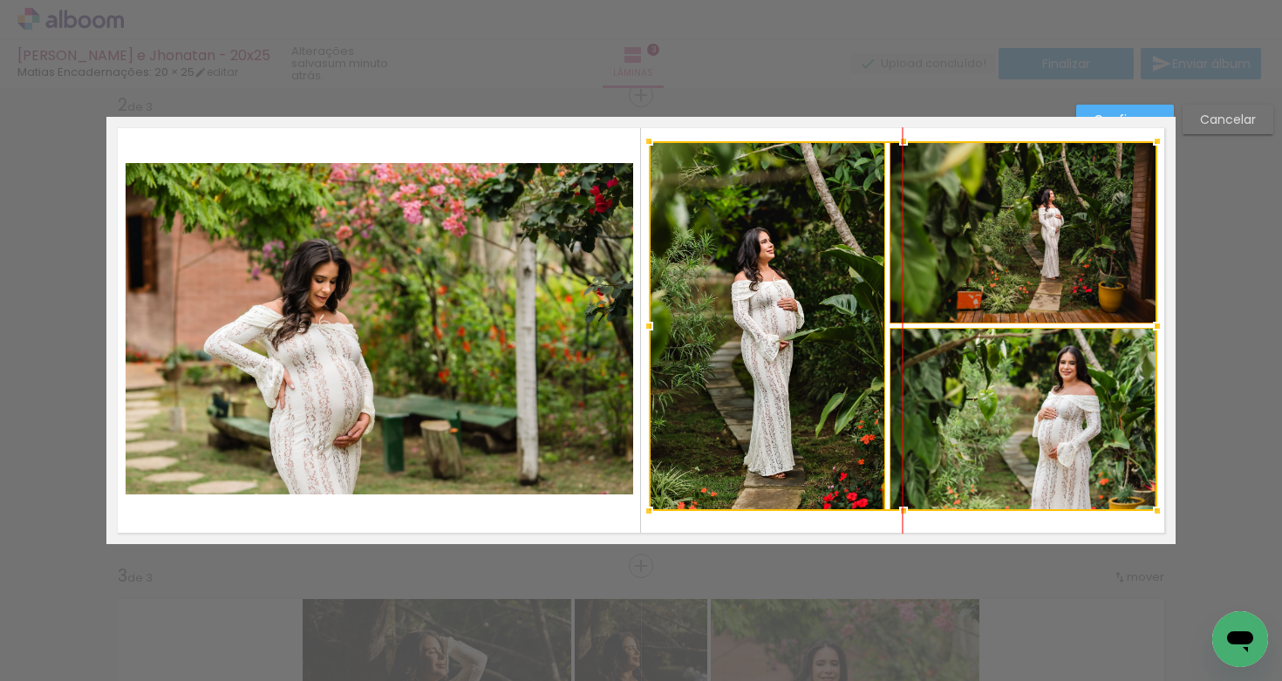
drag, startPoint x: 898, startPoint y: 331, endPoint x: 903, endPoint y: 316, distance: 16.3
click at [890, 330] on div at bounding box center [903, 326] width 508 height 370
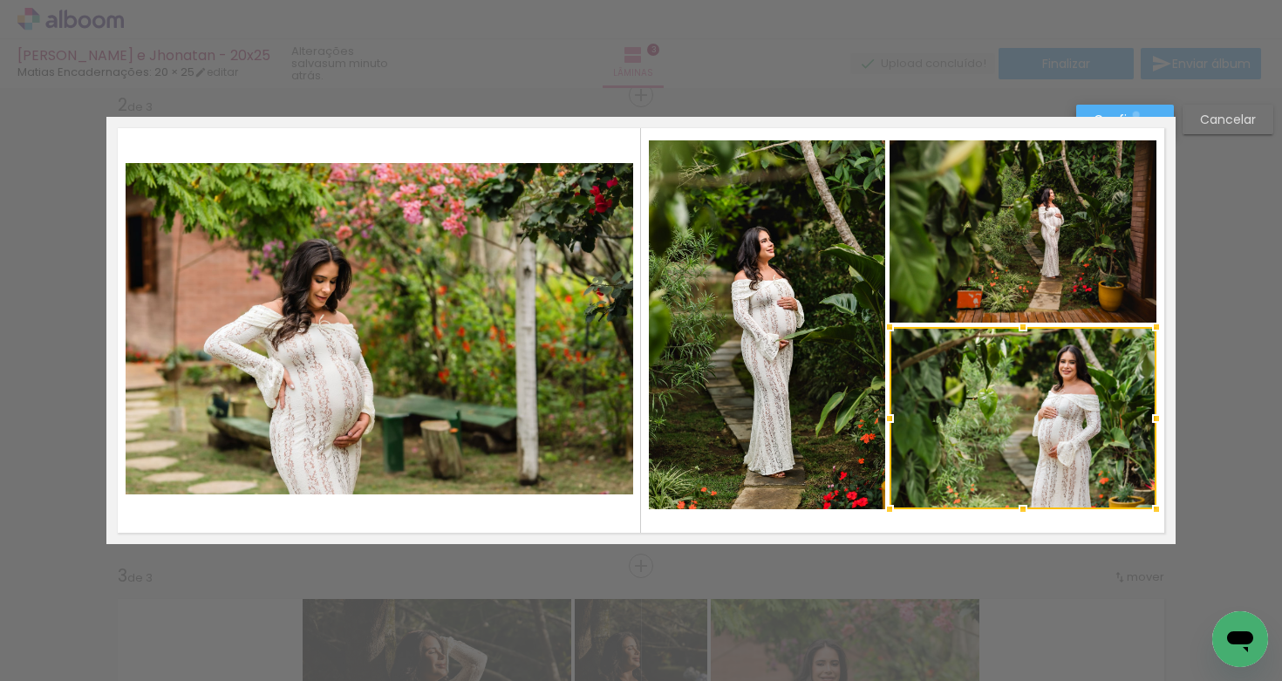
click at [0, 0] on slot "Confirmar" at bounding box center [0, 0] width 0 height 0
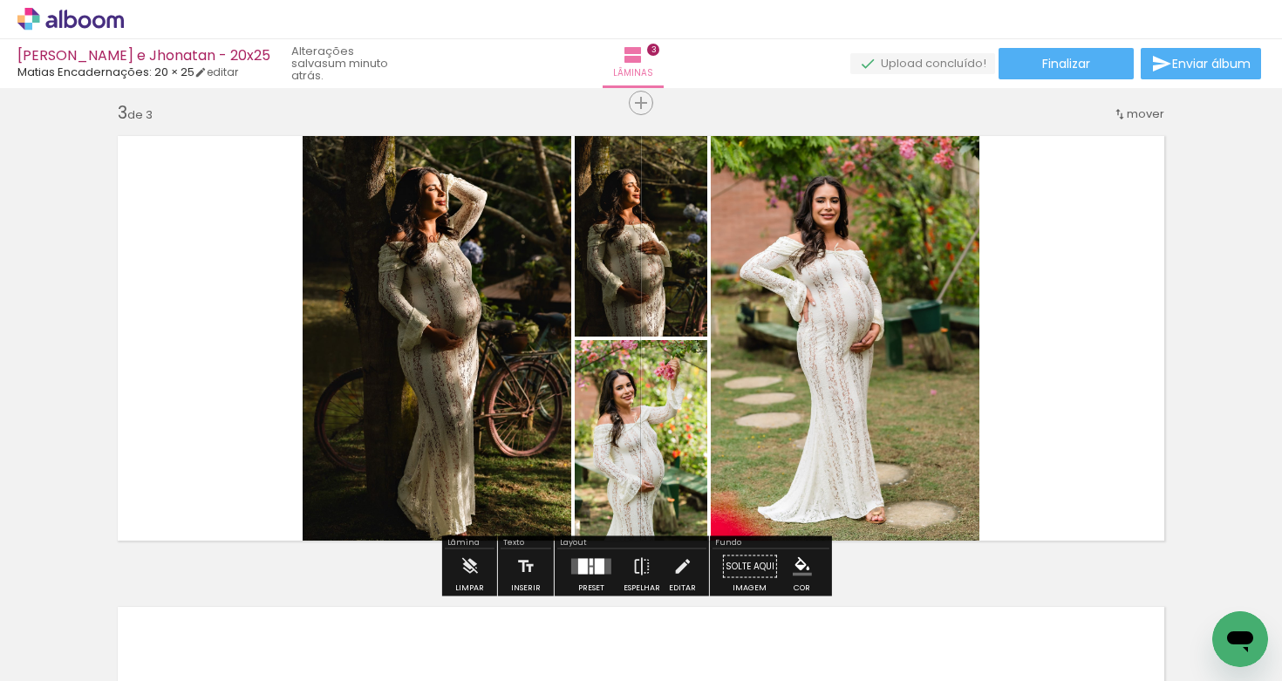
scroll to position [982, 0]
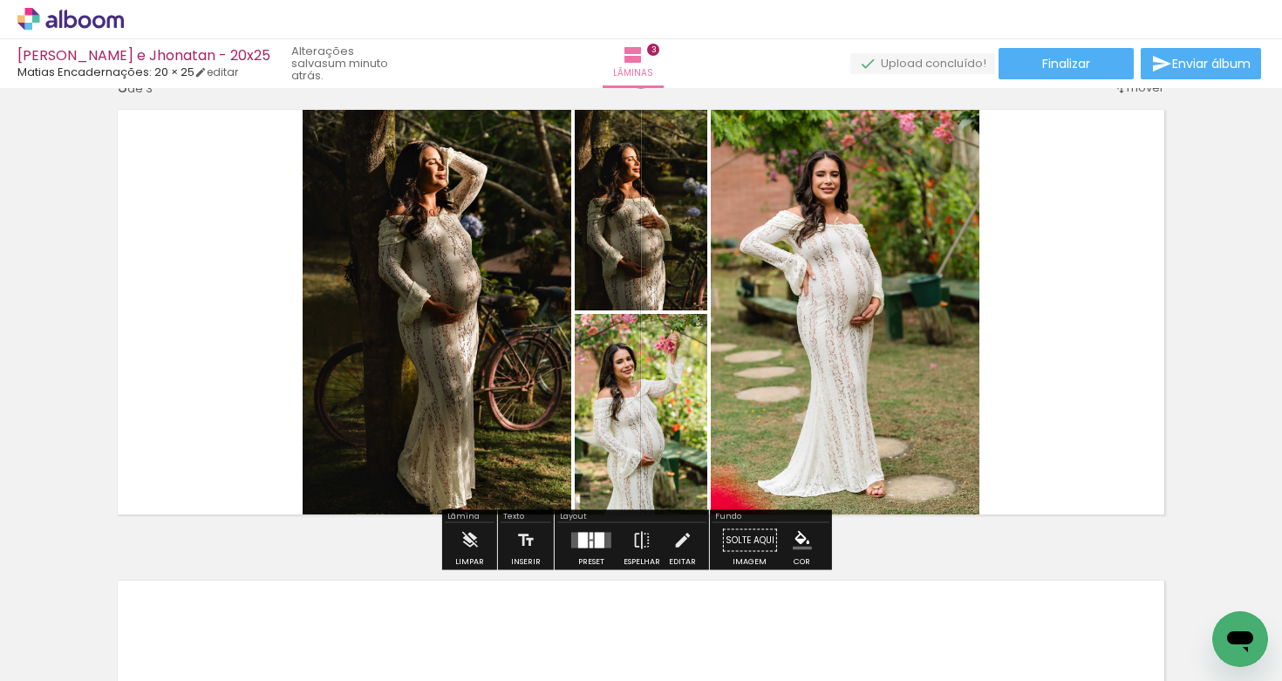
click at [583, 545] on div at bounding box center [583, 541] width 10 height 16
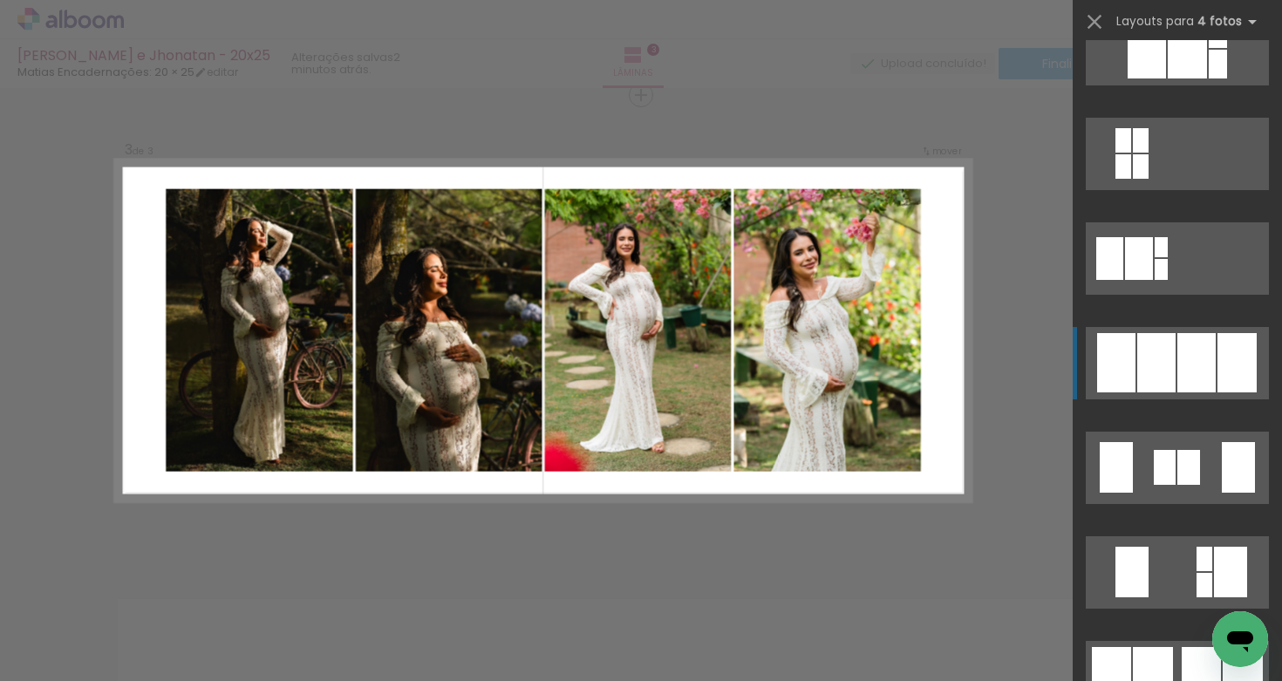
click at [1163, 382] on div at bounding box center [1156, 362] width 38 height 59
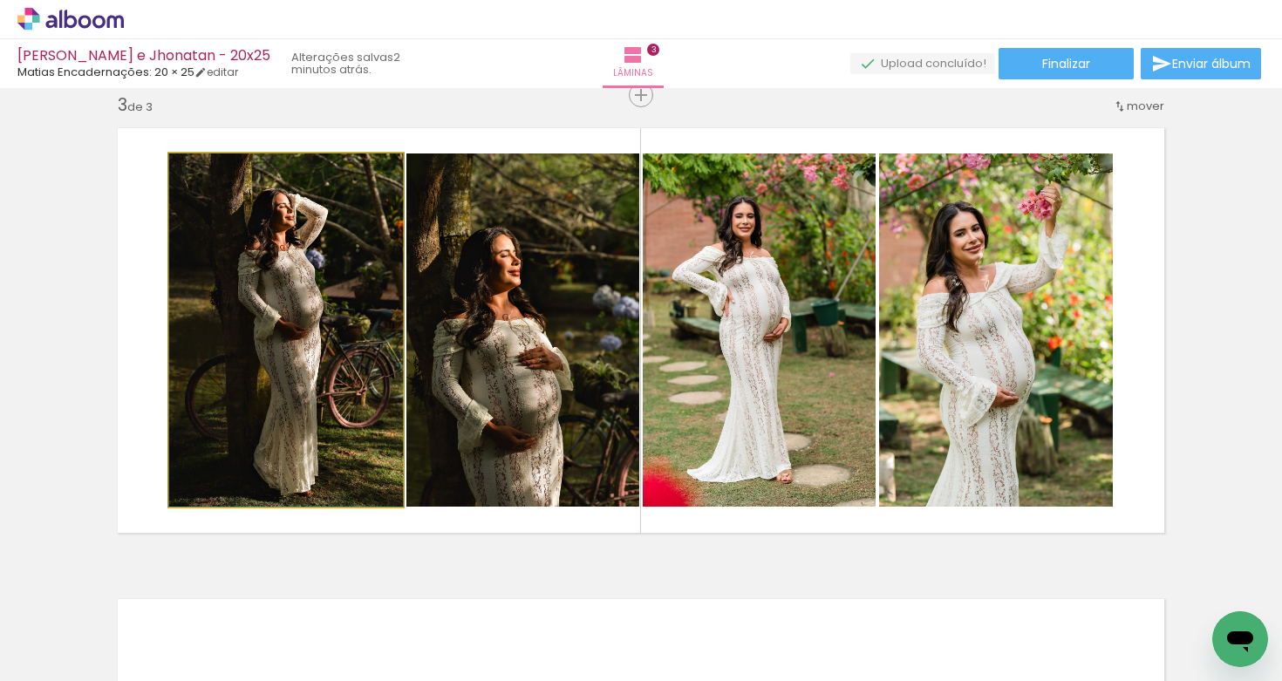
click at [312, 343] on quentale-photo at bounding box center [286, 329] width 234 height 353
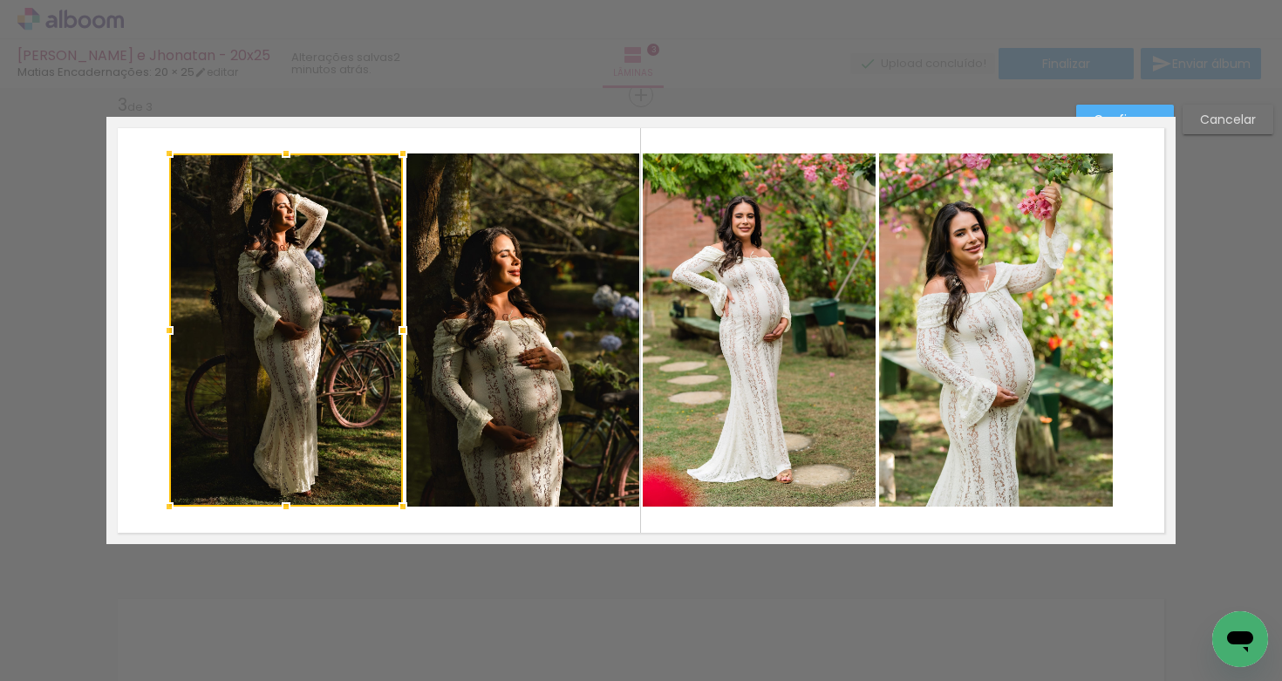
click at [517, 342] on quentale-photo at bounding box center [522, 329] width 233 height 353
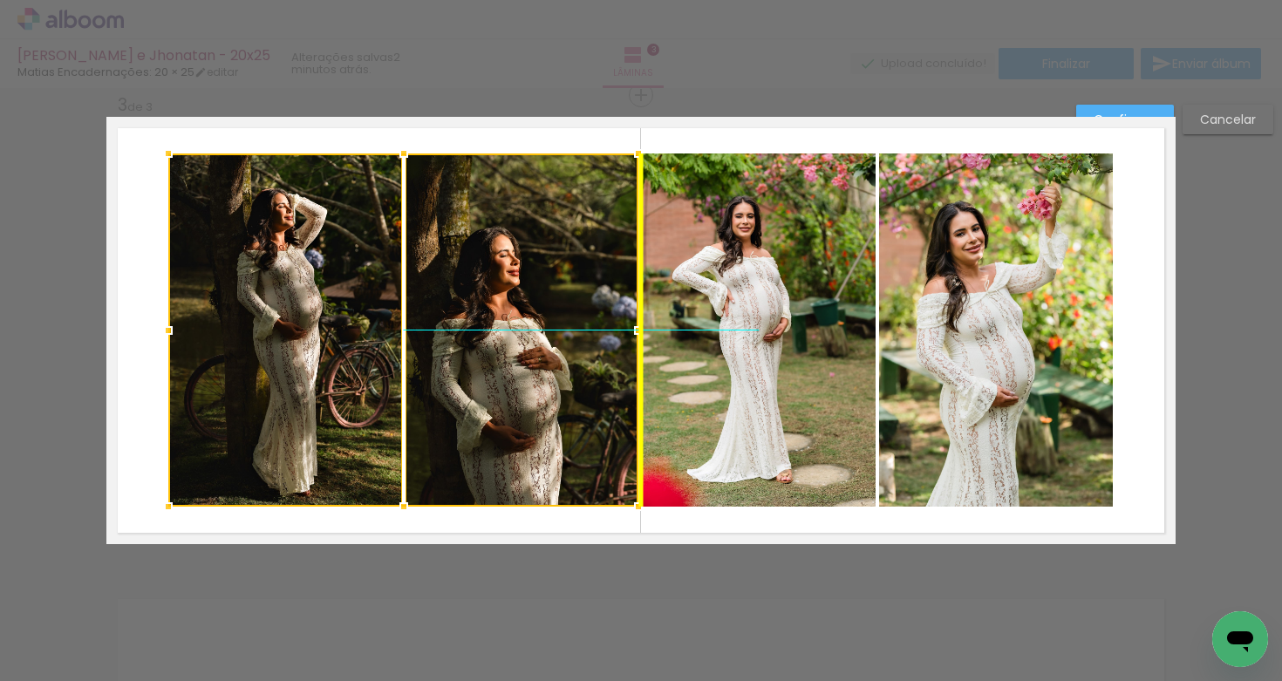
drag, startPoint x: 533, startPoint y: 365, endPoint x: 553, endPoint y: 335, distance: 35.8
click at [526, 361] on div at bounding box center [403, 329] width 470 height 353
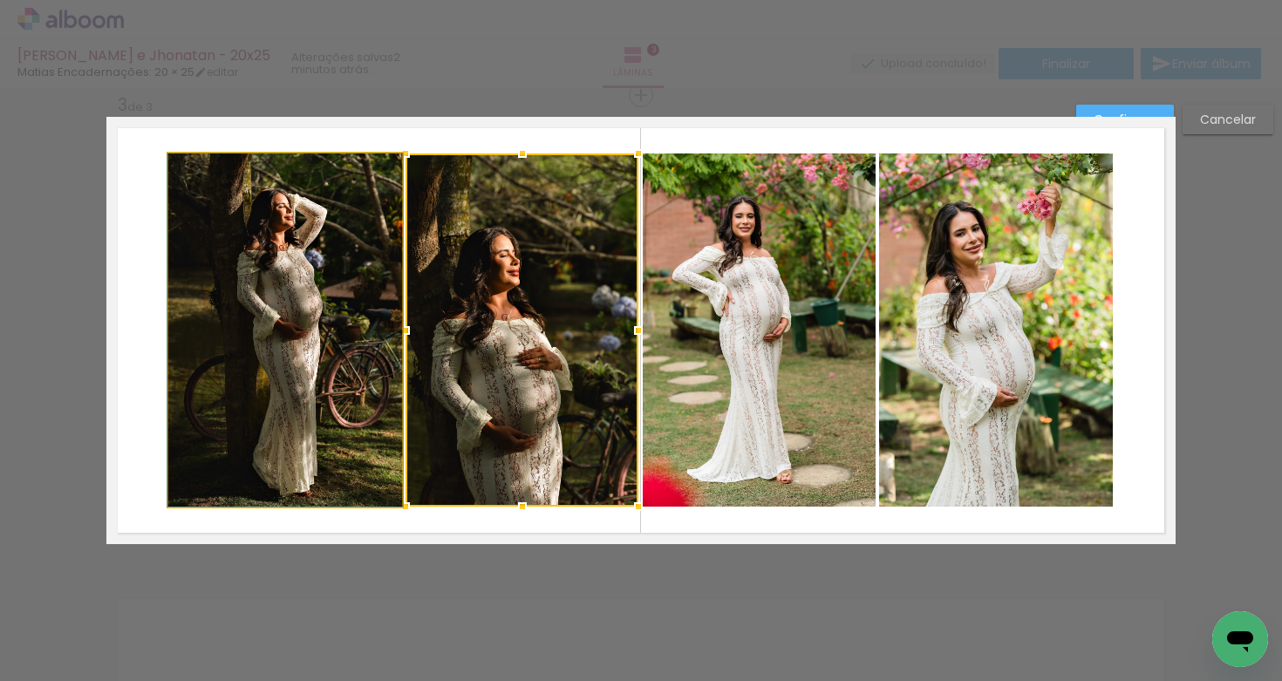
click at [385, 358] on quentale-photo at bounding box center [285, 329] width 234 height 353
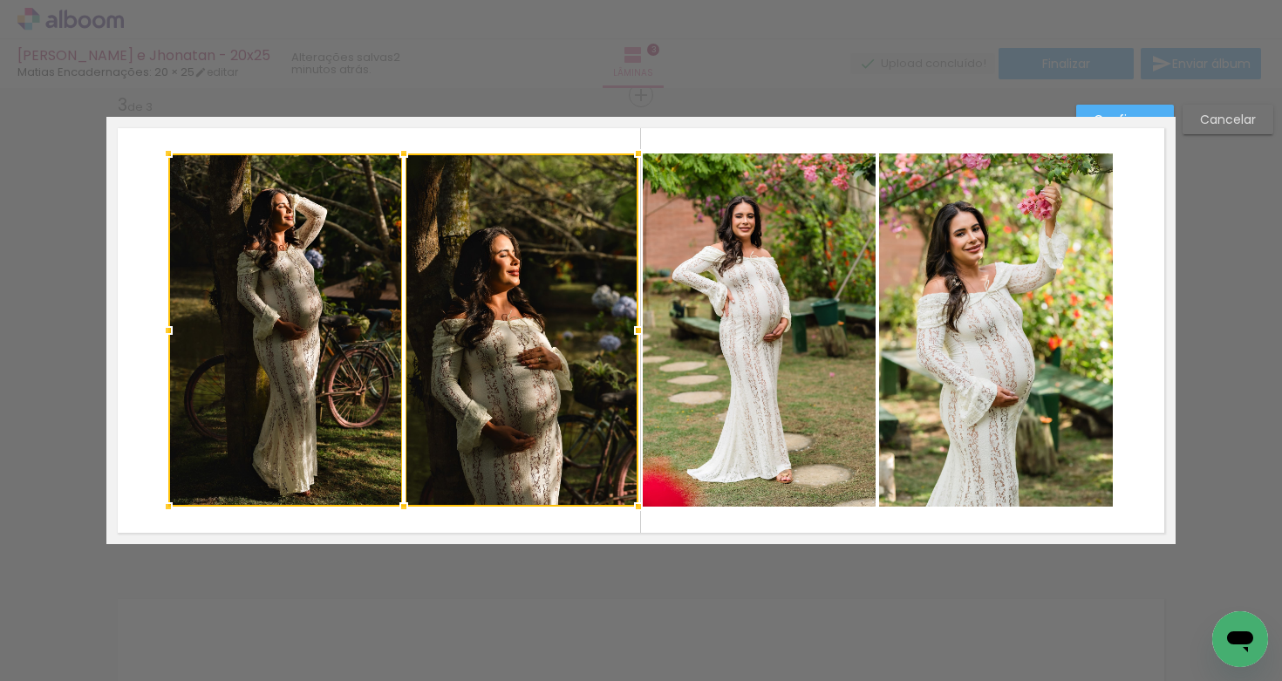
click at [775, 351] on quentale-photo at bounding box center [759, 329] width 233 height 353
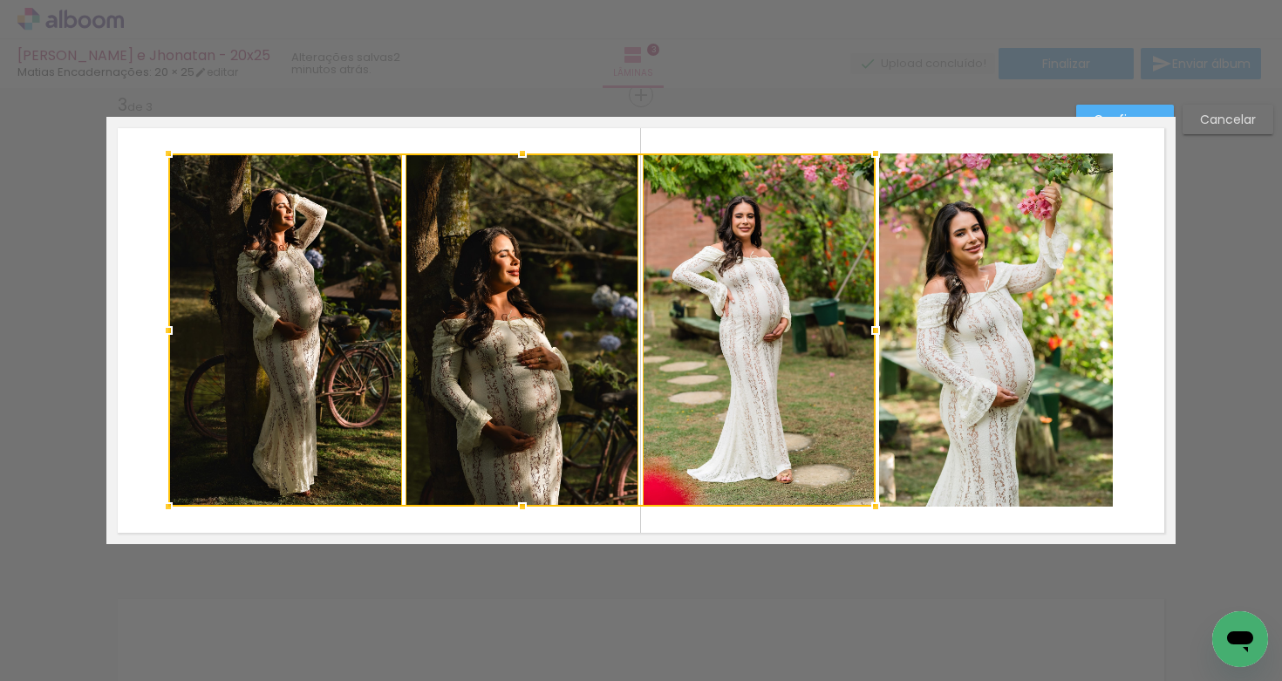
click at [924, 333] on quentale-photo at bounding box center [996, 329] width 234 height 353
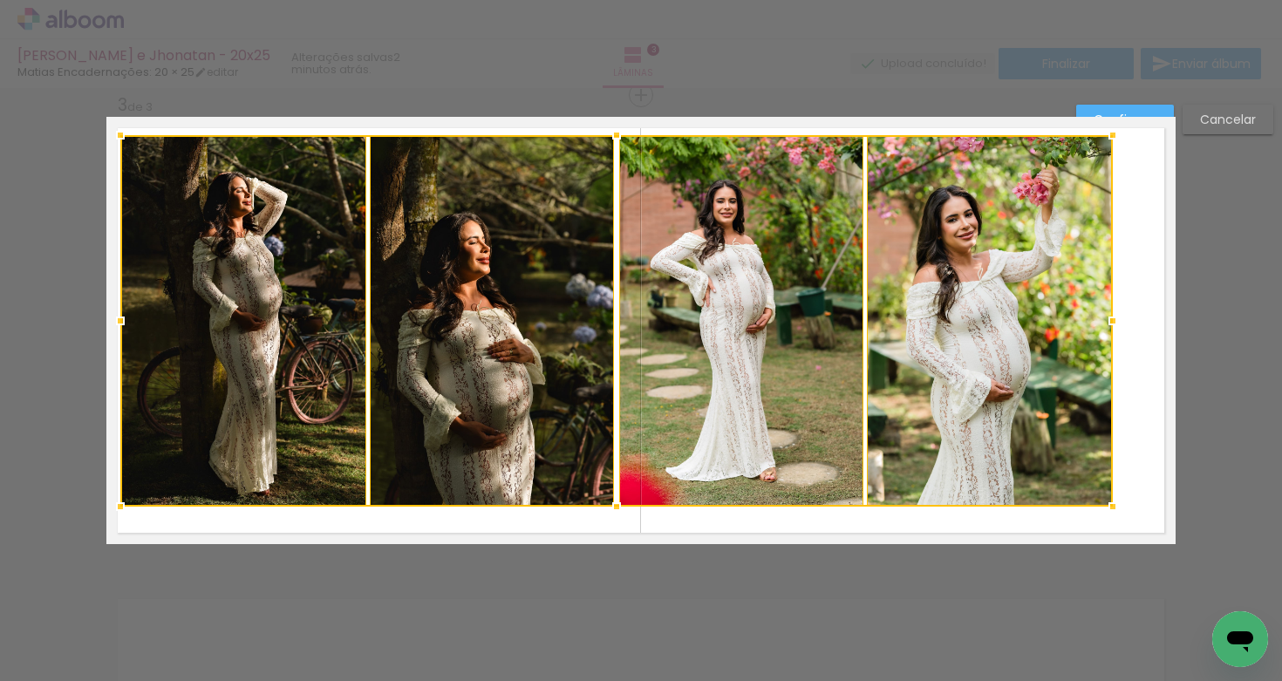
drag, startPoint x: 153, startPoint y: 143, endPoint x: 128, endPoint y: 131, distance: 27.3
click at [122, 133] on div at bounding box center [120, 135] width 35 height 35
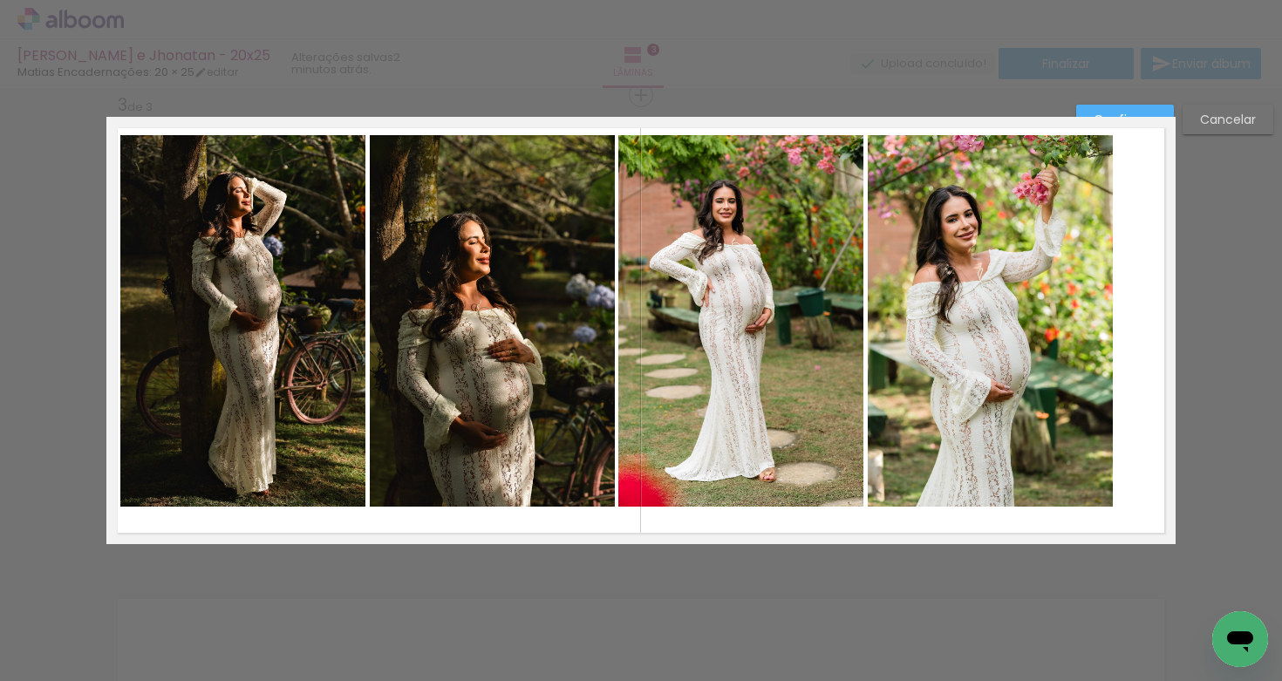
click at [322, 311] on quentale-photo at bounding box center [242, 321] width 245 height 372
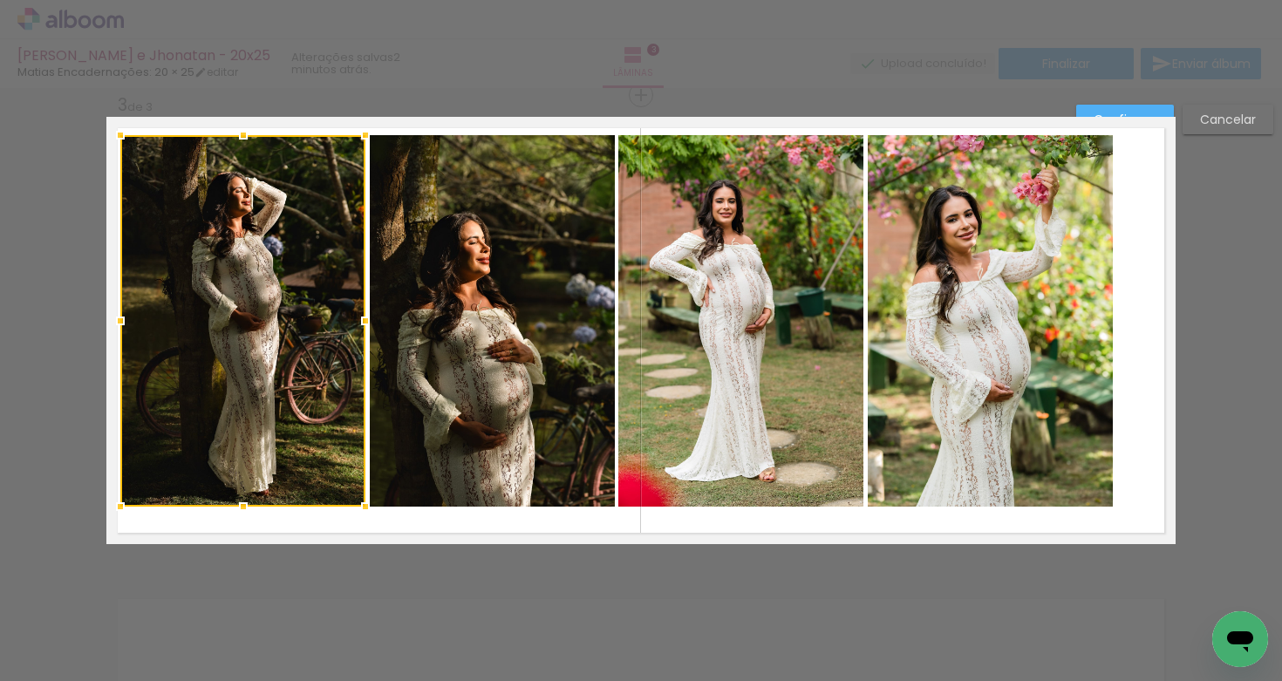
click at [420, 330] on quentale-photo at bounding box center [492, 321] width 244 height 372
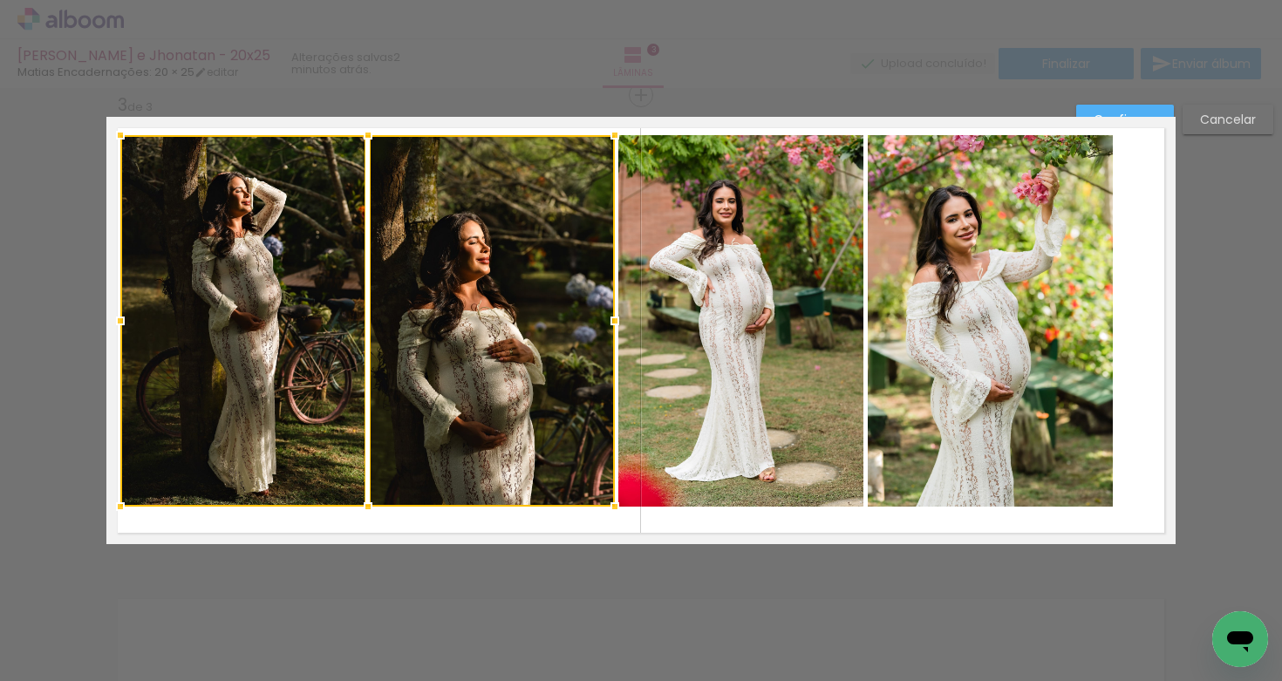
click at [611, 324] on div at bounding box center [614, 320] width 35 height 35
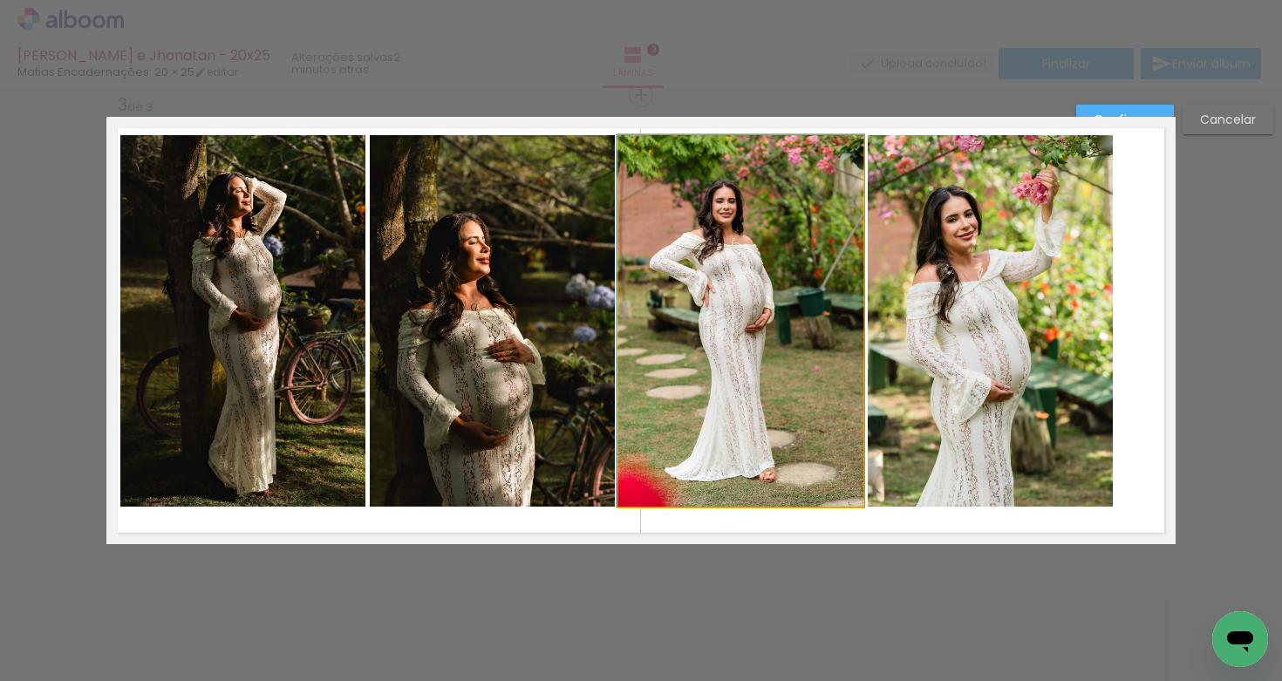
click at [772, 331] on quentale-photo at bounding box center [740, 321] width 244 height 372
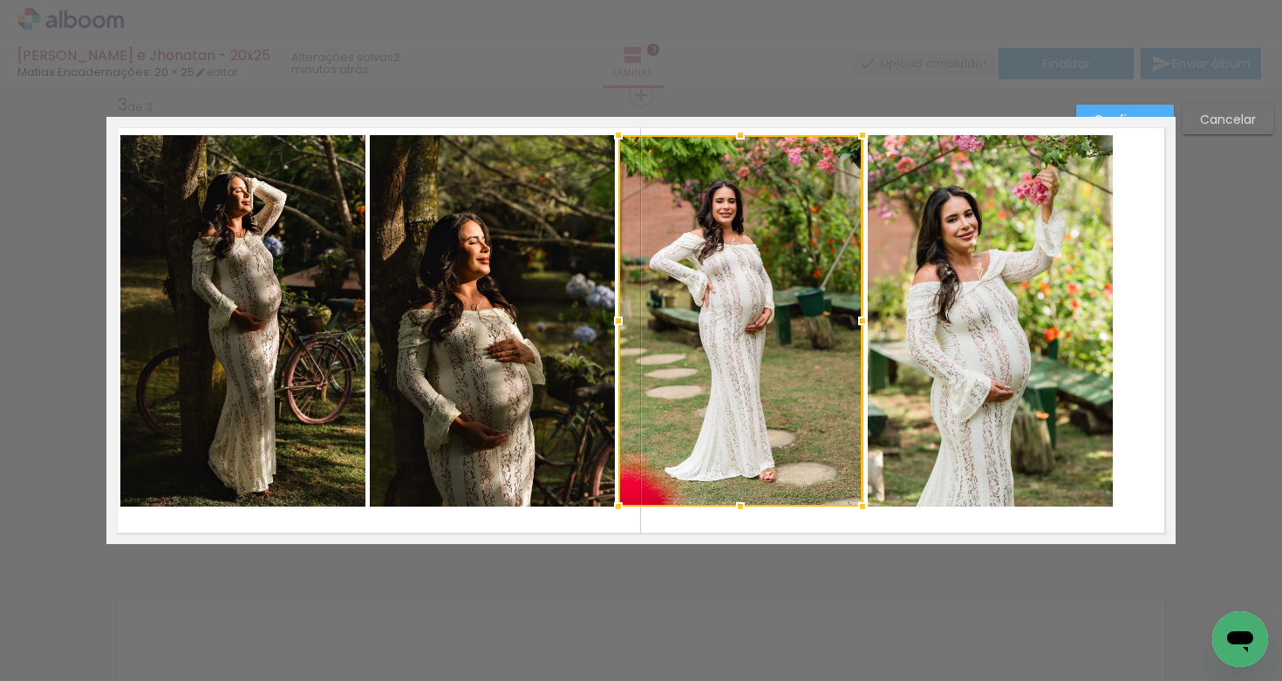
click at [526, 351] on quentale-photo at bounding box center [492, 321] width 244 height 372
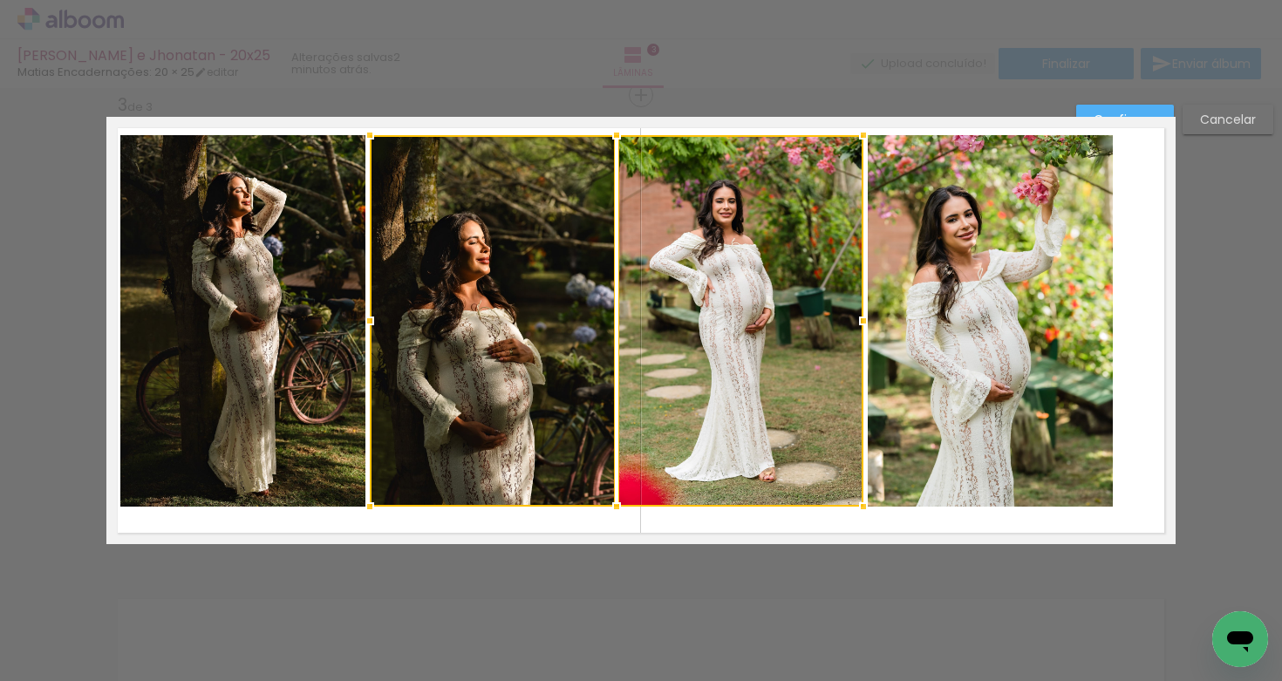
click at [295, 402] on quentale-photo at bounding box center [242, 321] width 245 height 372
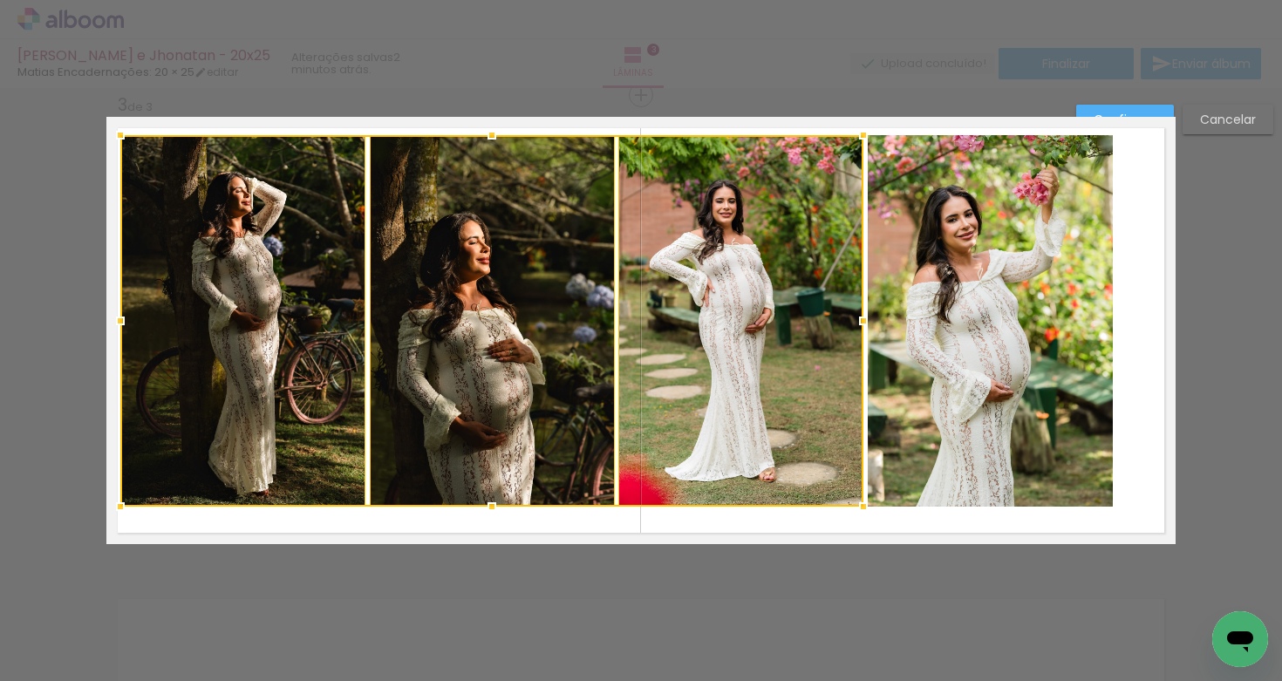
click at [907, 337] on quentale-photo at bounding box center [990, 321] width 245 height 372
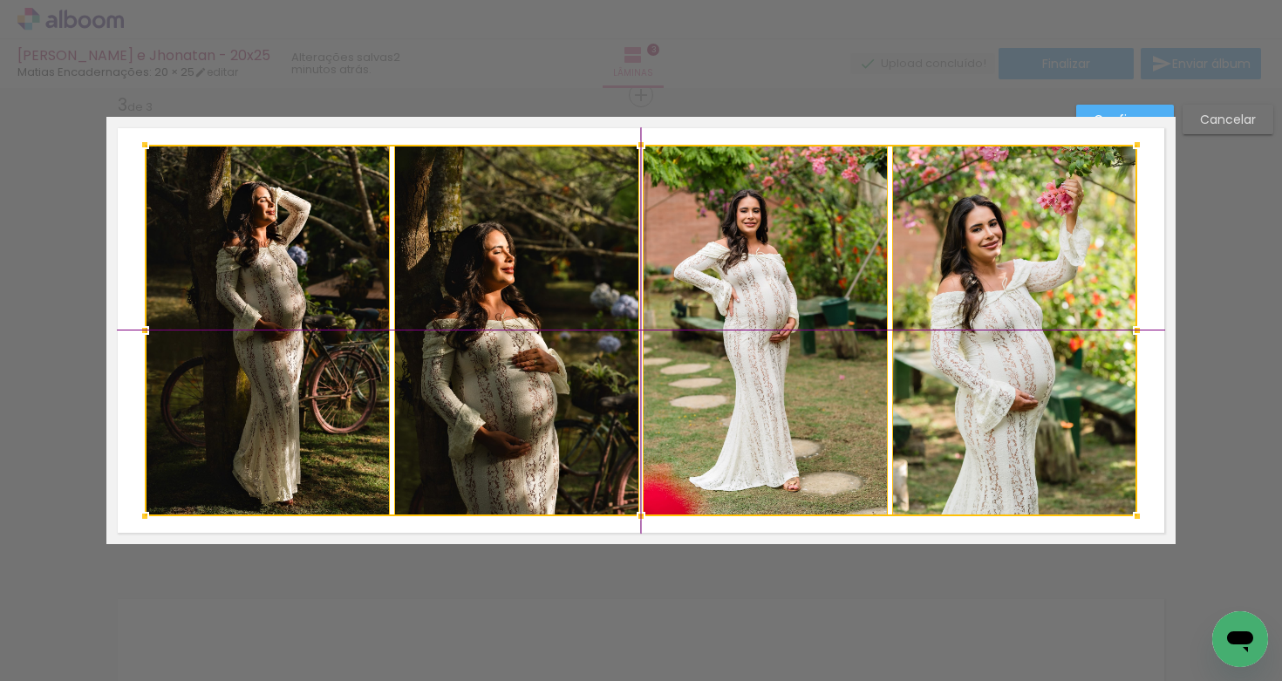
drag, startPoint x: 611, startPoint y: 317, endPoint x: 637, endPoint y: 317, distance: 26.2
click at [634, 320] on div at bounding box center [641, 331] width 992 height 372
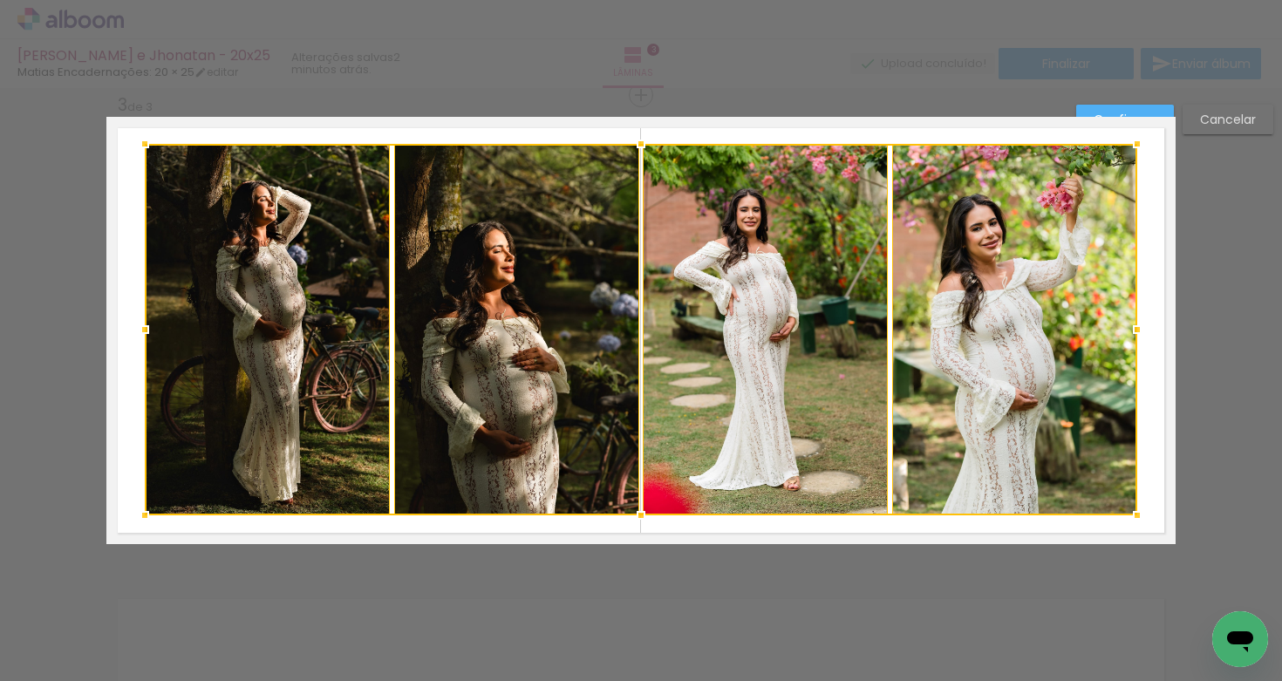
click at [124, 300] on quentale-layouter at bounding box center [640, 330] width 1069 height 427
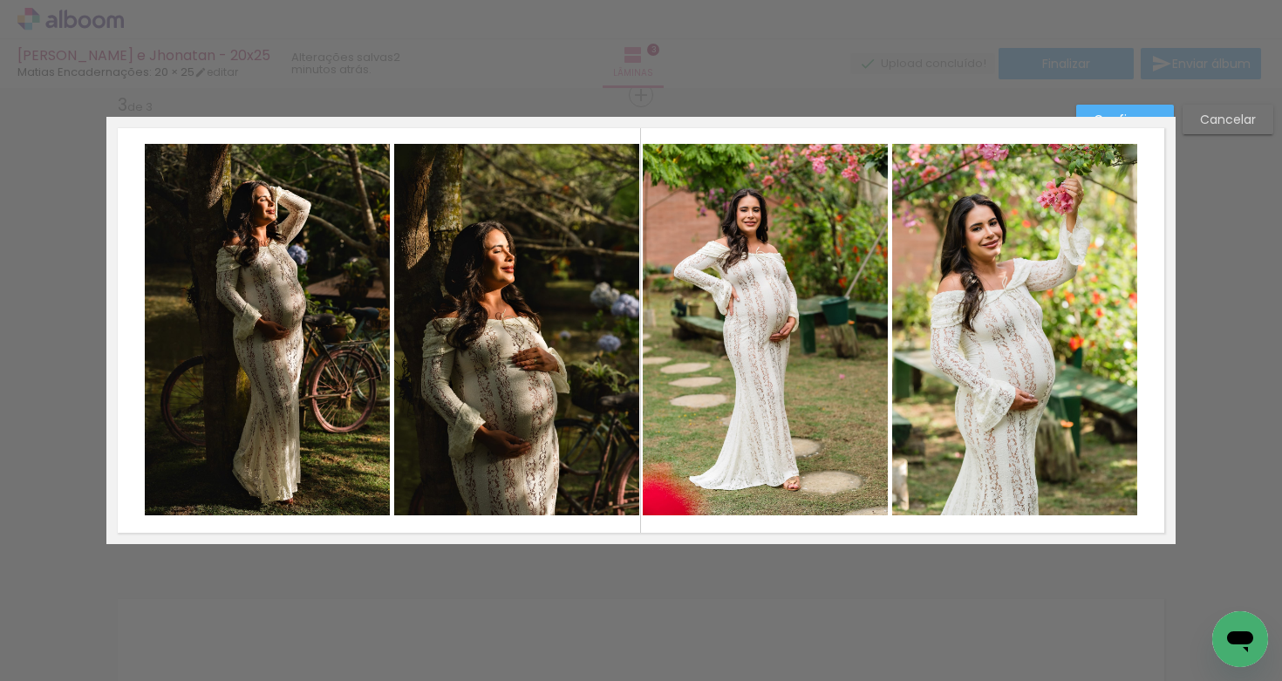
click at [238, 307] on quentale-photo at bounding box center [267, 330] width 245 height 372
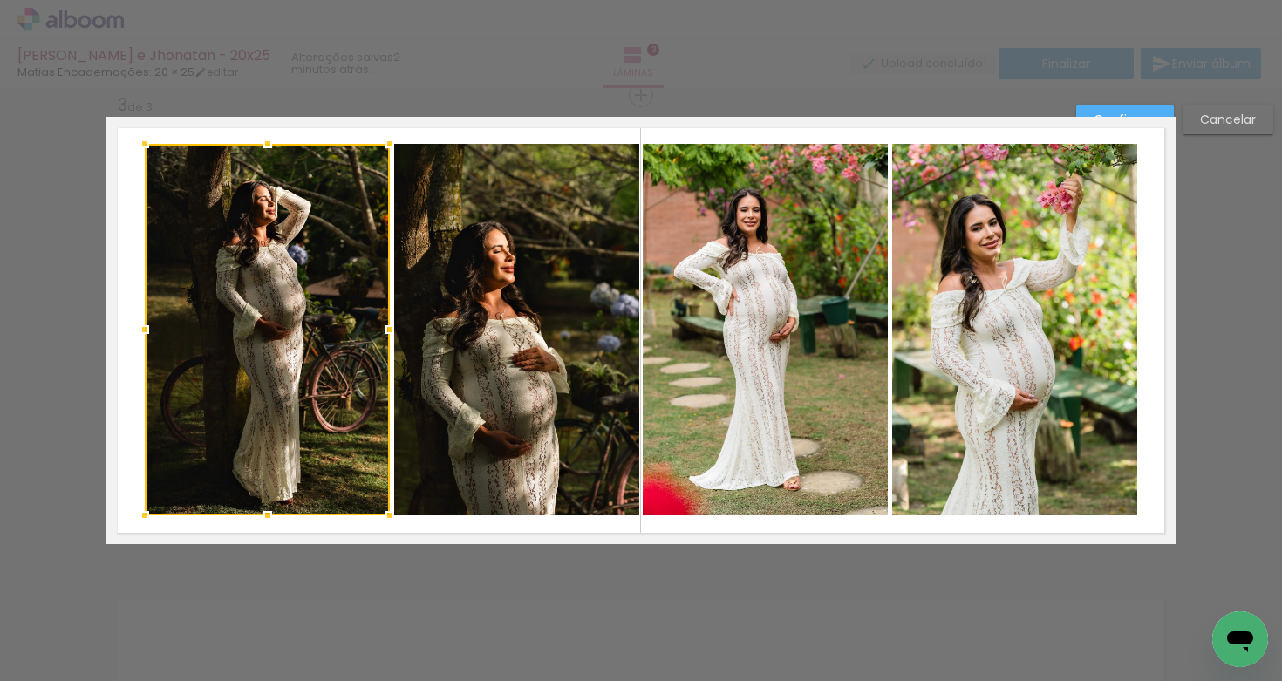
click at [510, 339] on quentale-photo at bounding box center [516, 330] width 244 height 372
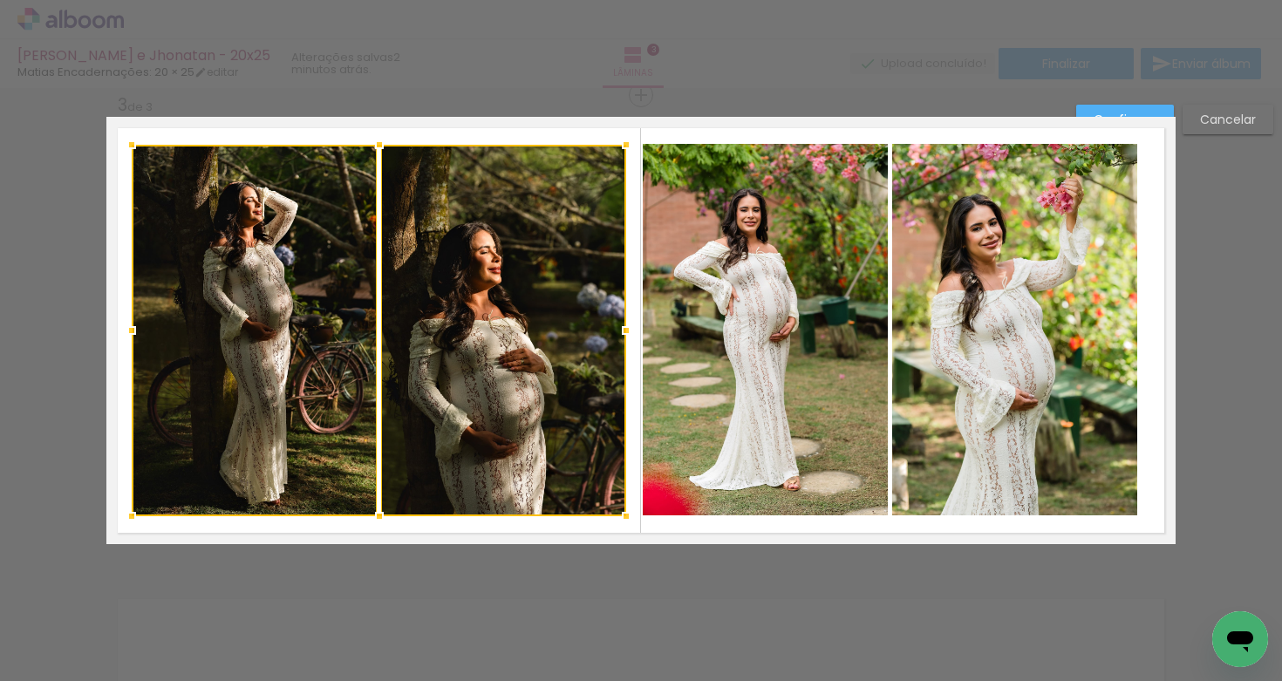
click at [528, 360] on div at bounding box center [379, 331] width 494 height 372
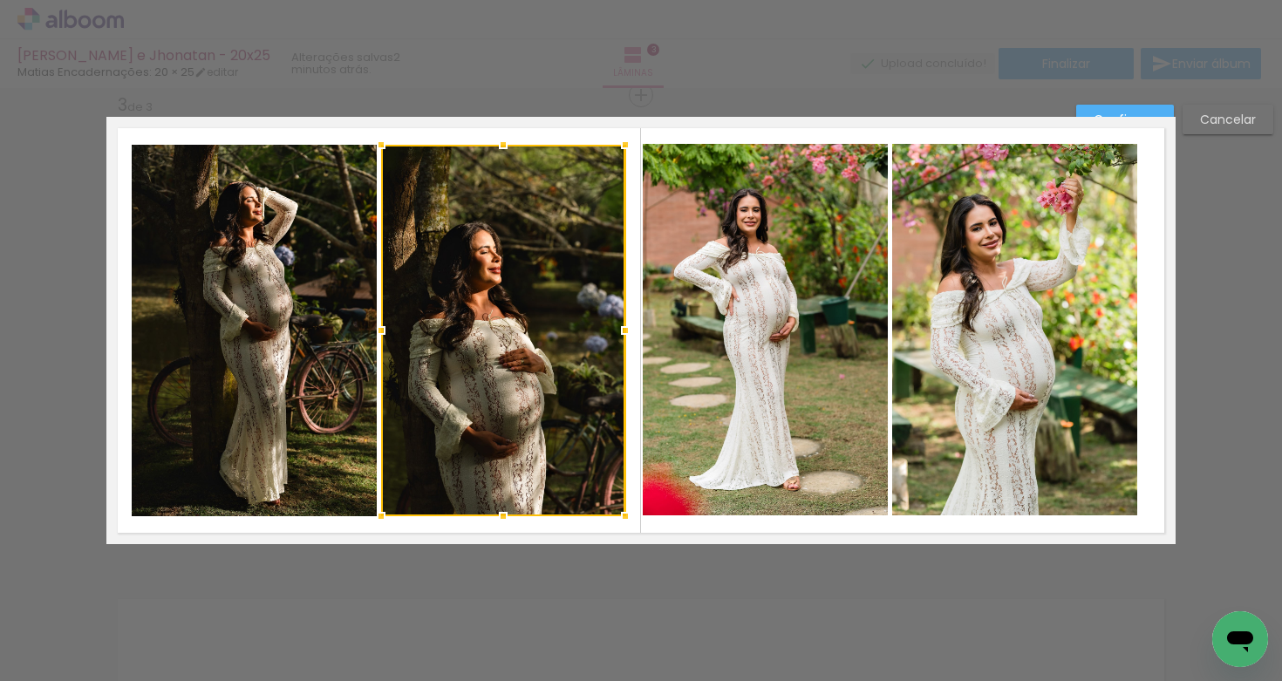
click at [726, 319] on quentale-photo at bounding box center [765, 330] width 244 height 372
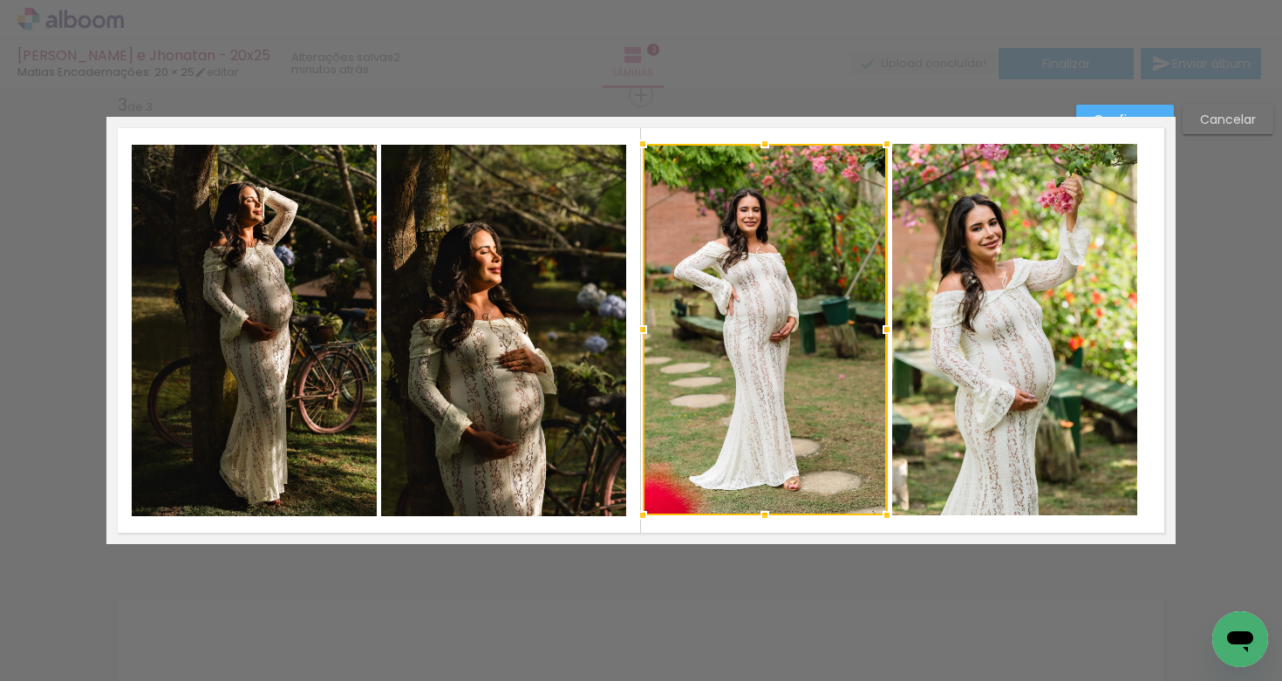
click at [971, 340] on quentale-photo at bounding box center [1014, 330] width 245 height 372
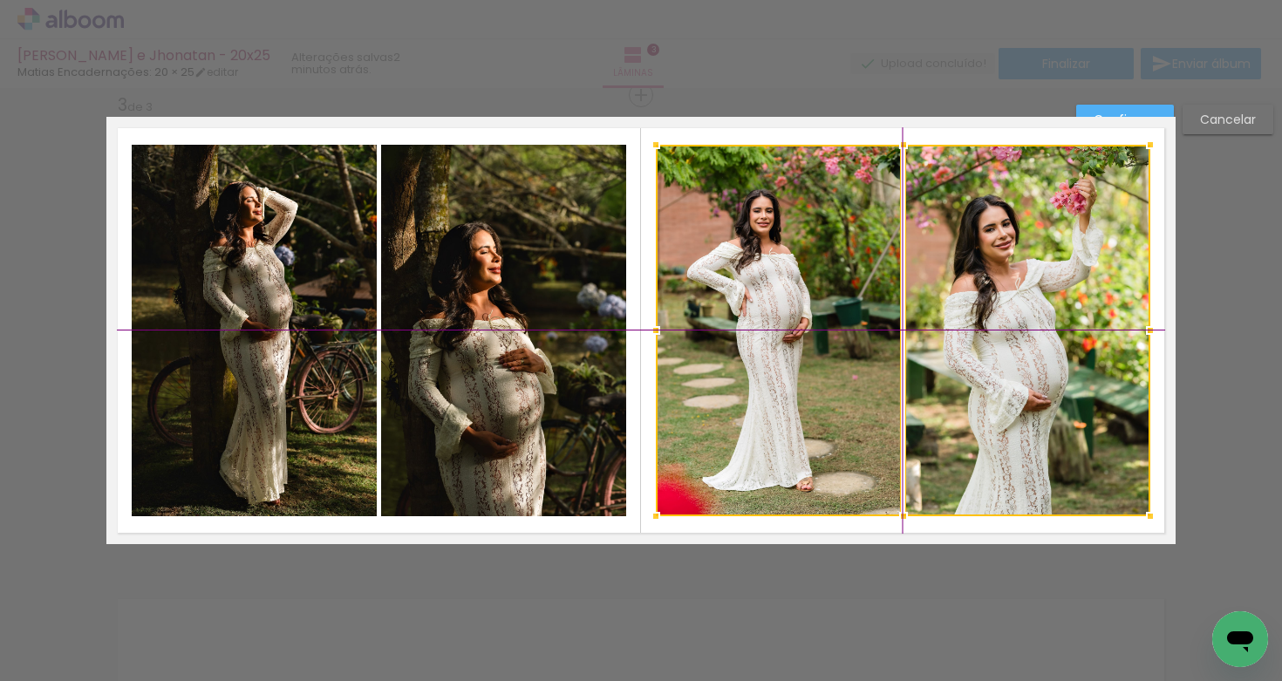
drag, startPoint x: 876, startPoint y: 318, endPoint x: 896, endPoint y: 318, distance: 19.2
click at [894, 316] on div at bounding box center [903, 331] width 494 height 372
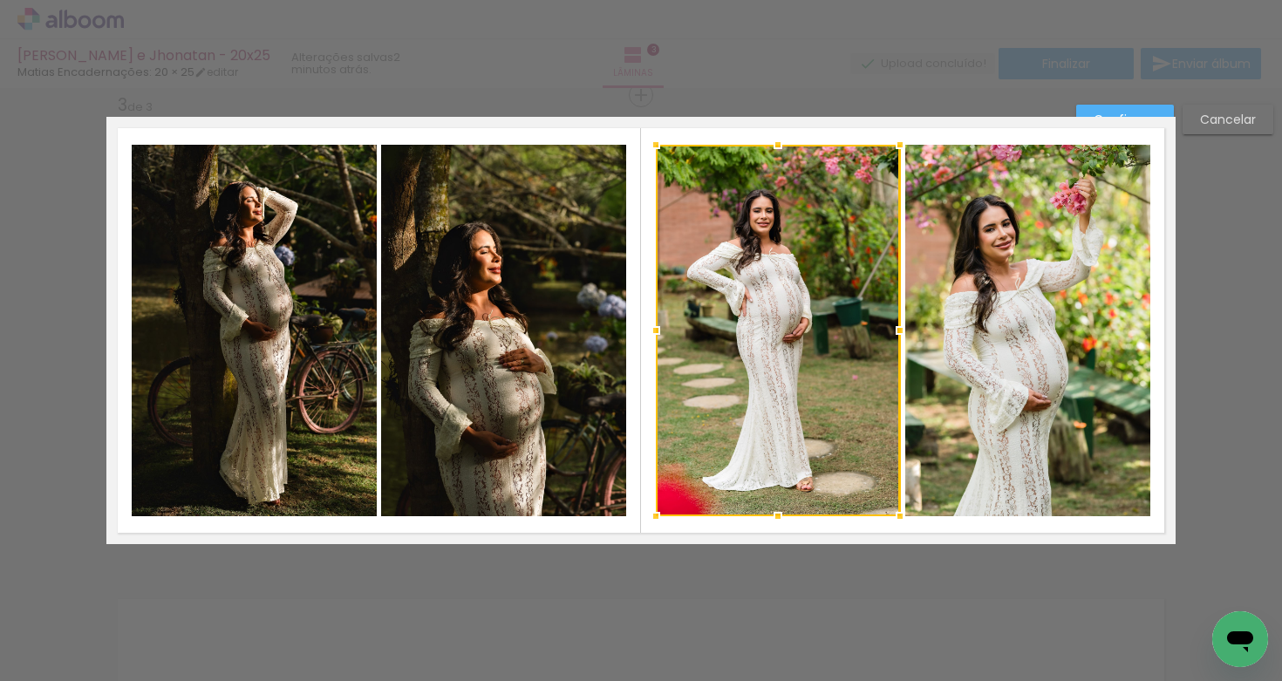
click at [1094, 107] on paper-button "Confirmar" at bounding box center [1125, 120] width 98 height 30
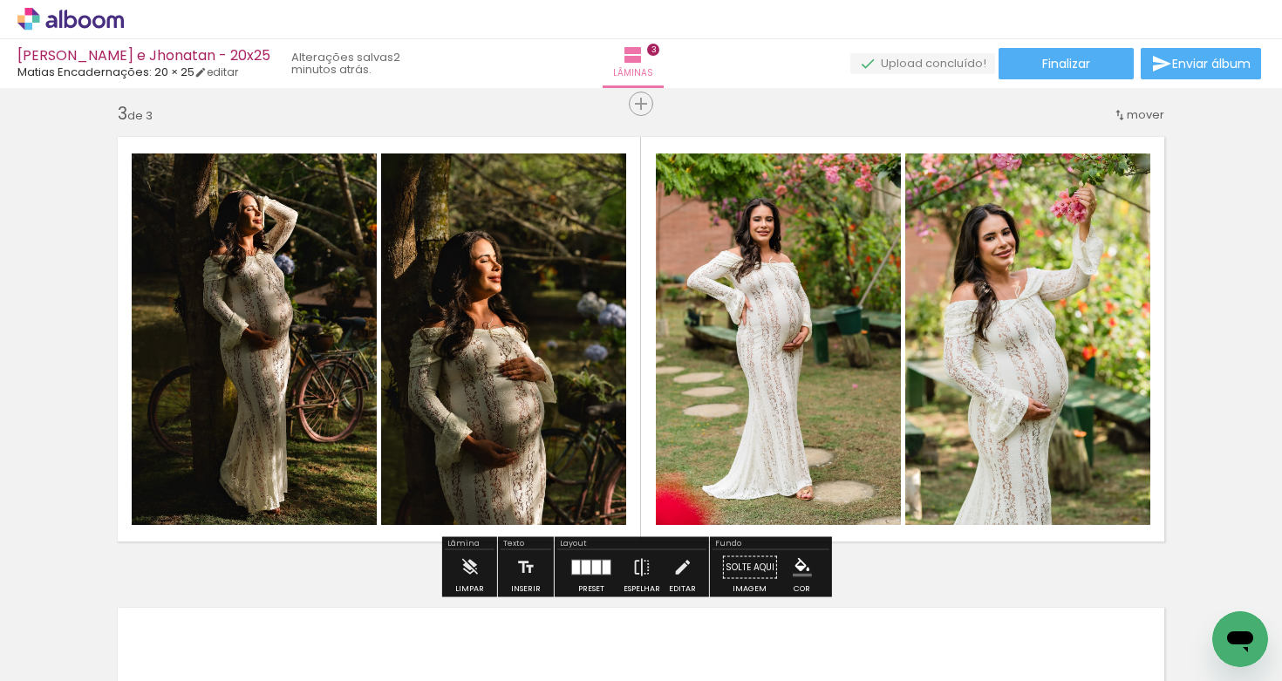
scroll to position [976, 0]
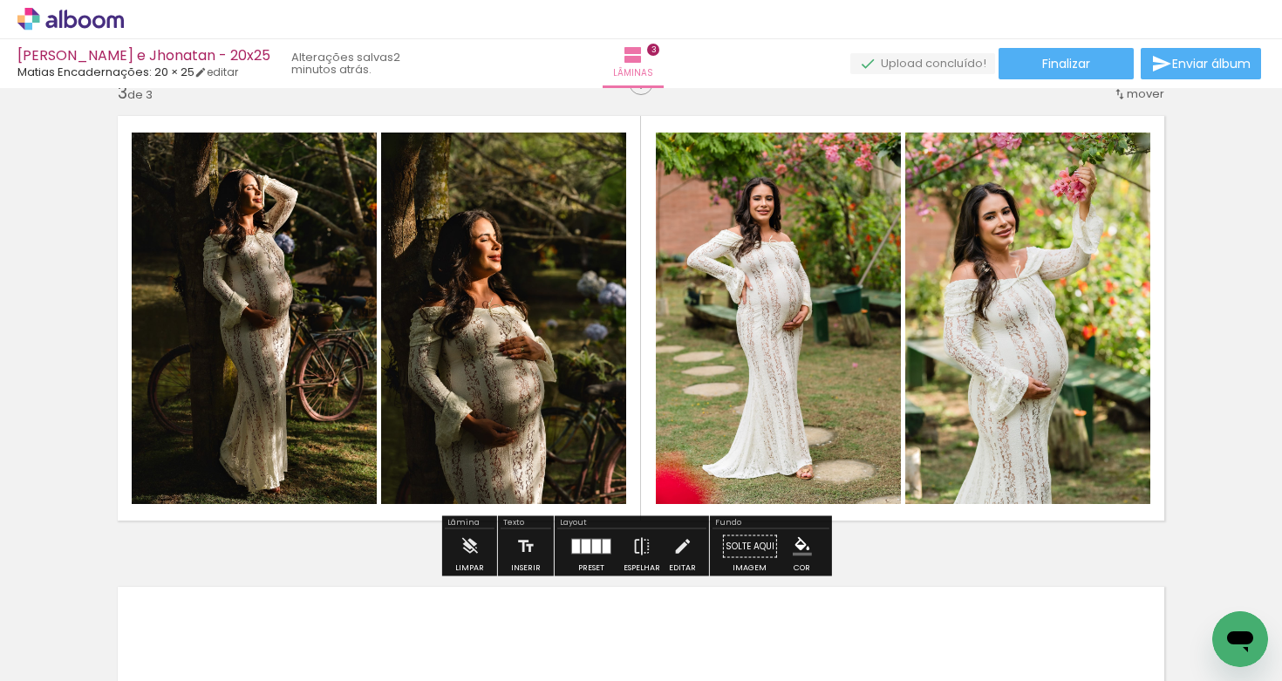
click at [305, 310] on quentale-photo at bounding box center [254, 319] width 245 height 372
click at [314, 299] on quentale-photo at bounding box center [254, 319] width 245 height 372
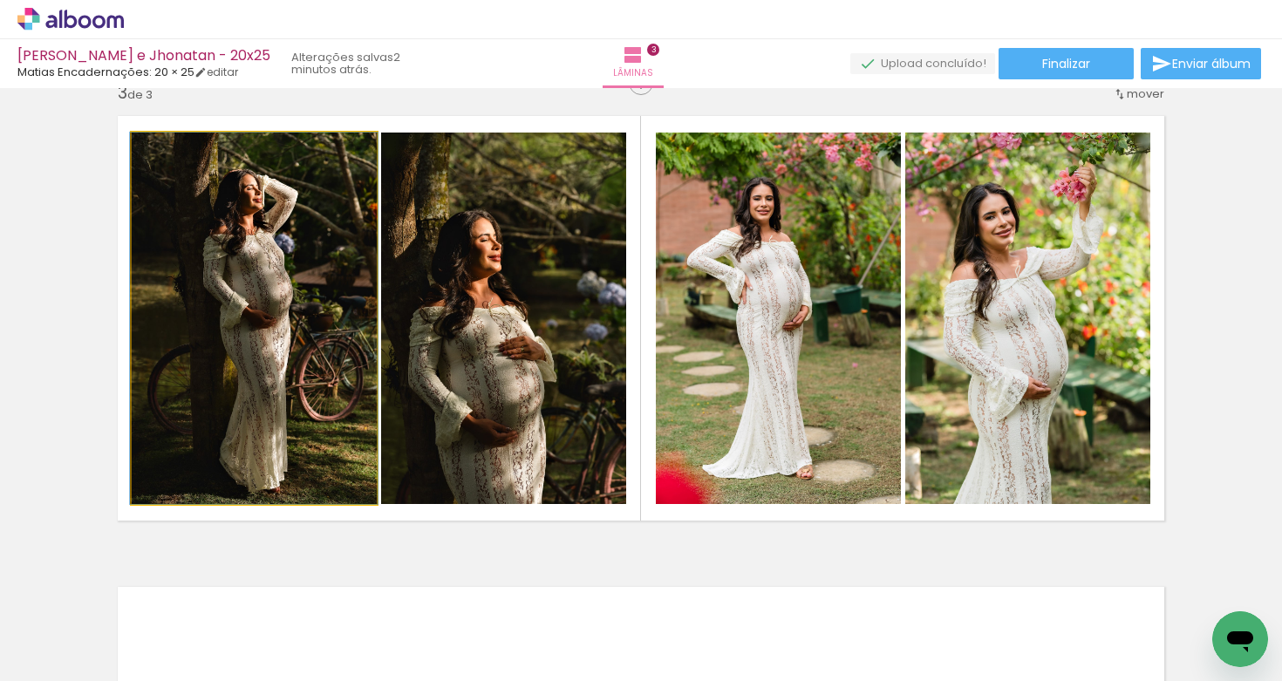
click at [314, 299] on quentale-photo at bounding box center [254, 319] width 245 height 372
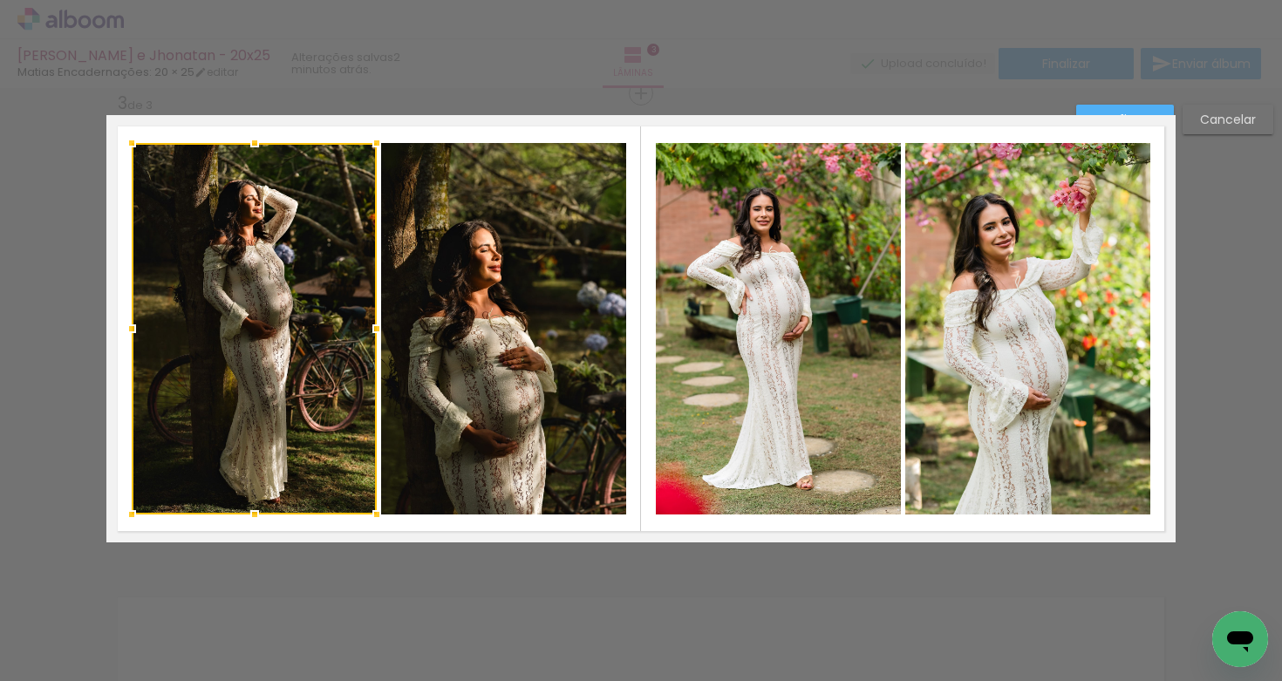
scroll to position [964, 0]
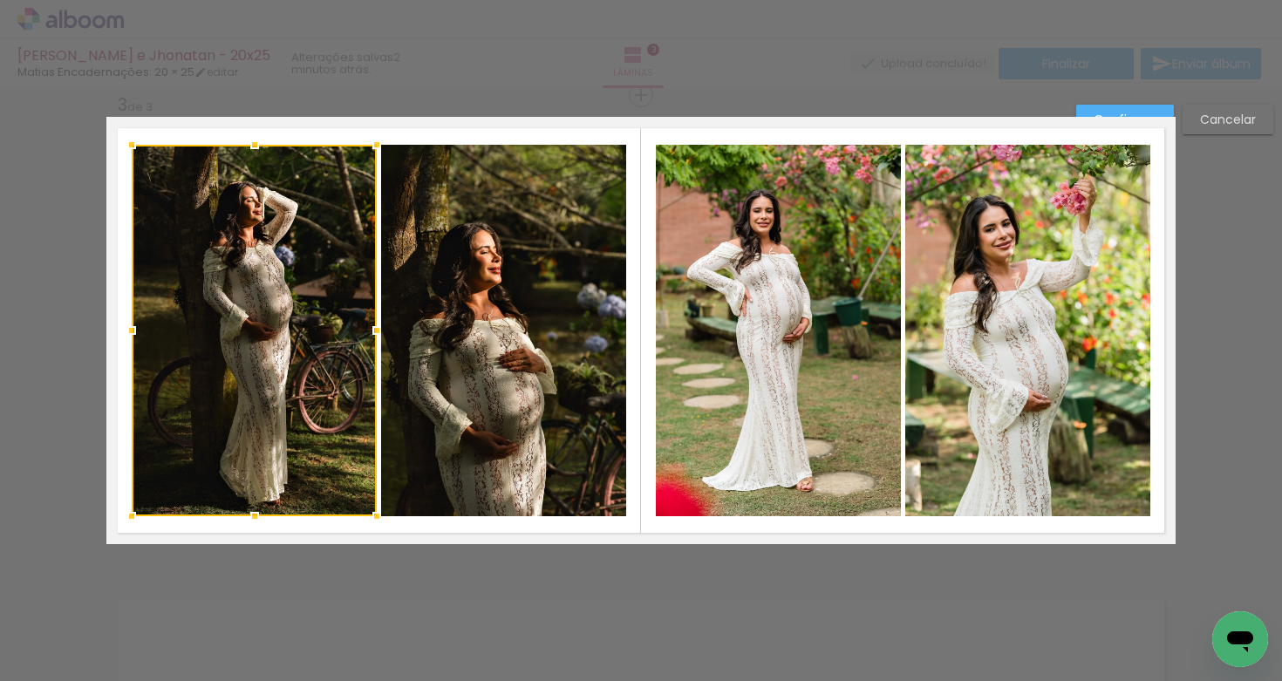
drag, startPoint x: 456, startPoint y: 299, endPoint x: 491, endPoint y: 297, distance: 35.0
click at [456, 299] on quentale-photo at bounding box center [503, 331] width 244 height 372
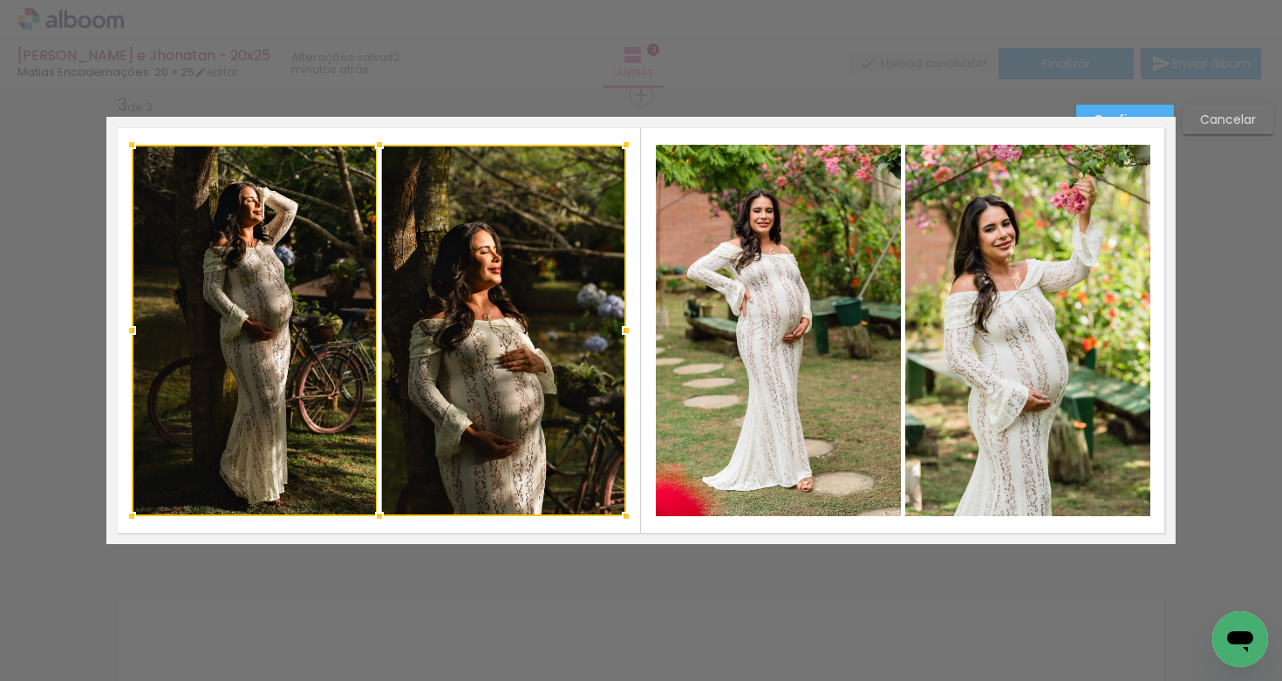
click at [716, 298] on quentale-photo at bounding box center [778, 331] width 244 height 372
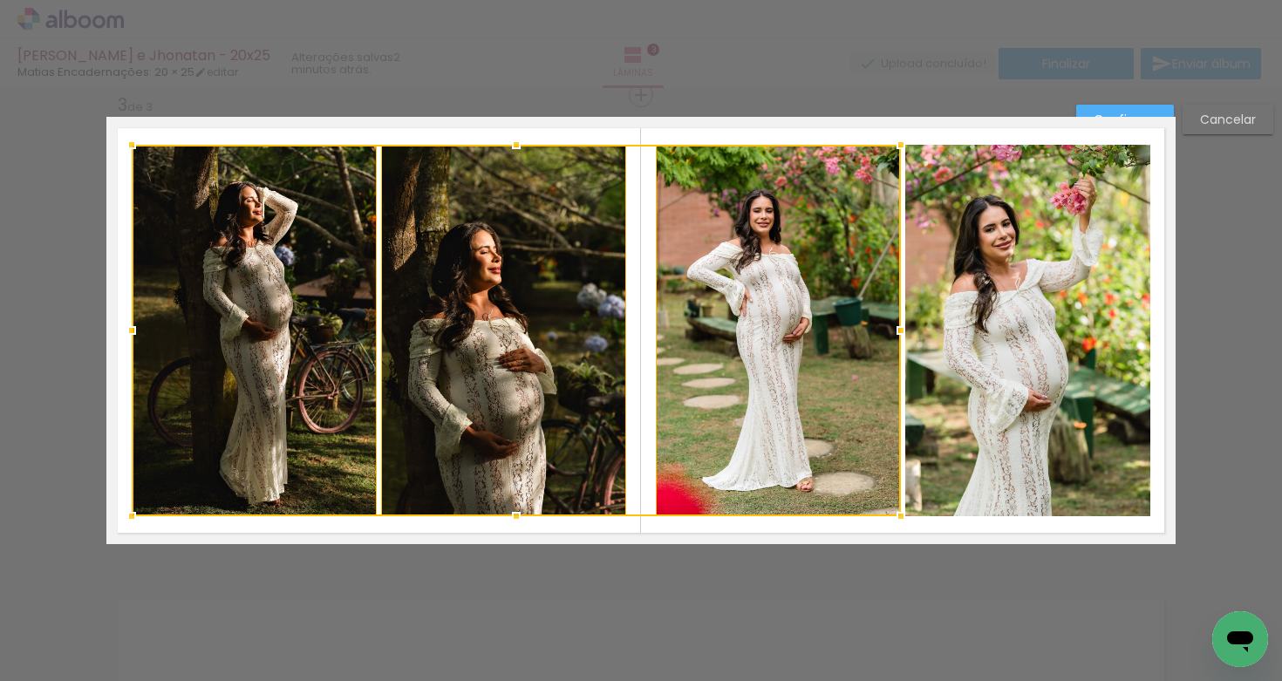
click at [955, 307] on quentale-photo at bounding box center [1027, 331] width 245 height 372
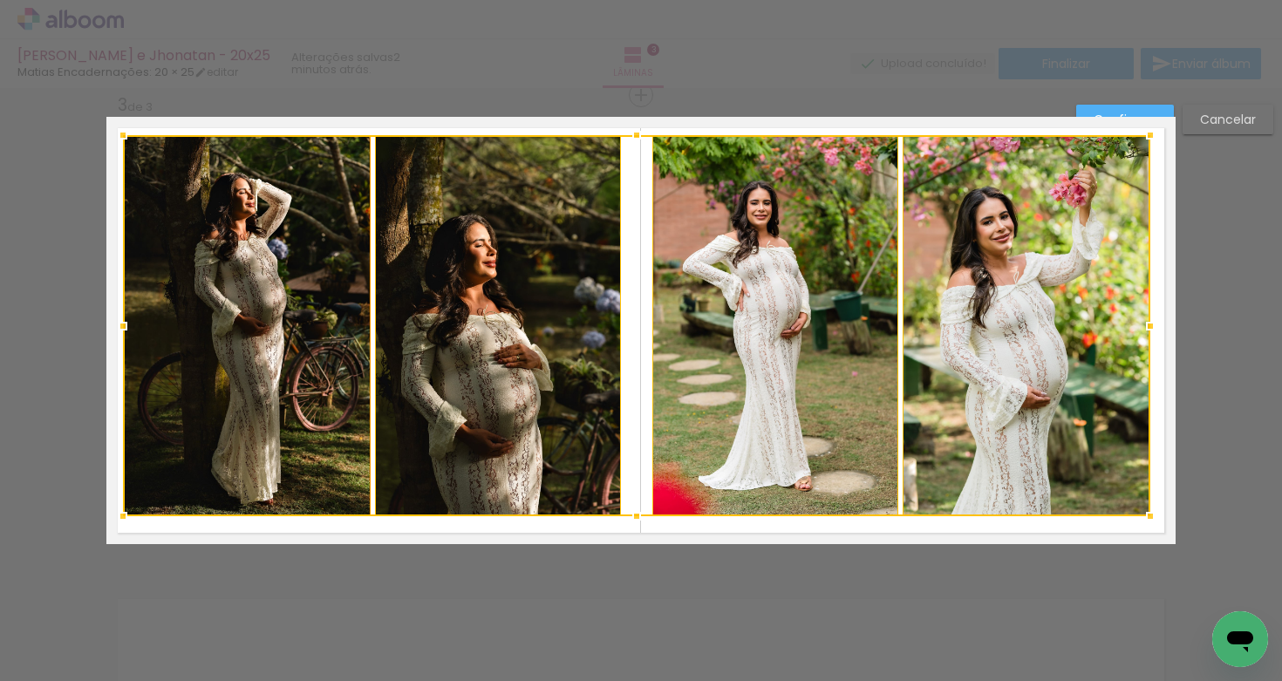
click at [112, 135] on div at bounding box center [123, 135] width 35 height 35
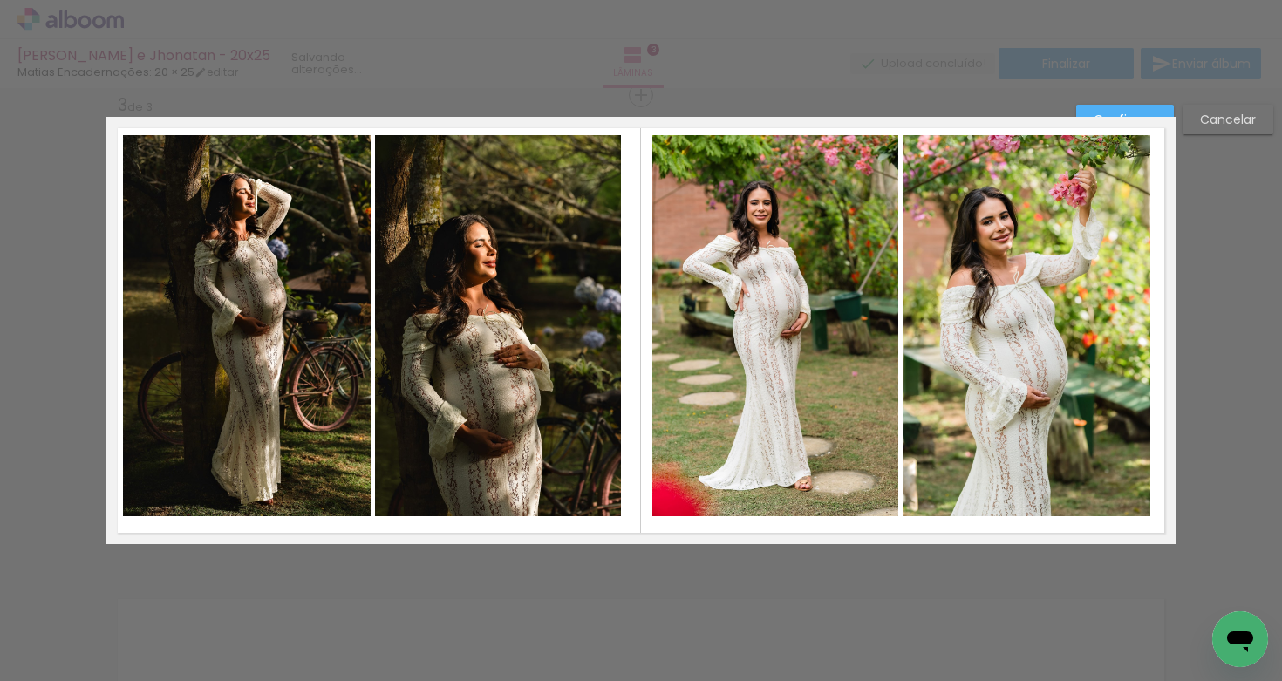
click at [253, 268] on quentale-photo at bounding box center [247, 325] width 248 height 381
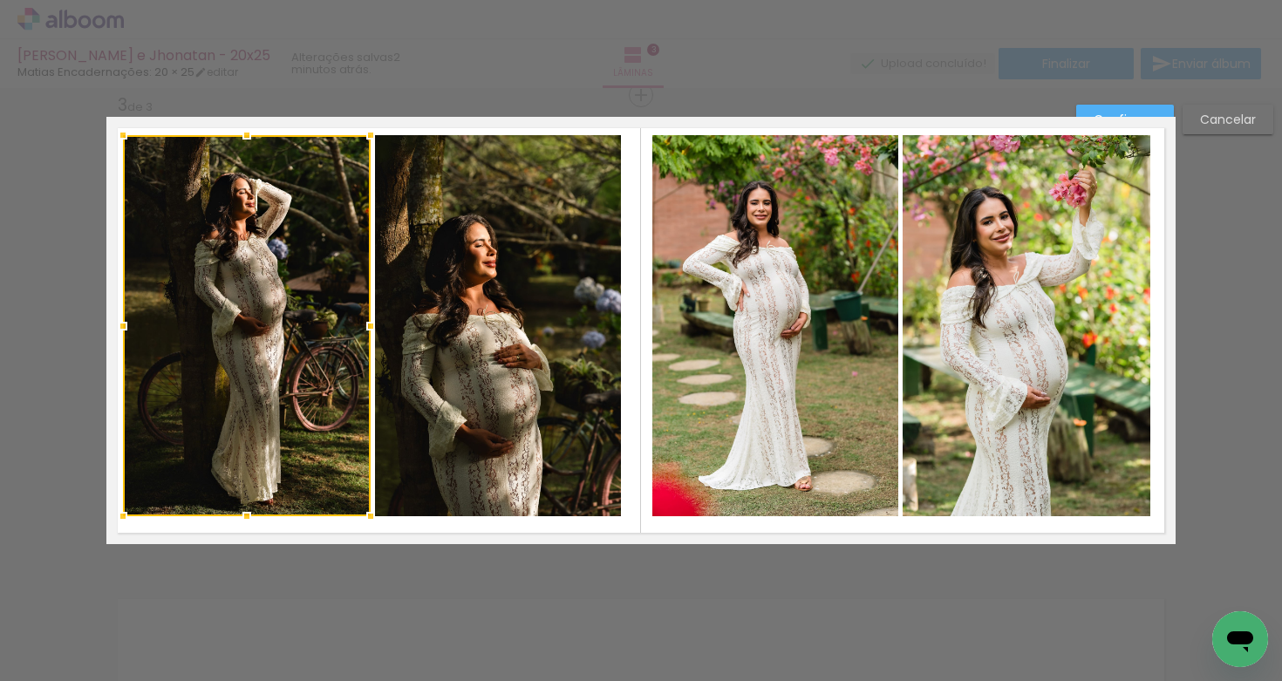
click at [465, 300] on quentale-photo at bounding box center [498, 325] width 247 height 381
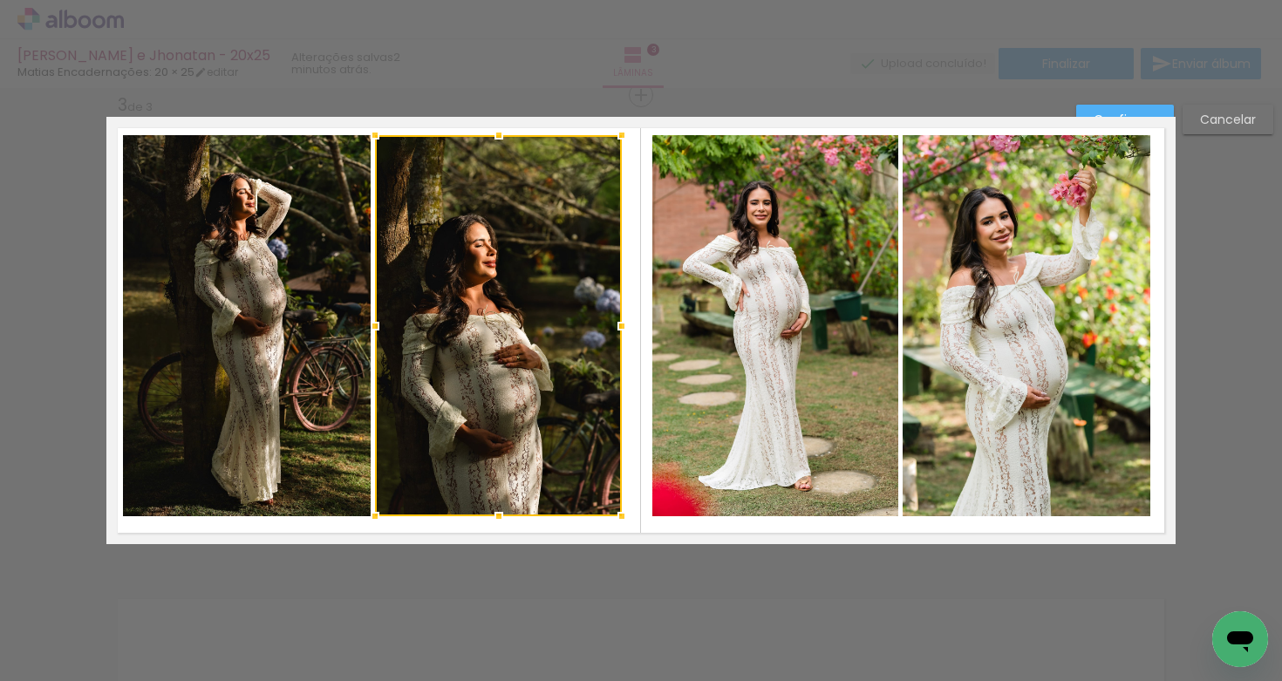
click at [334, 328] on quentale-photo at bounding box center [247, 325] width 248 height 381
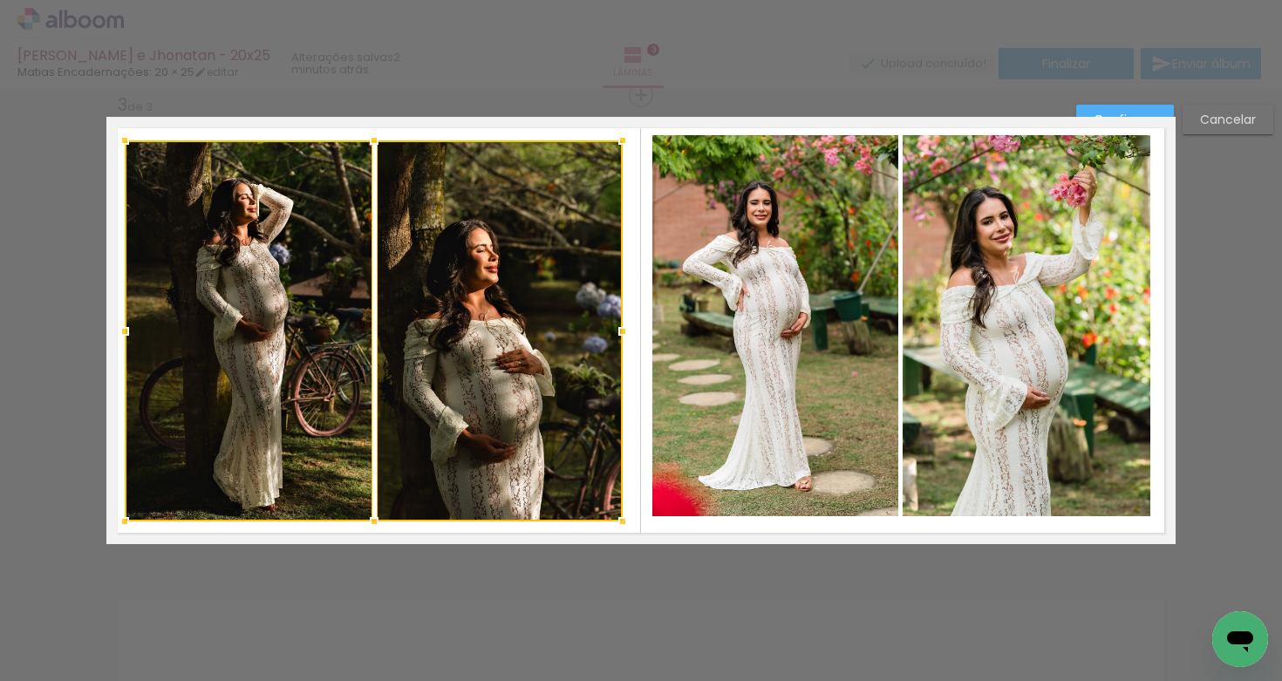
click at [417, 342] on div at bounding box center [374, 330] width 498 height 381
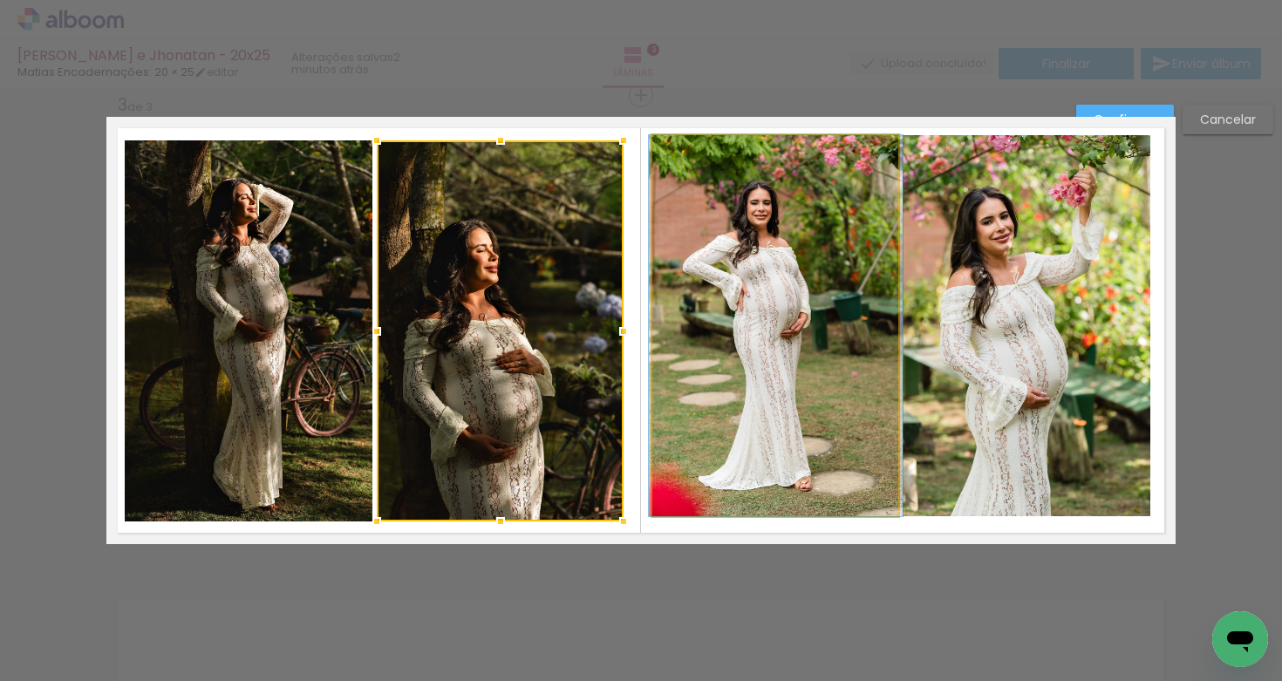
click at [763, 321] on quentale-photo at bounding box center [775, 325] width 247 height 381
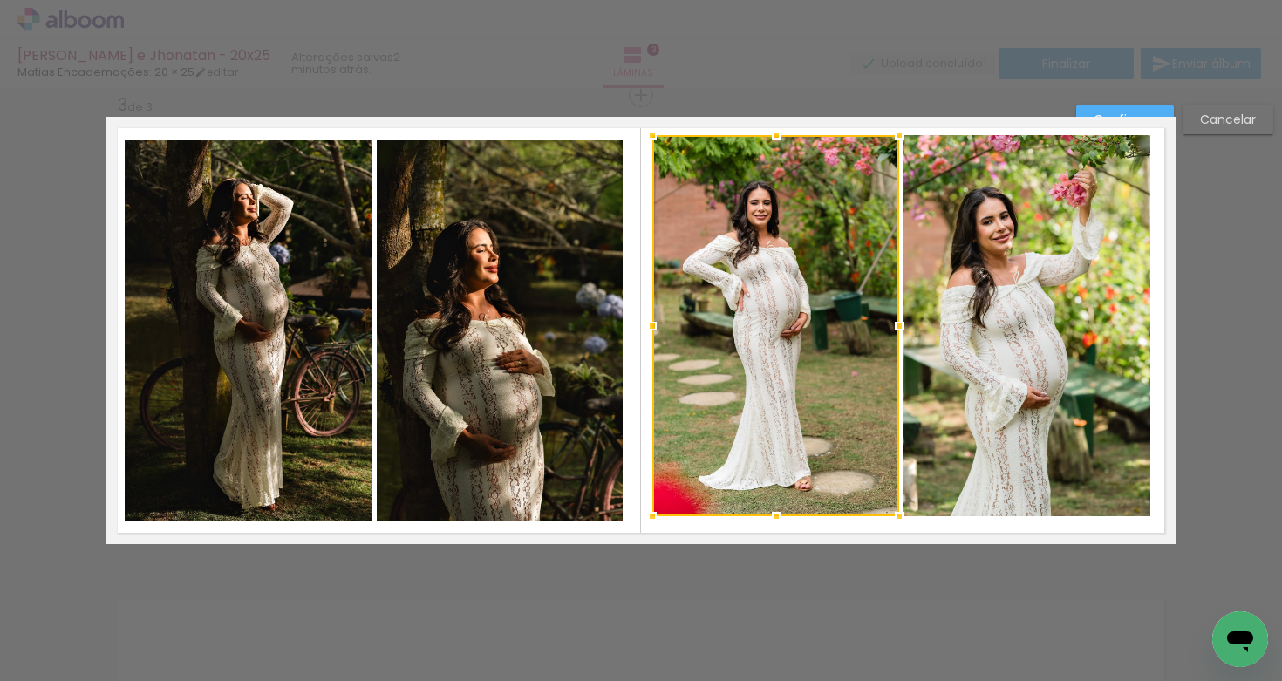
click at [958, 327] on quentale-photo at bounding box center [1027, 325] width 248 height 381
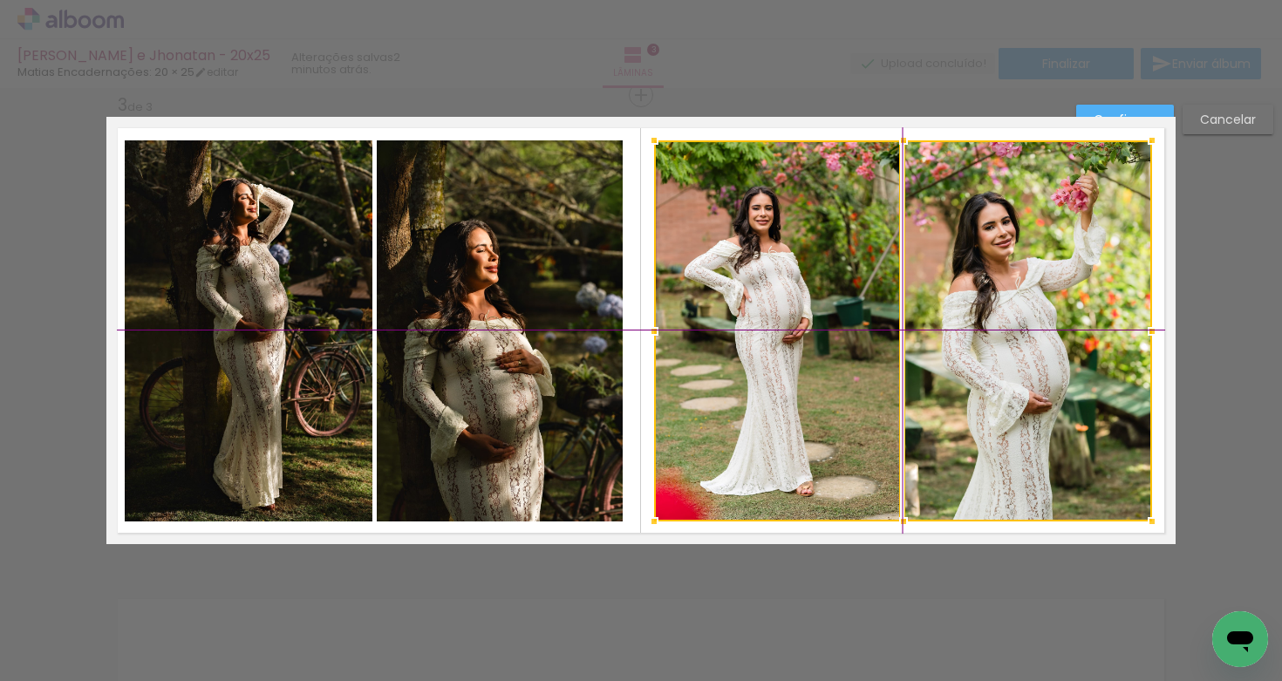
click at [884, 318] on div at bounding box center [903, 330] width 498 height 381
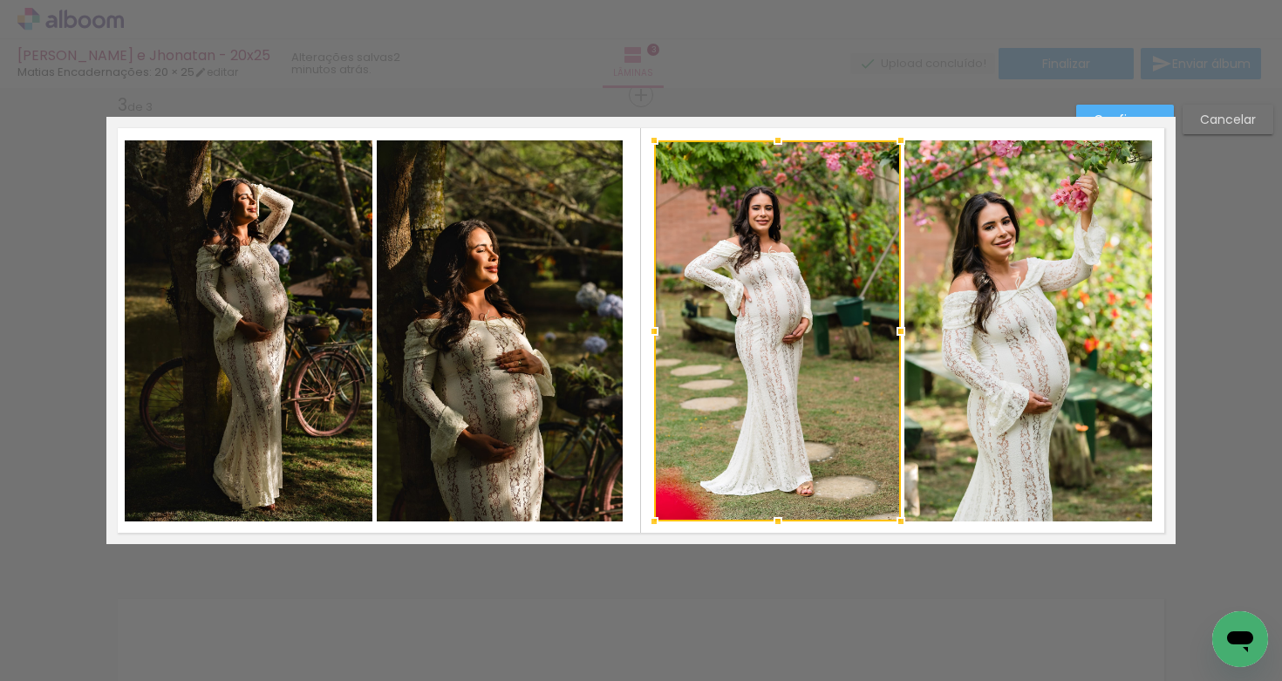
click at [1124, 107] on paper-button "Confirmar" at bounding box center [1125, 120] width 98 height 30
